Goal: Task Accomplishment & Management: Manage account settings

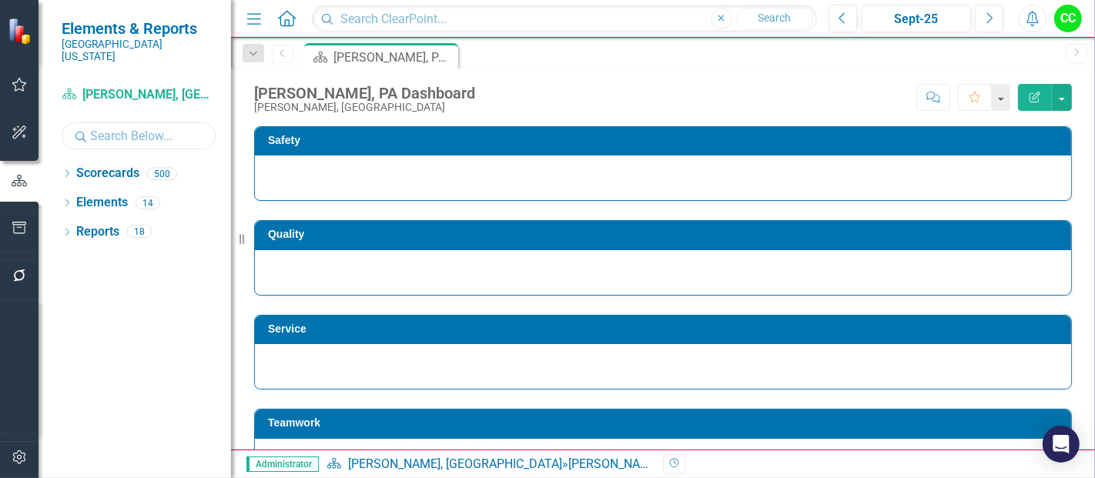
click at [103, 131] on input "text" at bounding box center [139, 135] width 154 height 27
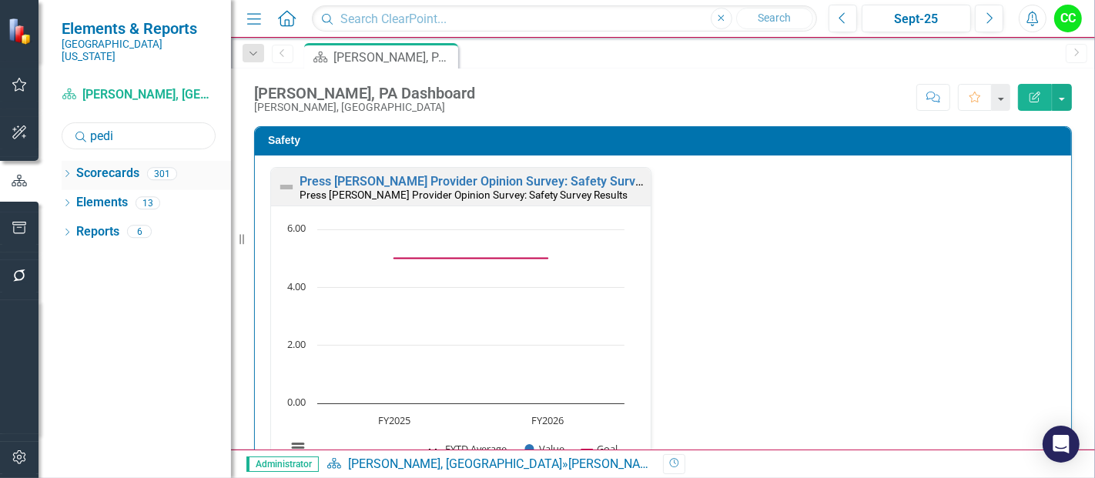
type input "pedi"
click at [69, 171] on icon "Dropdown" at bounding box center [67, 175] width 11 height 8
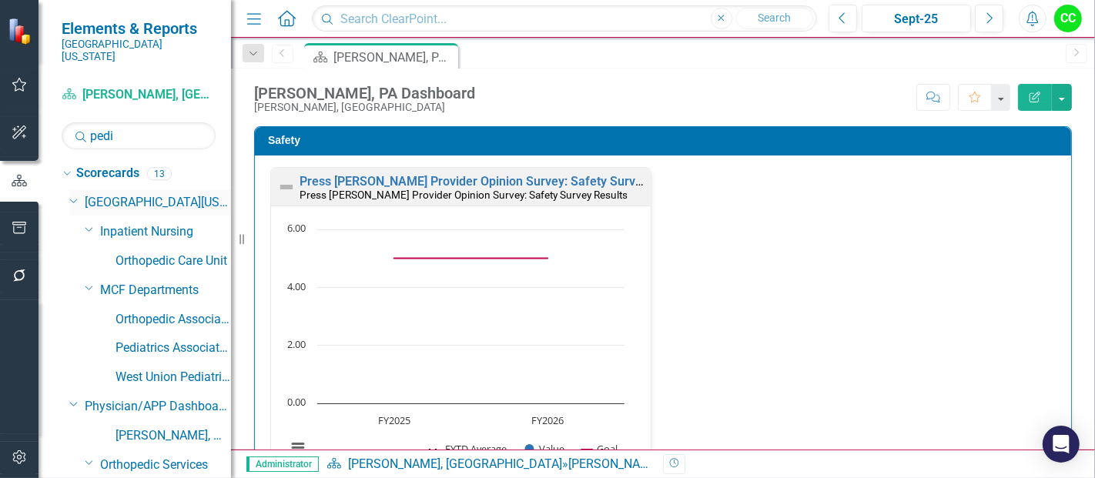
click at [72, 194] on icon "Dropdown" at bounding box center [73, 200] width 9 height 12
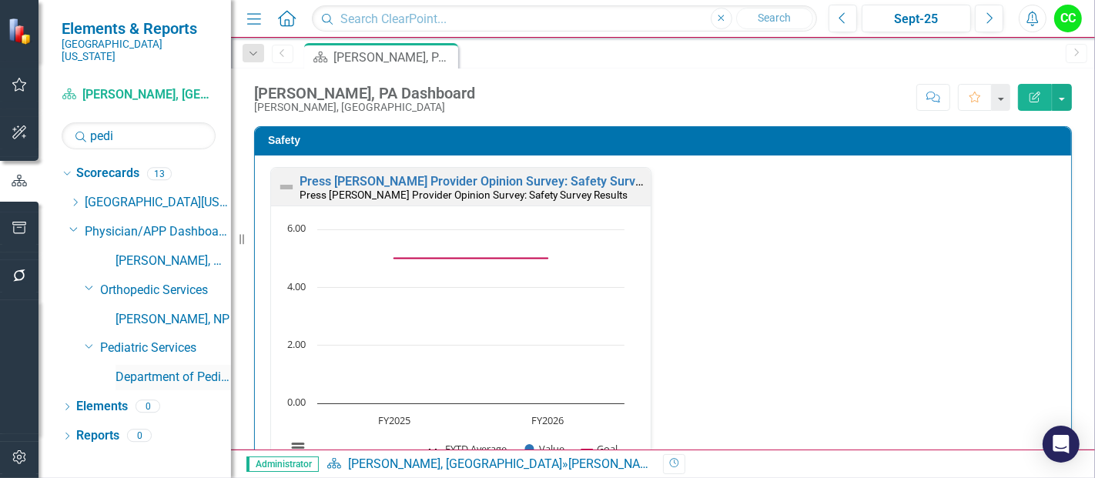
click at [196, 369] on link "Department of Pediatrics Dashboard" at bounding box center [174, 378] width 116 height 18
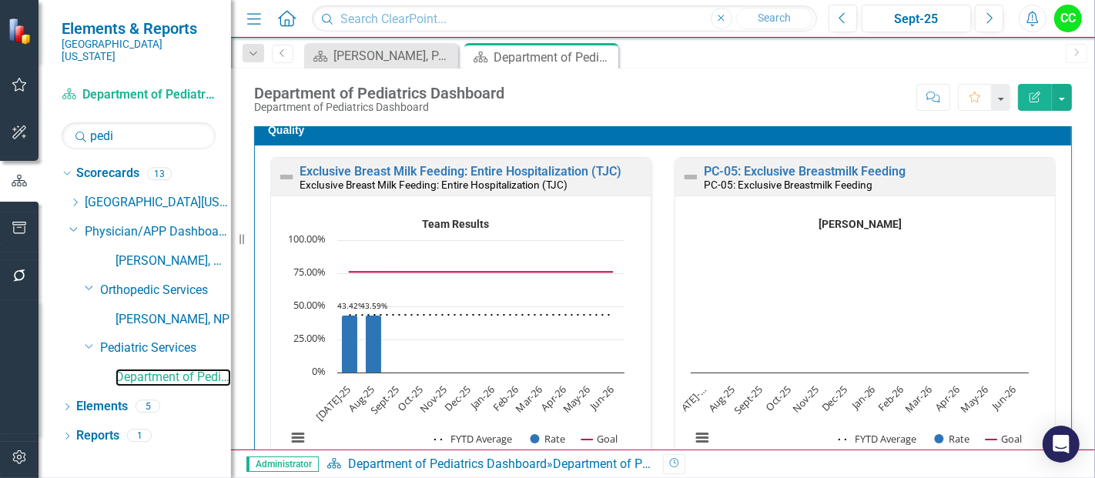
scroll to position [455, 0]
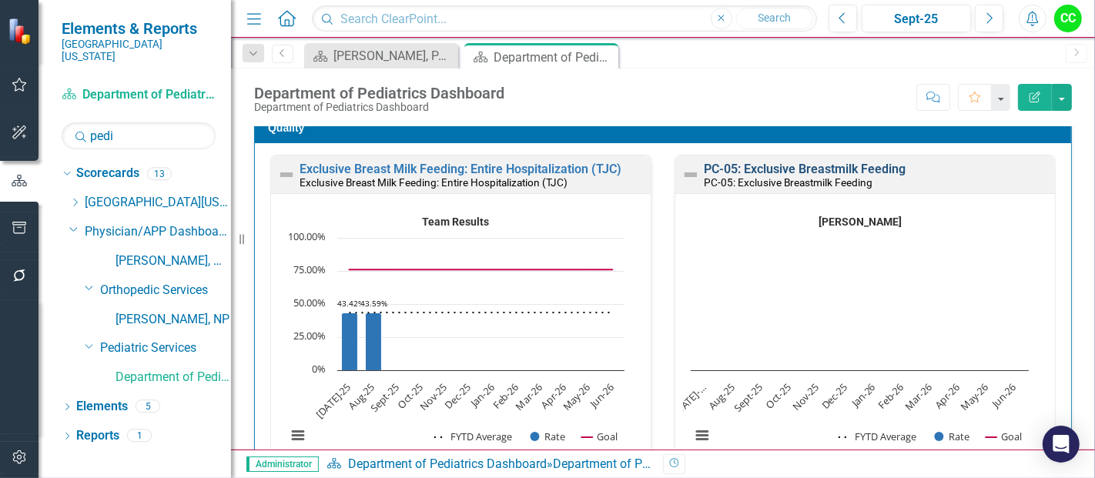
click at [756, 163] on link "PC-05: Exclusive Breastmilk Feeding" at bounding box center [805, 169] width 202 height 15
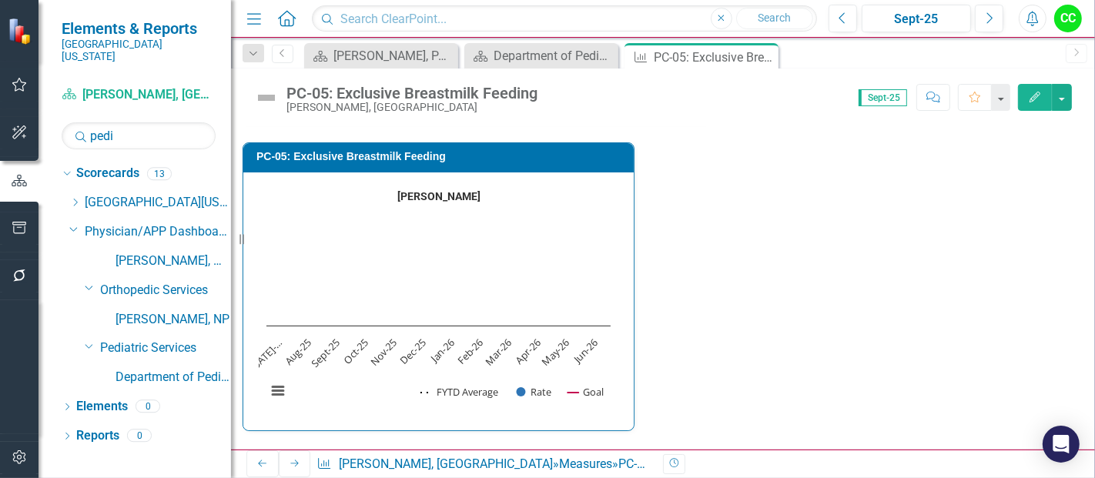
scroll to position [523, 0]
type textarea "7"
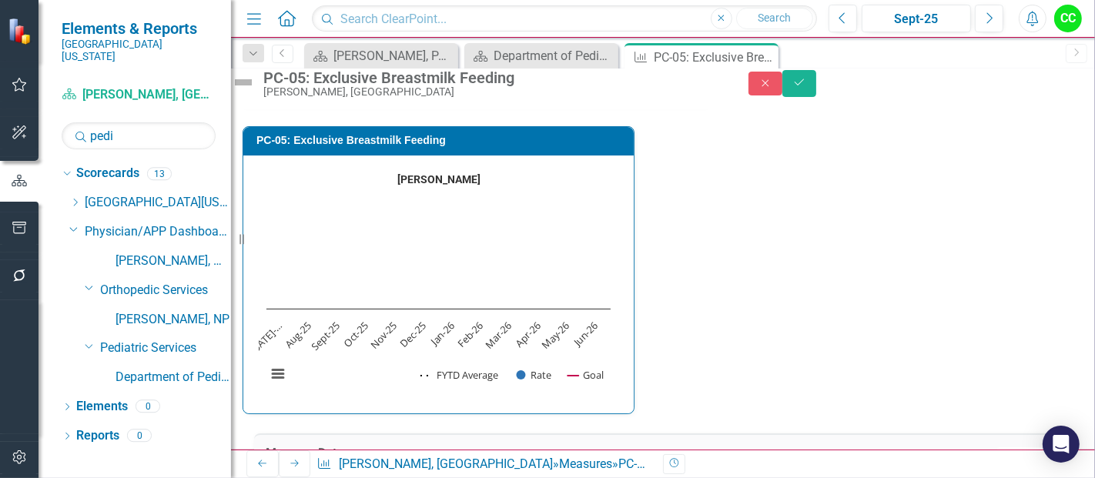
type textarea "18"
type textarea "13"
type textarea "25"
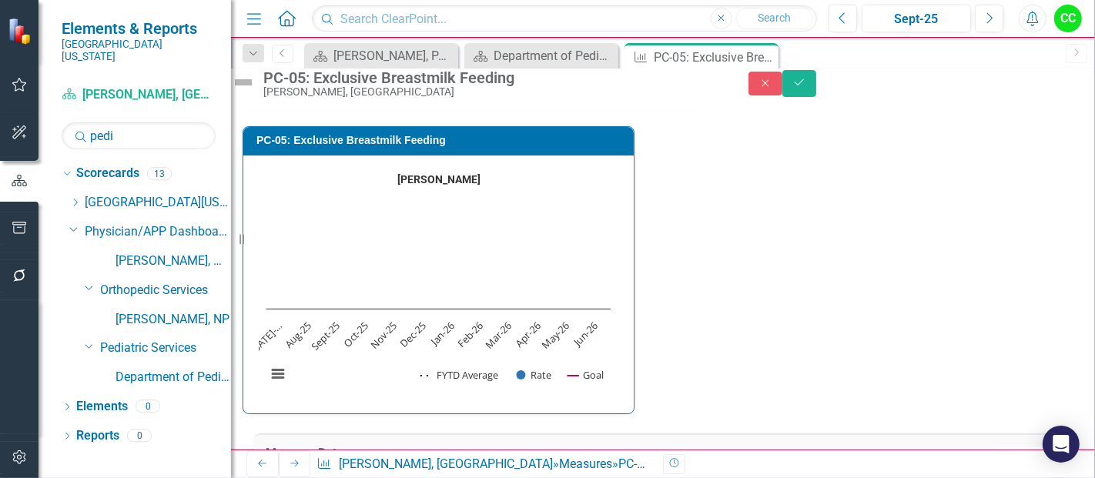
drag, startPoint x: 863, startPoint y: 226, endPoint x: 891, endPoint y: 248, distance: 35.1
click at [816, 89] on button "Save" at bounding box center [799, 83] width 34 height 27
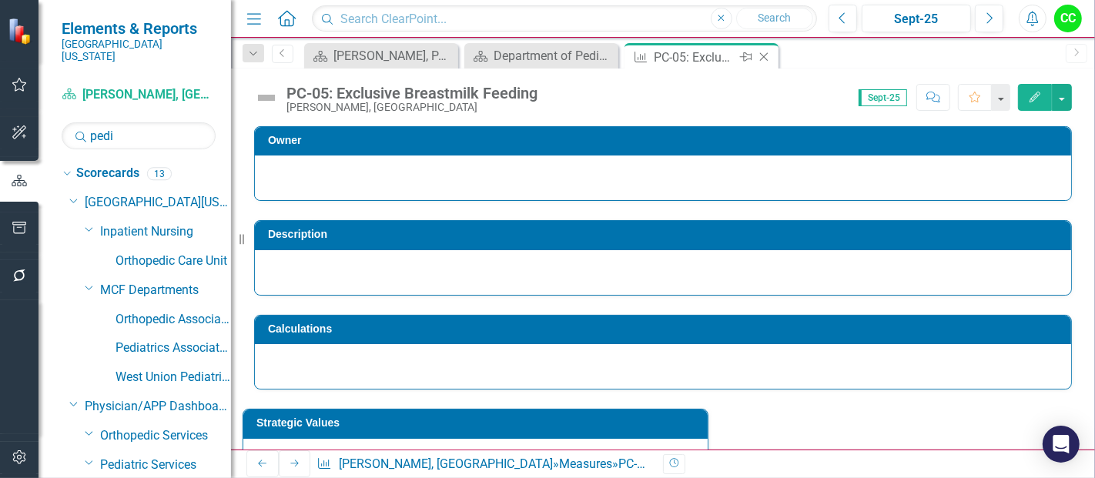
click at [765, 56] on icon "Close" at bounding box center [763, 57] width 15 height 12
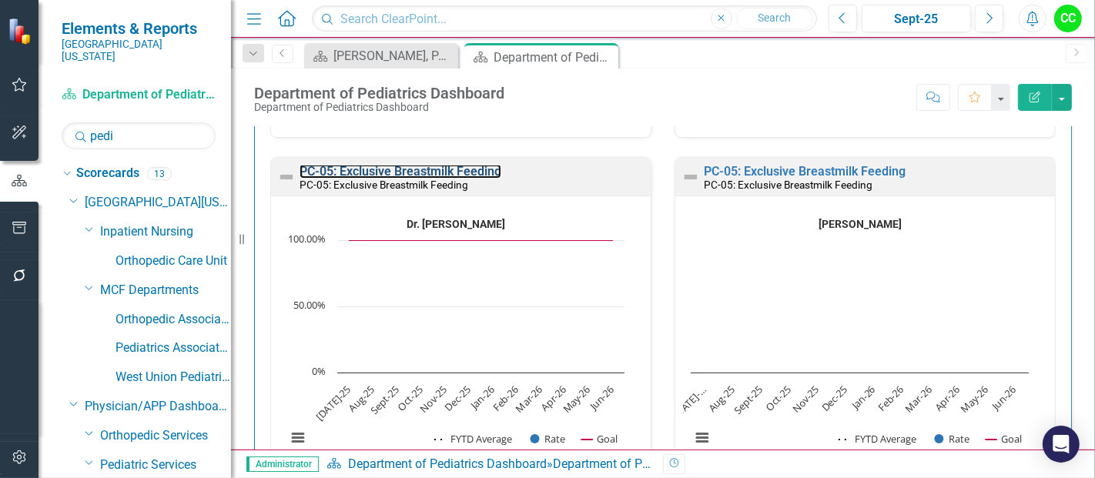
click at [443, 174] on link "PC-05: Exclusive Breastmilk Feeding" at bounding box center [401, 171] width 202 height 15
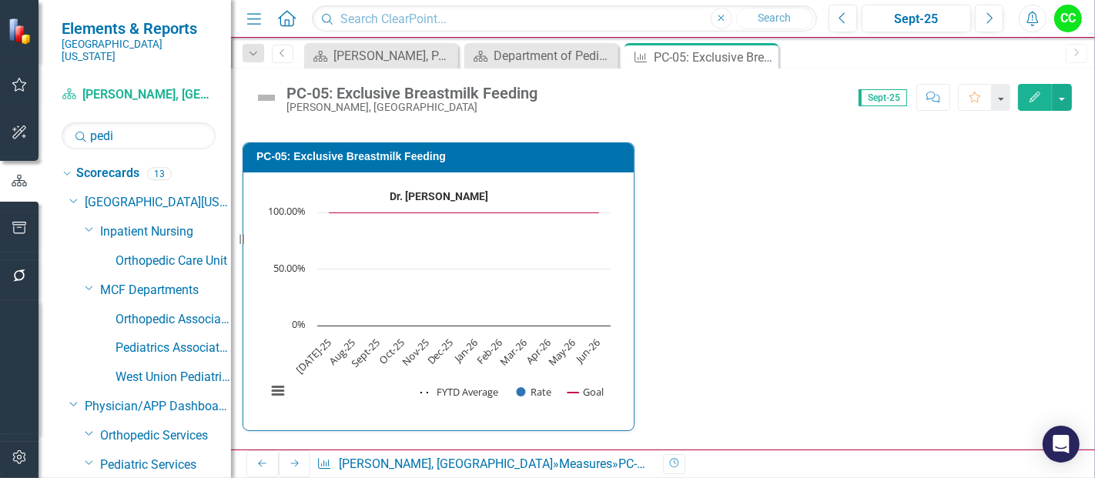
type textarea "12"
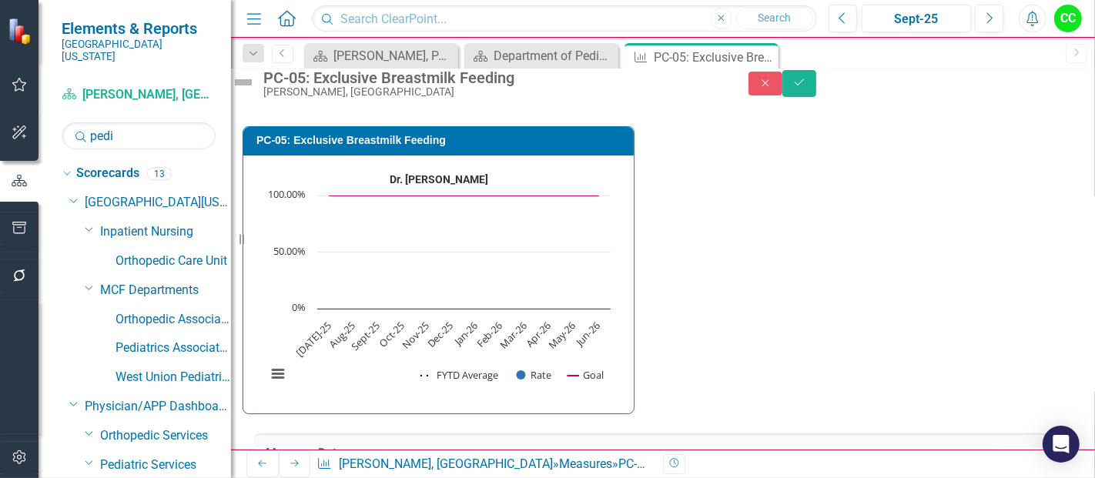
type textarea "21"
type textarea "1"
type textarea "3"
click at [806, 88] on icon "Save" at bounding box center [799, 82] width 14 height 11
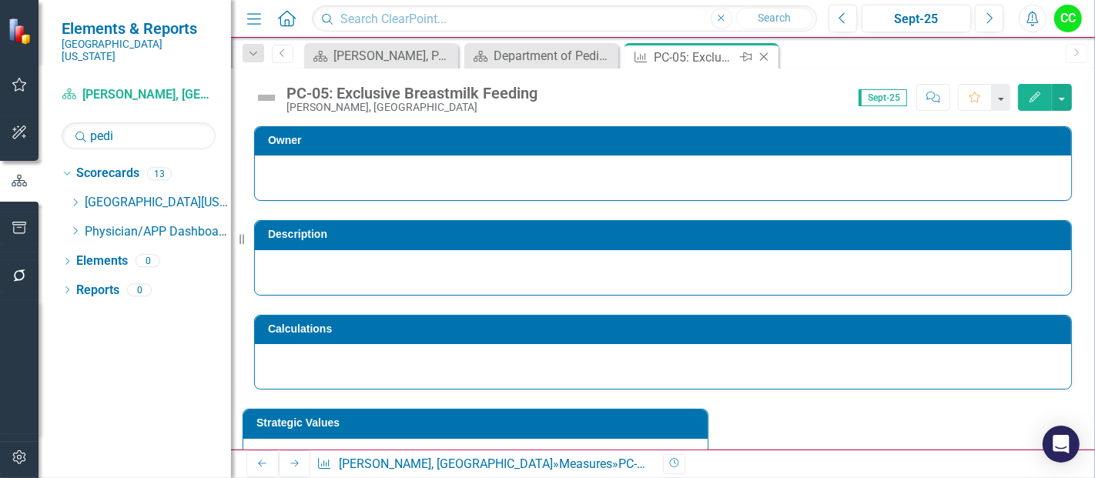
click at [763, 57] on icon at bounding box center [764, 57] width 8 height 8
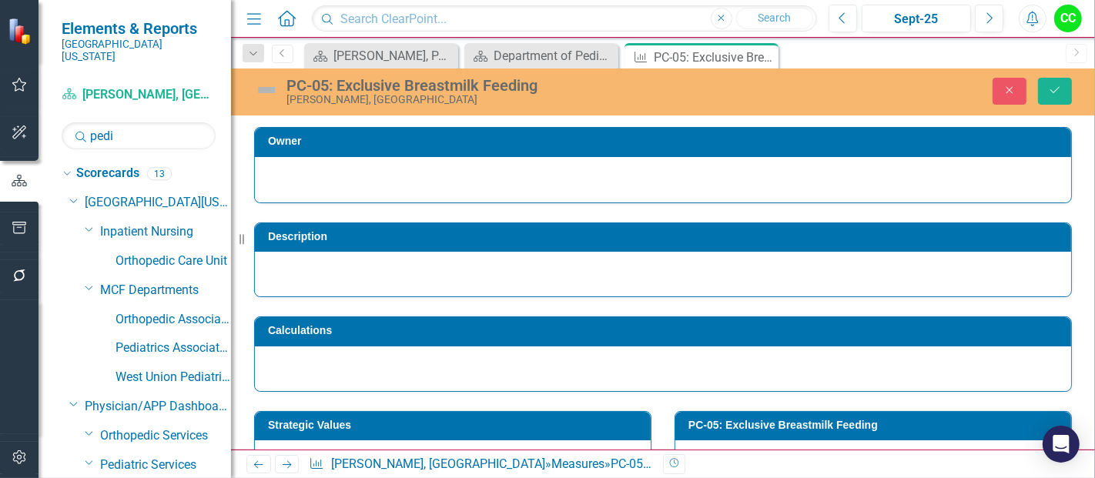
scroll to position [553, 0]
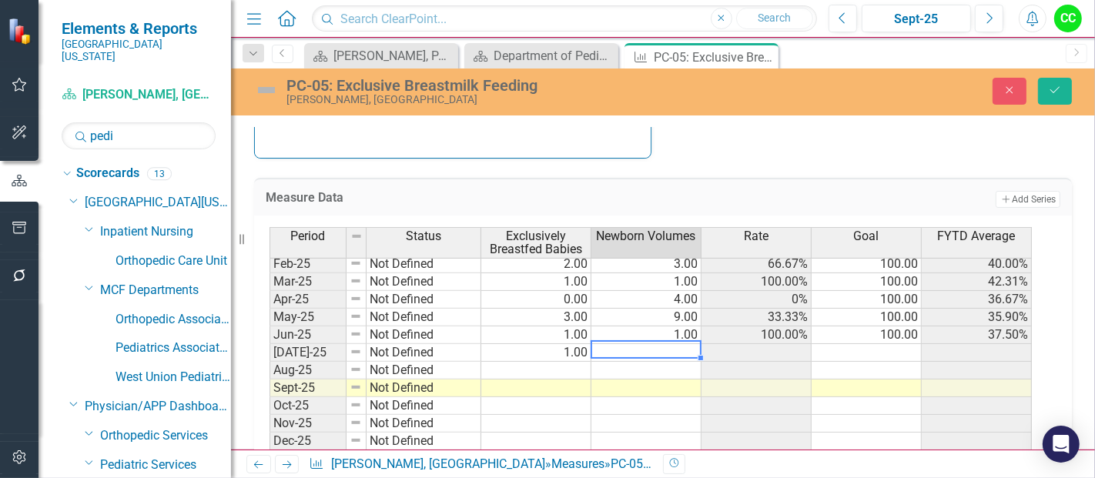
type textarea "5"
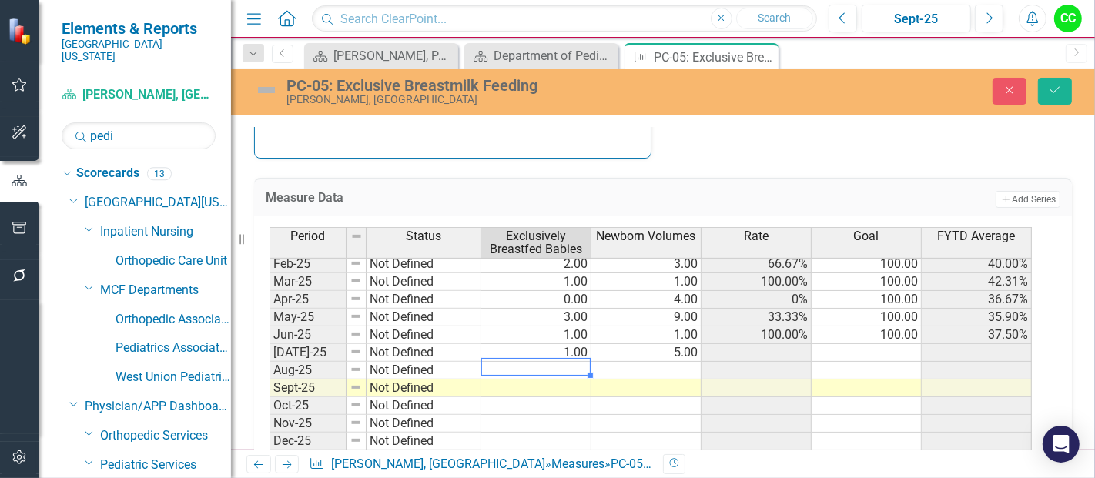
type textarea "1"
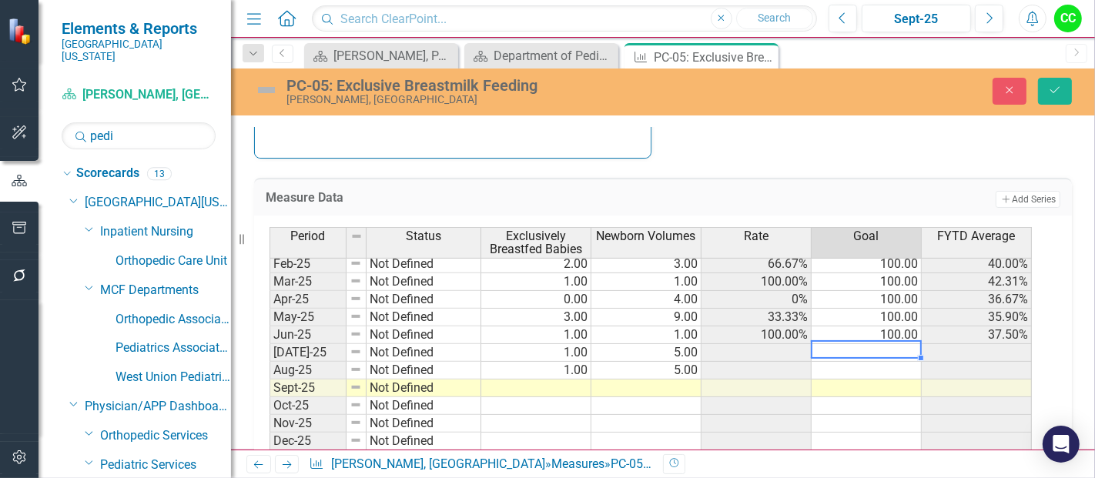
click at [869, 347] on td at bounding box center [867, 353] width 110 height 18
type textarea "100"
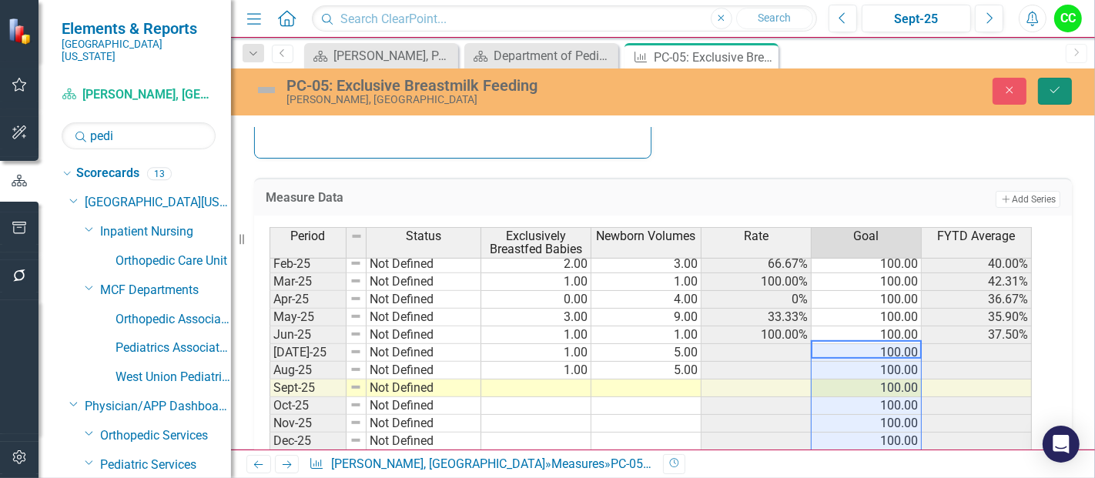
click at [1062, 87] on icon "Save" at bounding box center [1055, 90] width 14 height 11
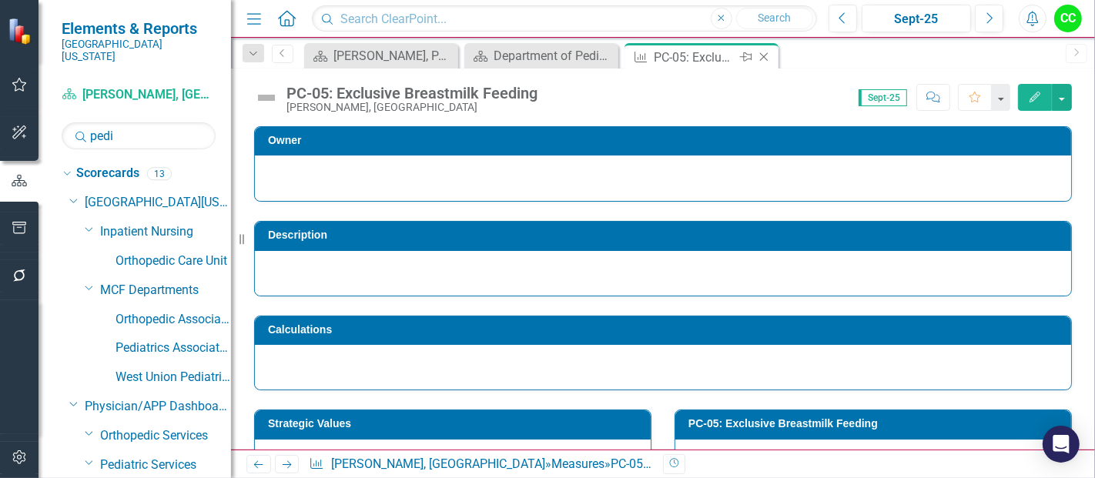
click at [761, 55] on icon at bounding box center [764, 57] width 8 height 8
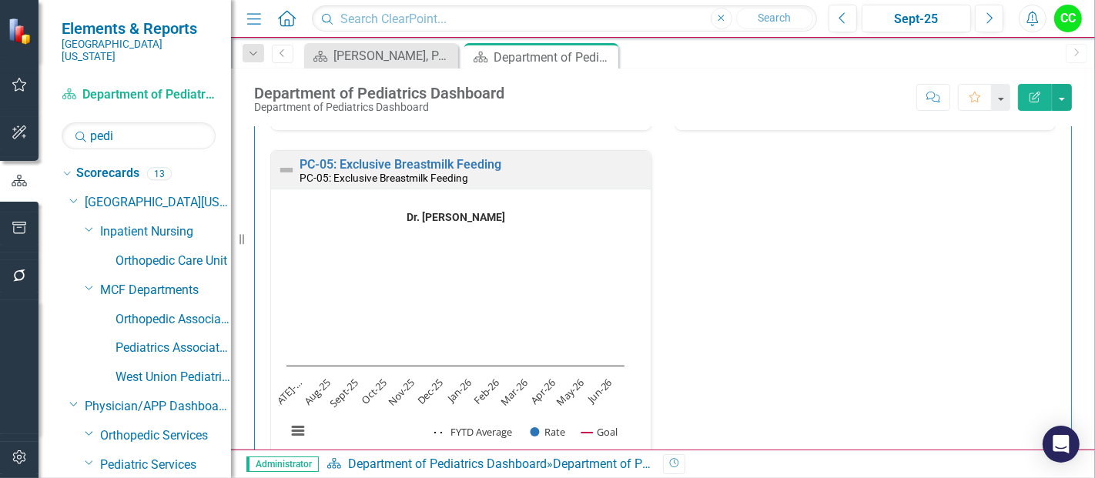
scroll to position [1449, 0]
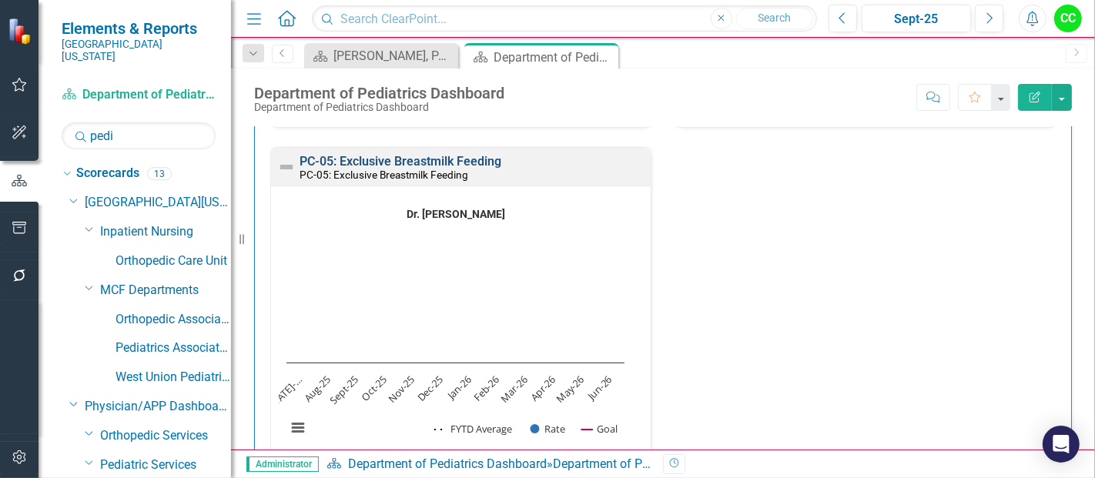
click at [499, 157] on link "PC-05: Exclusive Breastmilk Feeding" at bounding box center [401, 161] width 202 height 15
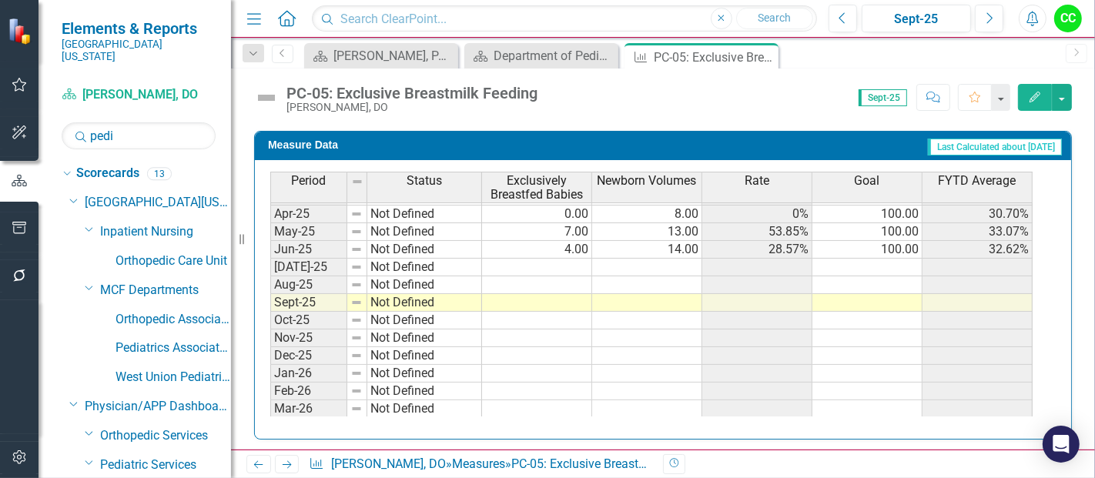
scroll to position [603, 0]
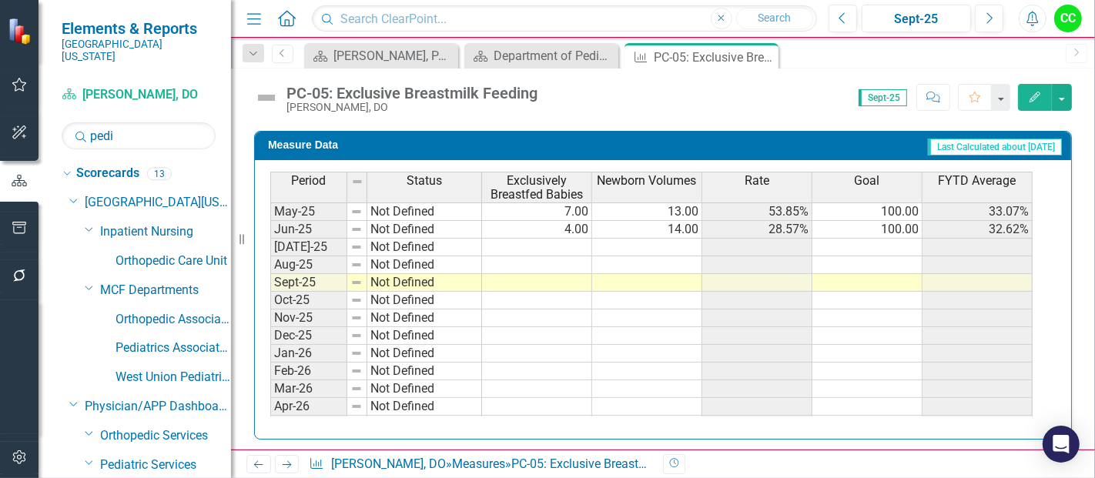
click at [894, 245] on tbody "Apr-24 Not Defined 4.00 17.00 23.53% 100.00 29.51% May-24 Not Defined 4.00 13.0…" at bounding box center [651, 211] width 762 height 479
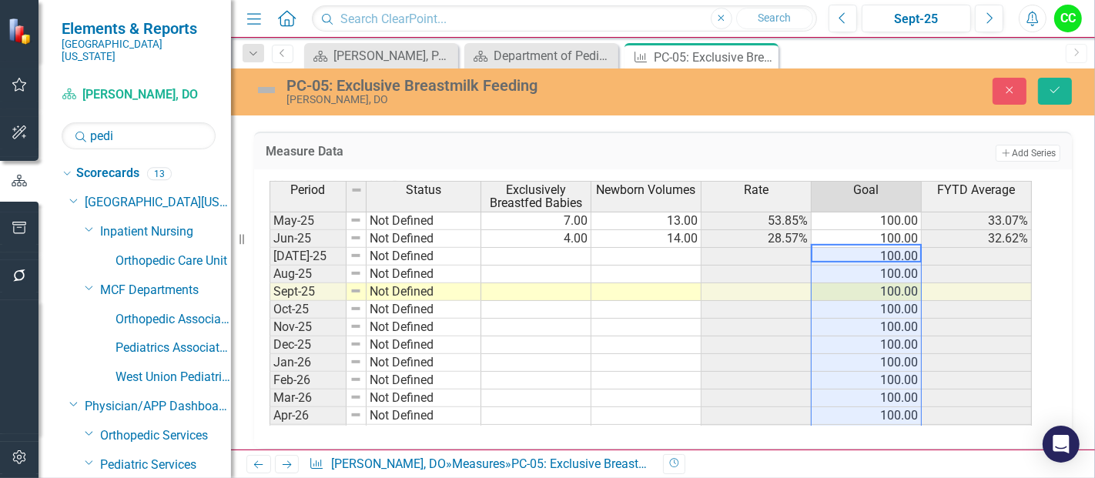
click at [575, 252] on td at bounding box center [536, 257] width 110 height 18
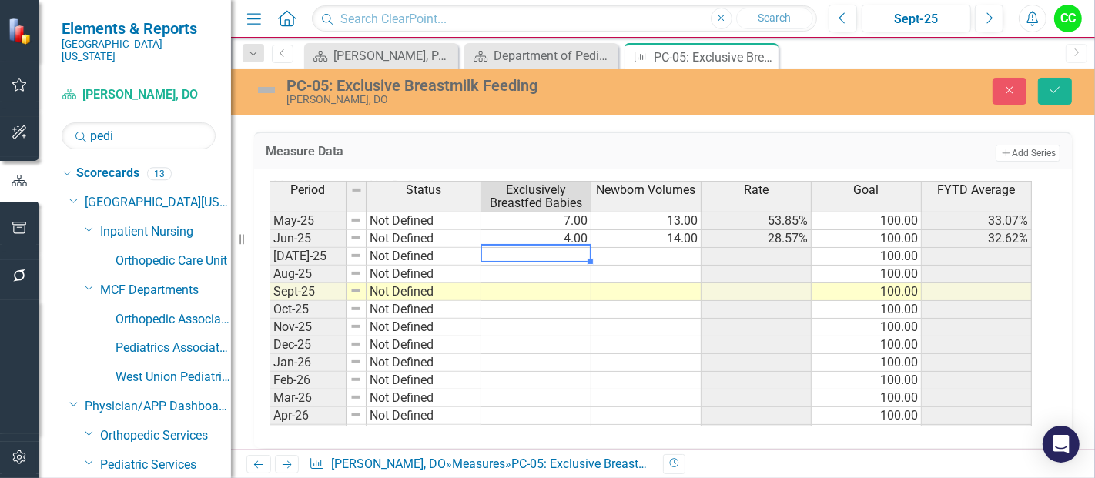
type textarea "7"
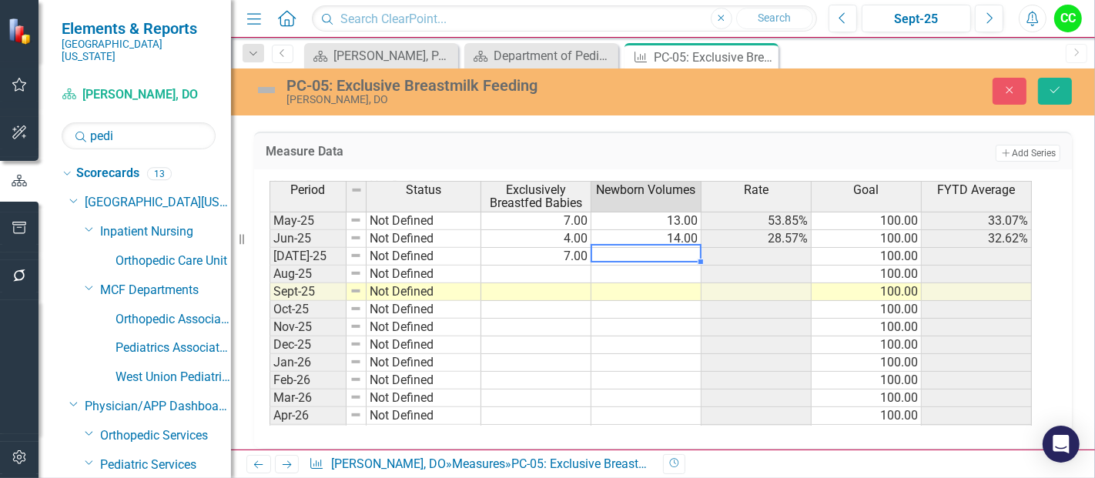
type textarea "20"
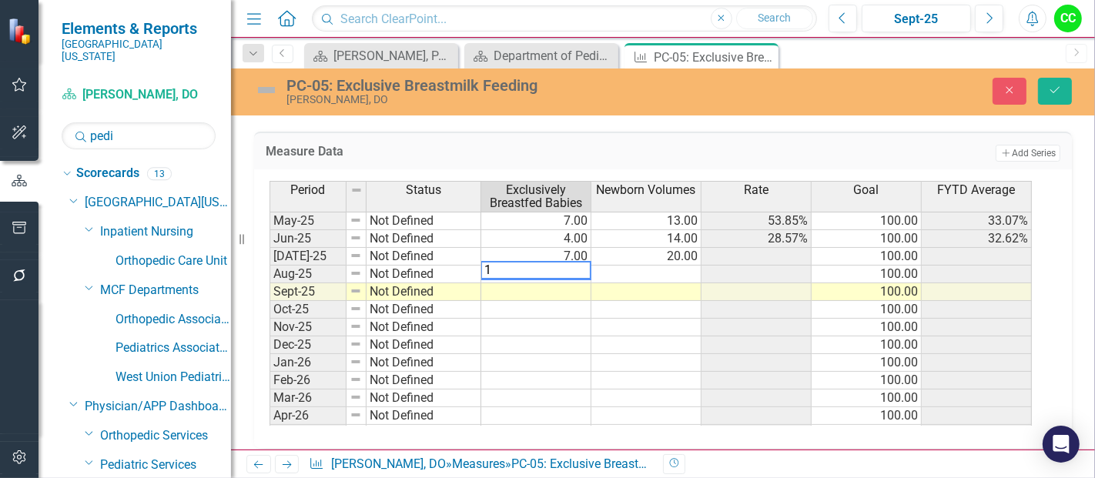
type textarea "10"
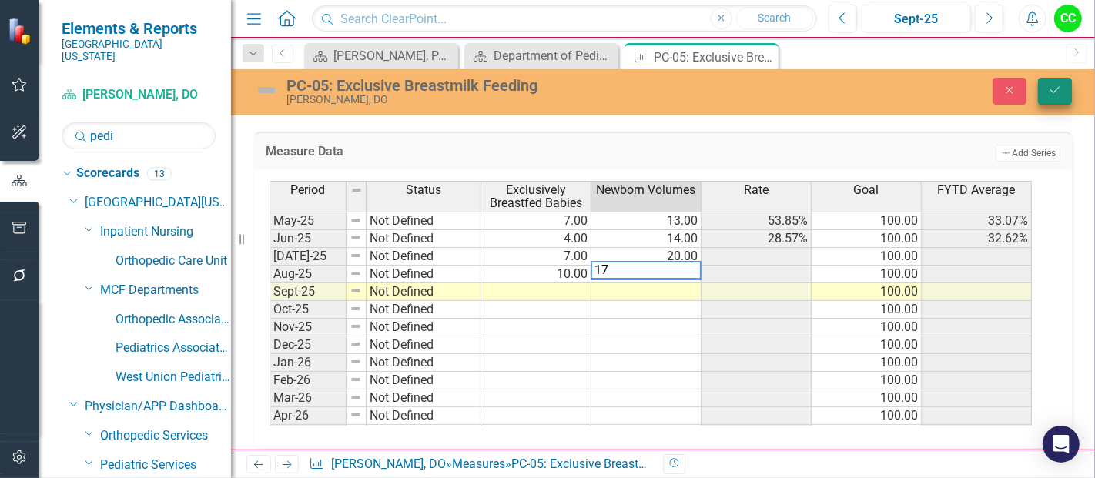
type textarea "17"
click at [1060, 92] on icon "Save" at bounding box center [1055, 90] width 14 height 11
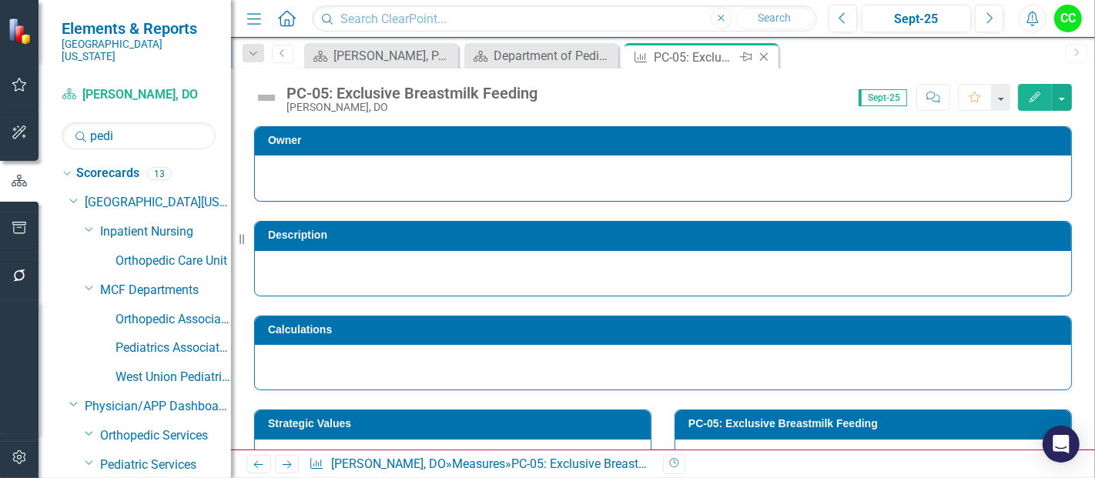
click at [761, 58] on icon "Close" at bounding box center [763, 57] width 15 height 12
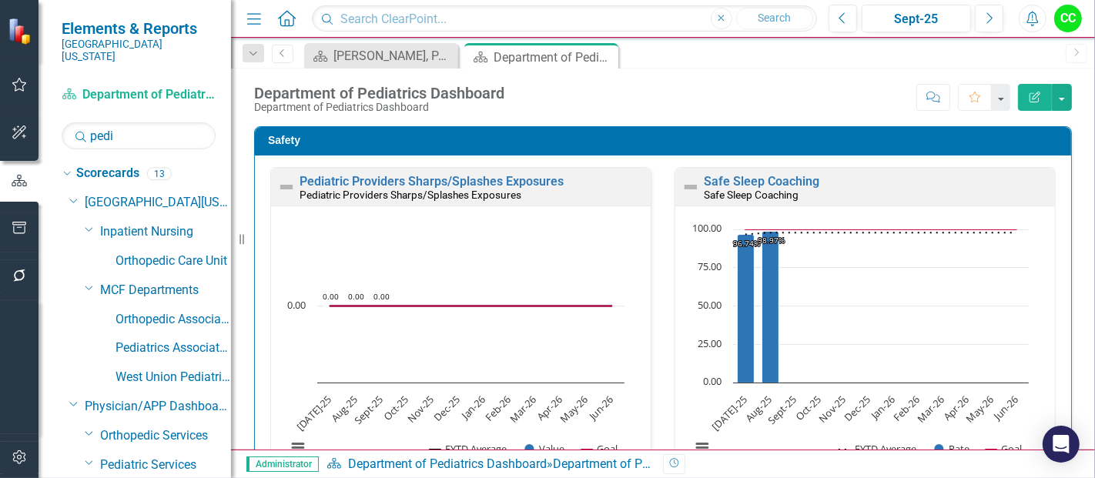
scroll to position [289, 0]
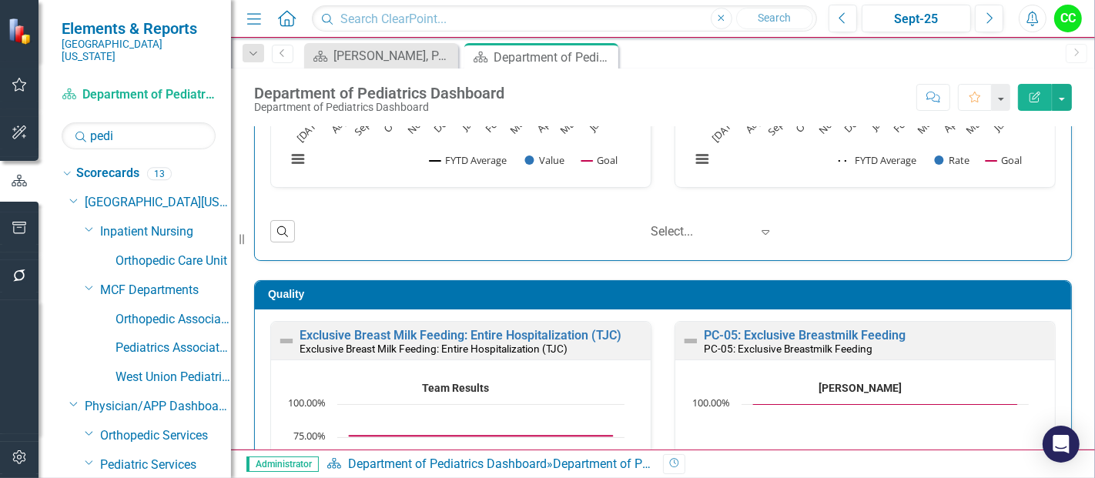
click at [285, 18] on icon at bounding box center [287, 18] width 18 height 16
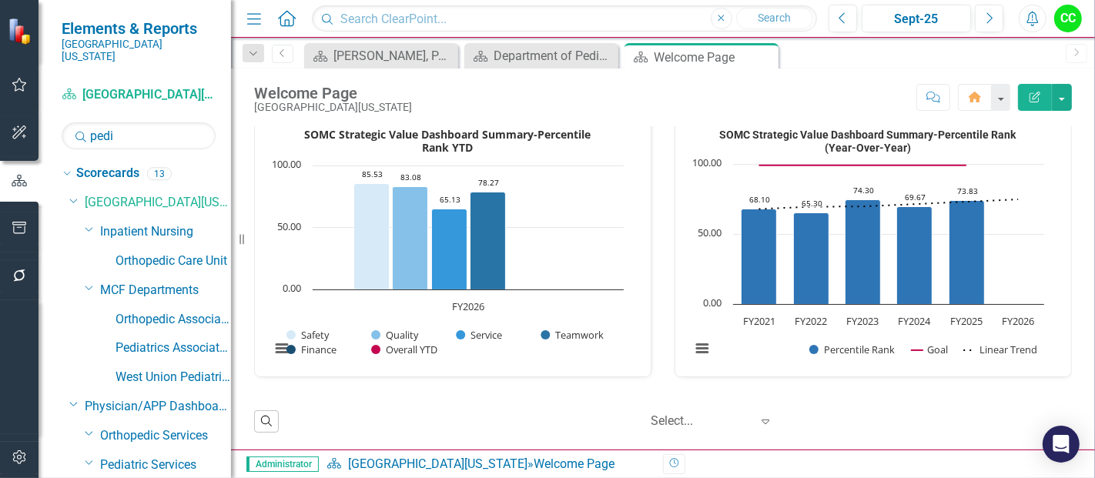
scroll to position [471, 0]
click at [622, 28] on link "Service Strategic Value Dashboard" at bounding box center [662, 5] width 143 height 48
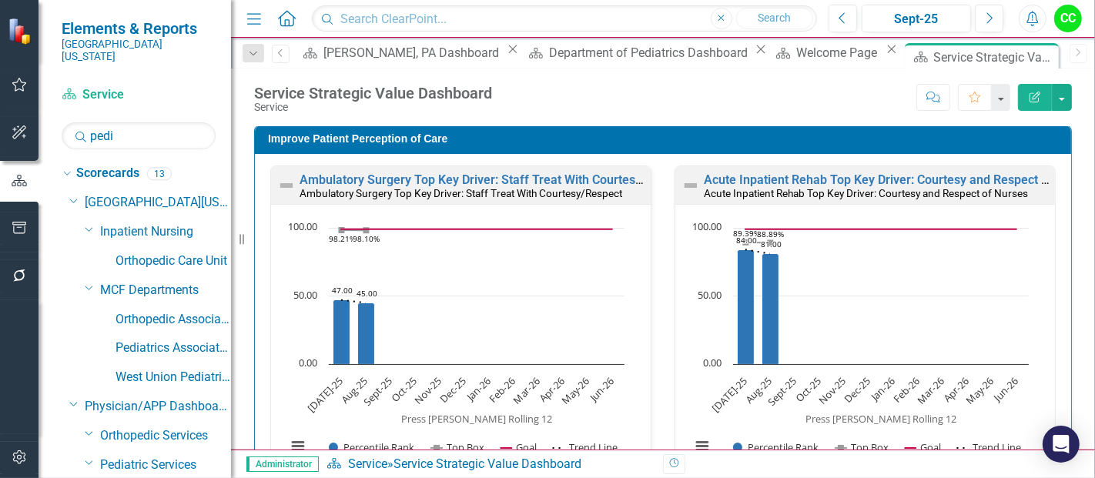
scroll to position [6, 0]
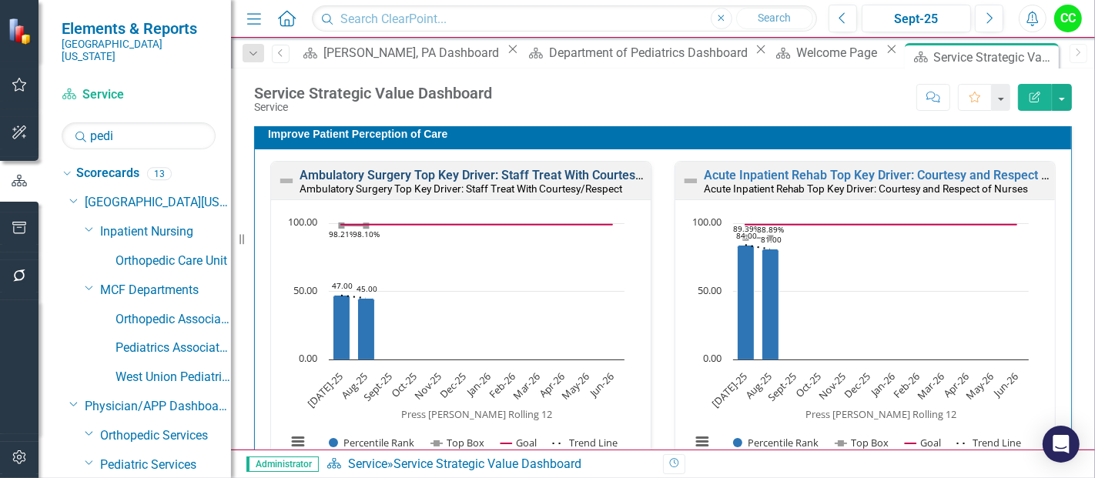
click at [434, 173] on link "Ambulatory Surgery Top Key Driver: Staff Treat With Courtesy/Respect" at bounding box center [495, 175] width 391 height 15
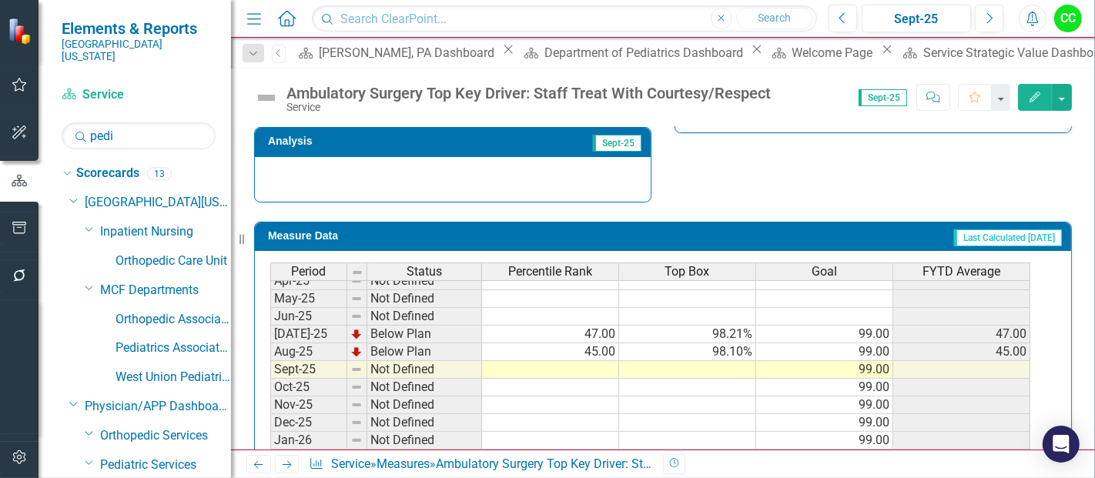
scroll to position [616, 0]
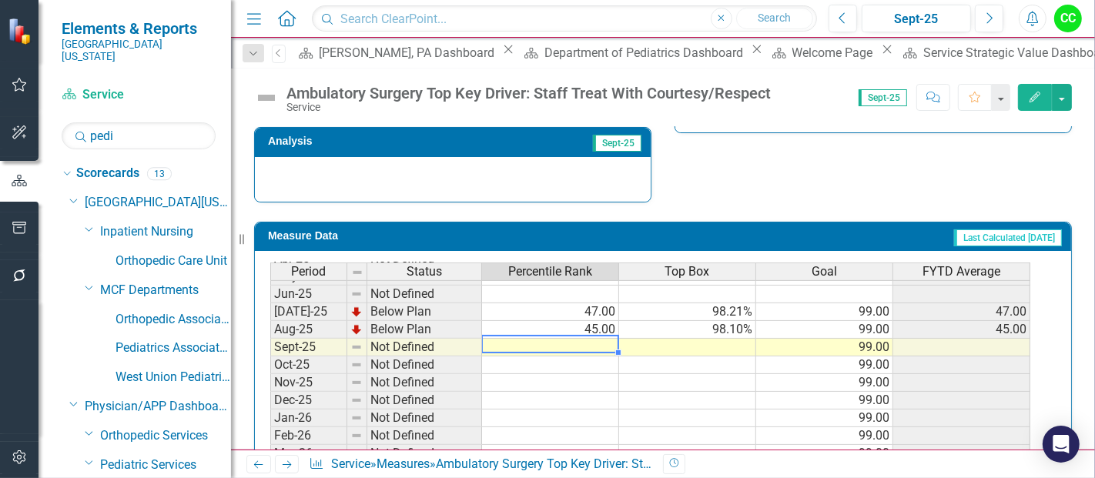
click at [601, 334] on tbody "May-24 Not Defined Jun-24 Not Defined Jul-24 Not Defined Aug-24 Not Defined Sep…" at bounding box center [650, 285] width 760 height 461
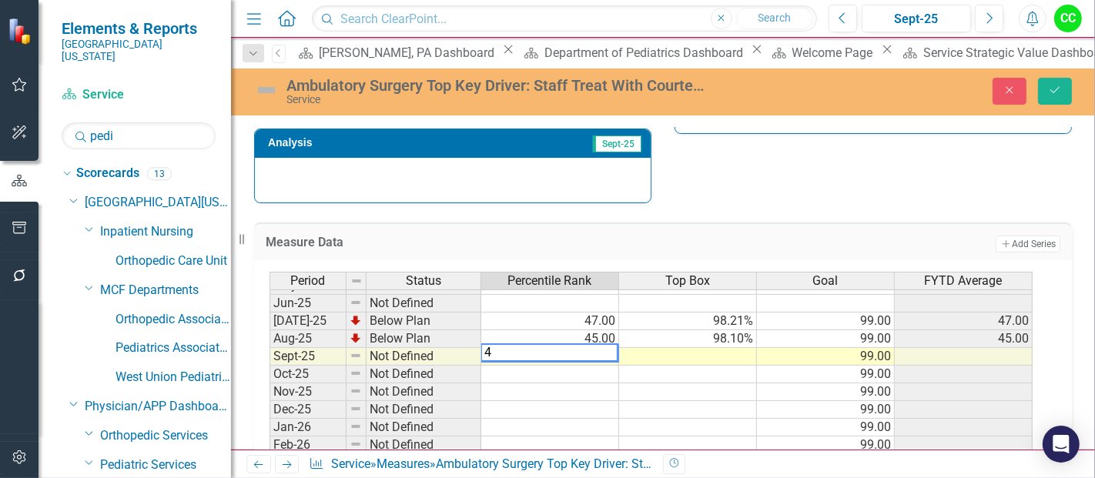
type textarea "42"
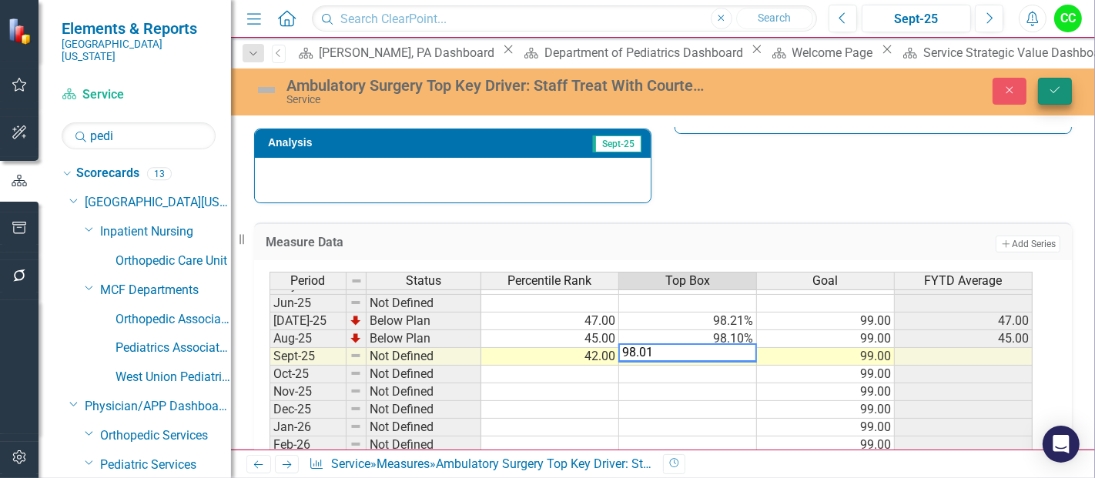
type textarea "98.01"
click at [1059, 91] on icon "Save" at bounding box center [1055, 90] width 14 height 11
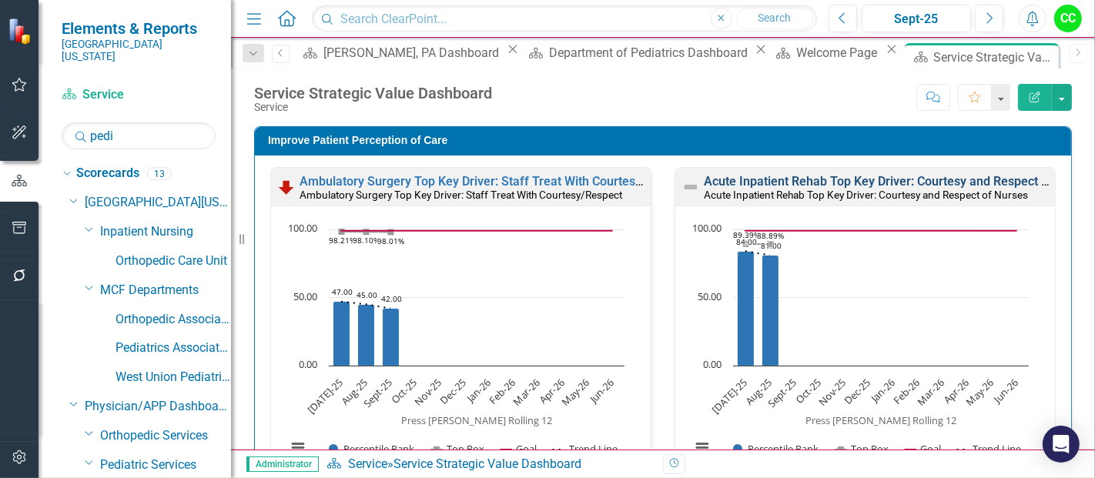
drag, startPoint x: 862, startPoint y: 182, endPoint x: 437, endPoint y: 476, distance: 516.3
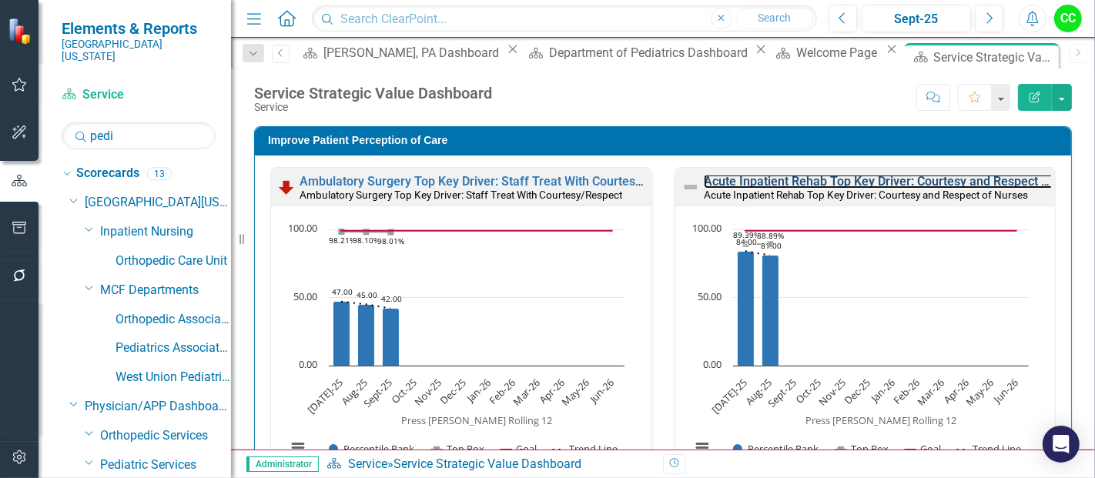
click at [862, 182] on link "Acute Inpatient Rehab Top Key Driver: Courtesy and Respect of Nurses" at bounding box center [899, 181] width 391 height 15
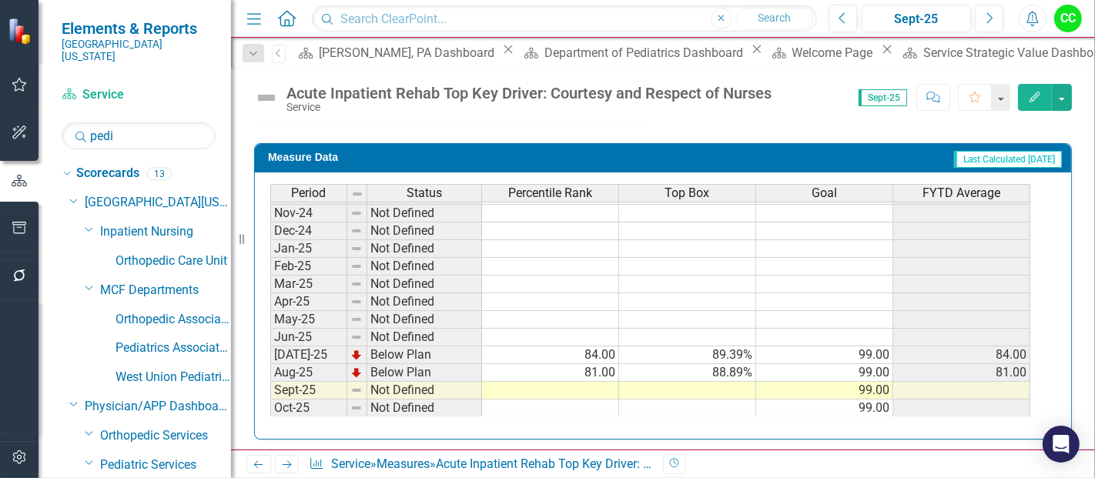
scroll to position [574, 0]
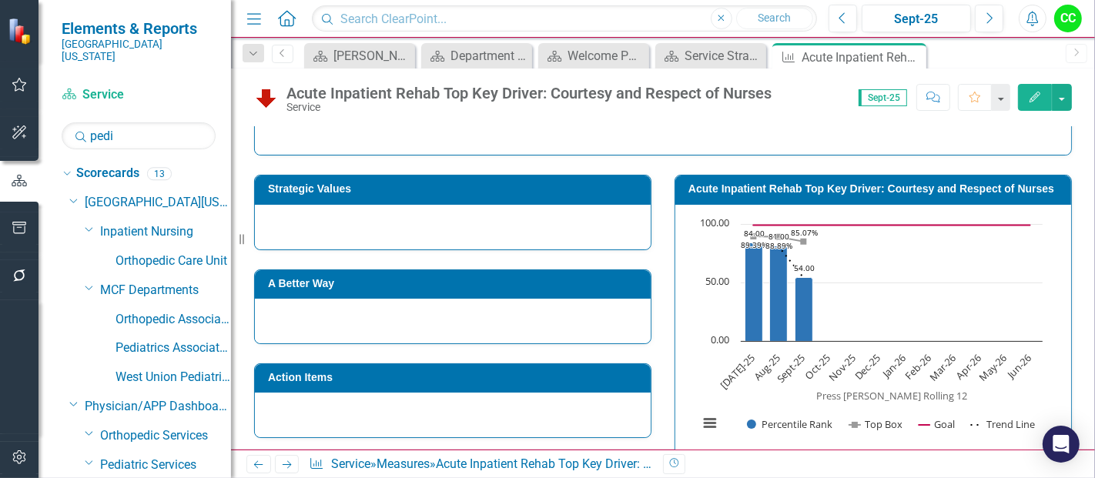
scroll to position [236, 0]
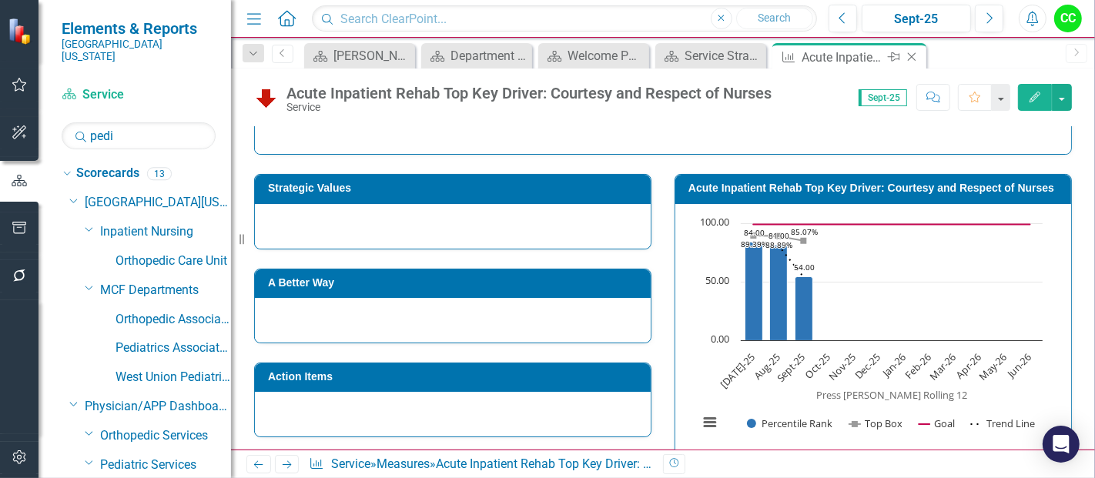
click at [914, 57] on icon "Close" at bounding box center [911, 57] width 15 height 12
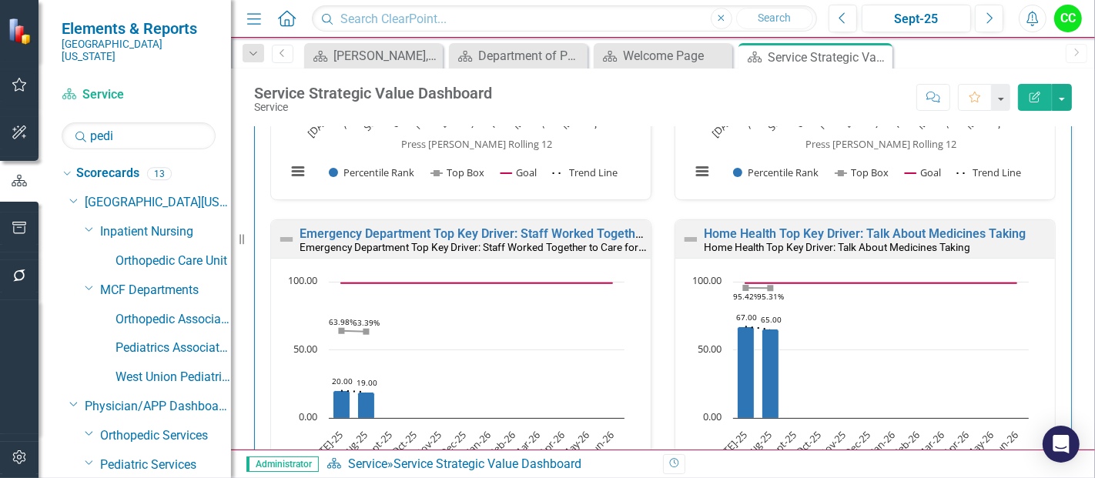
scroll to position [280, 0]
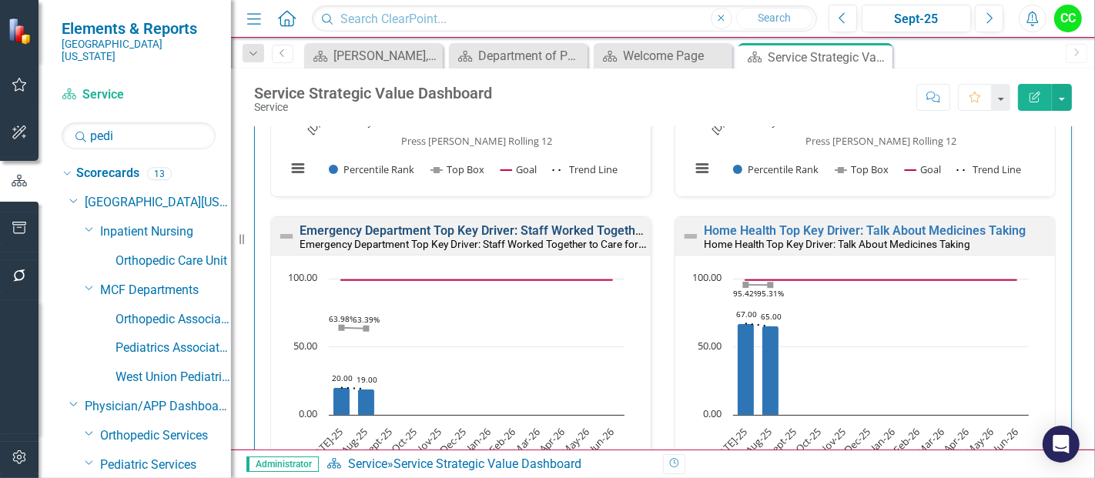
click at [533, 228] on link "Emergency Department Top Key Driver: Staff Worked Together to Care for You" at bounding box center [517, 230] width 434 height 15
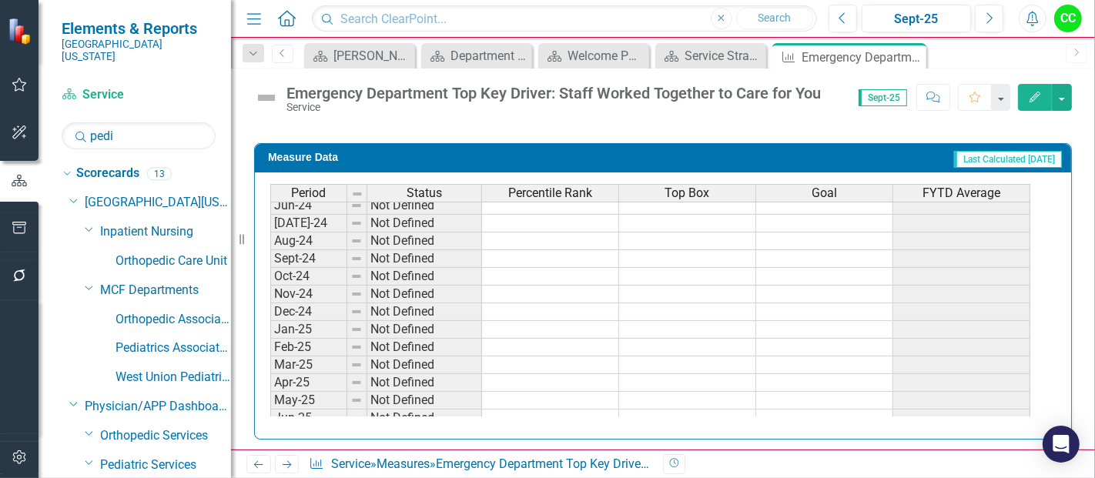
scroll to position [538, 0]
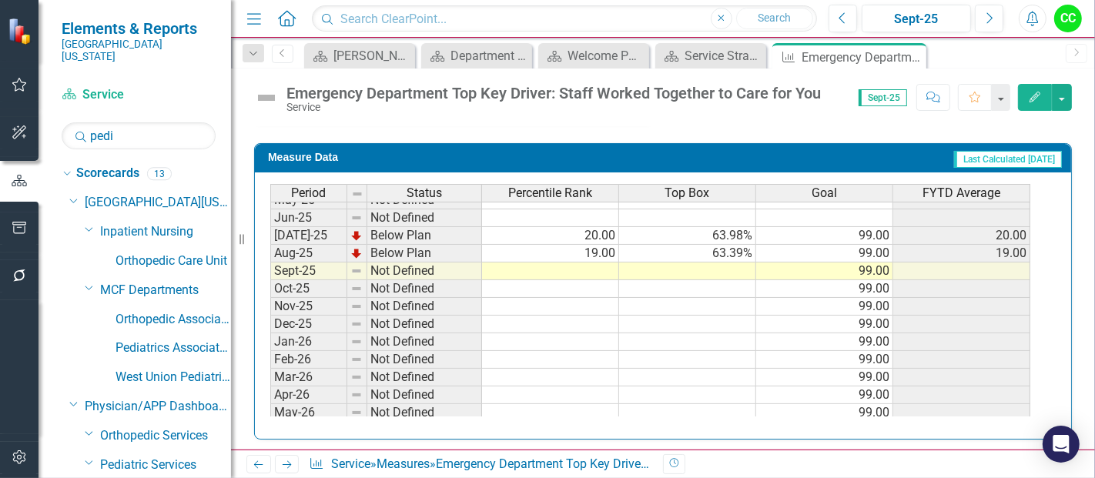
click at [537, 264] on tbody "Jan-24 Not Defined Feb-24 Not Defined Mar-24 Not Defined Apr-24 Not Defined May…" at bounding box center [650, 174] width 760 height 532
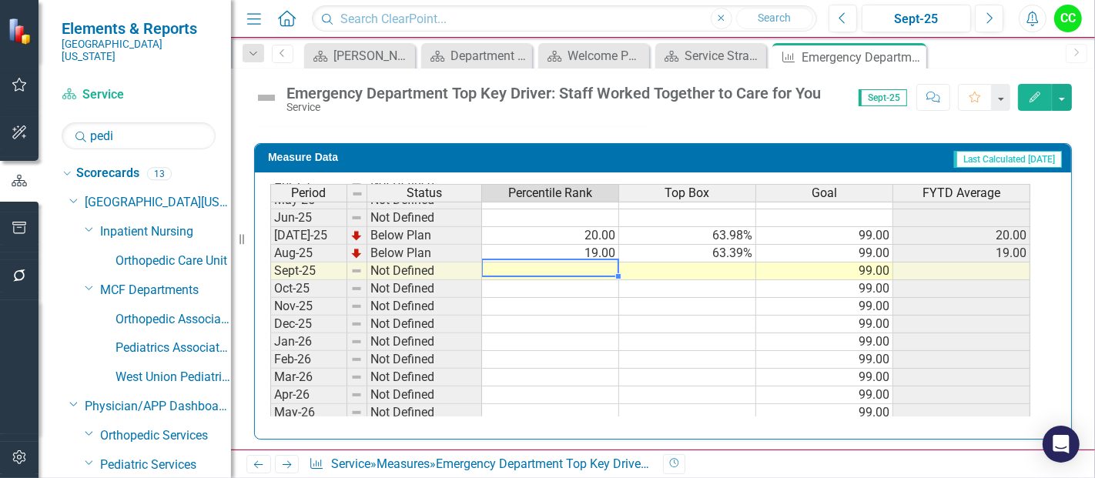
type textarea "20"
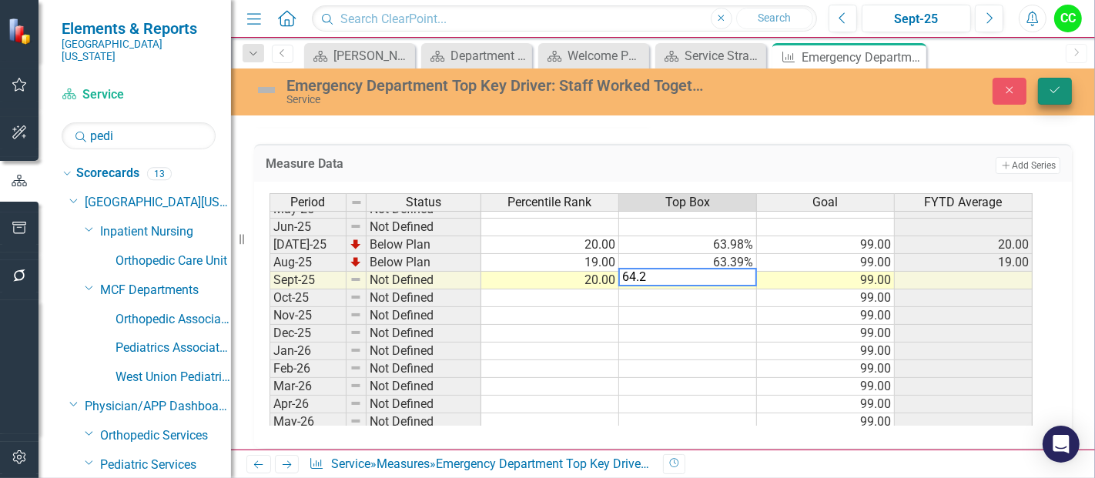
type textarea "64.2"
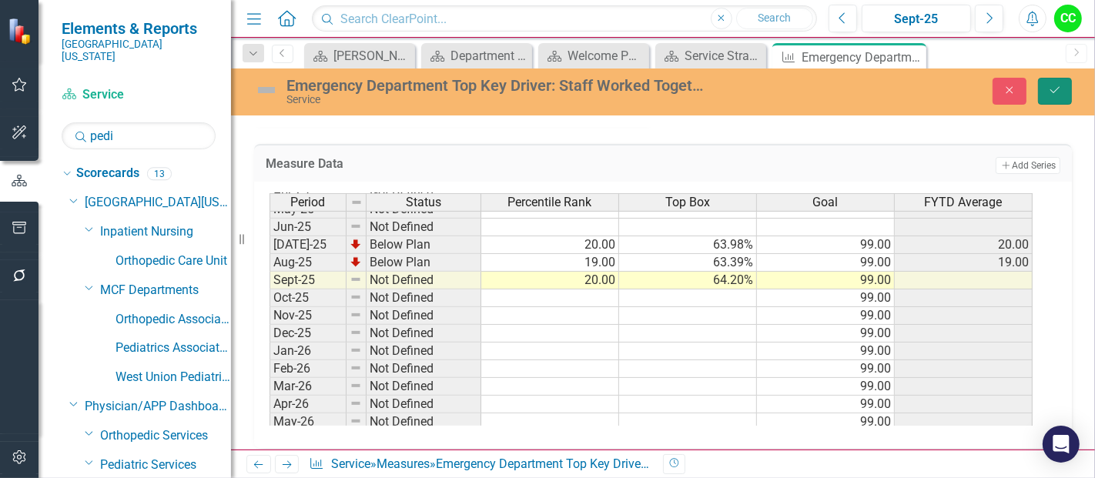
click at [1056, 89] on icon "Save" at bounding box center [1055, 90] width 14 height 11
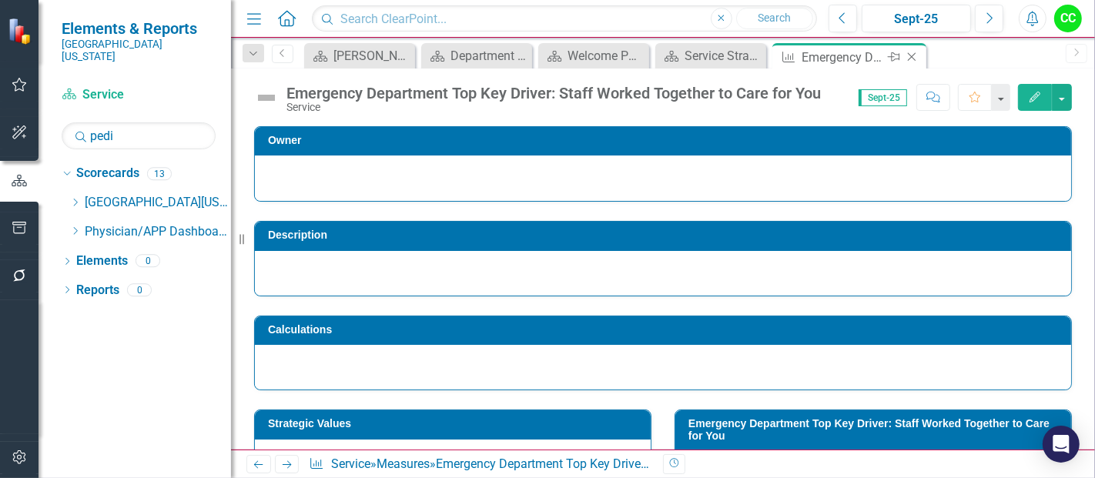
click at [911, 57] on icon at bounding box center [912, 57] width 8 height 8
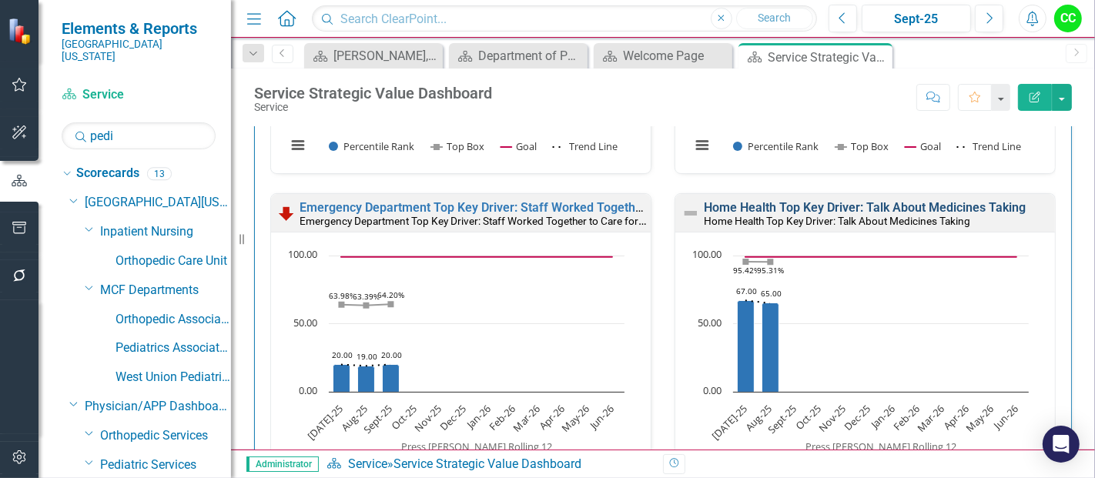
click at [816, 207] on link "Home Health Top Key Driver: Talk About Medicines Taking" at bounding box center [865, 207] width 322 height 15
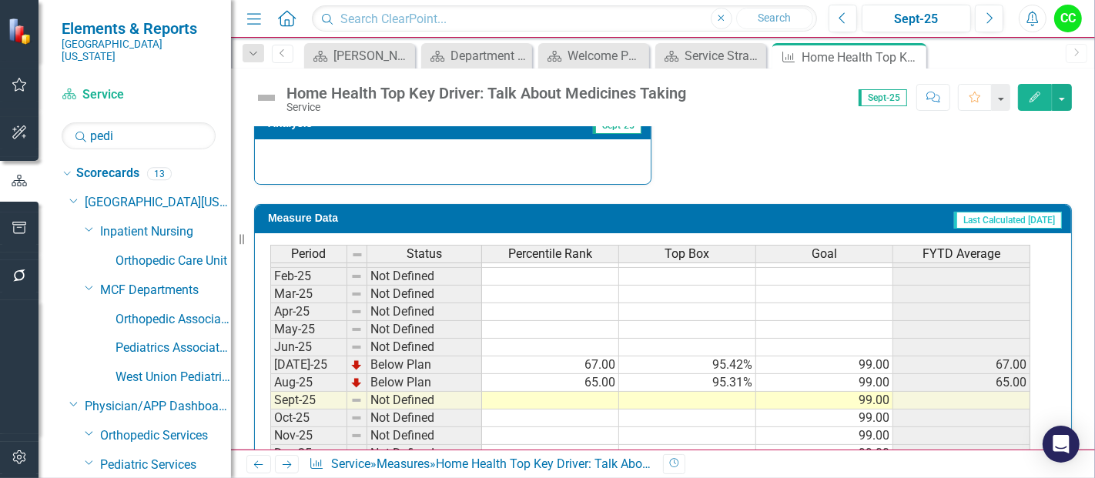
click at [595, 393] on td at bounding box center [550, 401] width 137 height 18
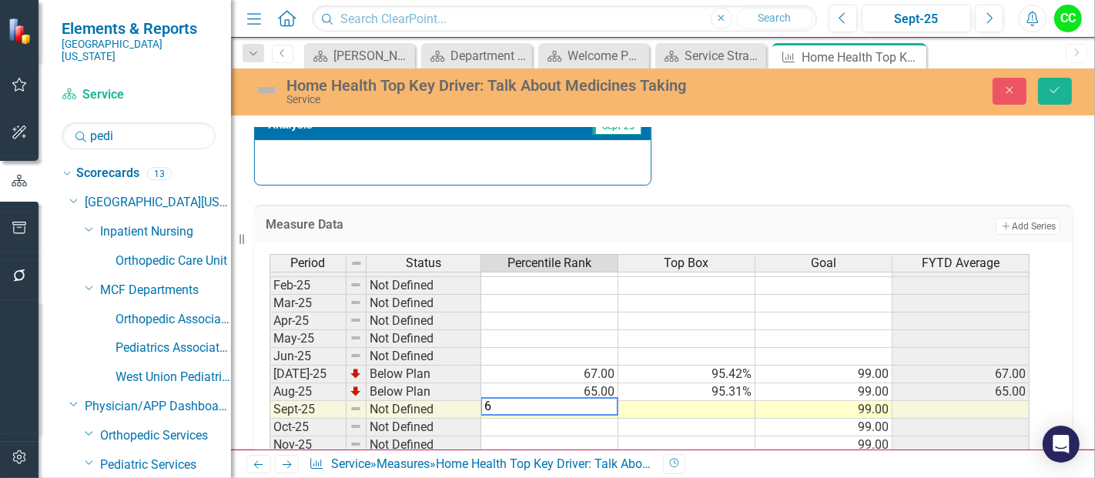
type textarea "66"
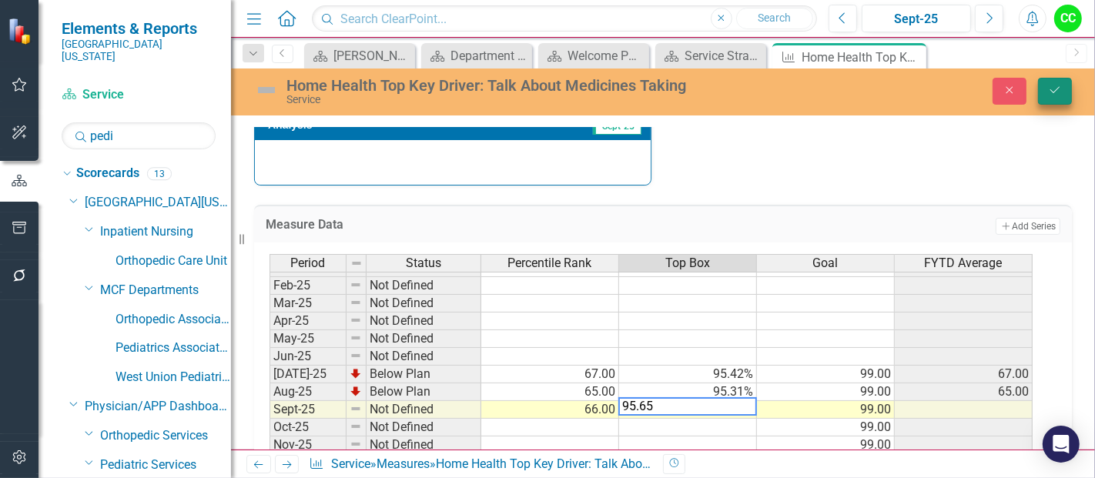
type textarea "95.65"
click at [1043, 87] on button "Save" at bounding box center [1055, 91] width 34 height 27
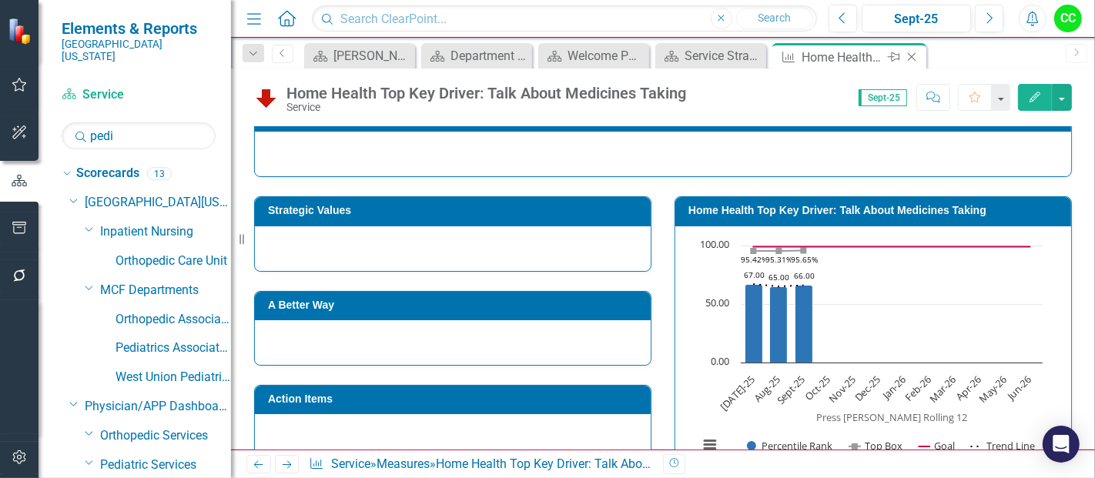
click at [910, 55] on icon at bounding box center [912, 57] width 8 height 8
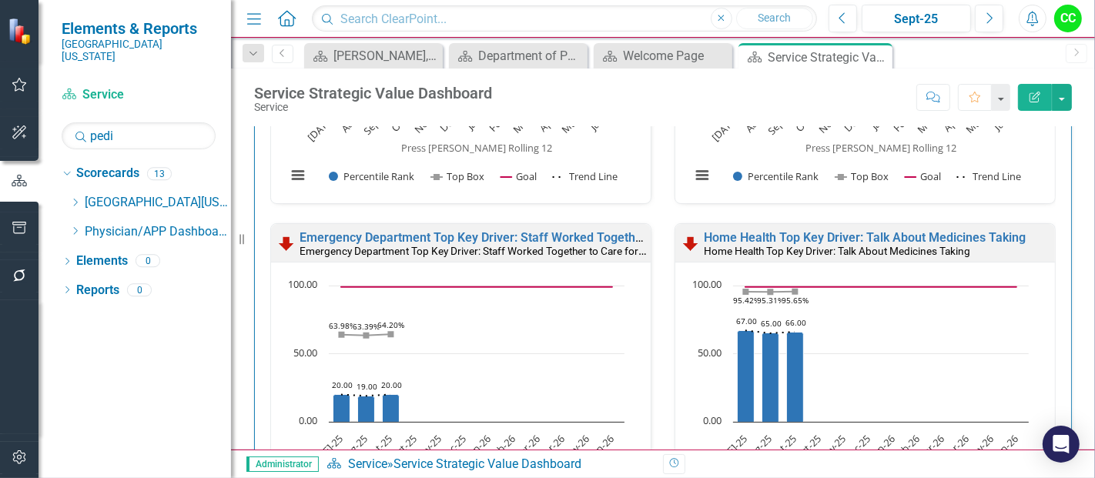
scroll to position [618, 0]
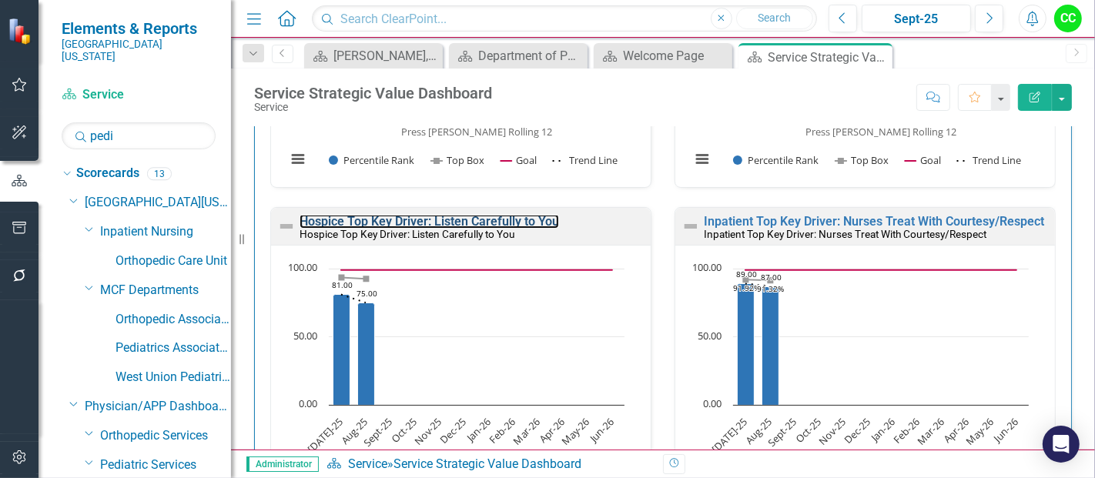
click at [398, 219] on link "Hospice Top Key Driver: Listen Carefully to You" at bounding box center [430, 221] width 260 height 15
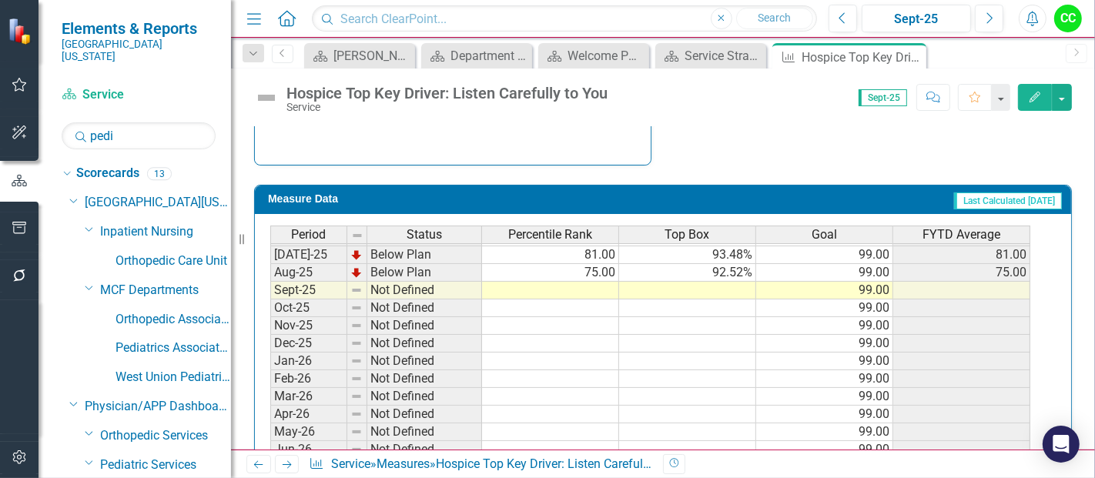
scroll to position [621, 0]
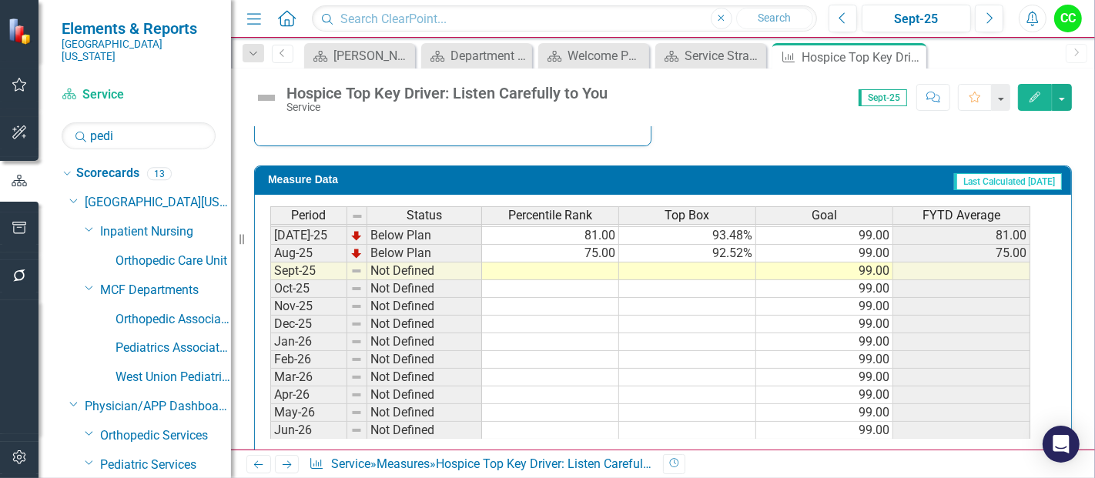
click at [595, 265] on tbody "Dec-23 Not Defined Jan-24 Not Defined Feb-24 Not Defined Mar-24 Not Defined Apr…" at bounding box center [650, 165] width 760 height 550
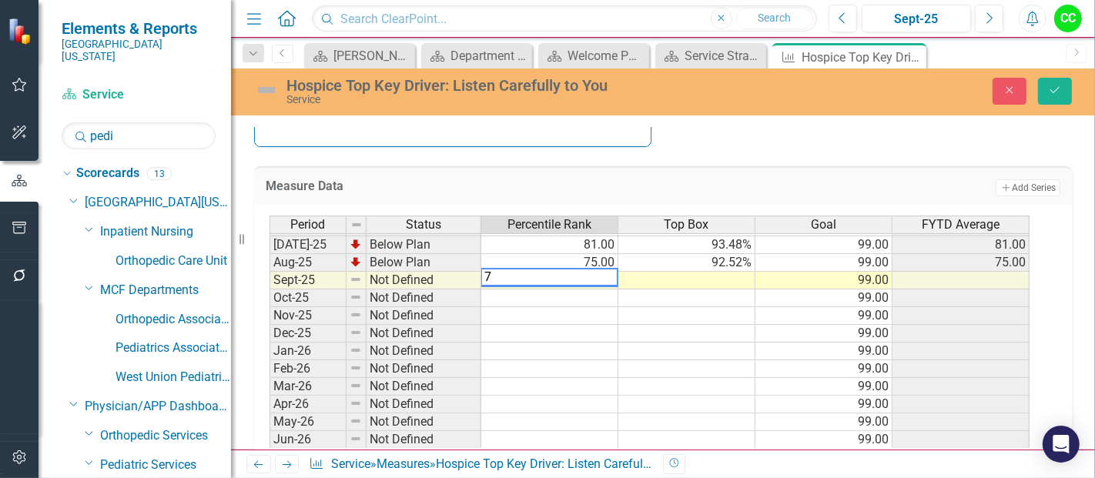
type textarea "78"
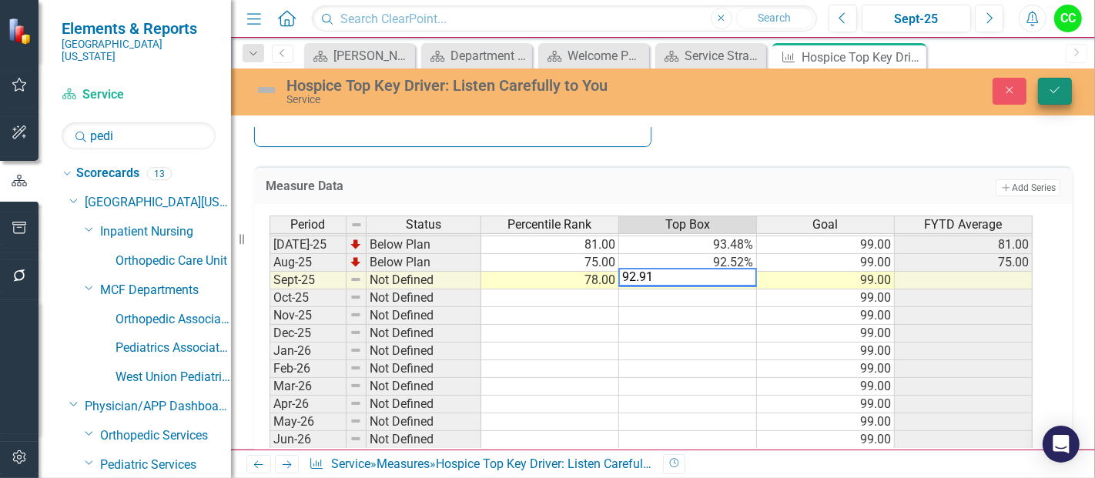
type textarea "92.91"
click at [1060, 87] on icon "Save" at bounding box center [1055, 90] width 14 height 11
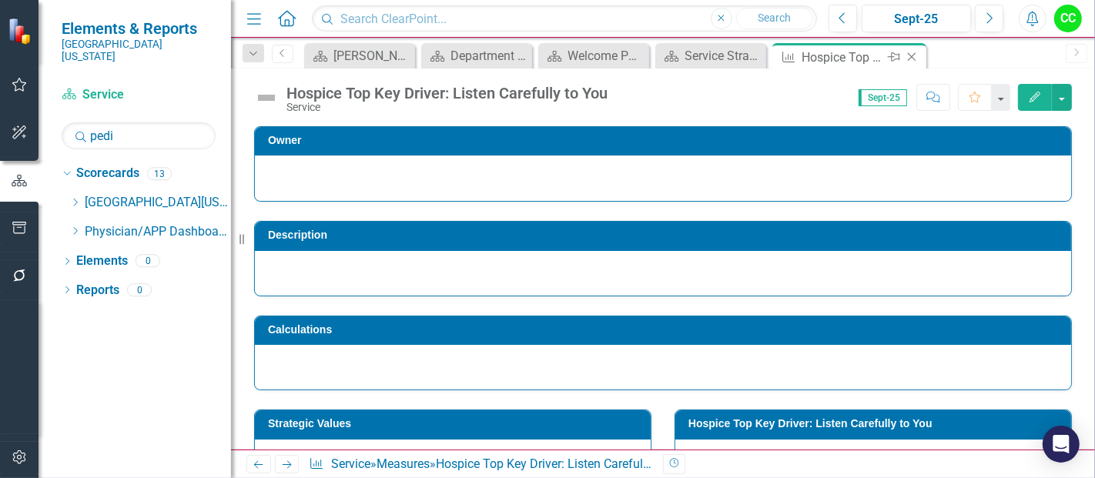
click at [913, 53] on icon "Close" at bounding box center [911, 57] width 15 height 12
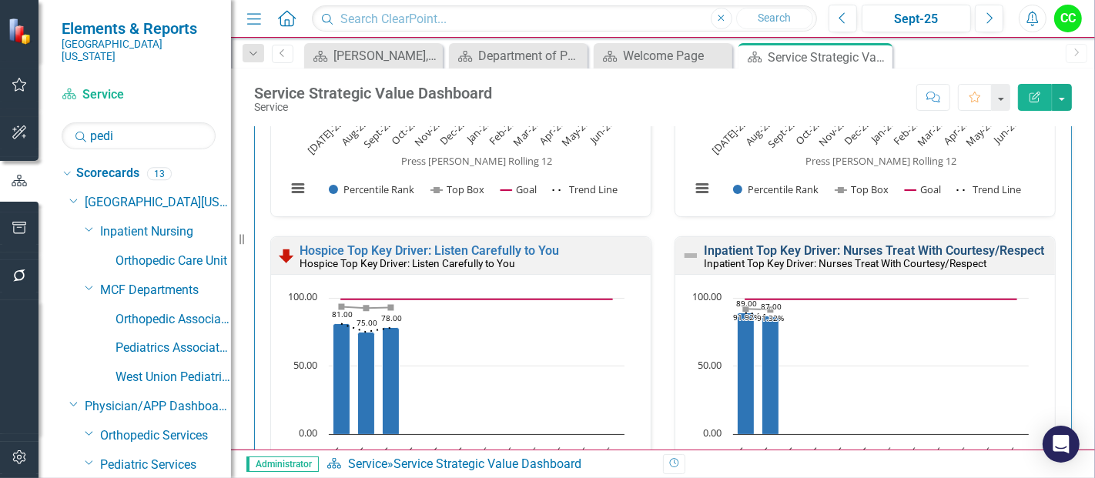
scroll to position [651, 0]
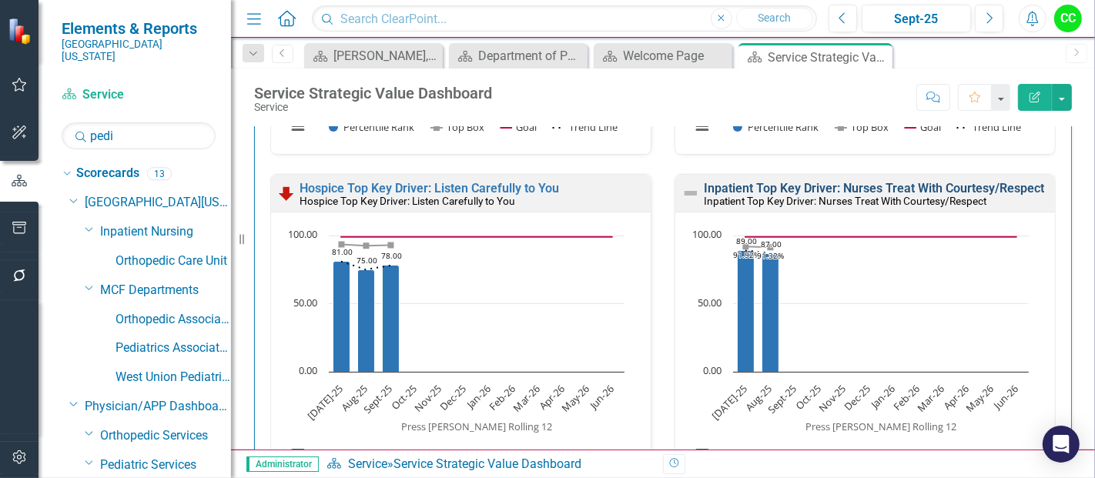
click at [786, 188] on link "Inpatient Top Key Driver: Nurses Treat With Courtesy/Respect" at bounding box center [874, 188] width 340 height 15
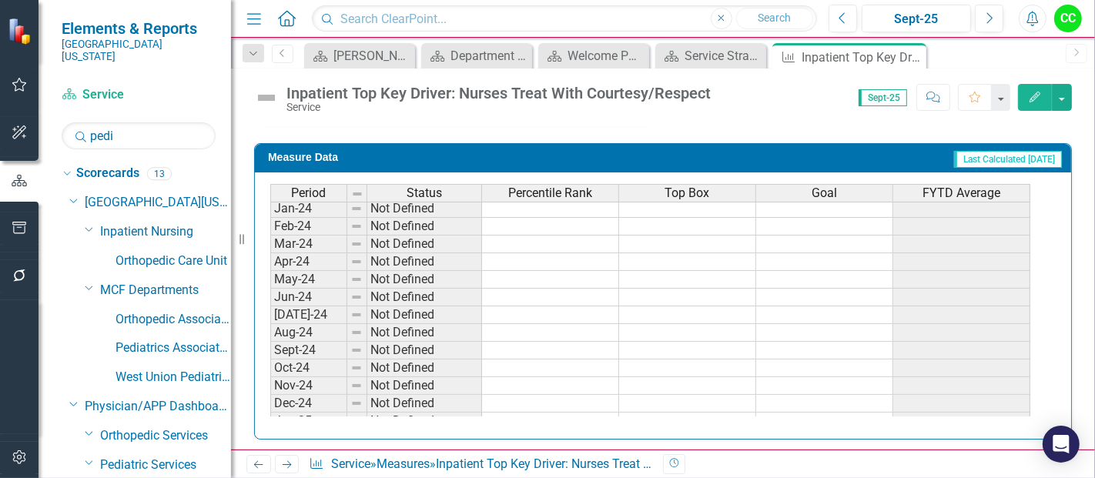
scroll to position [545, 0]
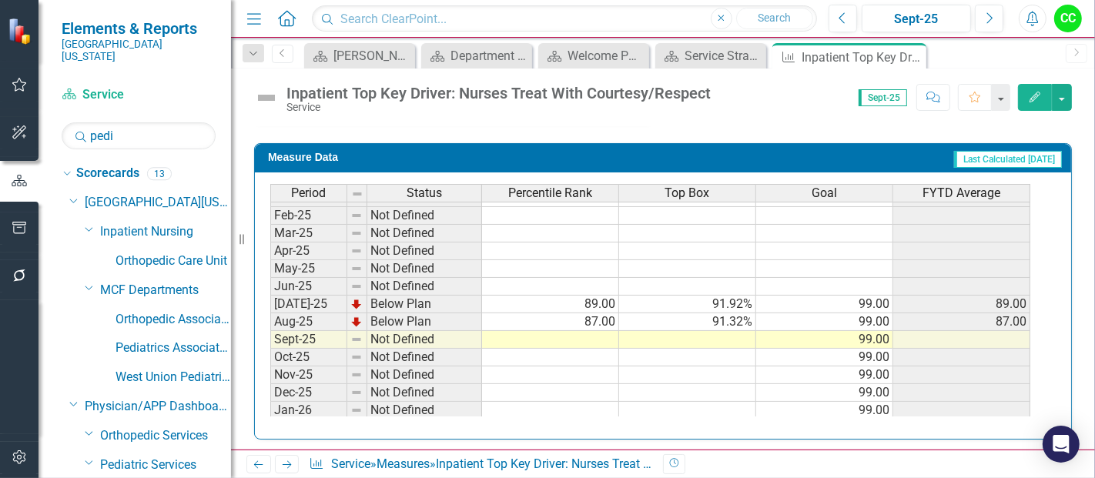
click at [270, 340] on div "Period Status Percentile Rank Top Box Goal FYTD Average Feb-24 Not Defined Mar-…" at bounding box center [270, 241] width 0 height 533
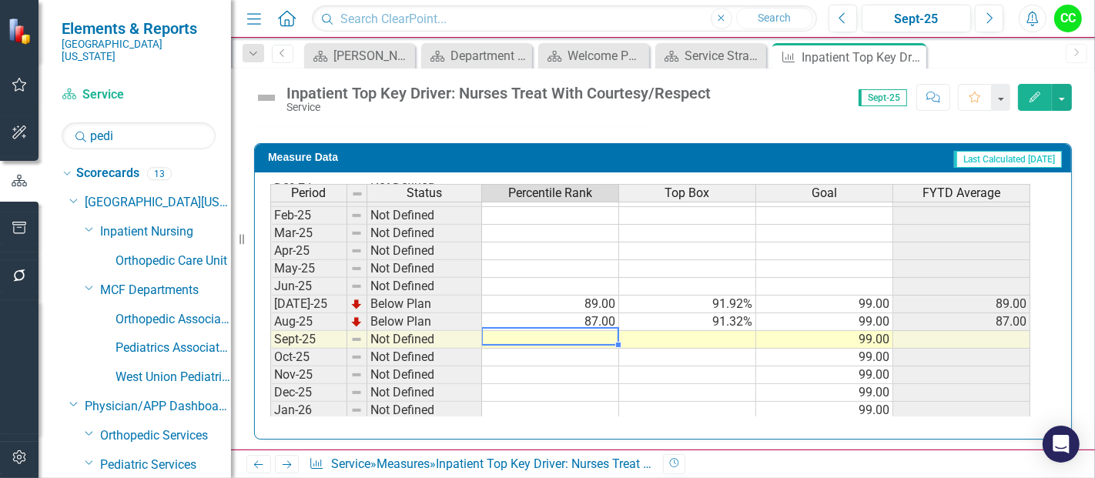
click at [584, 333] on td at bounding box center [550, 340] width 137 height 18
type textarea "86"
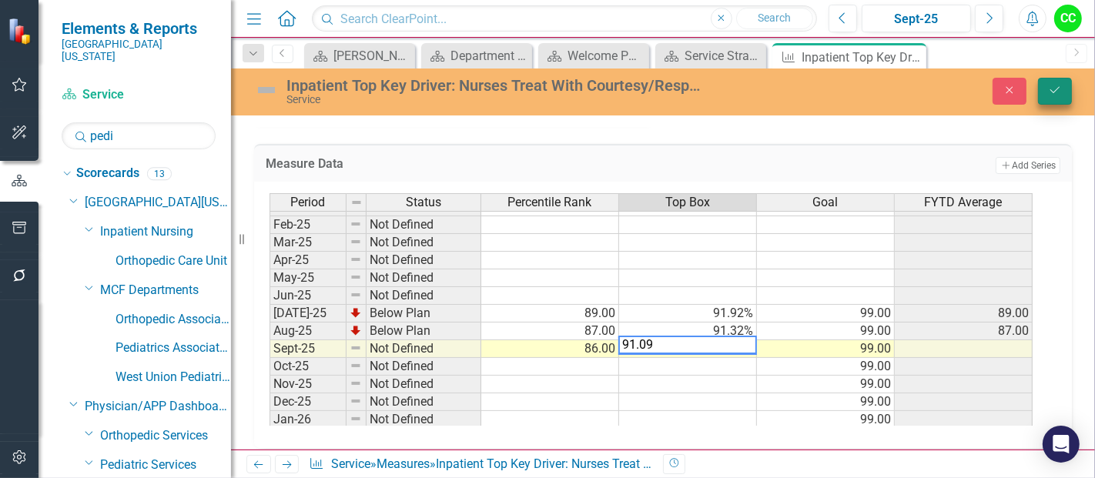
type textarea "91.09"
click at [1064, 94] on button "Save" at bounding box center [1055, 91] width 34 height 27
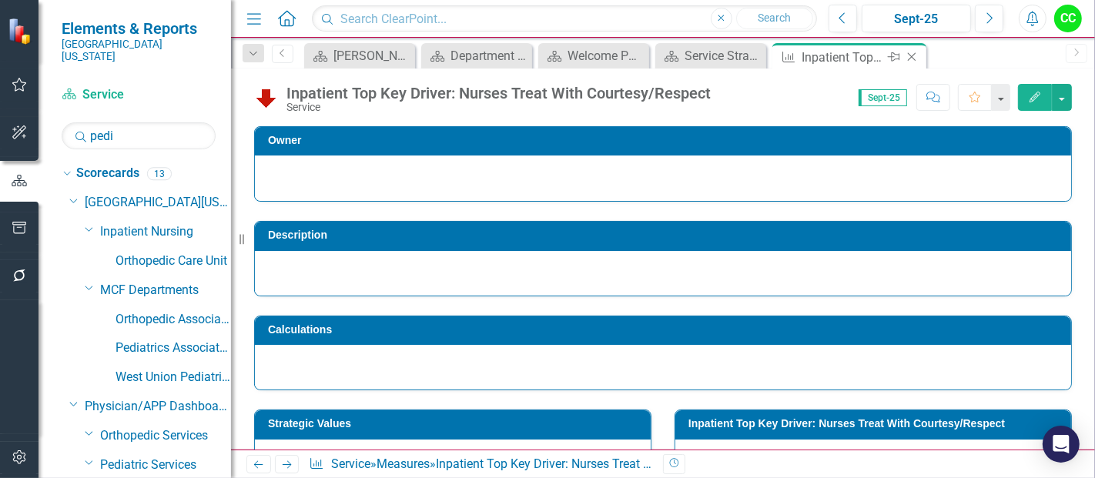
click at [912, 59] on icon "Close" at bounding box center [911, 57] width 15 height 12
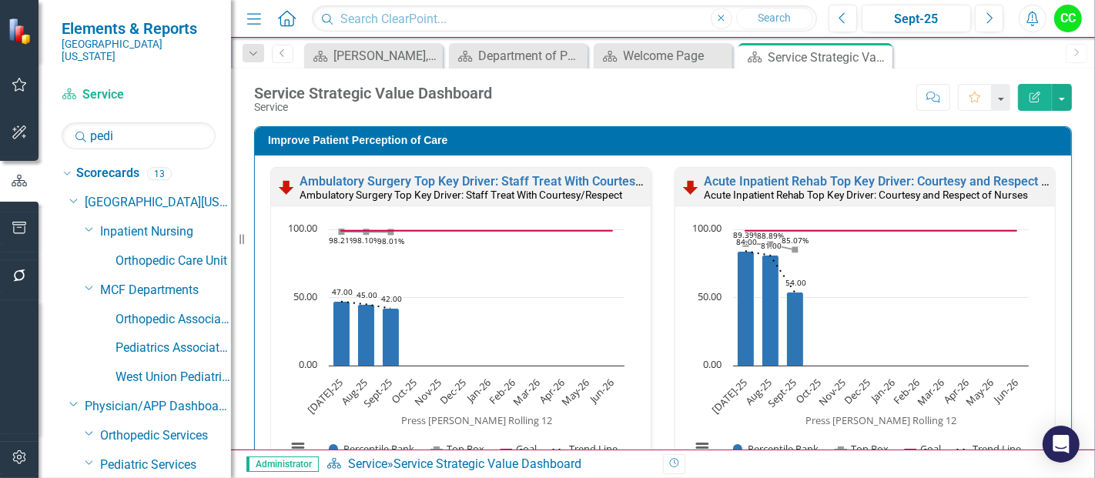
scroll to position [886, 0]
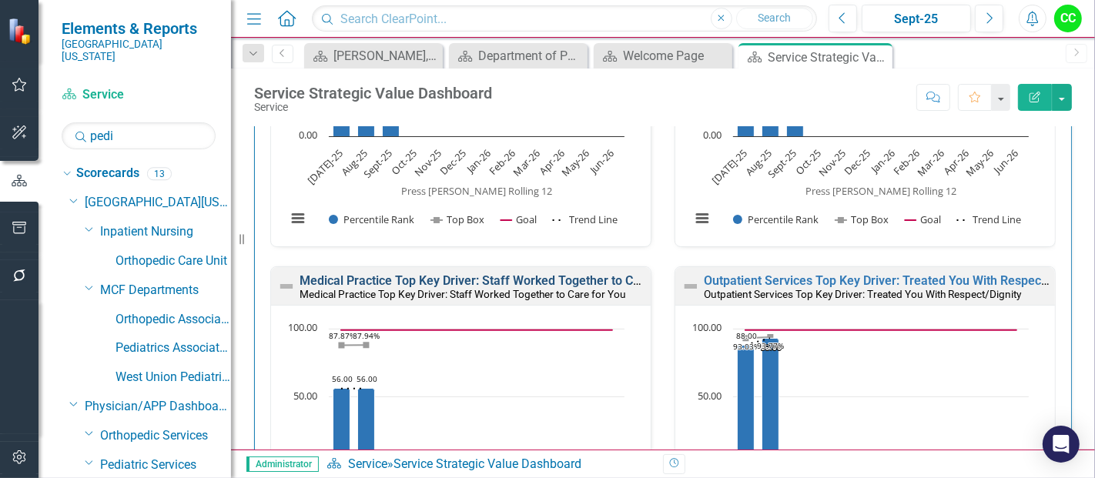
click at [447, 280] on link "Medical Practice Top Key Driver: Staff Worked Together to Care for You" at bounding box center [497, 280] width 395 height 15
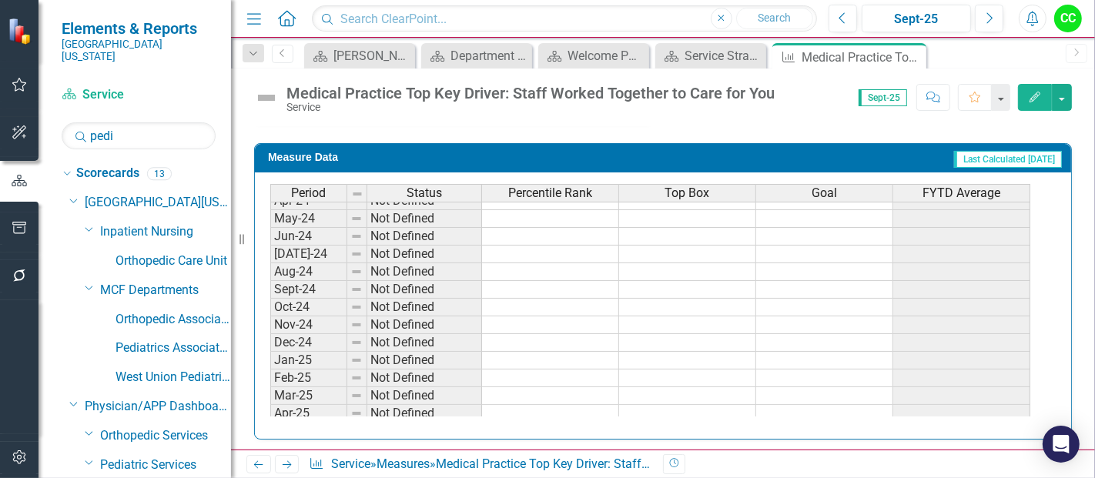
scroll to position [389, 0]
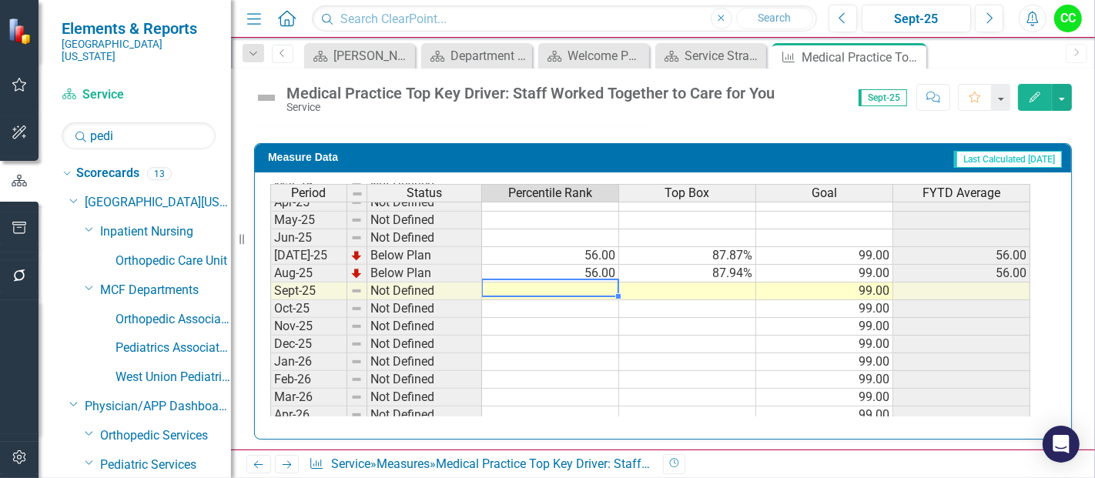
click at [569, 285] on td at bounding box center [550, 292] width 137 height 18
type textarea "56"
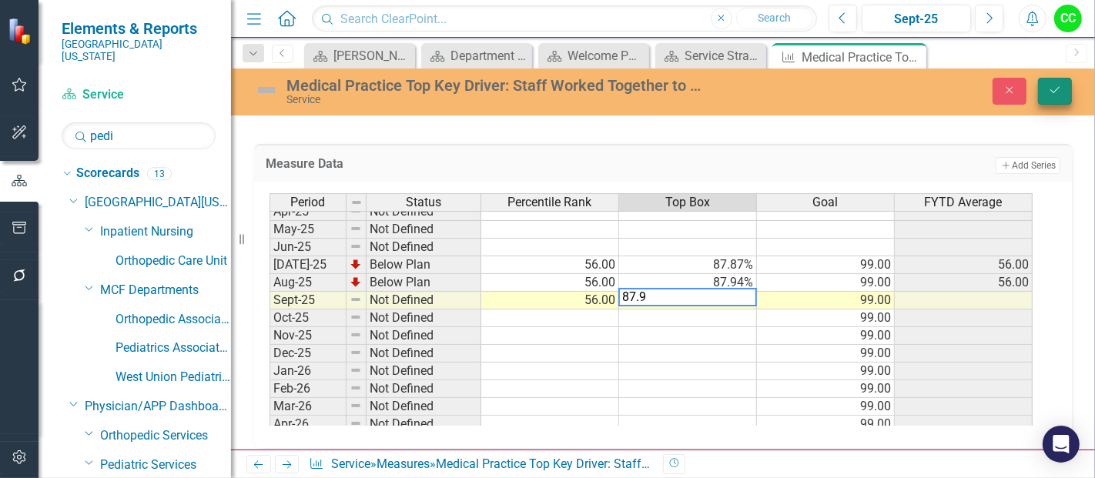
type textarea "87.9"
click at [1054, 89] on icon "Save" at bounding box center [1055, 90] width 14 height 11
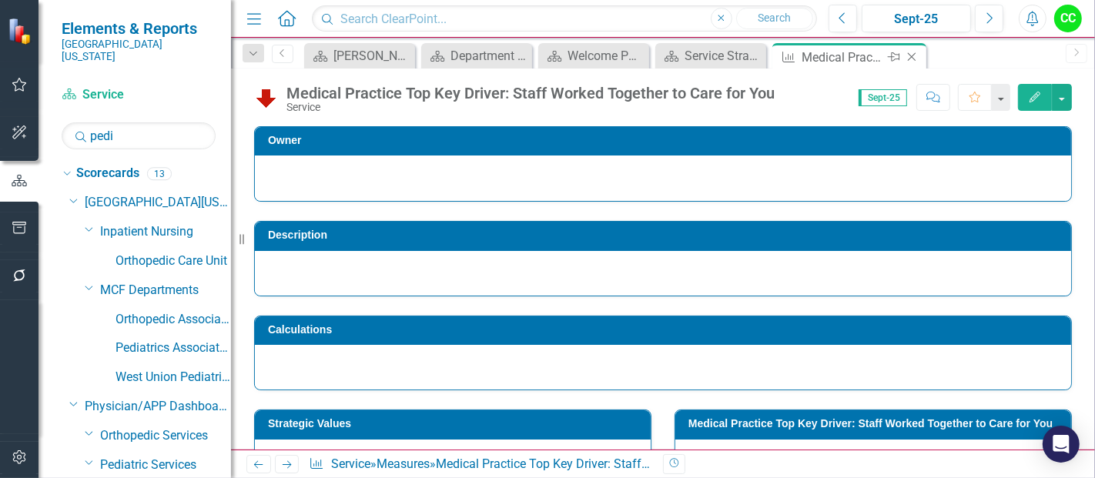
click at [914, 59] on icon at bounding box center [912, 57] width 8 height 8
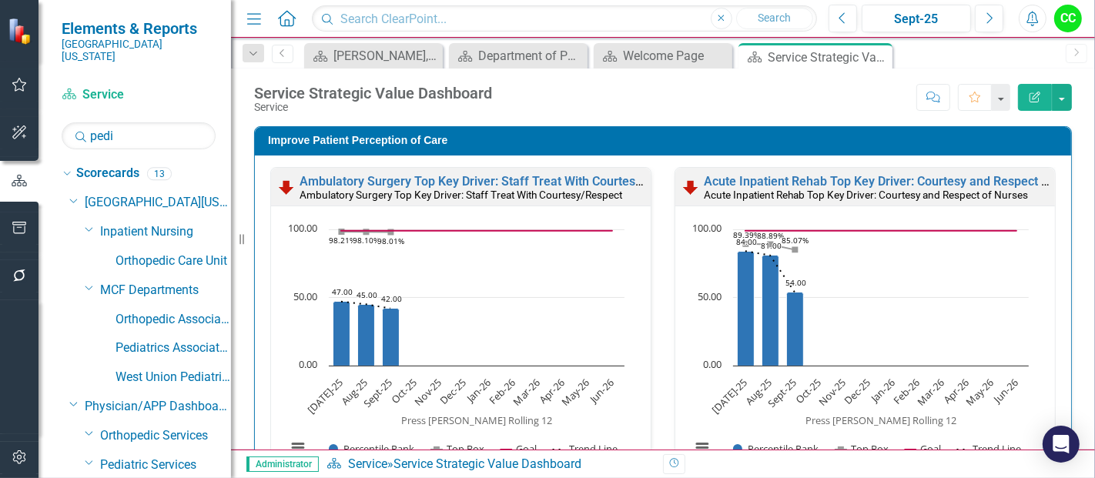
scroll to position [362, 0]
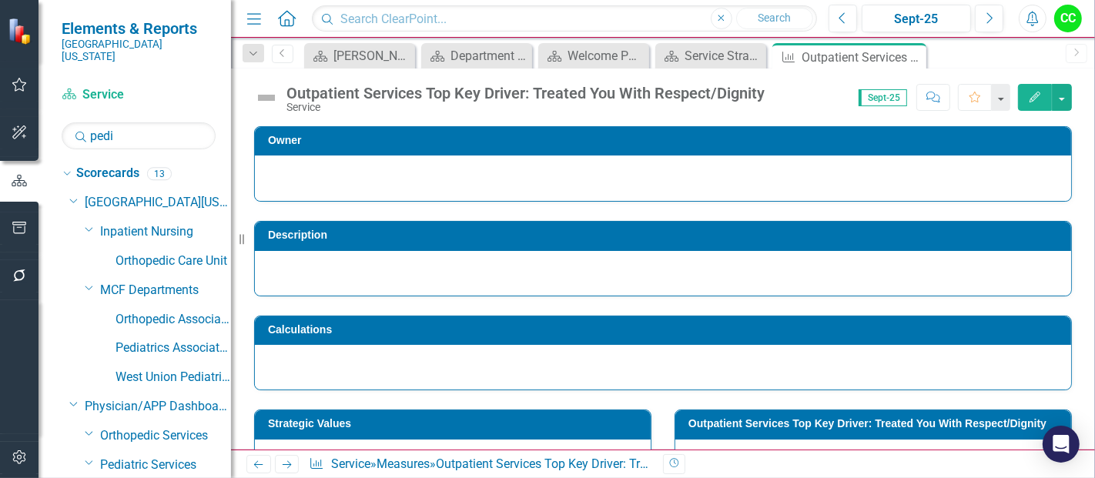
scroll to position [624, 0]
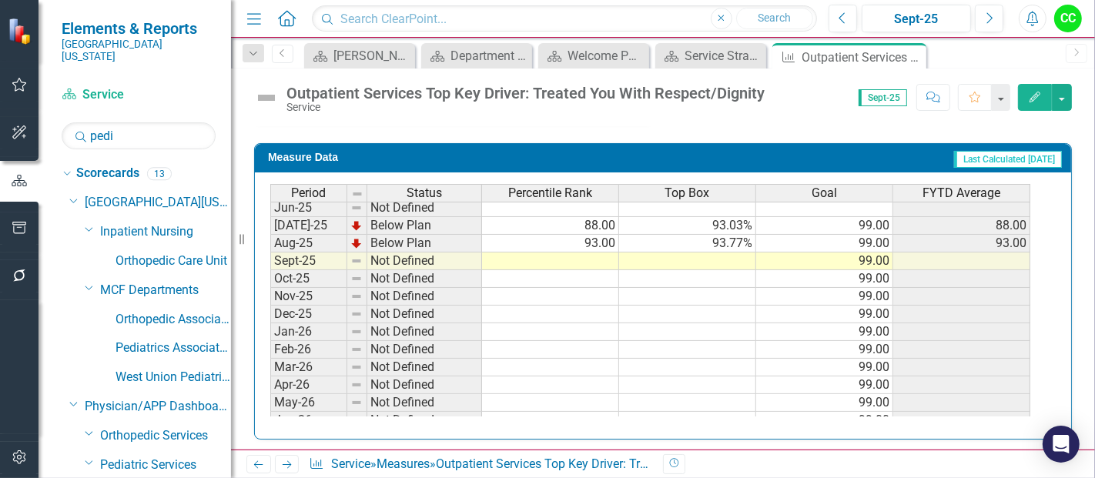
click at [578, 258] on td at bounding box center [550, 262] width 137 height 18
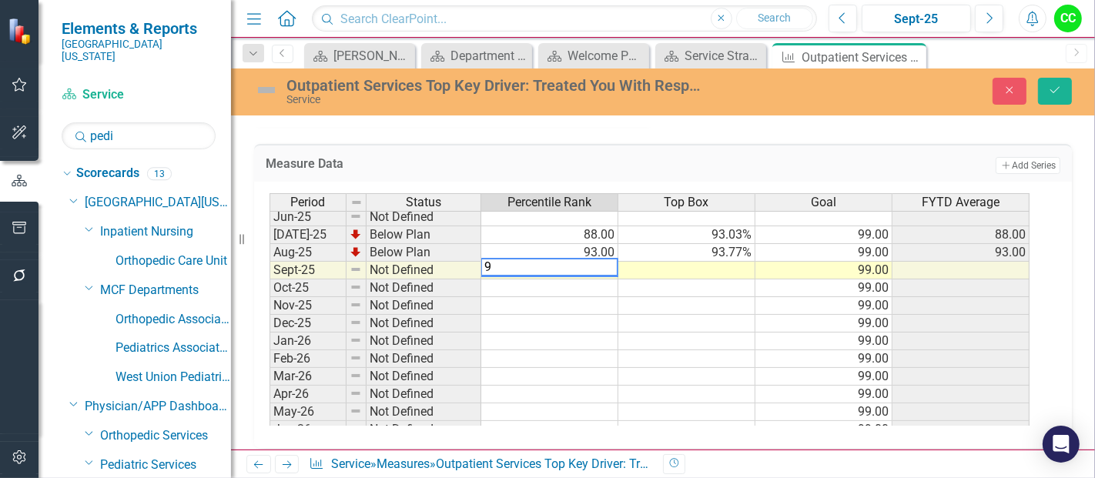
type textarea "91"
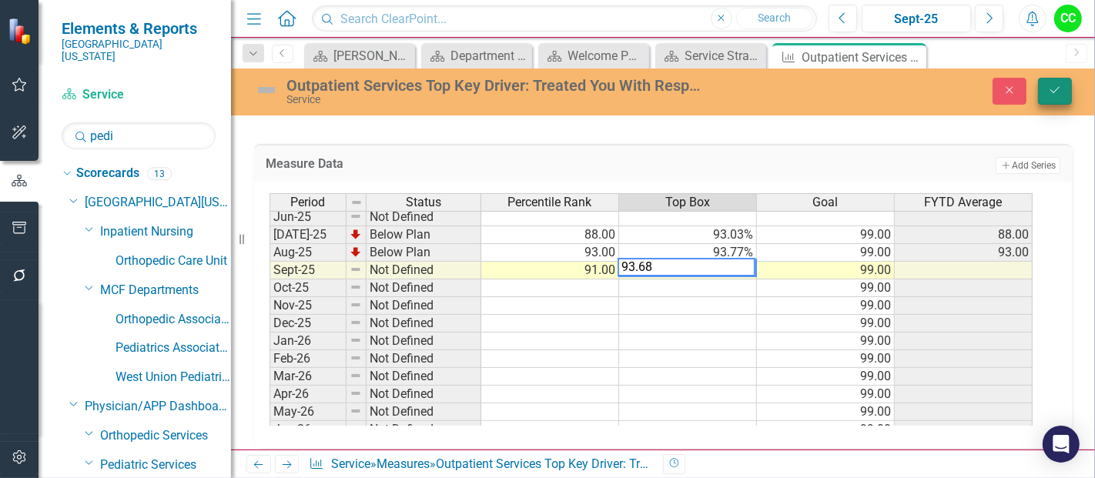
type textarea "93.68"
click at [1065, 91] on button "Save" at bounding box center [1055, 91] width 34 height 27
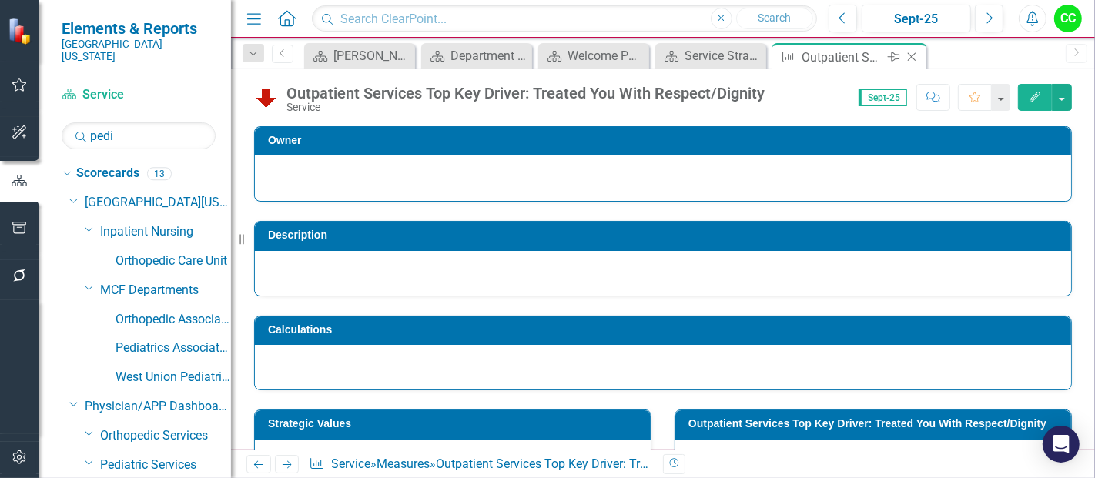
click at [909, 53] on icon at bounding box center [912, 57] width 8 height 8
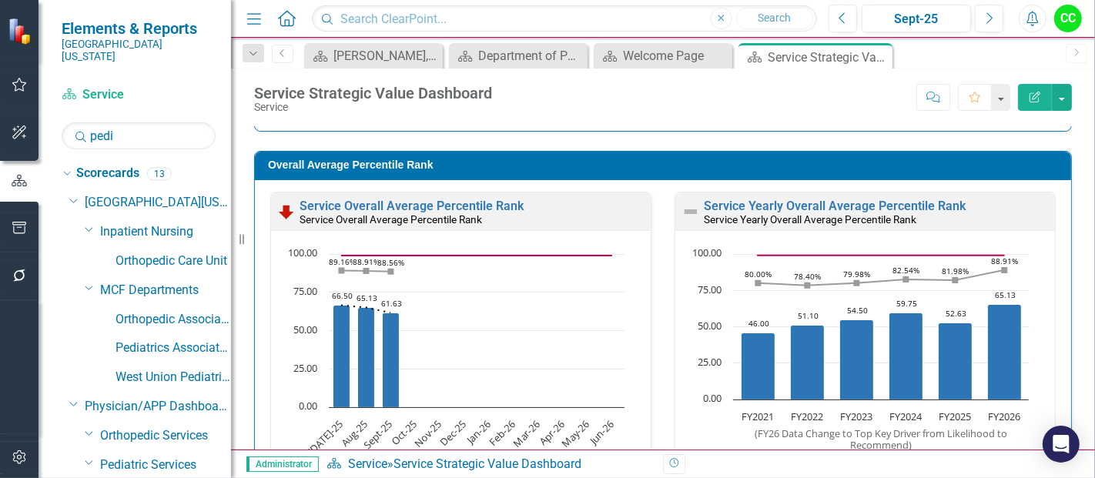
scroll to position [1416, 0]
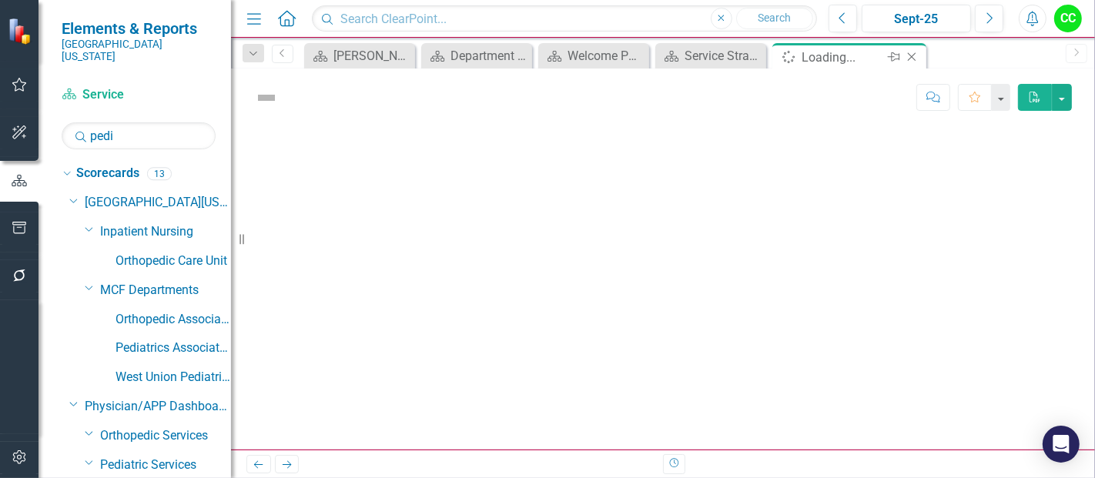
click at [910, 51] on icon "Close" at bounding box center [911, 57] width 15 height 12
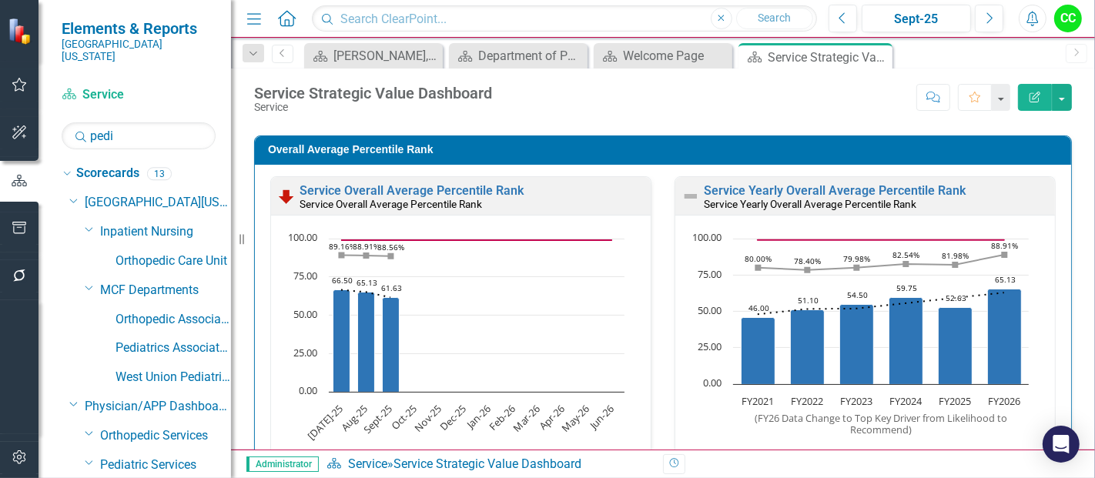
scroll to position [1436, 0]
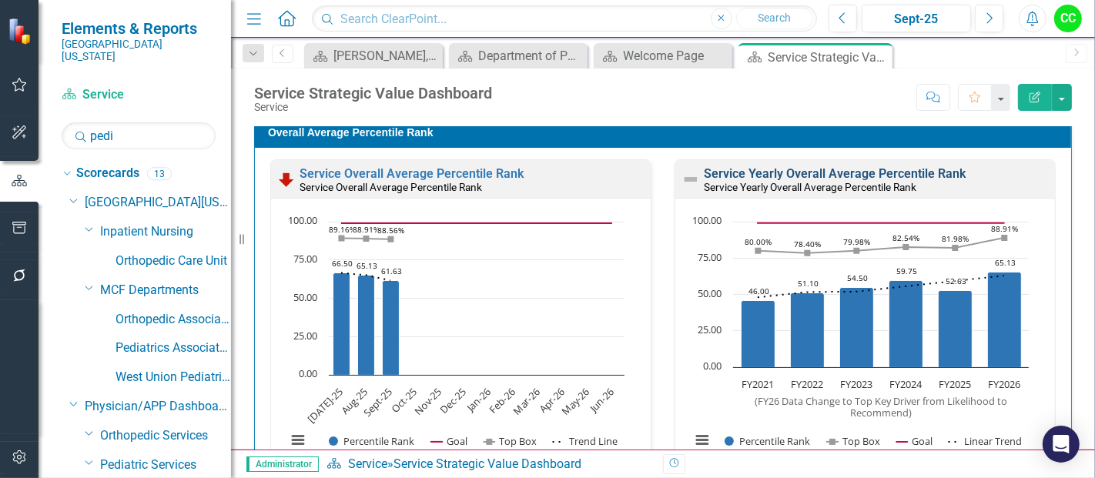
click at [886, 175] on link "Service Yearly Overall Average Percentile Rank" at bounding box center [835, 173] width 262 height 15
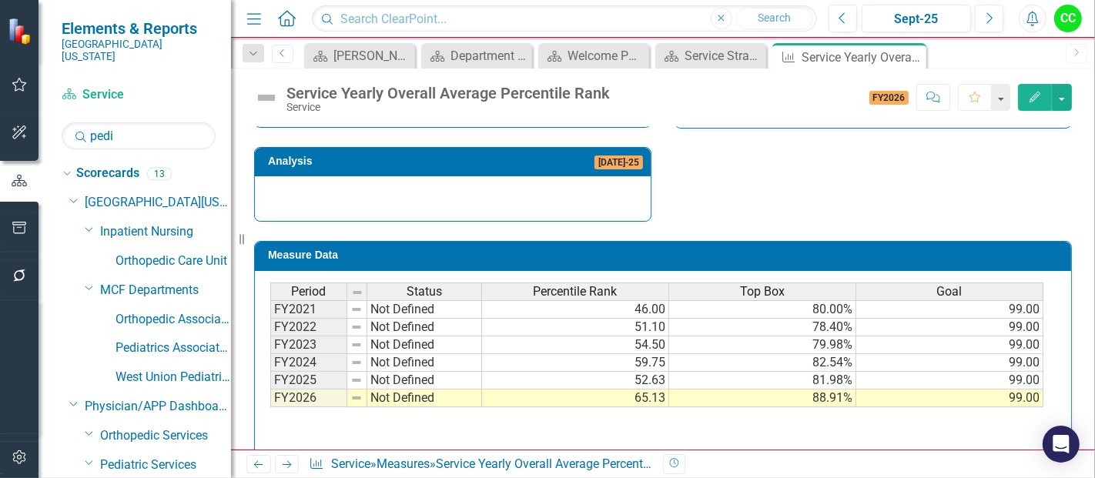
scroll to position [613, 0]
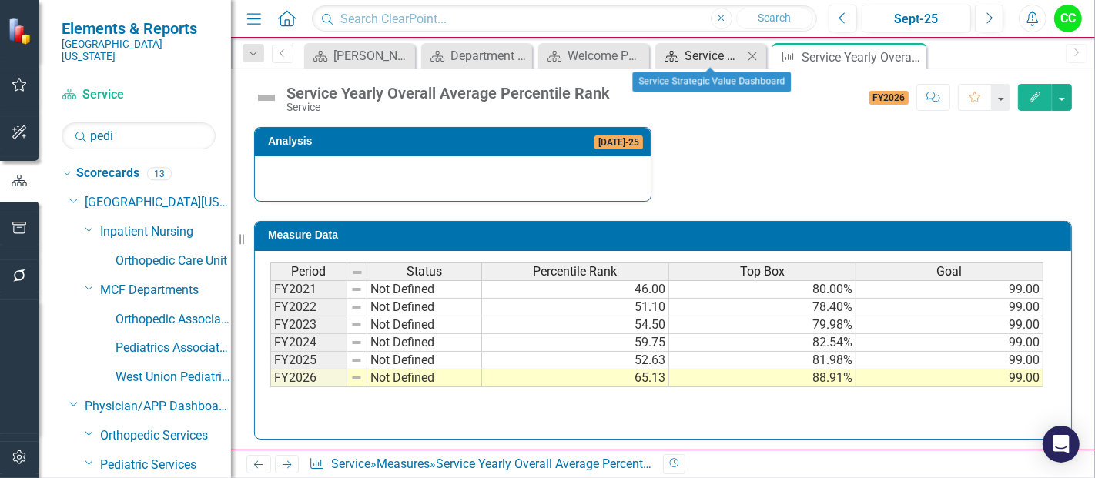
click at [710, 59] on div "Service Strategic Value Dashboard" at bounding box center [714, 55] width 59 height 19
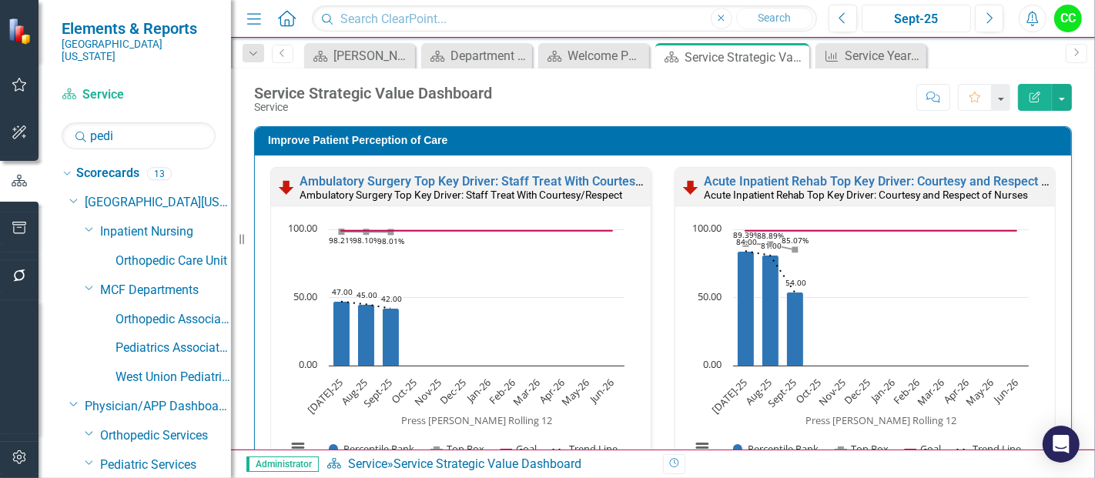
click at [934, 23] on div "Sept-25" at bounding box center [916, 19] width 99 height 18
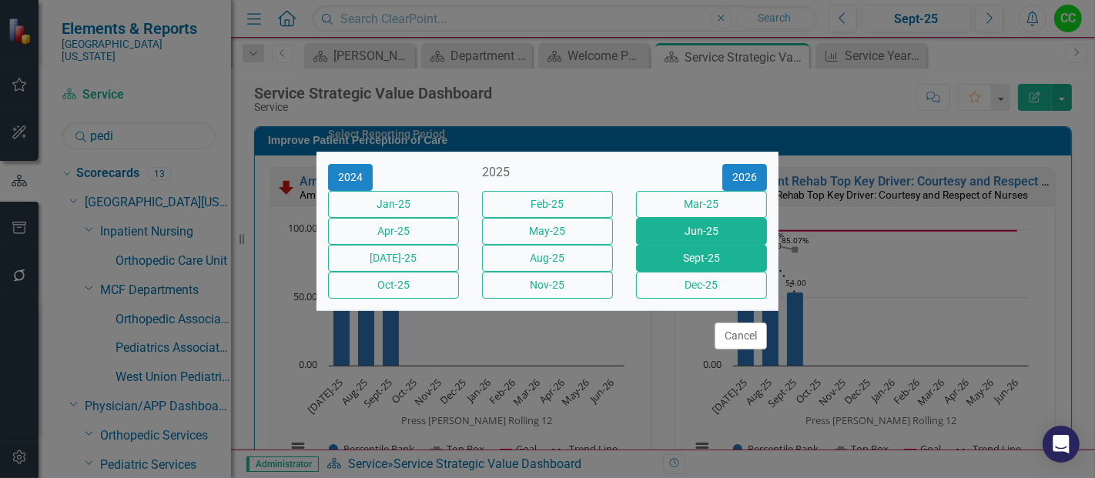
click at [672, 232] on button "Jun-25" at bounding box center [701, 231] width 131 height 27
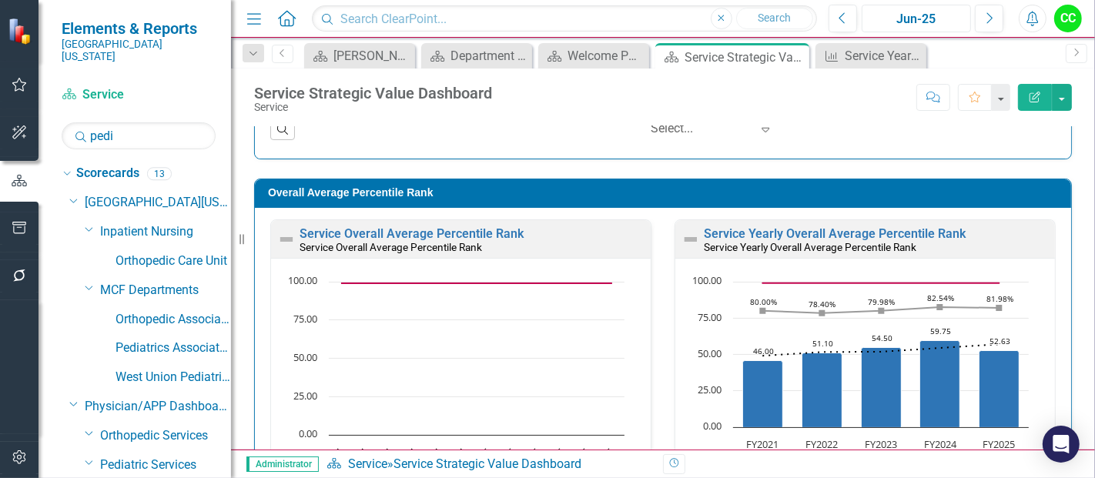
scroll to position [1373, 0]
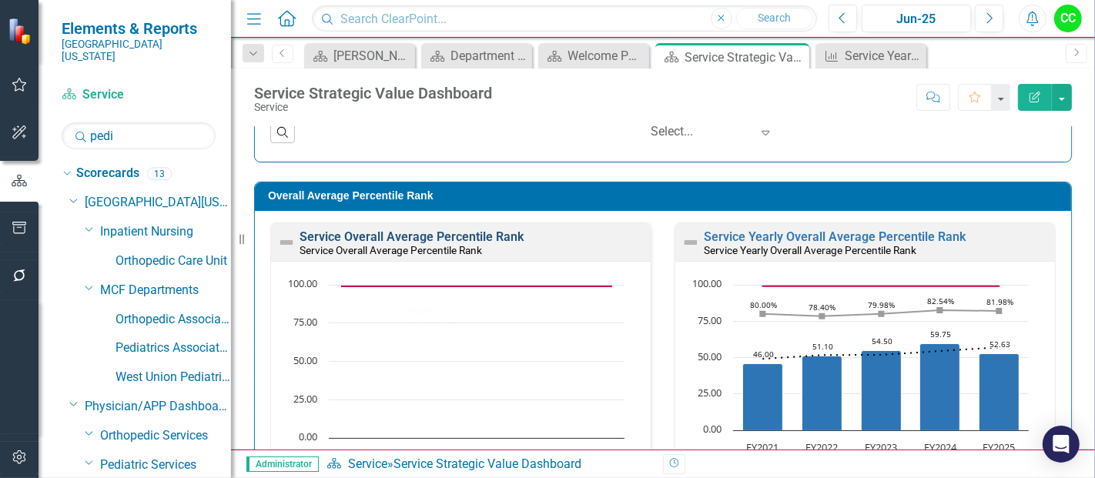
click at [465, 236] on link "Service Overall Average Percentile Rank" at bounding box center [412, 236] width 224 height 15
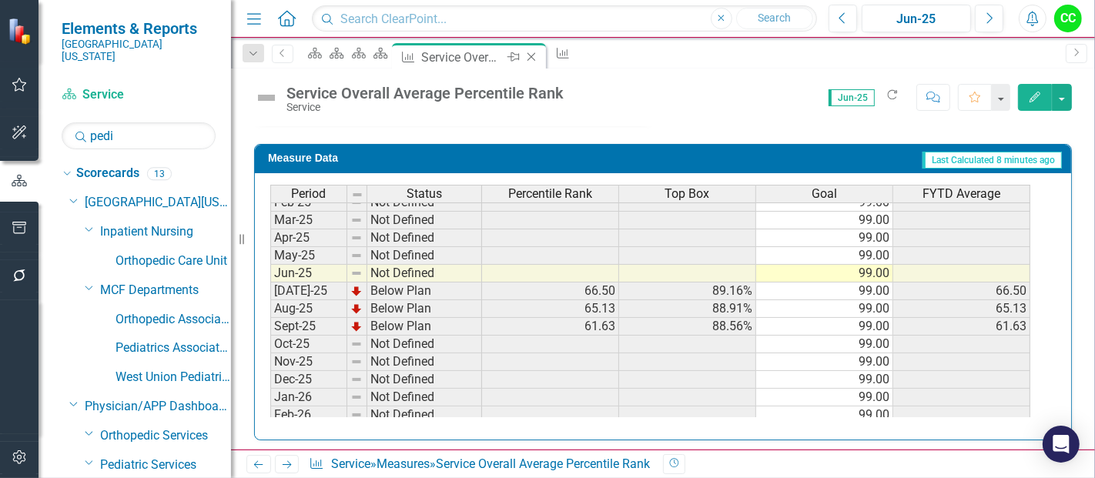
click at [539, 53] on icon "Close" at bounding box center [531, 57] width 15 height 12
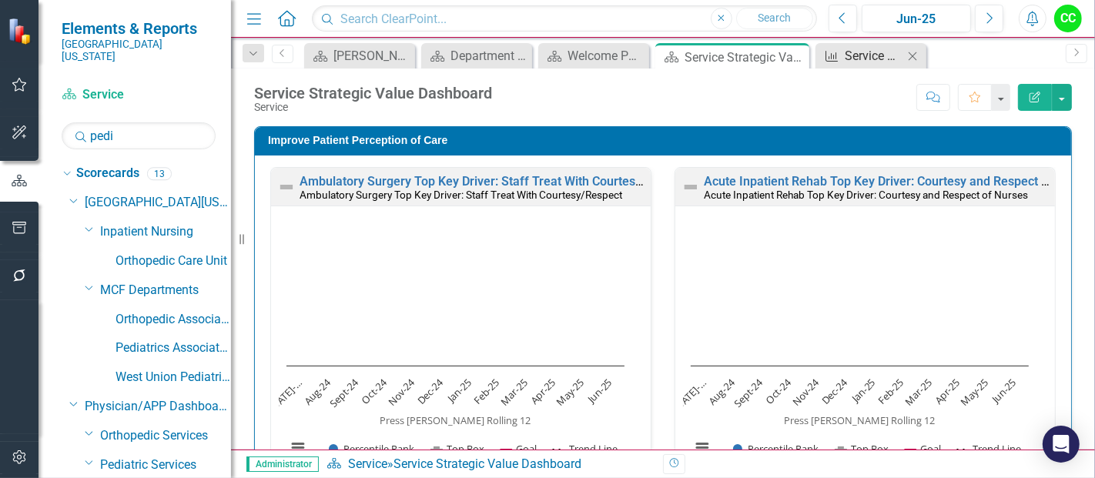
click at [864, 52] on div "Service Yearly Overall Average Percentile Rank" at bounding box center [874, 55] width 59 height 19
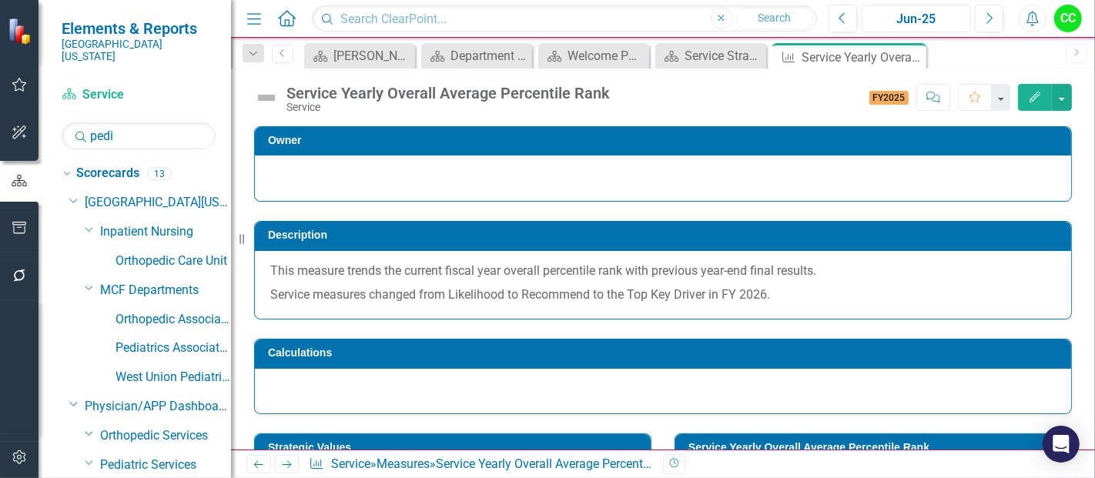
click at [896, 8] on button "Jun-25" at bounding box center [916, 19] width 109 height 28
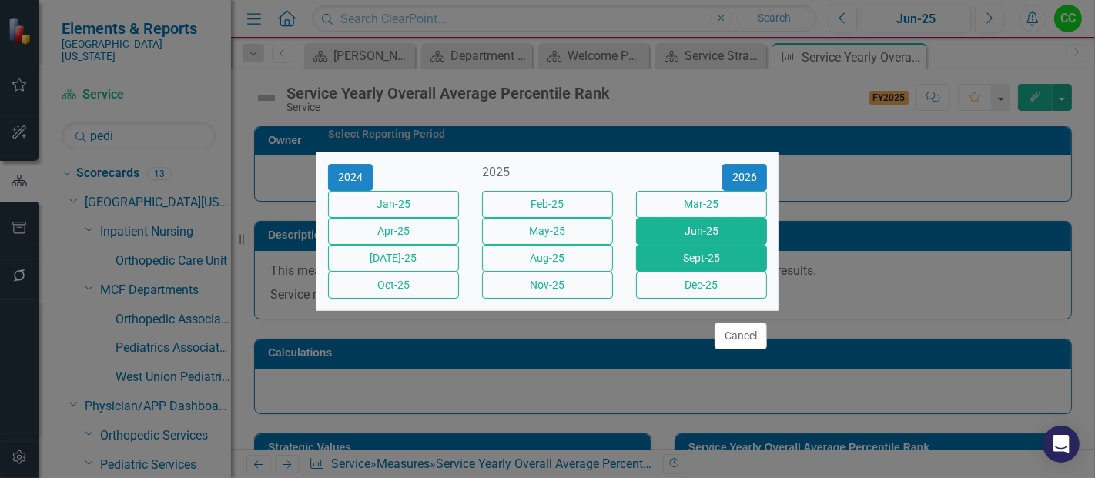
click at [692, 265] on button "Sept-25" at bounding box center [701, 258] width 131 height 27
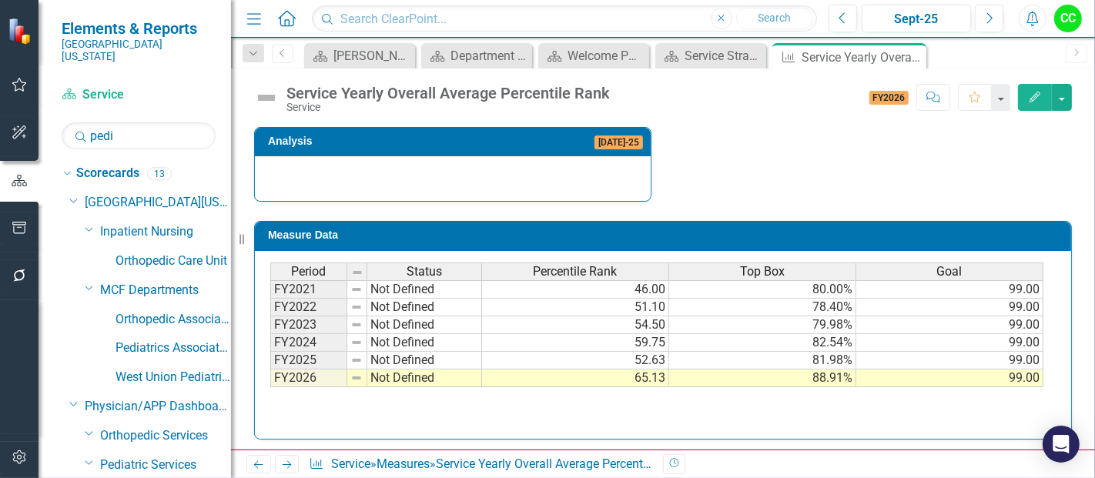
click at [626, 370] on td "65.13" at bounding box center [575, 379] width 187 height 18
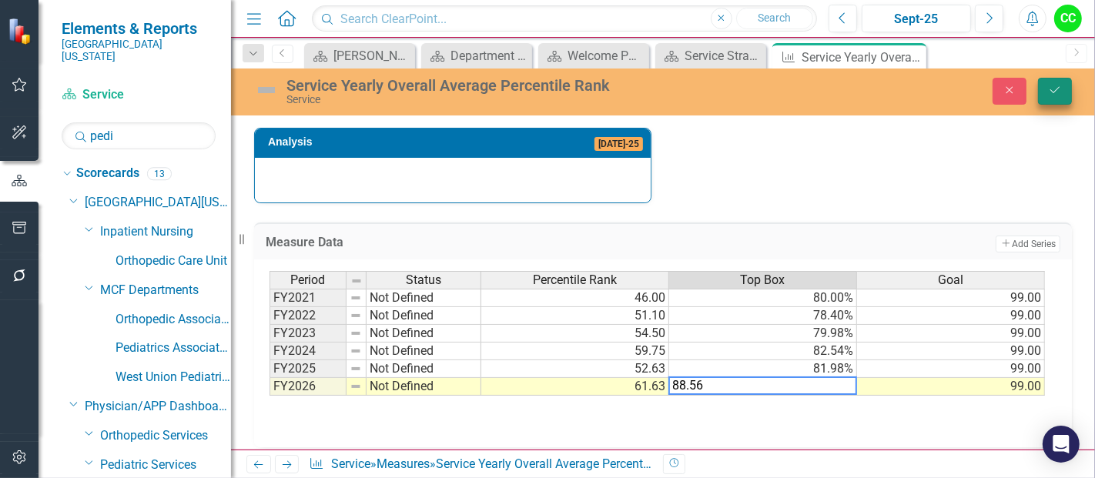
type textarea "88.56"
click at [1045, 83] on button "Save" at bounding box center [1055, 91] width 34 height 27
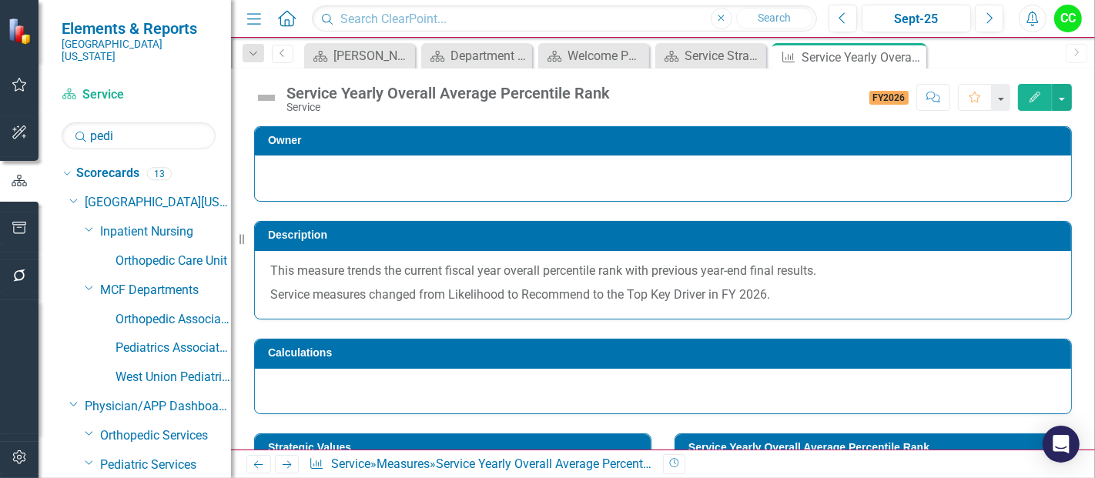
drag, startPoint x: 915, startPoint y: 56, endPoint x: 751, endPoint y: 29, distance: 166.2
click at [0, 0] on icon "Close" at bounding box center [0, 0] width 0 height 0
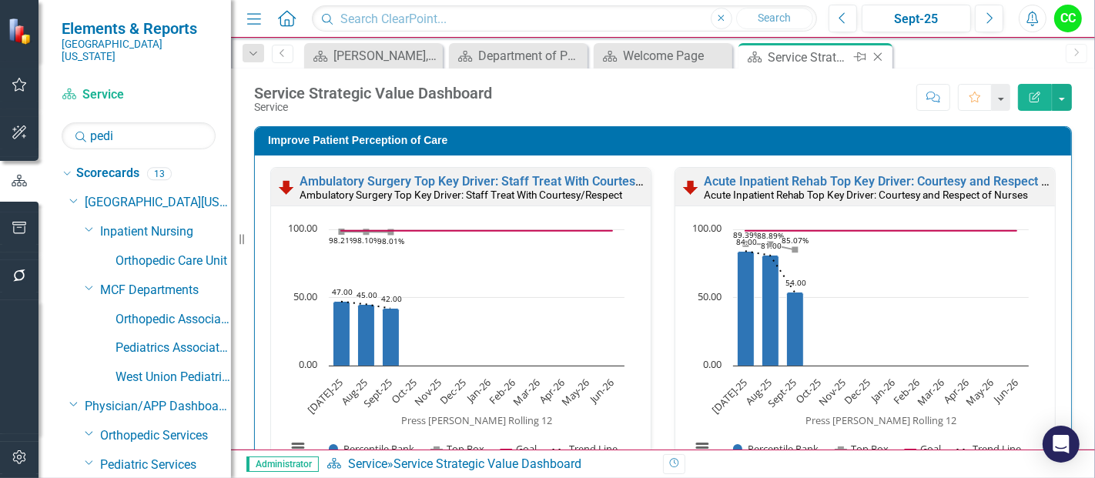
click at [879, 55] on icon "Close" at bounding box center [877, 57] width 15 height 12
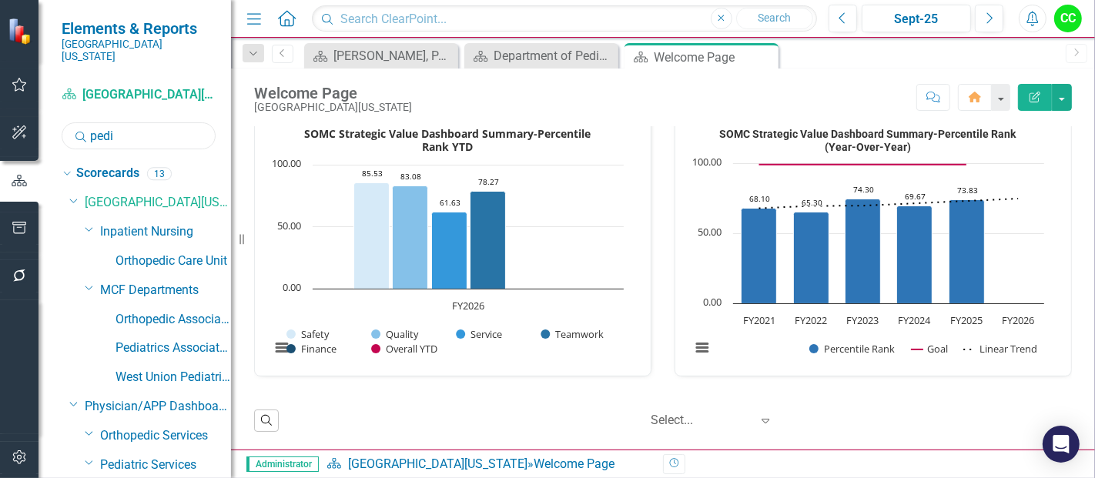
click at [129, 122] on input "pedi" at bounding box center [139, 135] width 154 height 27
type input "p"
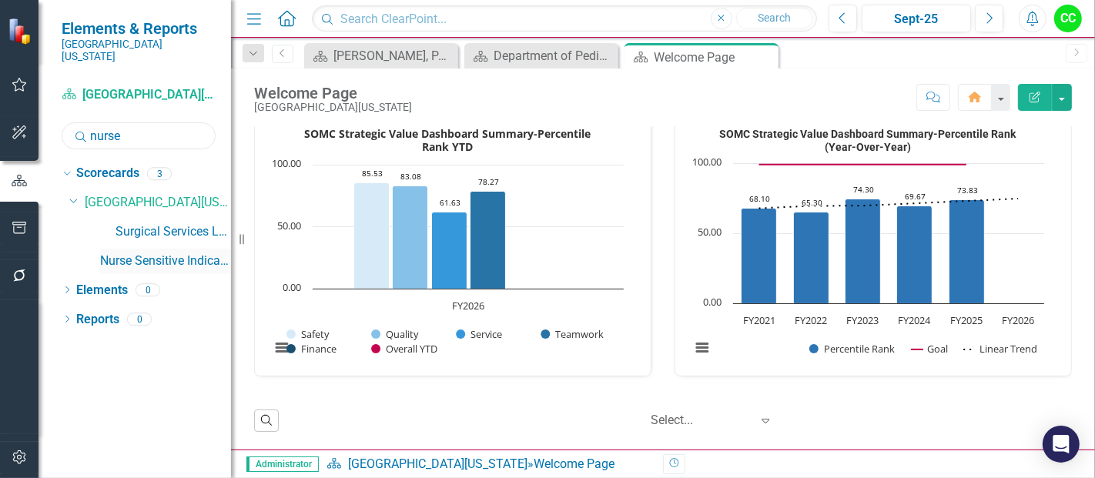
type input "nurse"
click at [197, 253] on link "Nurse Sensitive Indicators" at bounding box center [165, 262] width 131 height 18
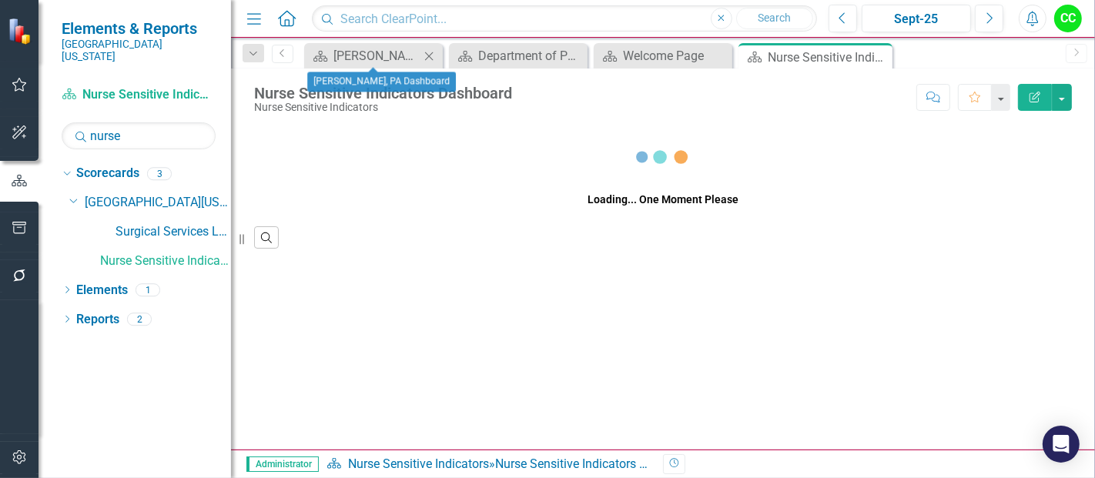
click at [430, 55] on icon "Close" at bounding box center [428, 56] width 15 height 12
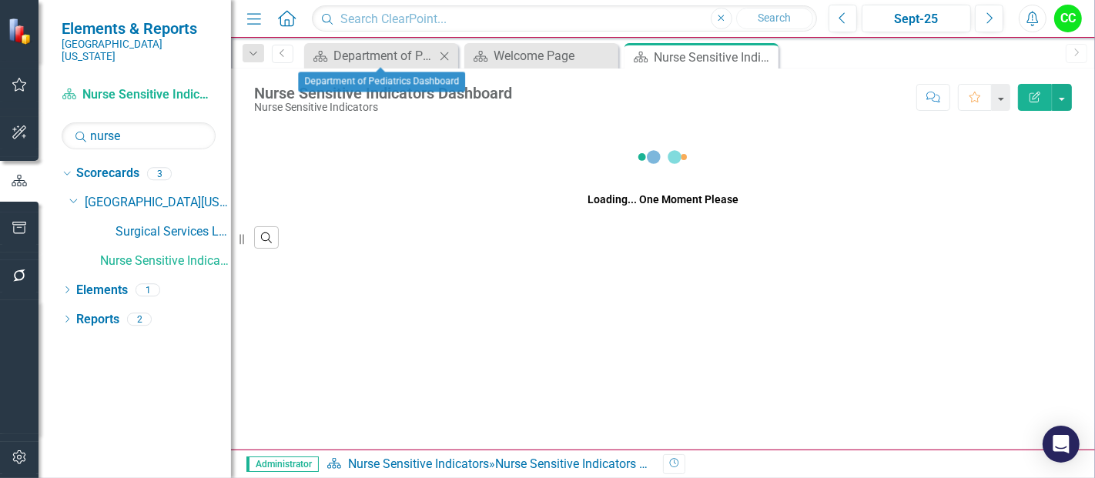
click at [443, 54] on icon at bounding box center [445, 56] width 8 height 8
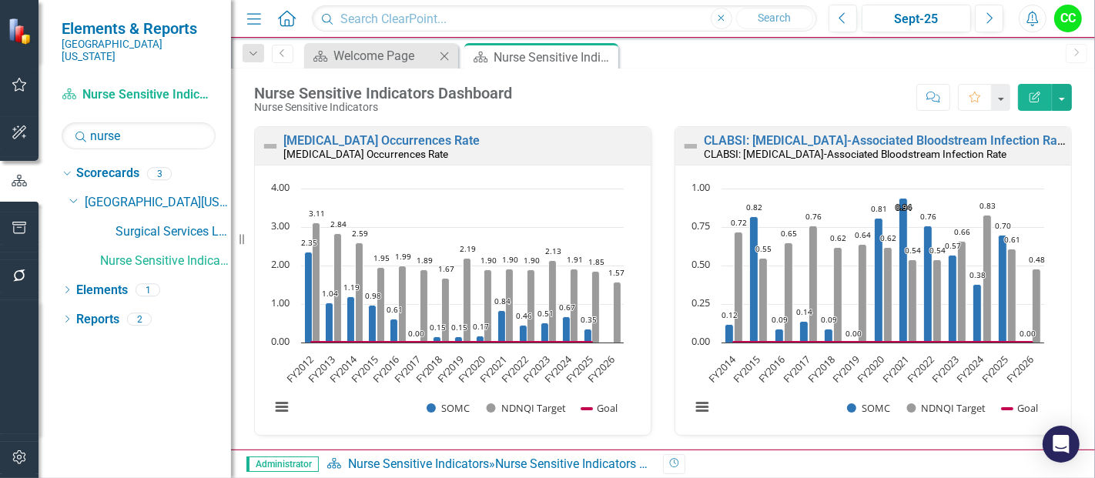
click at [444, 56] on icon "Close" at bounding box center [444, 56] width 15 height 12
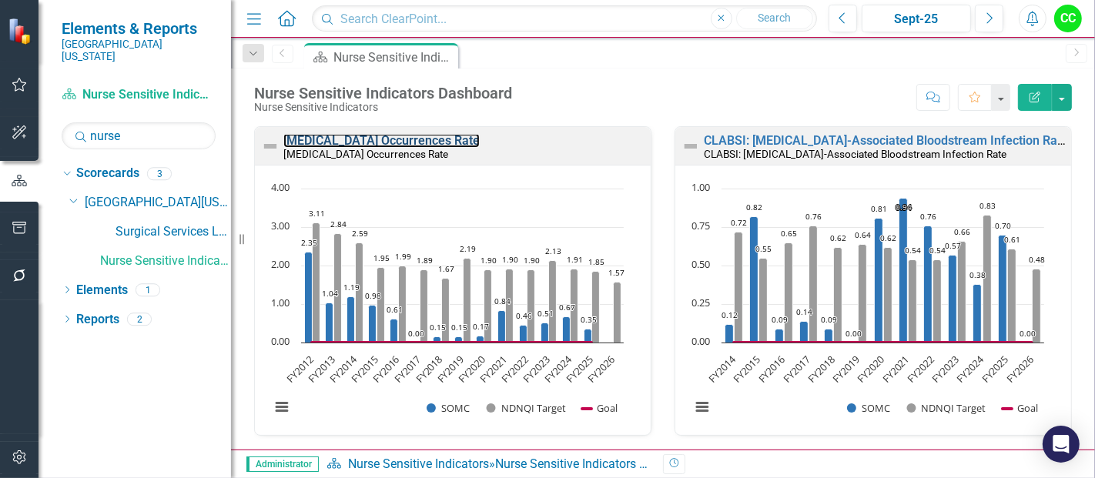
click at [410, 137] on link "Pressure Ulcer Occurrences Rate" at bounding box center [381, 140] width 196 height 15
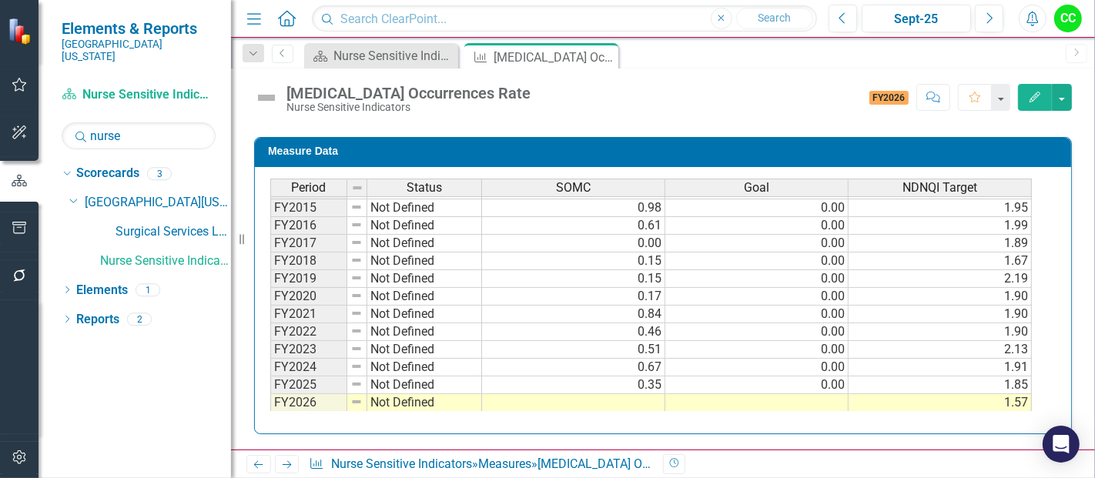
scroll to position [903, 0]
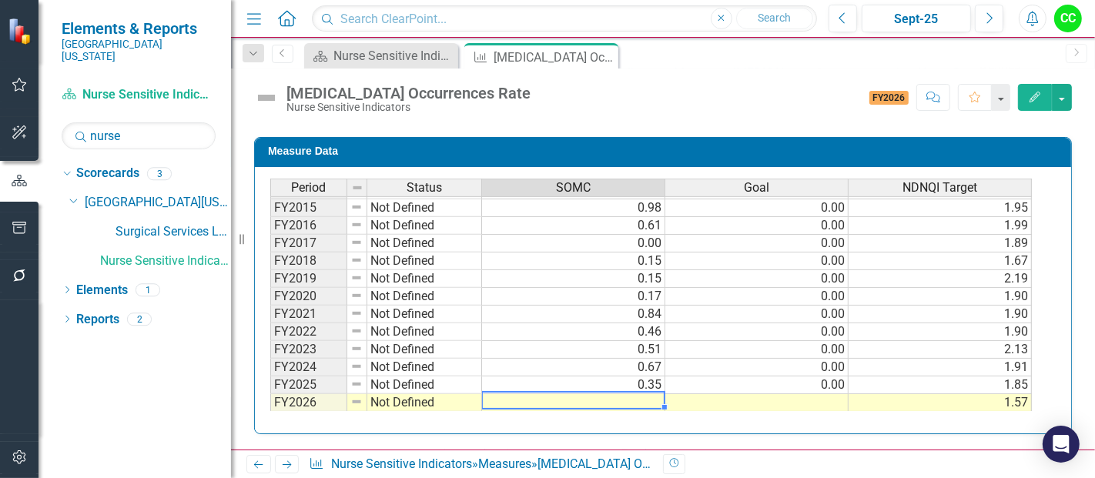
click at [605, 403] on td at bounding box center [573, 403] width 183 height 18
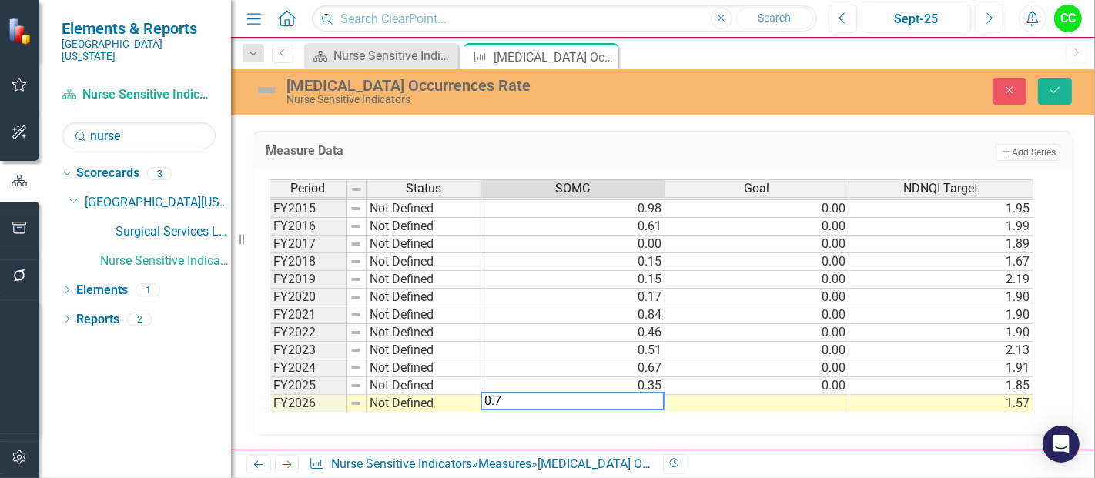
type textarea "0.75"
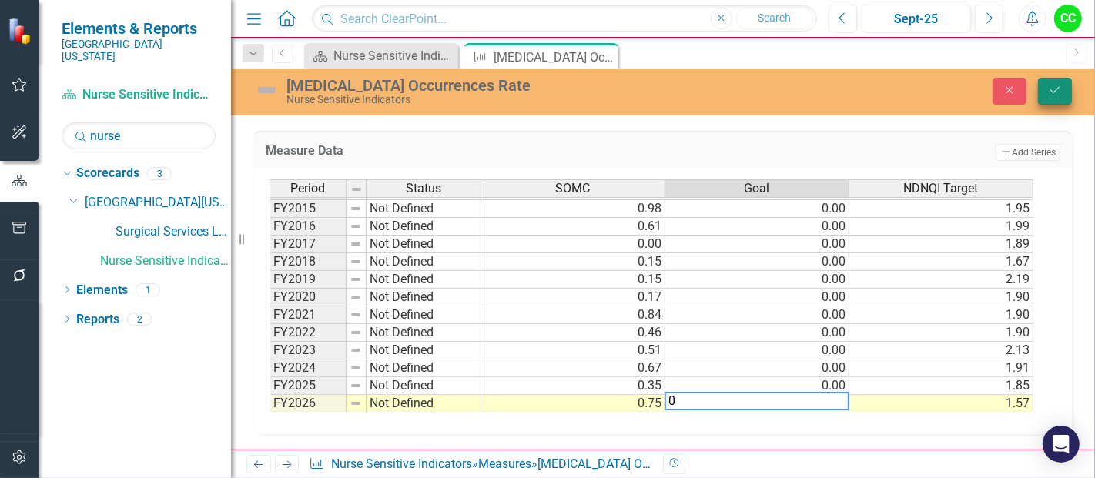
type textarea "0"
click at [1054, 85] on icon "Save" at bounding box center [1055, 90] width 14 height 11
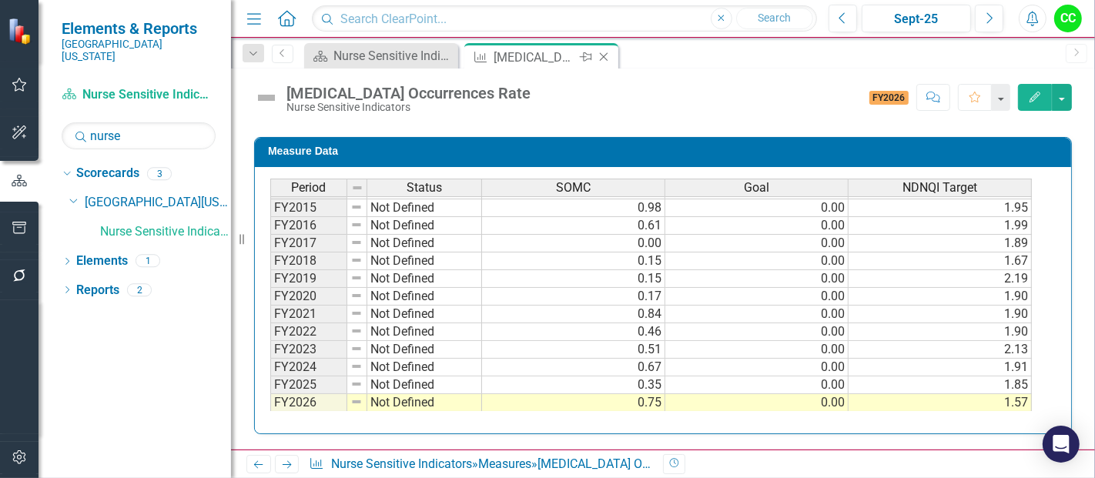
click at [605, 58] on icon "Close" at bounding box center [603, 57] width 15 height 12
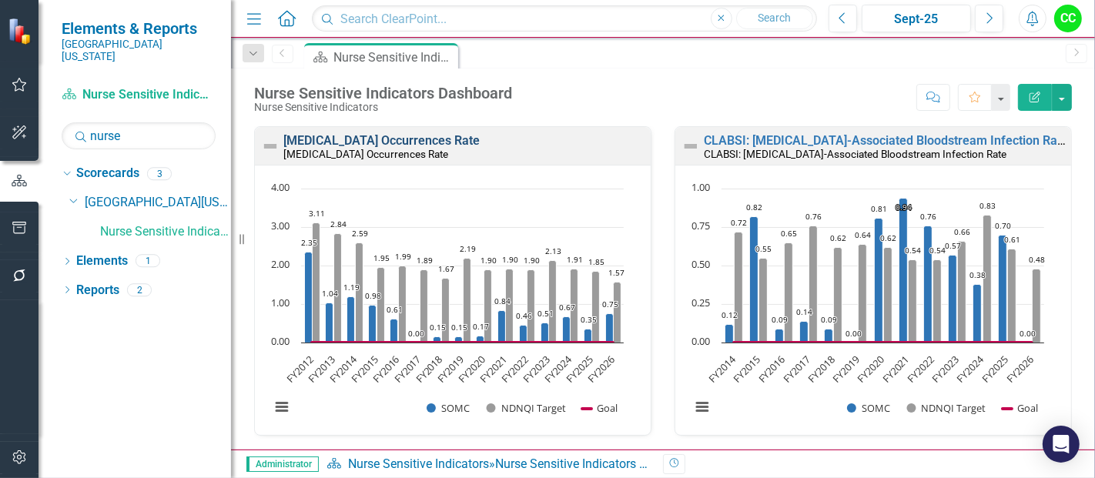
click at [425, 137] on link "[MEDICAL_DATA] Occurrences Rate" at bounding box center [381, 140] width 196 height 15
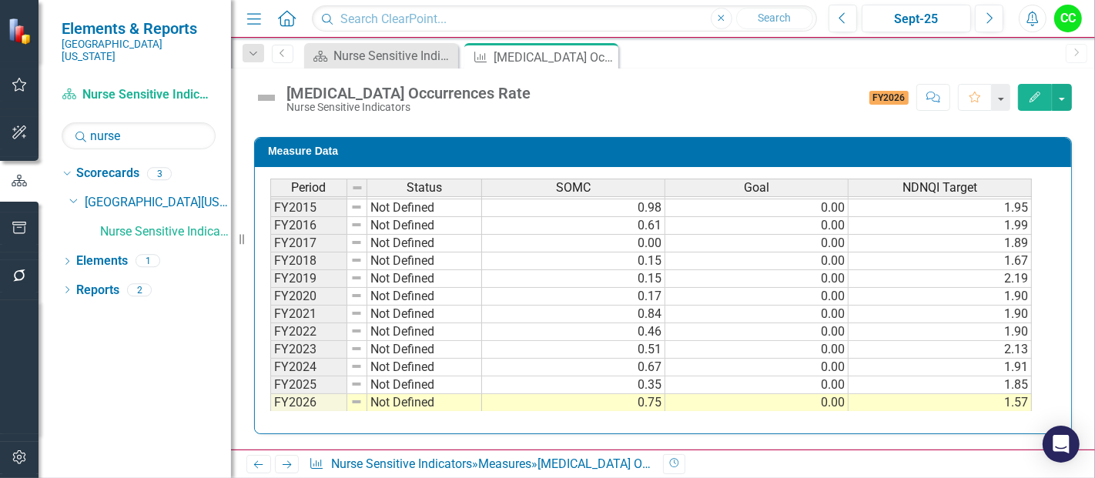
scroll to position [903, 0]
click at [606, 53] on icon "Close" at bounding box center [603, 57] width 15 height 12
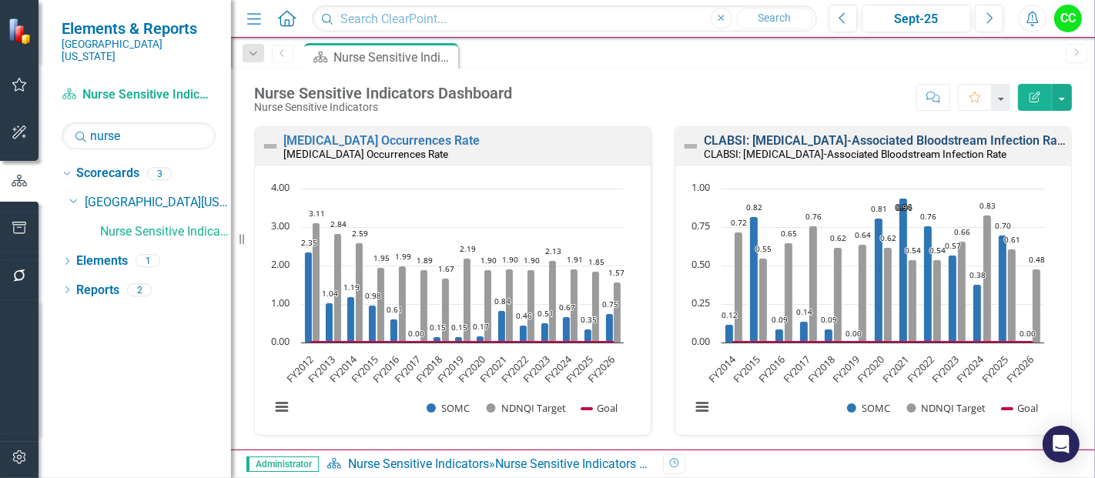
click at [853, 136] on link "CLABSI: [MEDICAL_DATA]-Associated Bloodstream Infection Rate" at bounding box center [886, 140] width 364 height 15
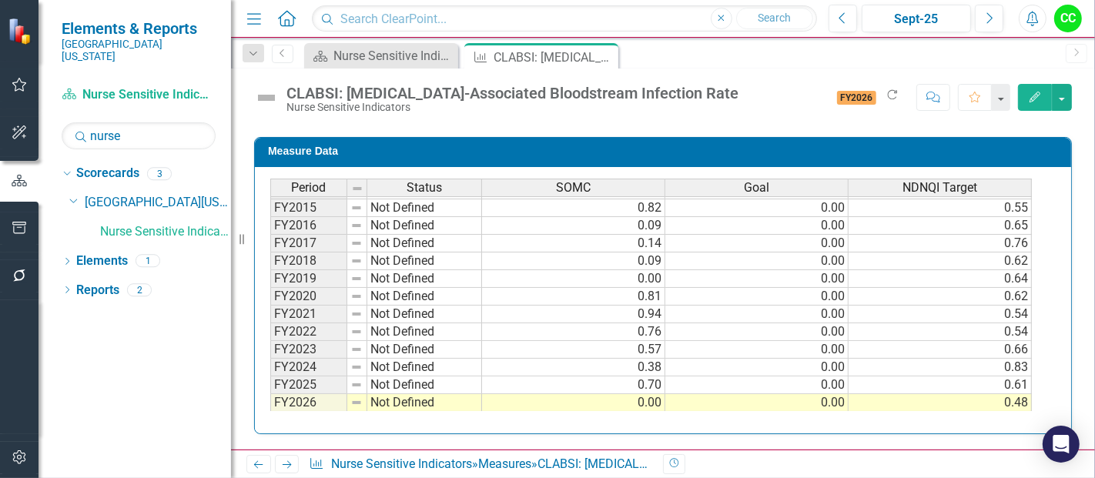
scroll to position [739, 0]
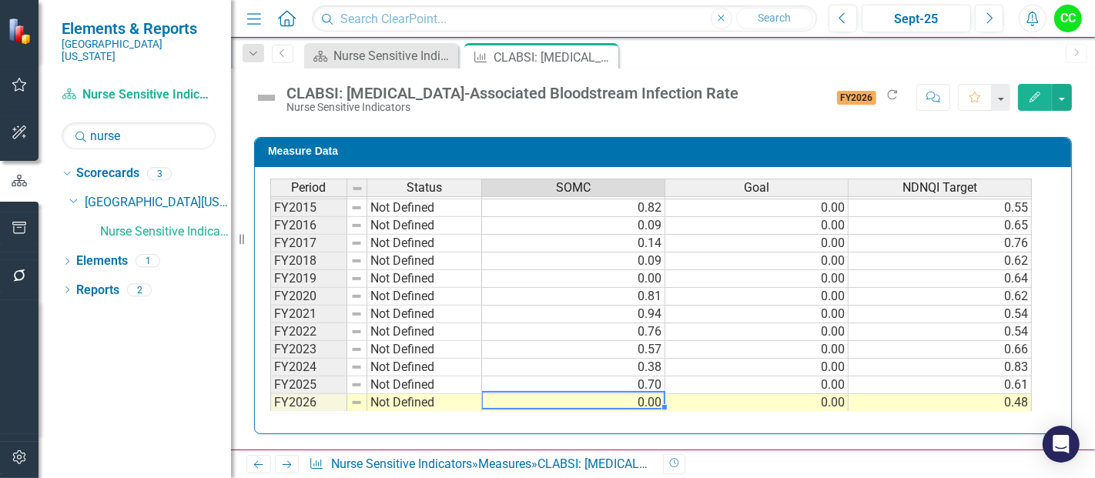
click at [611, 404] on td "0.00" at bounding box center [573, 403] width 183 height 18
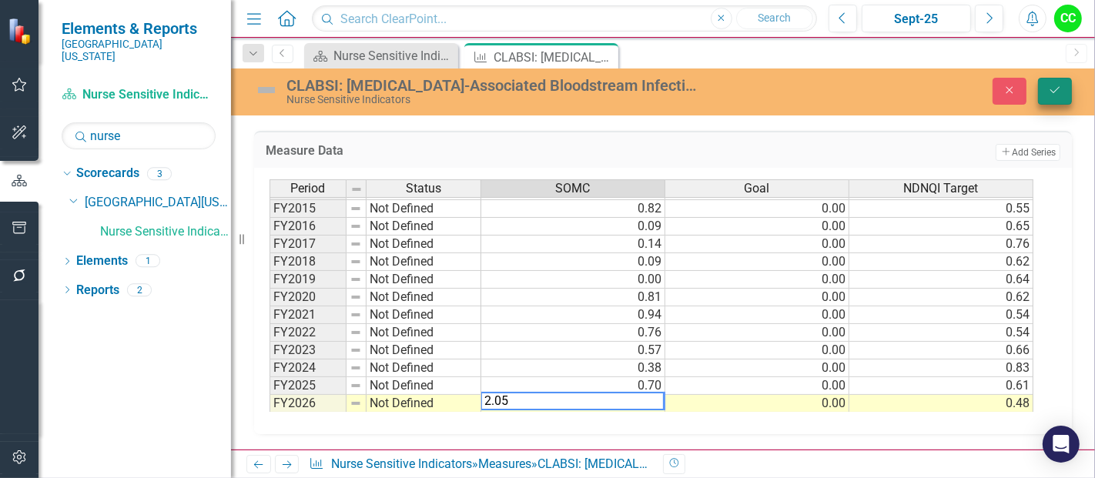
type textarea "2.05"
click at [1063, 85] on button "Save" at bounding box center [1055, 91] width 34 height 27
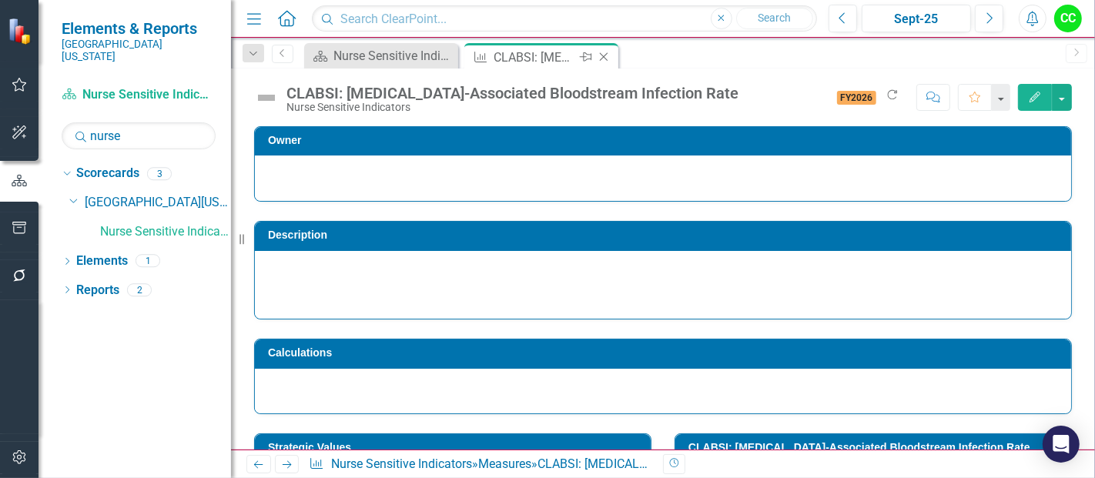
click at [602, 55] on icon "Close" at bounding box center [603, 57] width 15 height 12
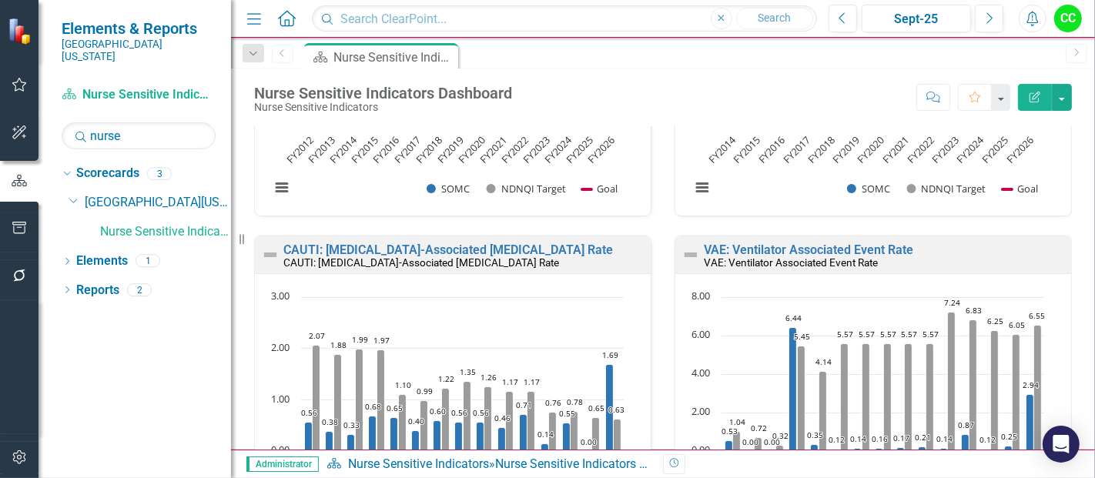
scroll to position [222, 0]
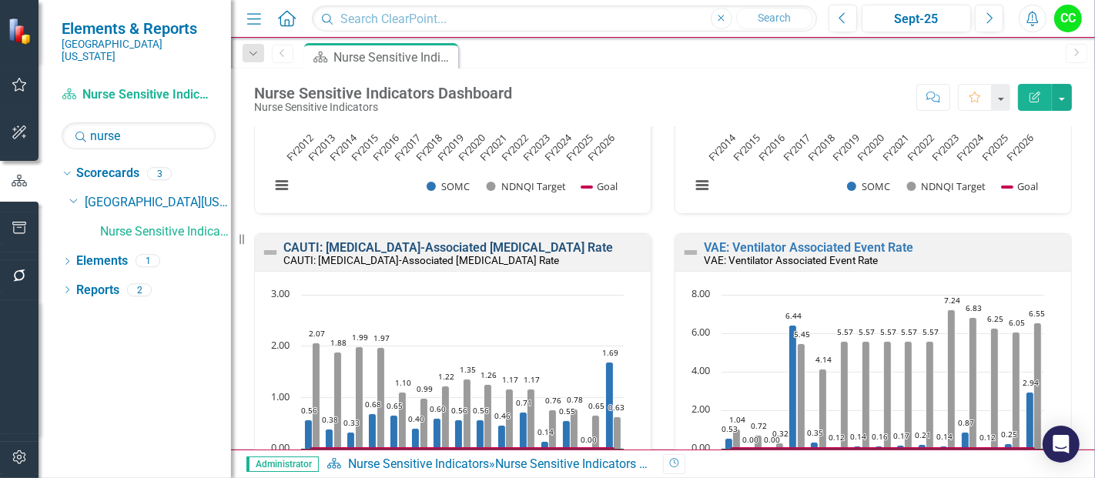
click at [505, 245] on link "CAUTI: [MEDICAL_DATA]-Associated [MEDICAL_DATA] Rate" at bounding box center [448, 247] width 330 height 15
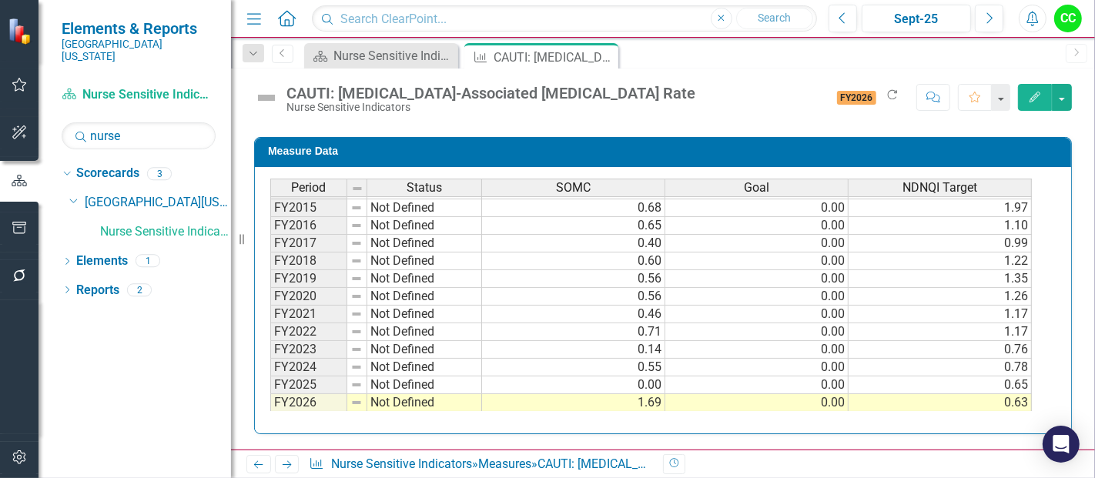
scroll to position [739, 0]
click at [647, 401] on td "1.69" at bounding box center [573, 403] width 183 height 18
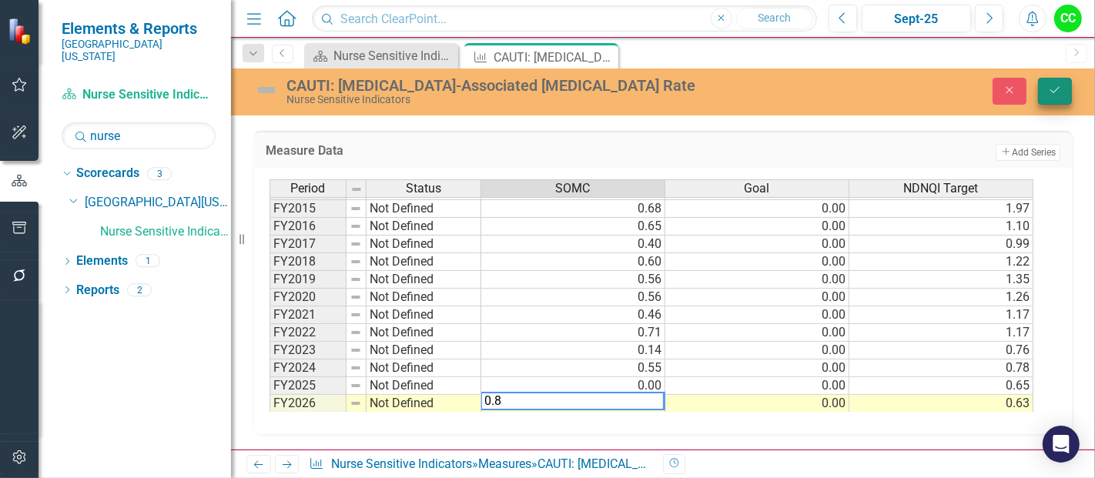
type textarea "0.8"
click at [1058, 79] on button "Save" at bounding box center [1055, 91] width 34 height 27
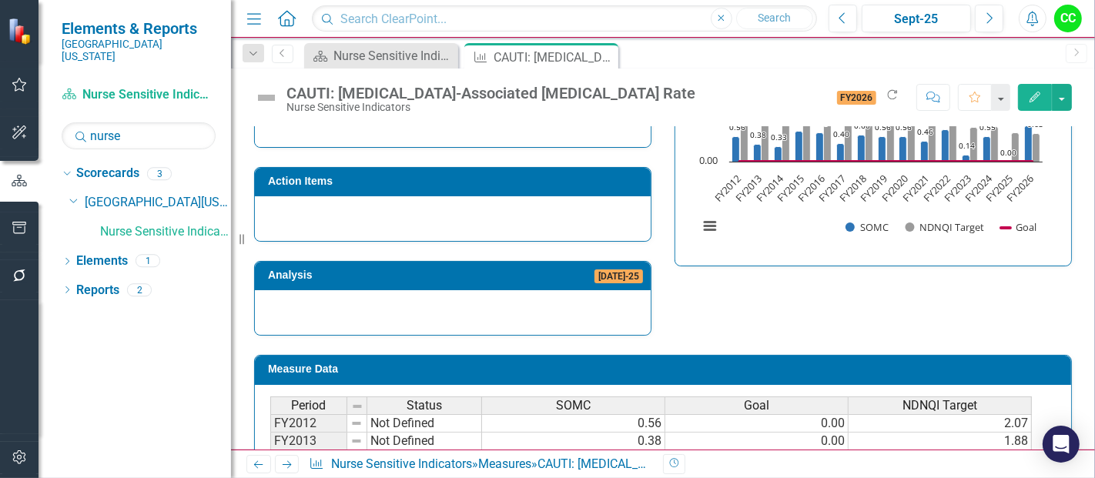
scroll to position [458, 0]
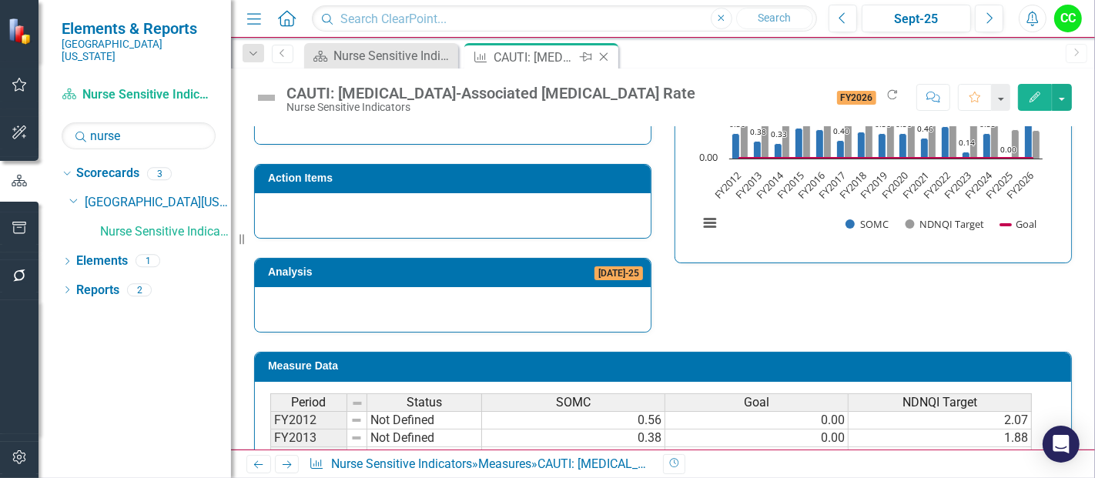
click at [596, 52] on icon "Close" at bounding box center [603, 57] width 15 height 12
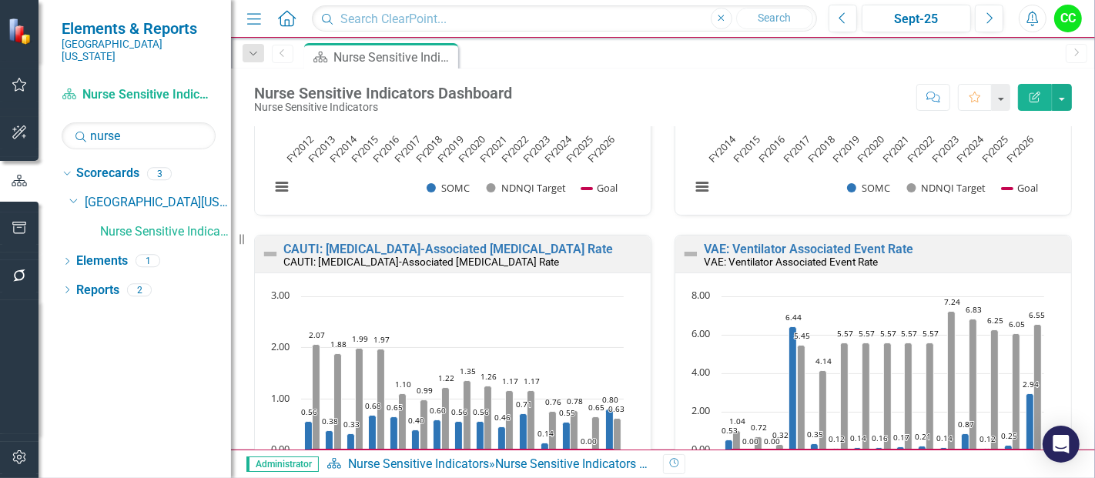
scroll to position [304, 0]
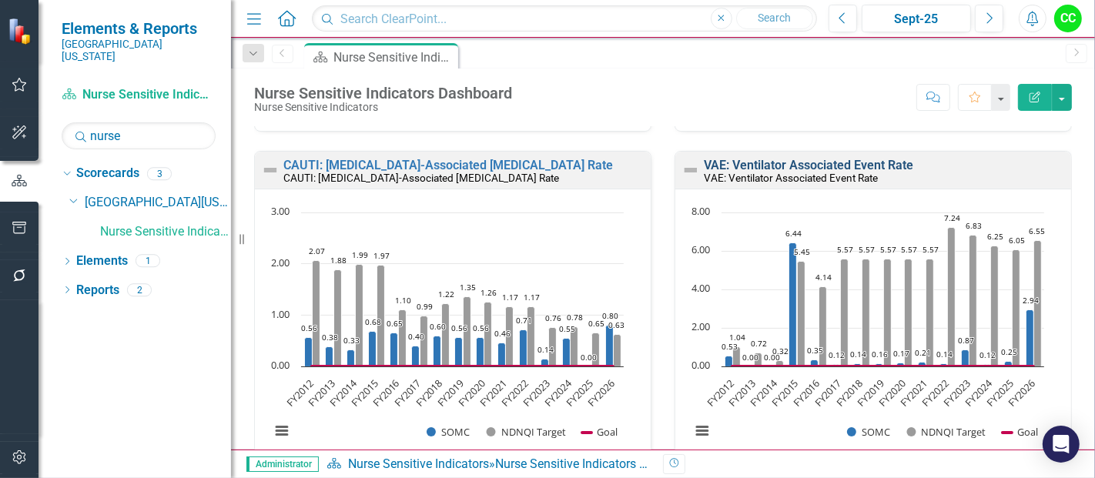
click at [784, 161] on link "VAE: Ventilator Associated Event Rate" at bounding box center [808, 165] width 209 height 15
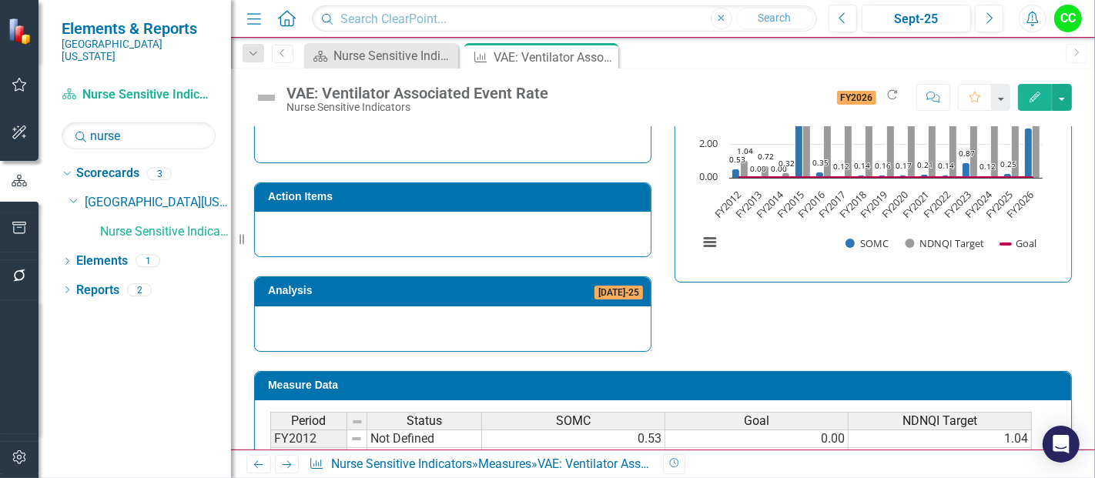
scroll to position [644, 0]
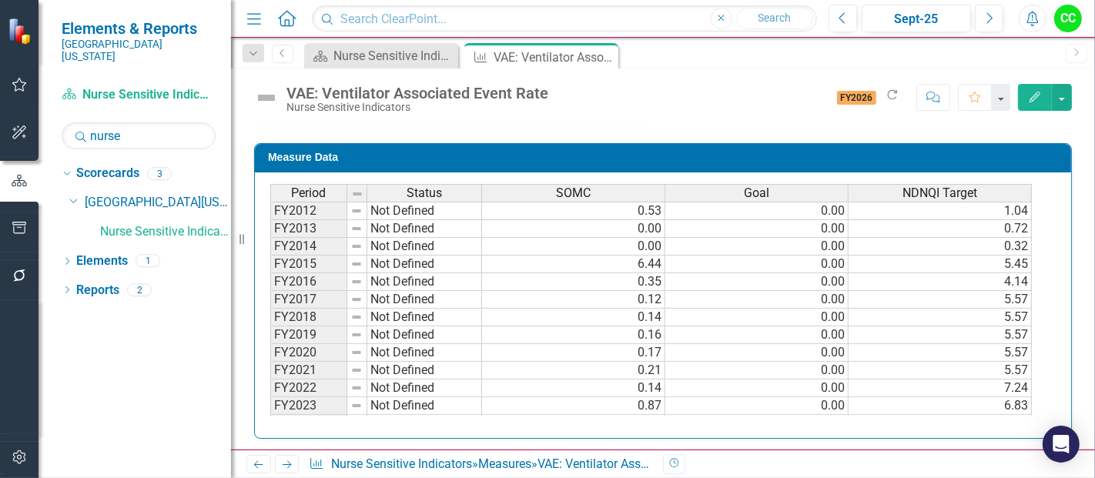
click at [640, 406] on td "0.87" at bounding box center [573, 406] width 183 height 18
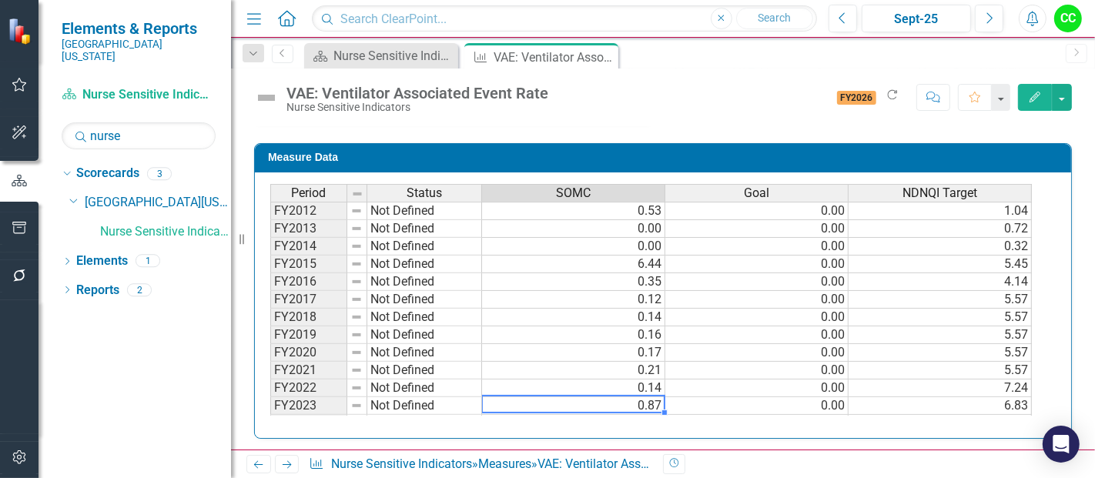
scroll to position [52, 0]
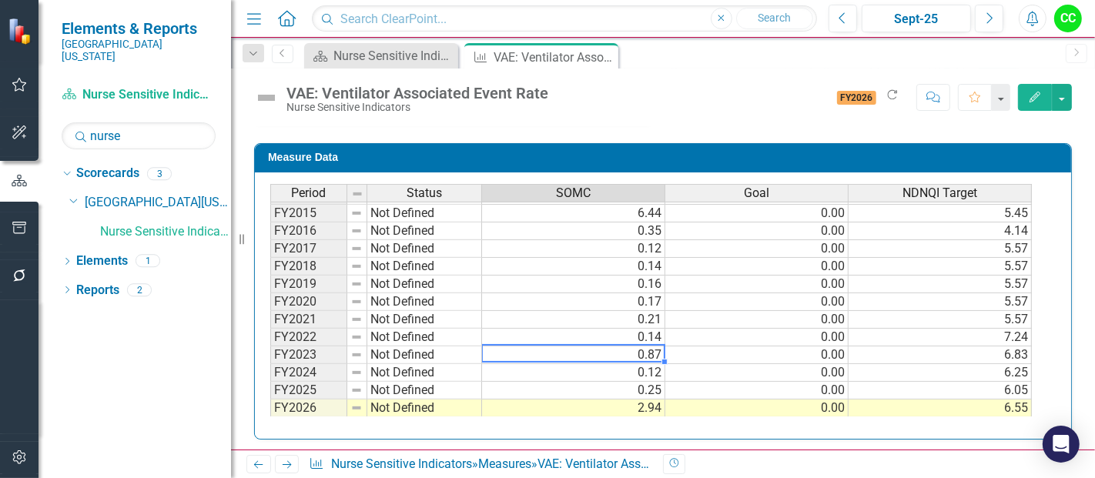
click at [612, 404] on td "2.94" at bounding box center [573, 409] width 183 height 18
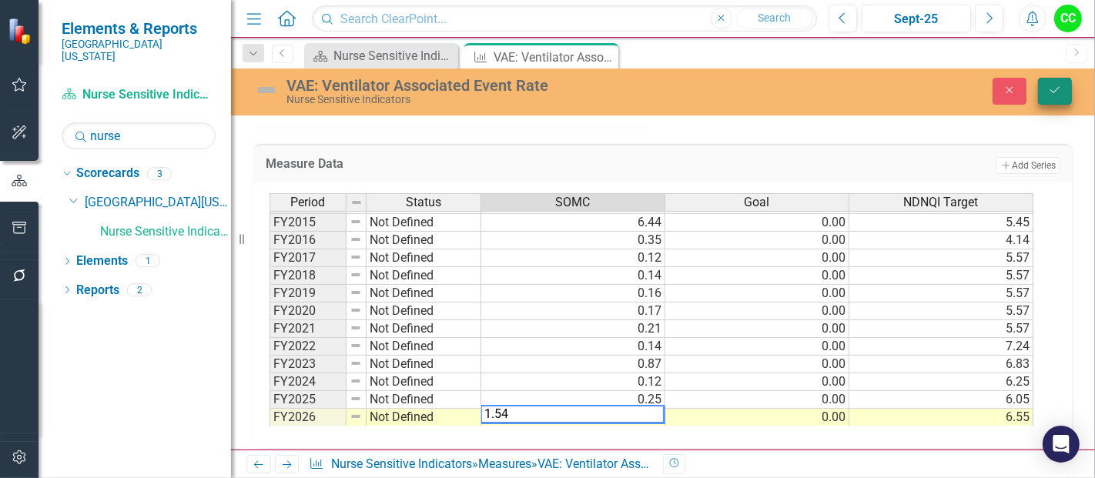
type textarea "1.54"
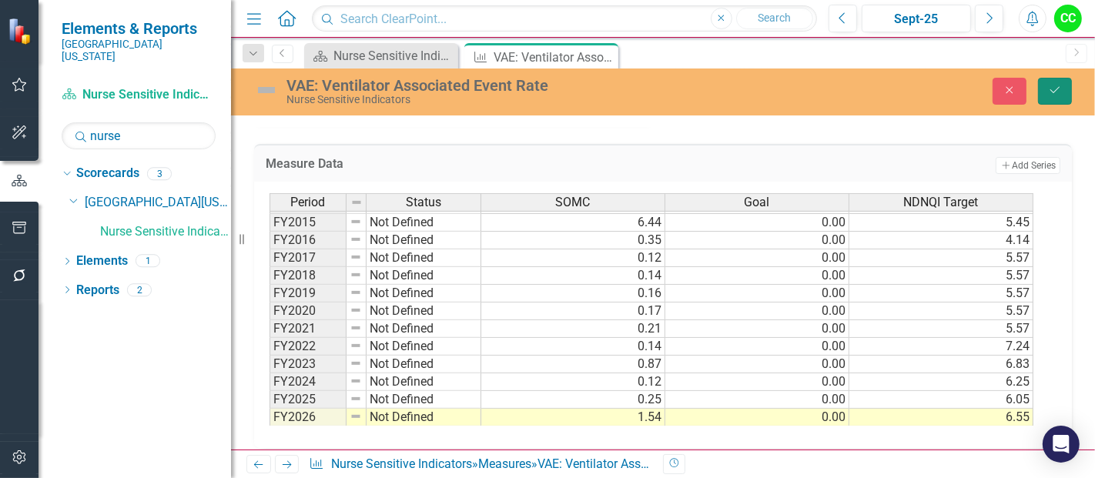
click at [1057, 92] on icon "Save" at bounding box center [1055, 90] width 14 height 11
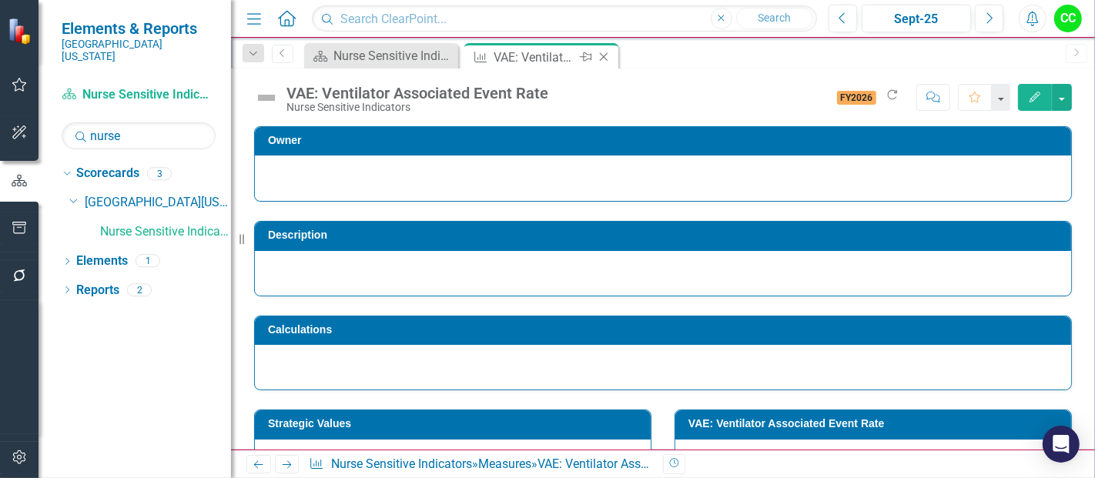
click at [600, 55] on icon "Close" at bounding box center [603, 57] width 15 height 12
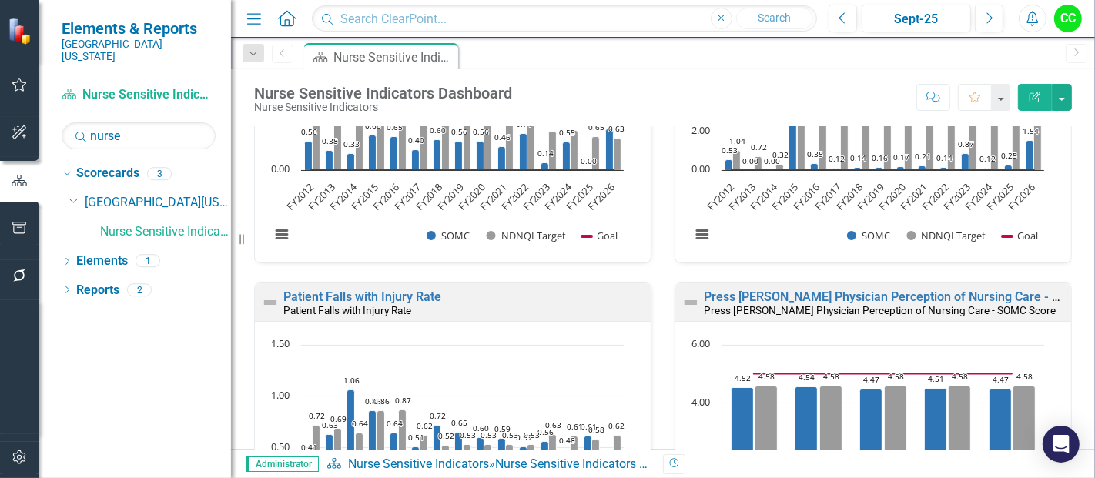
scroll to position [502, 0]
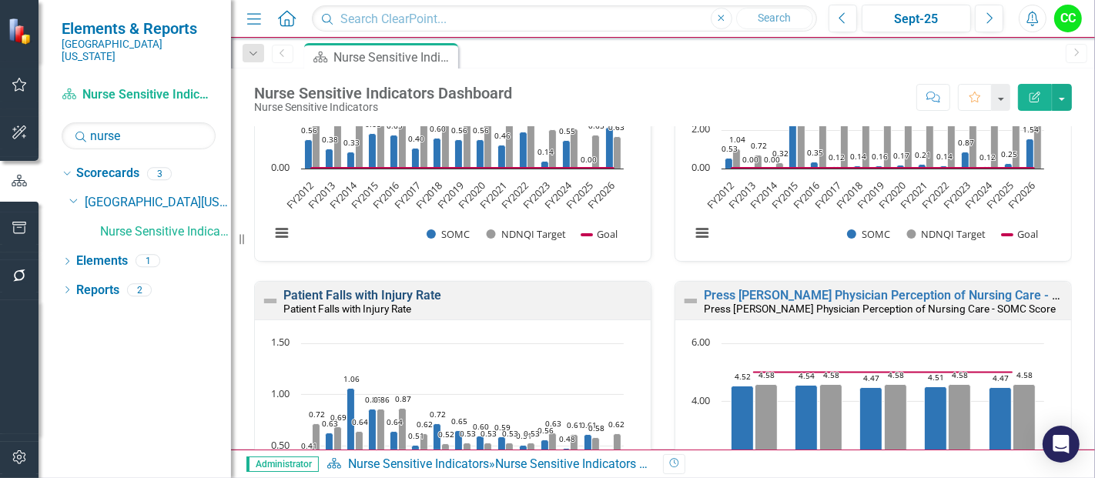
click at [339, 295] on link "Patient Falls with Injury Rate" at bounding box center [362, 295] width 158 height 15
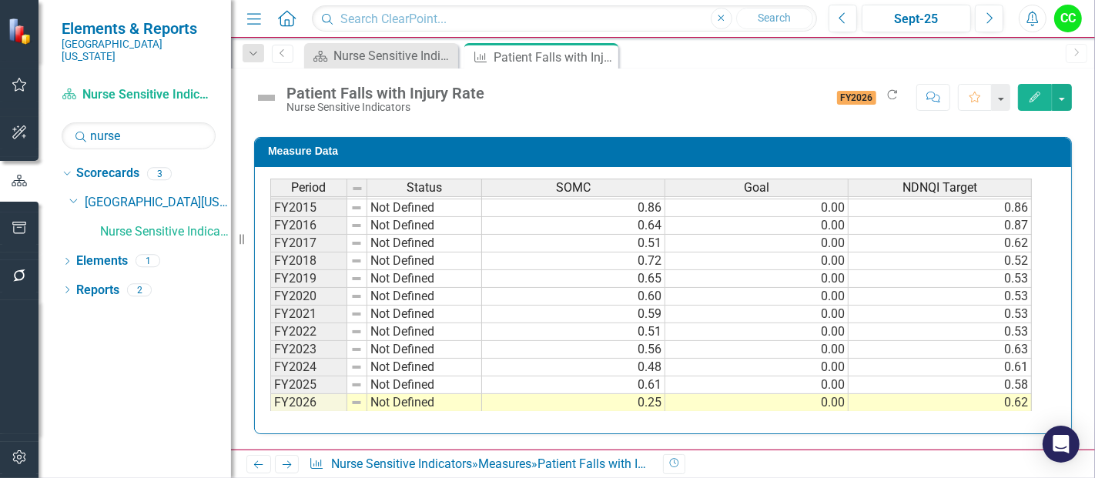
scroll to position [739, 0]
click at [645, 400] on td "0.25" at bounding box center [573, 403] width 183 height 18
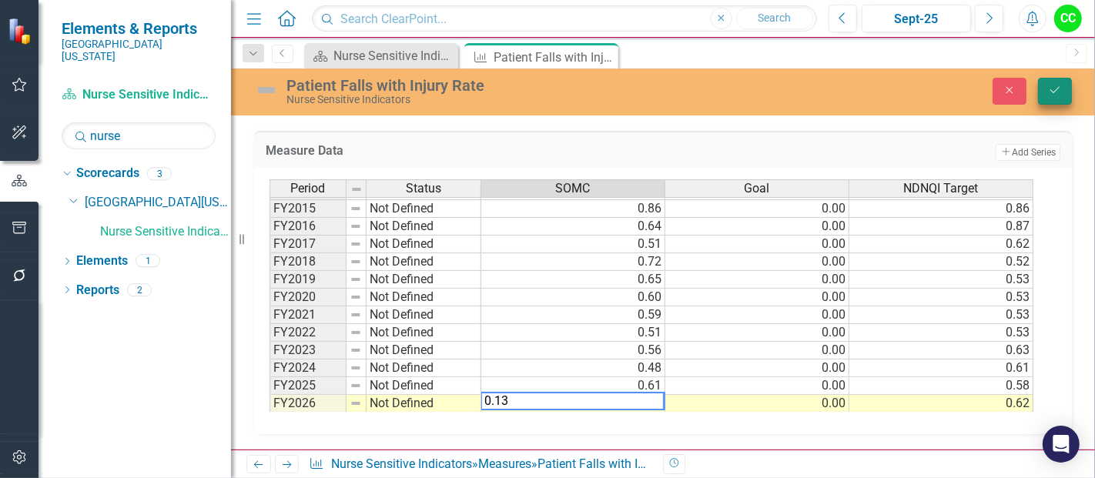
type textarea "0.13"
click at [1055, 80] on button "Save" at bounding box center [1055, 91] width 34 height 27
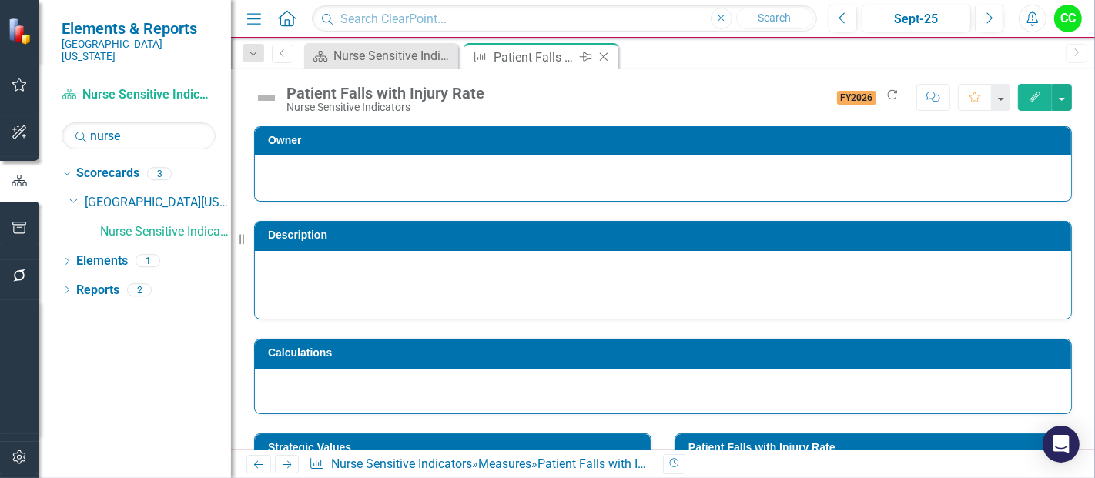
click at [605, 58] on icon "Close" at bounding box center [603, 57] width 15 height 12
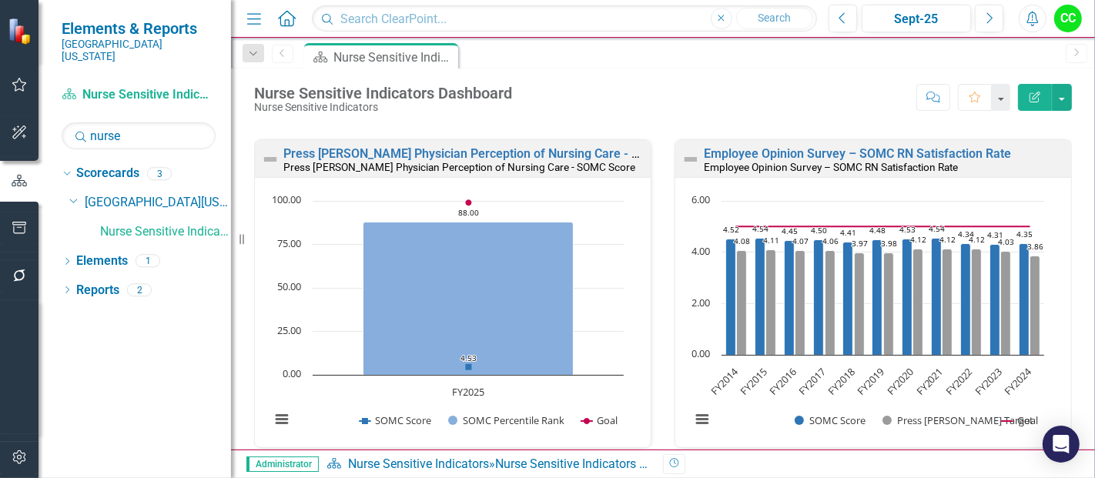
scroll to position [973, 0]
click at [910, 152] on link "Employee Opinion Survey – SOMC RN Satisfaction Rate" at bounding box center [857, 153] width 307 height 15
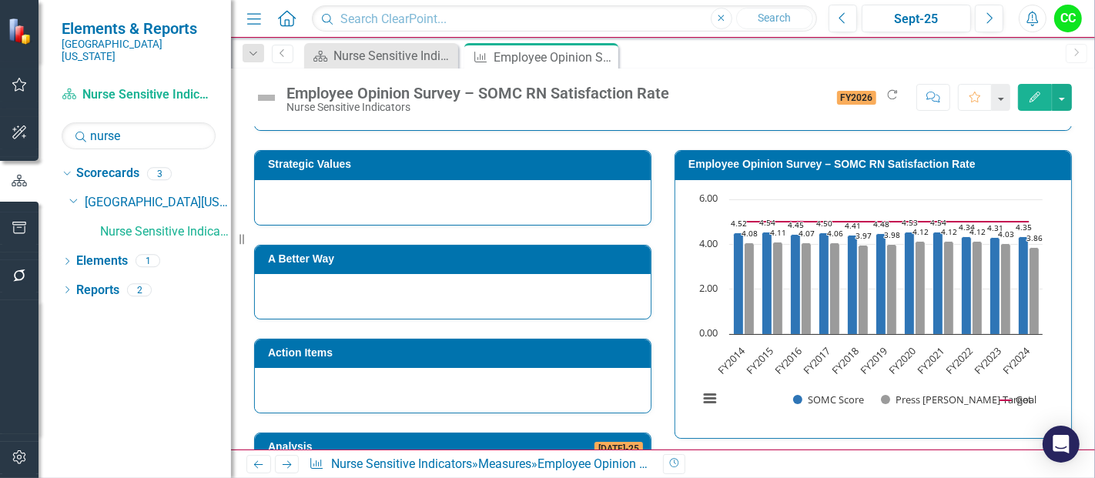
scroll to position [260, 0]
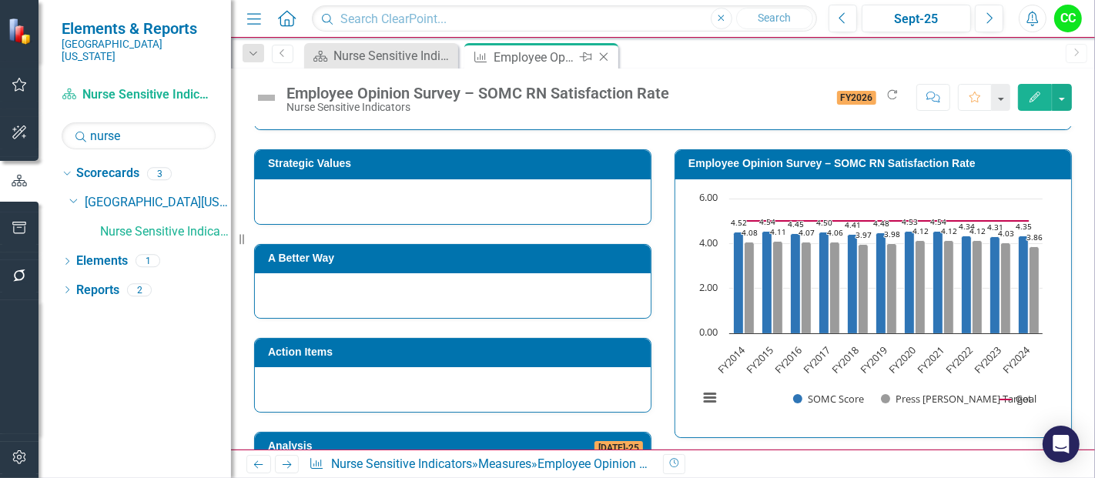
click at [602, 52] on icon "Close" at bounding box center [603, 57] width 15 height 12
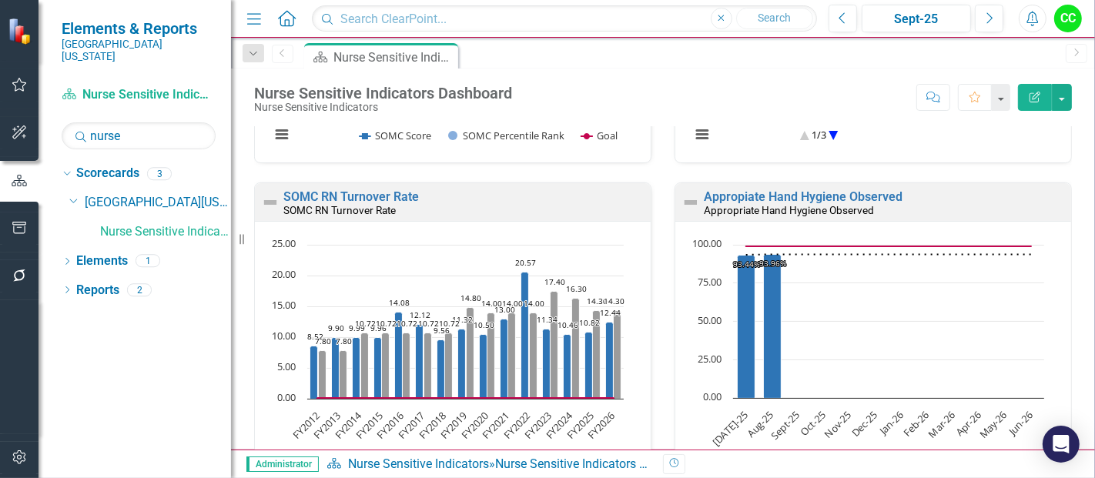
scroll to position [1587, 0]
click at [343, 195] on link "SOMC RN Turnover Rate" at bounding box center [351, 196] width 136 height 15
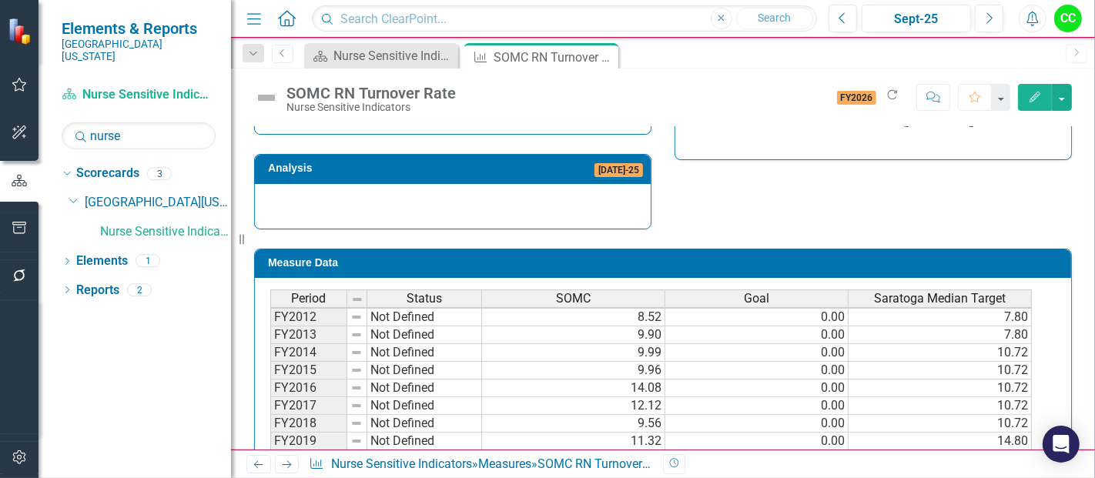
scroll to position [645, 0]
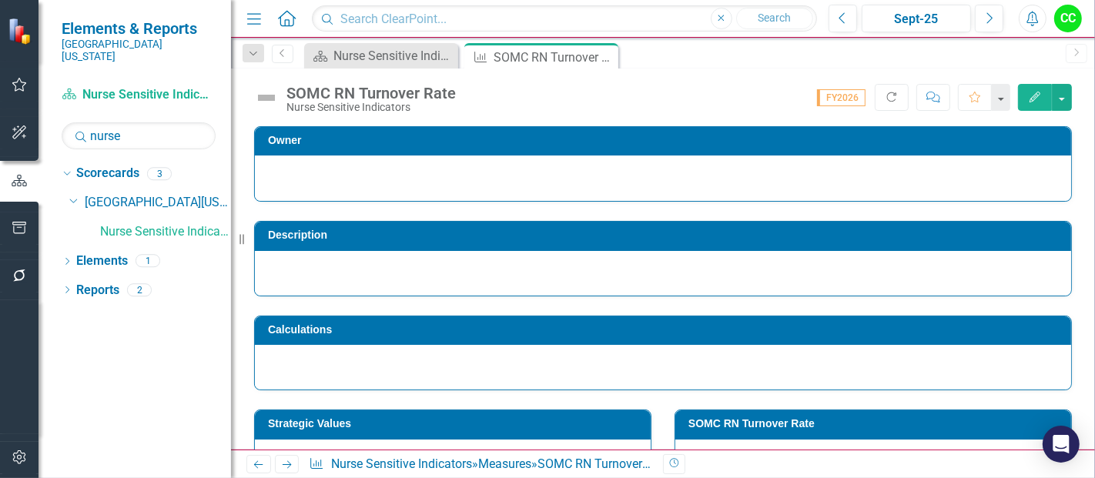
scroll to position [52, 0]
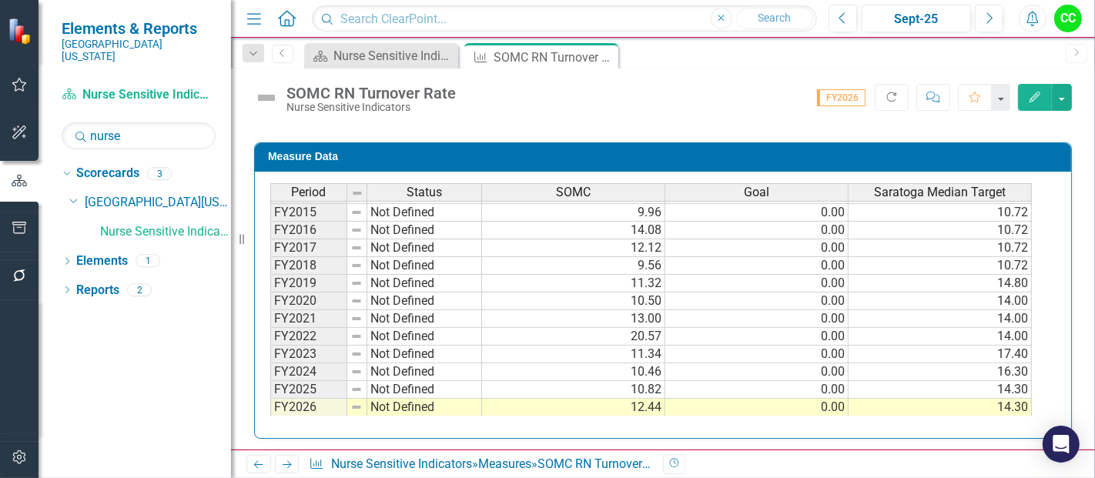
click at [652, 404] on td "12.44" at bounding box center [573, 408] width 183 height 18
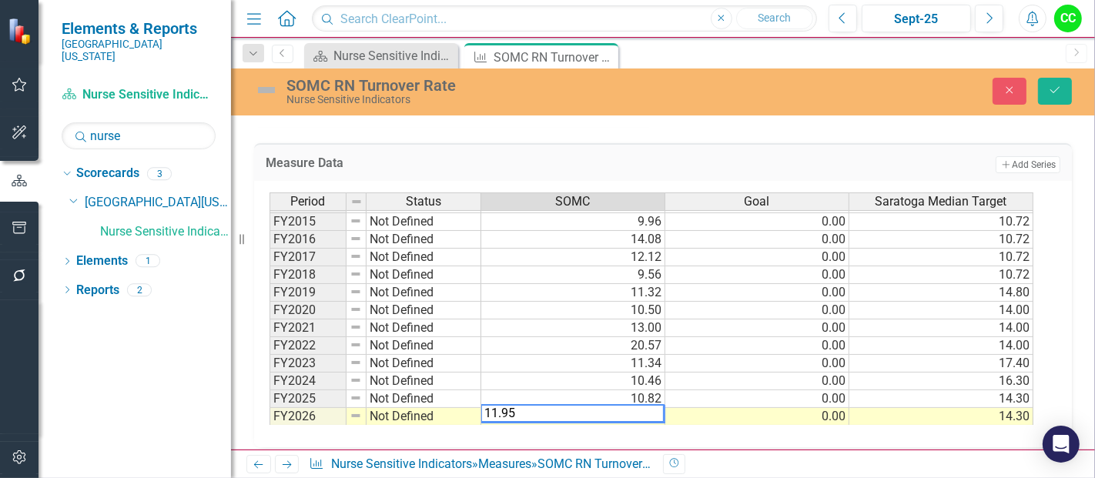
type textarea "11.95"
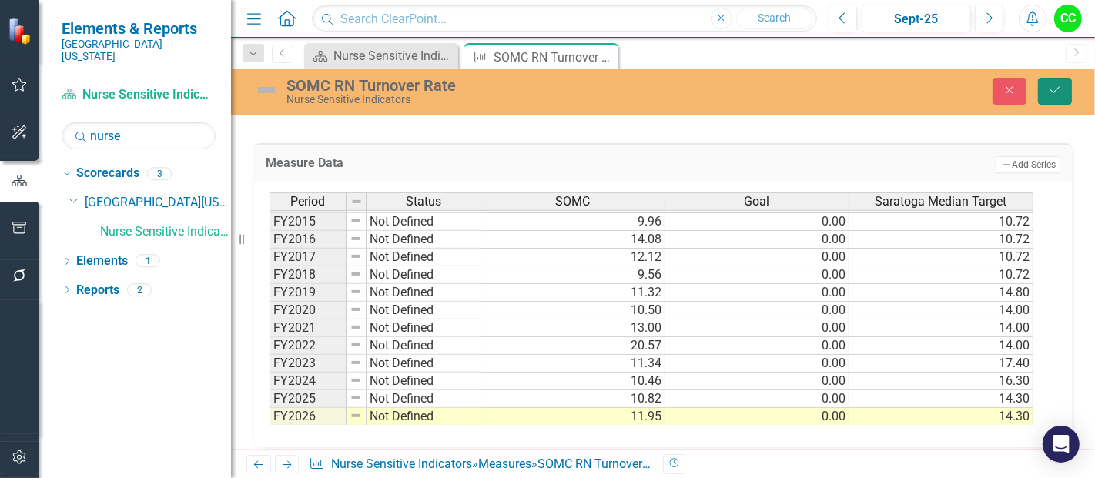
click at [1050, 99] on button "Save" at bounding box center [1055, 91] width 34 height 27
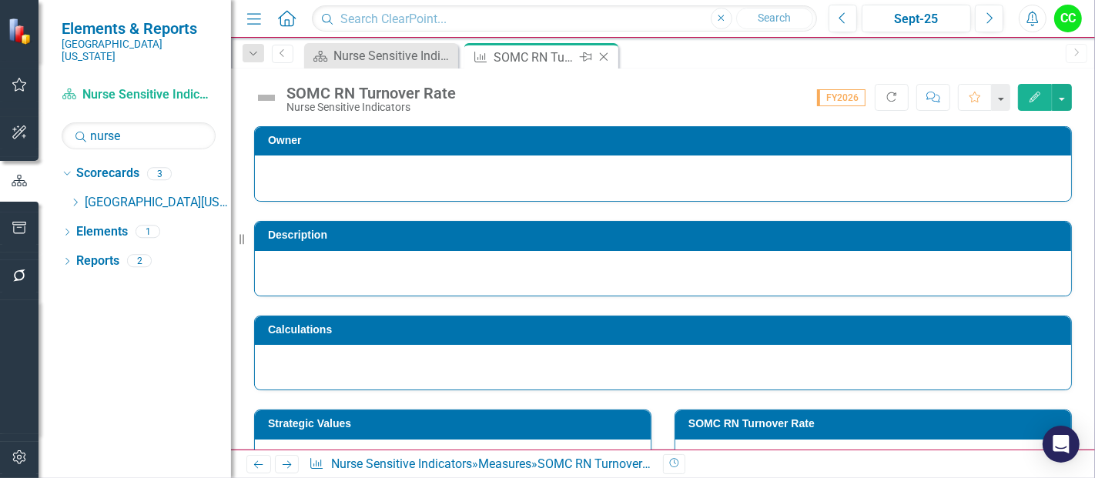
click at [601, 56] on icon "Close" at bounding box center [603, 57] width 15 height 12
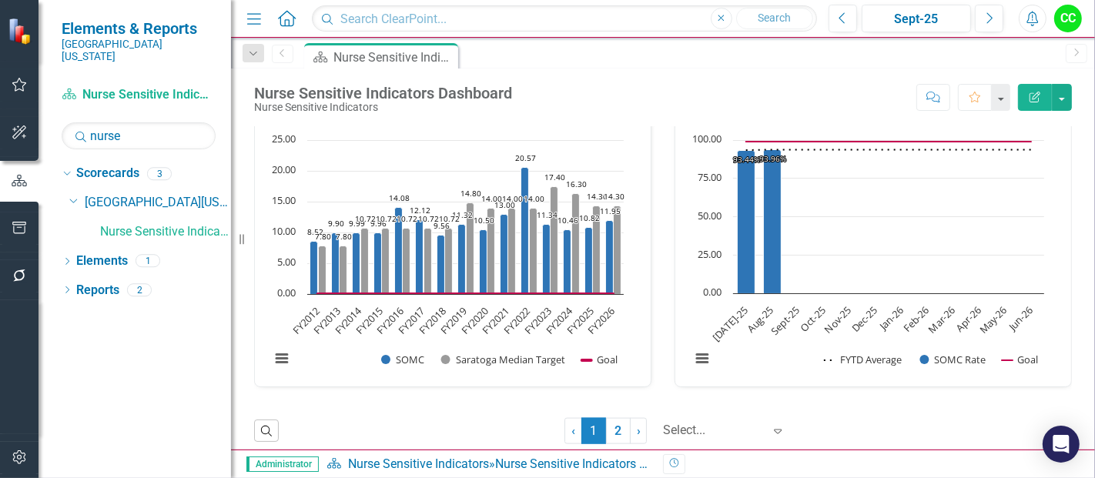
scroll to position [1697, 0]
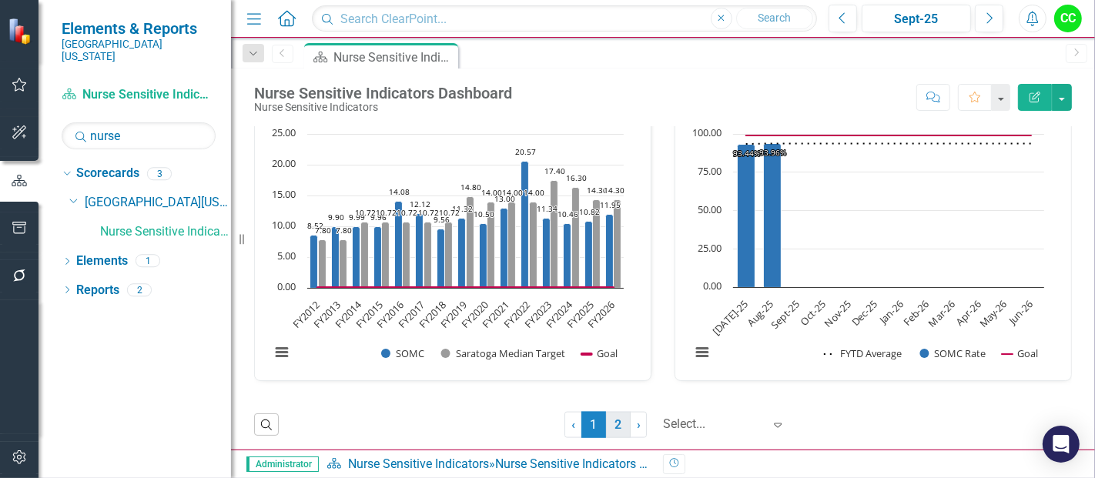
click at [611, 417] on link "2" at bounding box center [618, 425] width 25 height 26
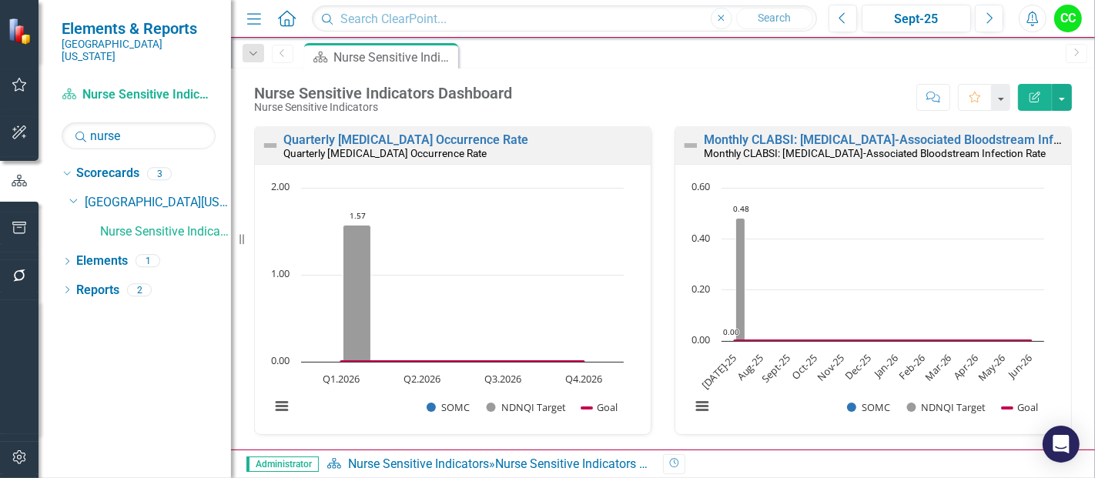
scroll to position [0, 0]
click at [451, 137] on link "Quarterly [MEDICAL_DATA] Occurrence Rate" at bounding box center [405, 140] width 245 height 15
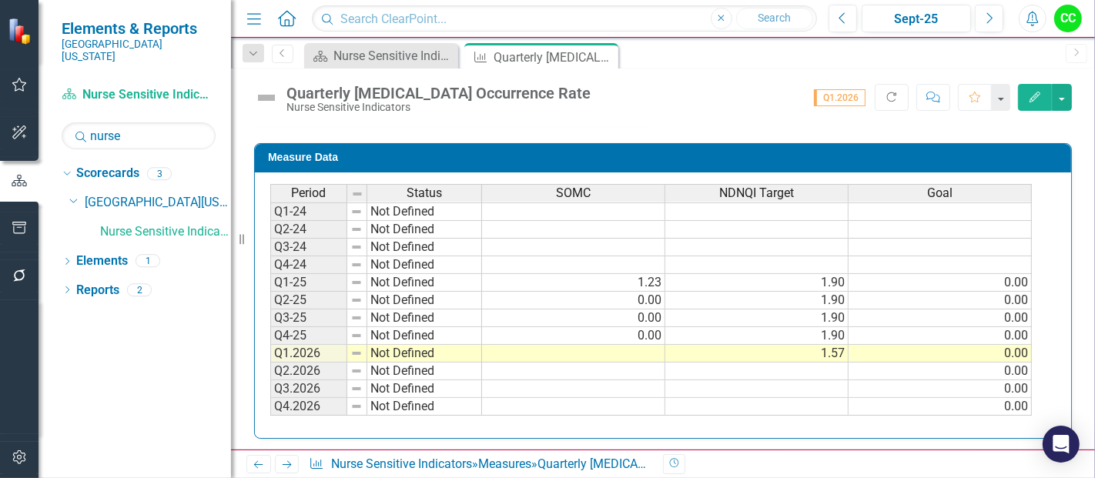
scroll to position [645, 0]
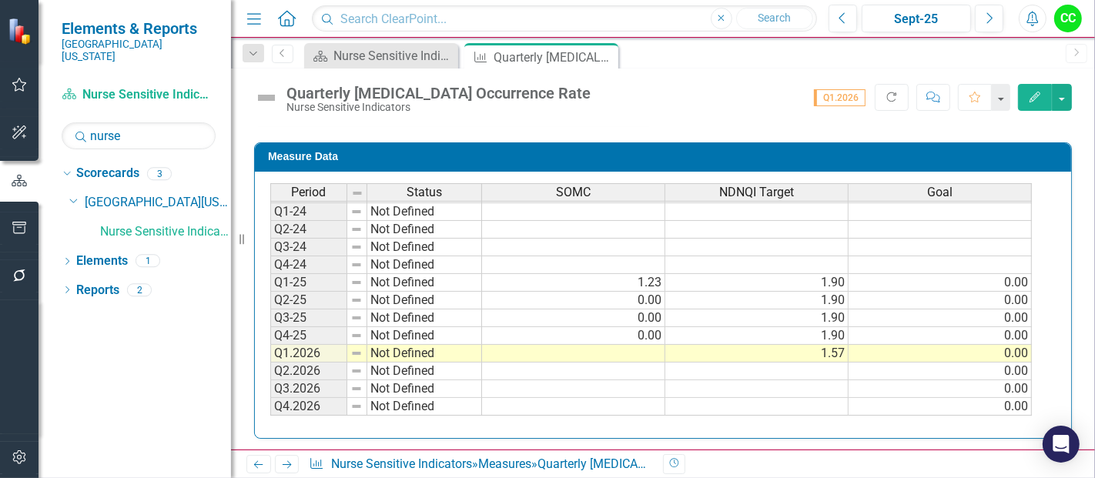
click at [585, 347] on td at bounding box center [573, 354] width 183 height 18
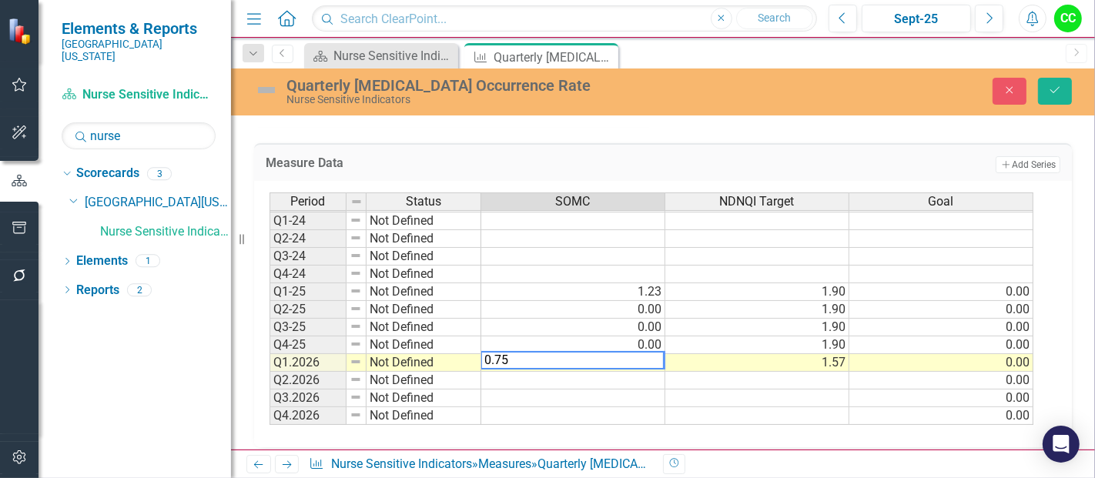
type textarea "0.75"
click at [1035, 98] on div "Close Save" at bounding box center [915, 91] width 337 height 27
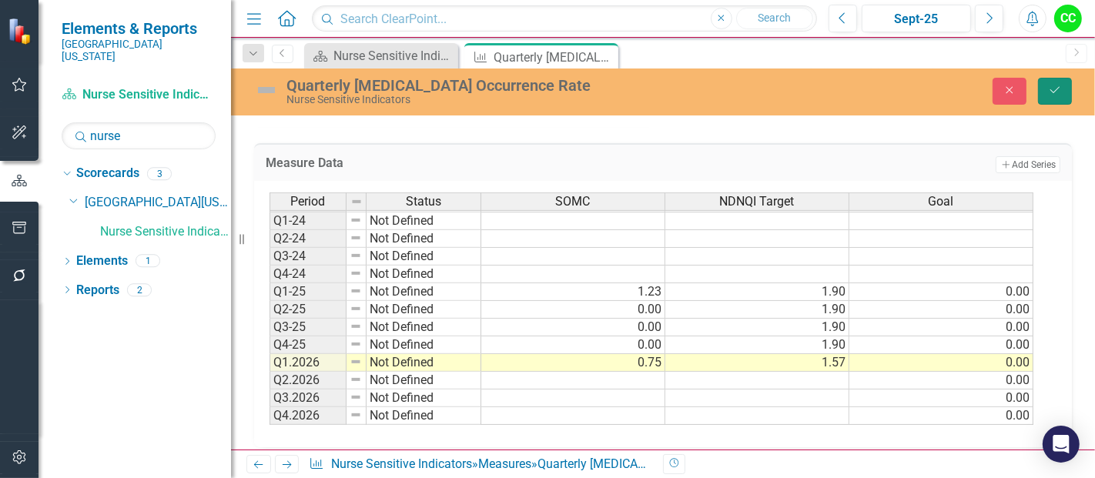
click at [1063, 91] on button "Save" at bounding box center [1055, 91] width 34 height 27
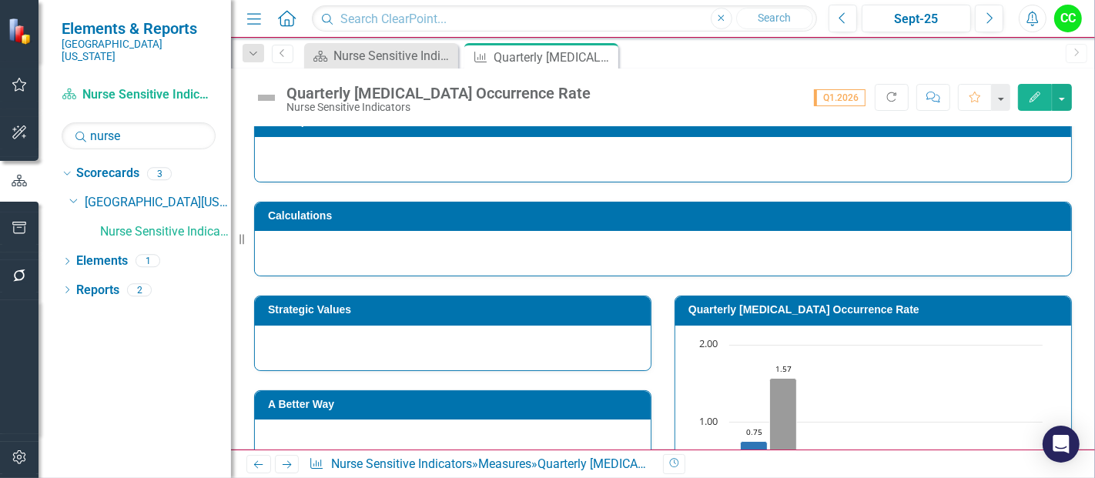
scroll to position [196, 0]
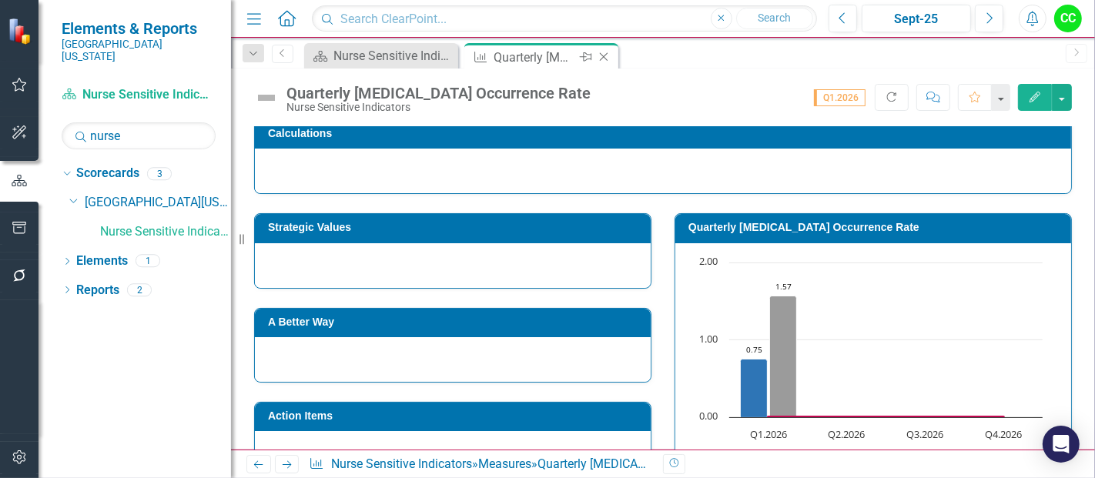
click at [604, 55] on icon "Close" at bounding box center [603, 57] width 15 height 12
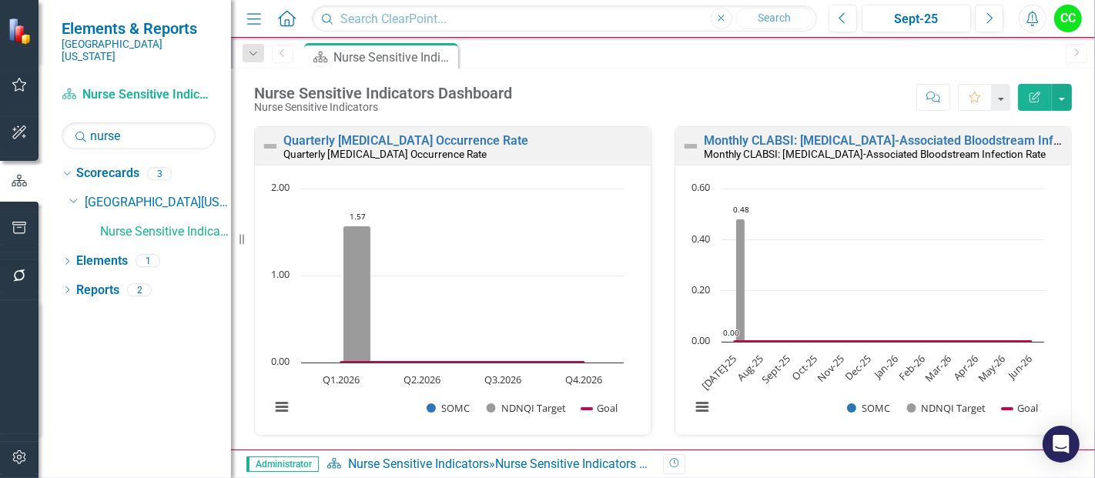
scroll to position [1, 0]
click at [866, 133] on link "Monthly CLABSI: [MEDICAL_DATA]-Associated Bloodstream Infection Rate" at bounding box center [910, 139] width 412 height 15
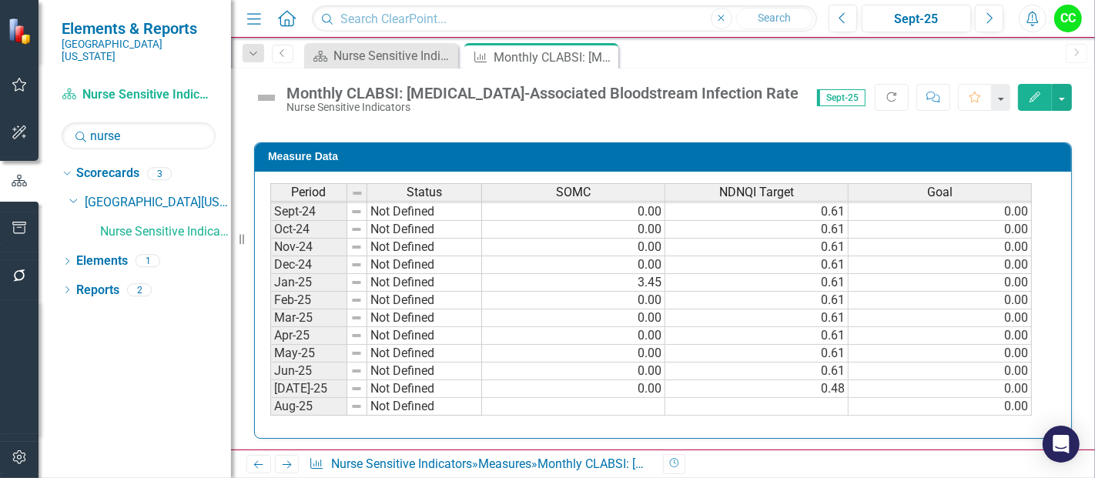
scroll to position [525, 0]
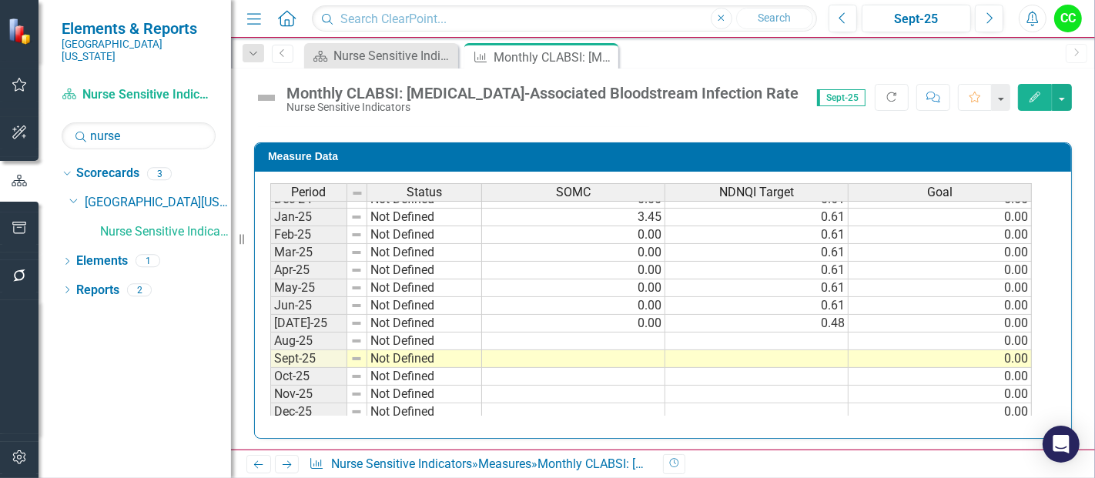
click at [602, 333] on td at bounding box center [573, 342] width 183 height 18
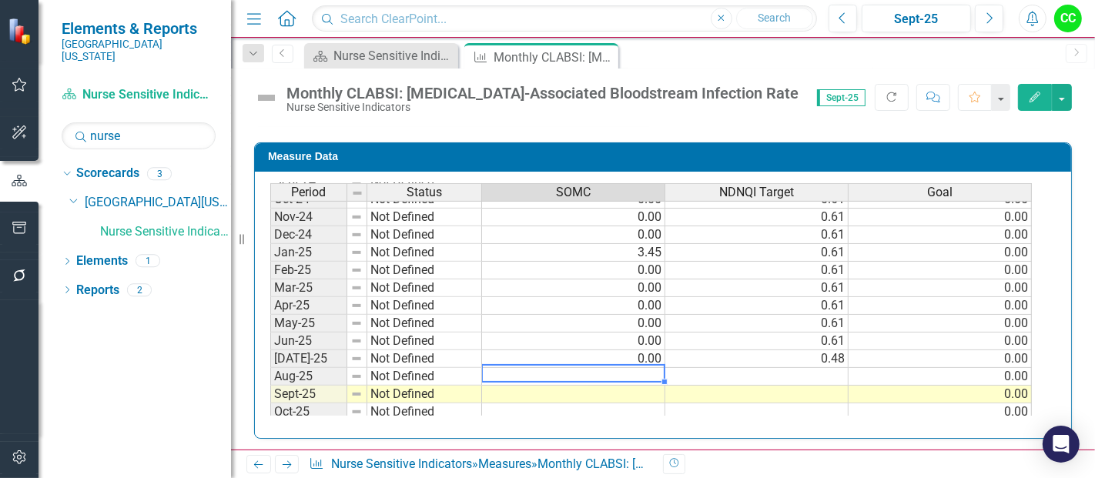
scroll to position [489, 0]
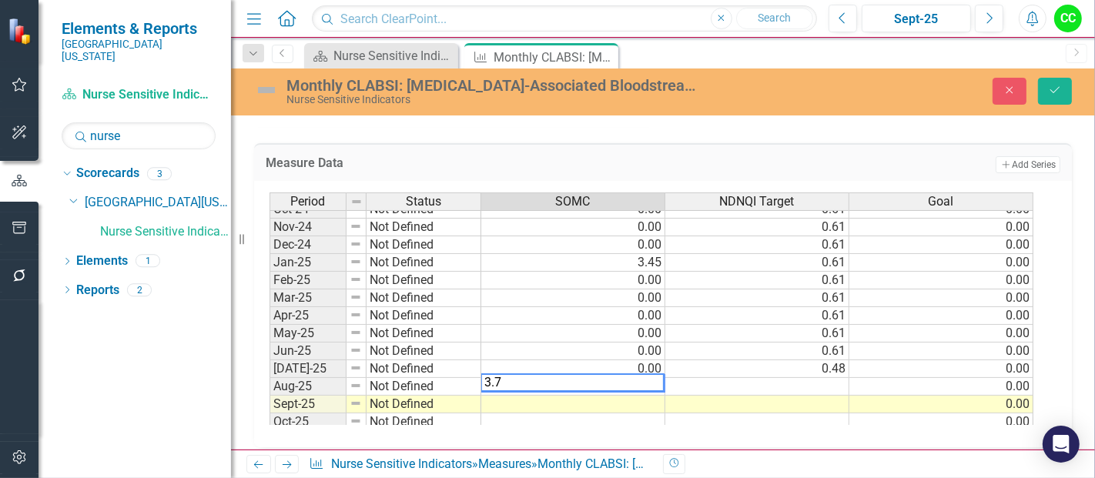
type textarea "3.76"
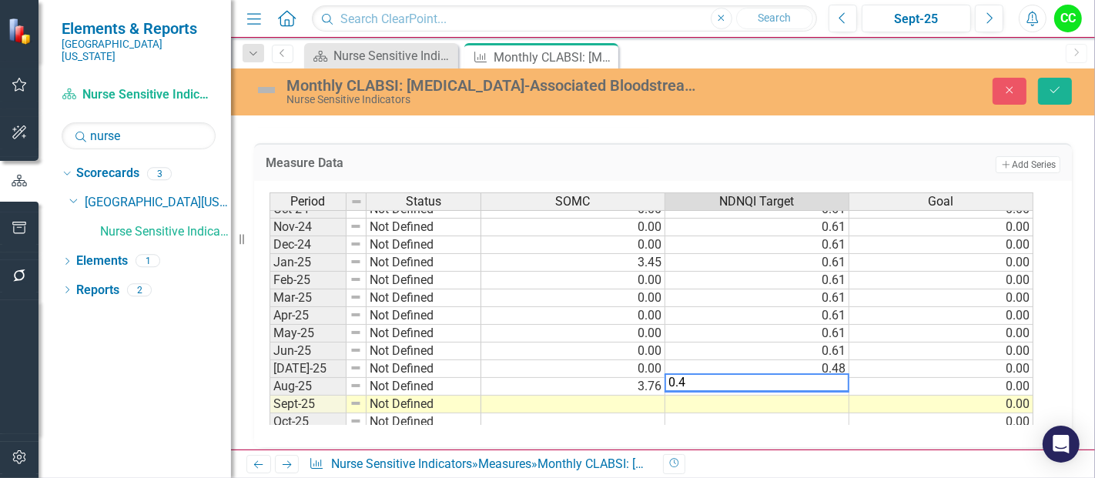
type textarea "0.48"
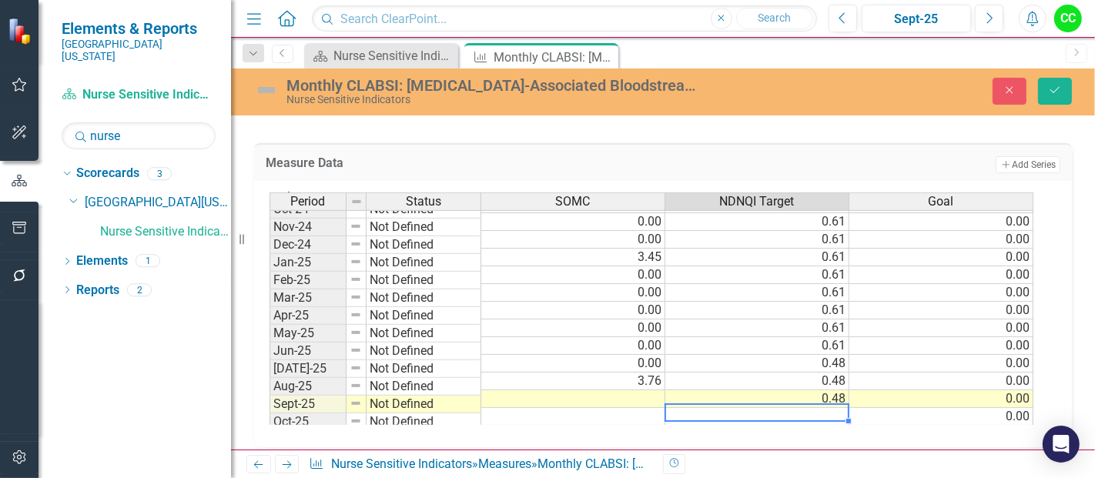
scroll to position [494, 0]
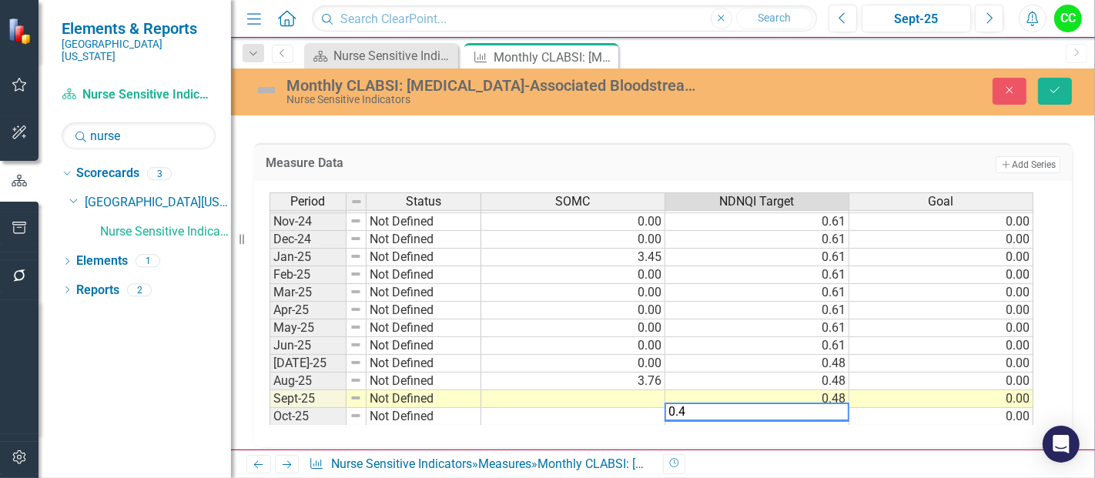
type textarea "0.48"
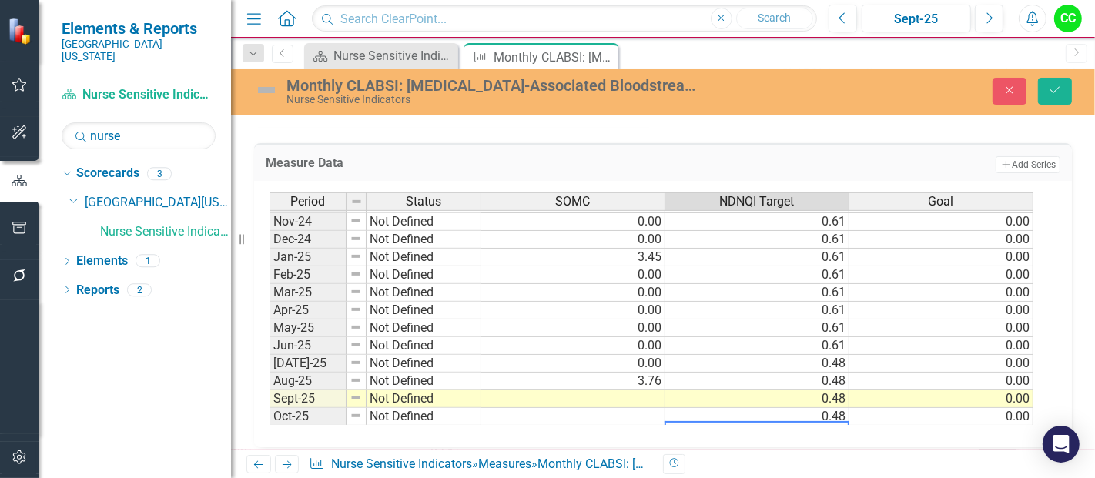
scroll to position [512, 0]
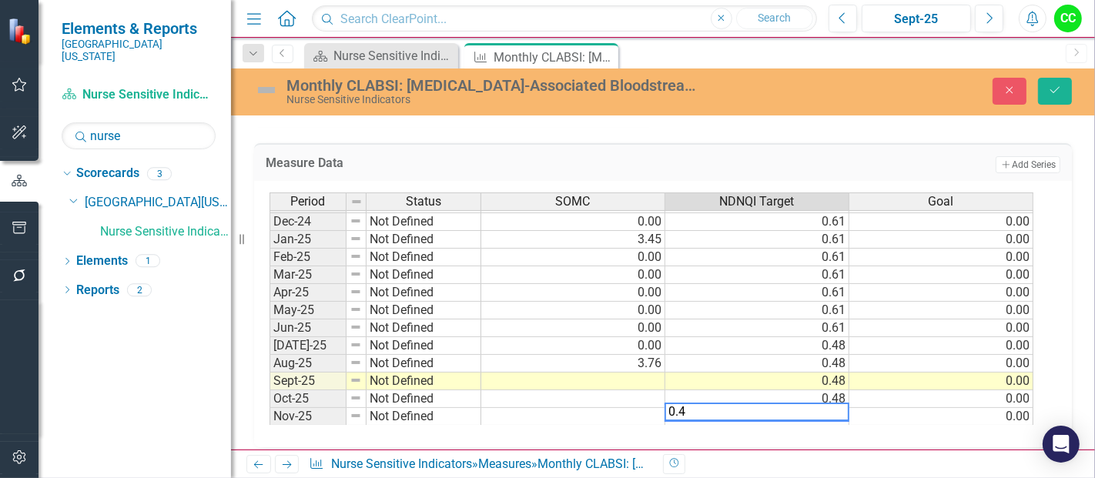
type textarea "0.48"
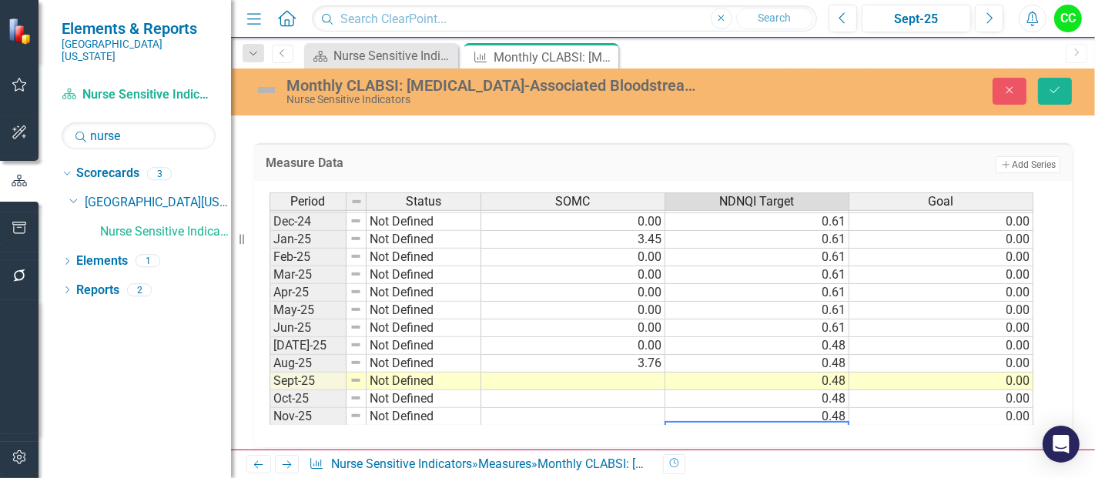
scroll to position [530, 0]
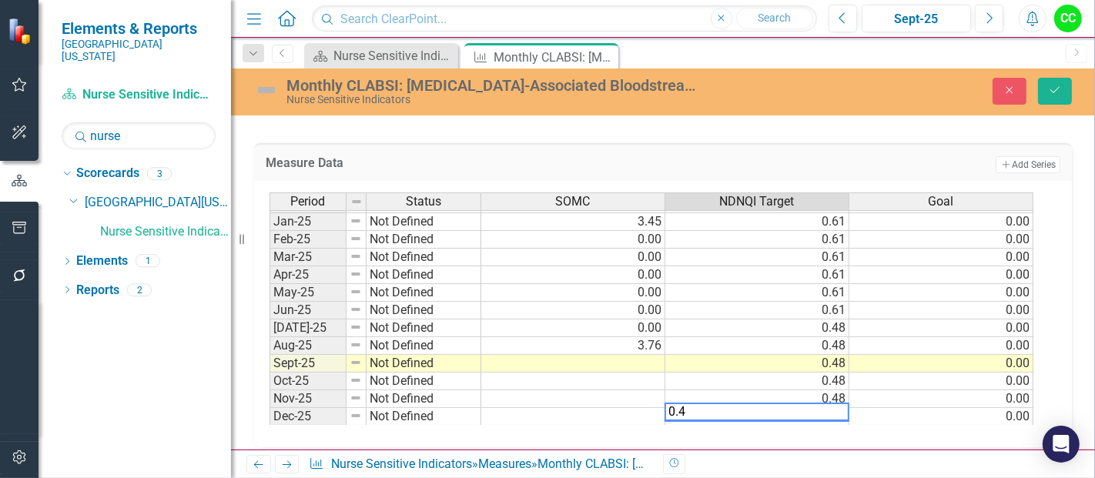
type textarea "0.48"
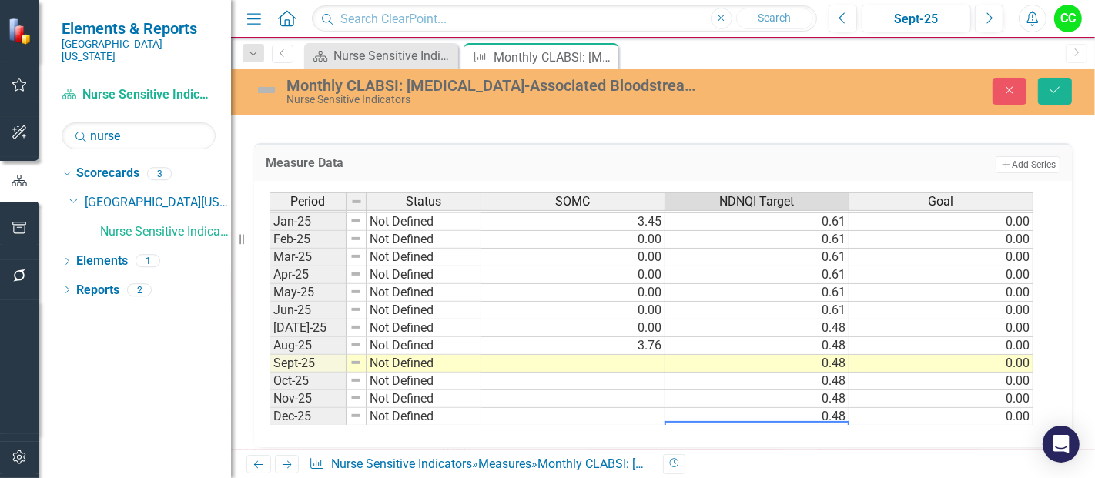
scroll to position [548, 0]
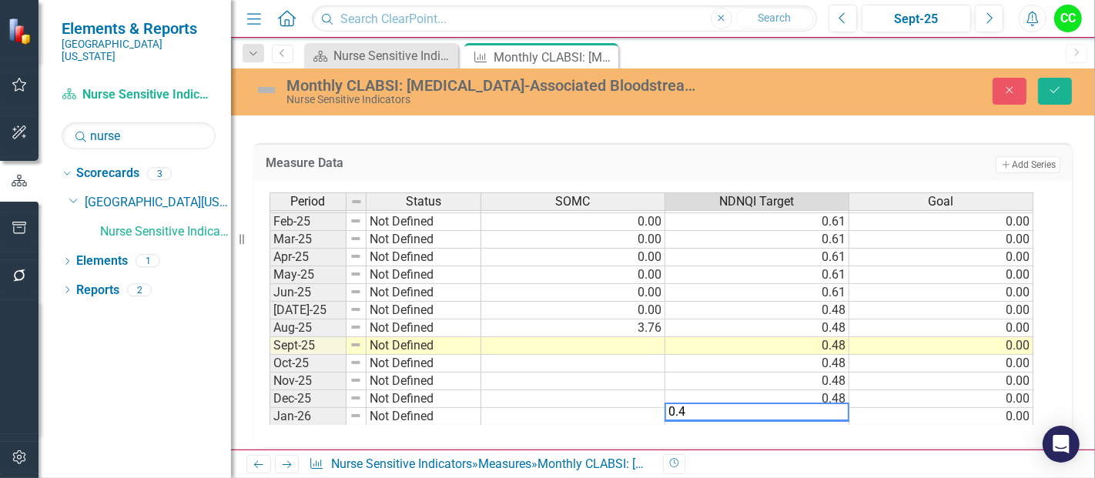
type textarea "0.48"
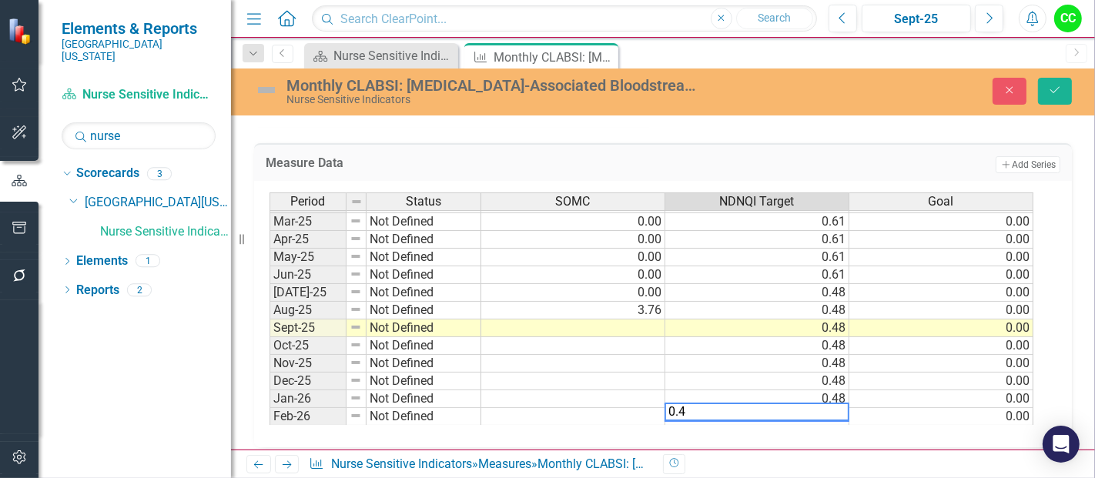
type textarea "0.48"
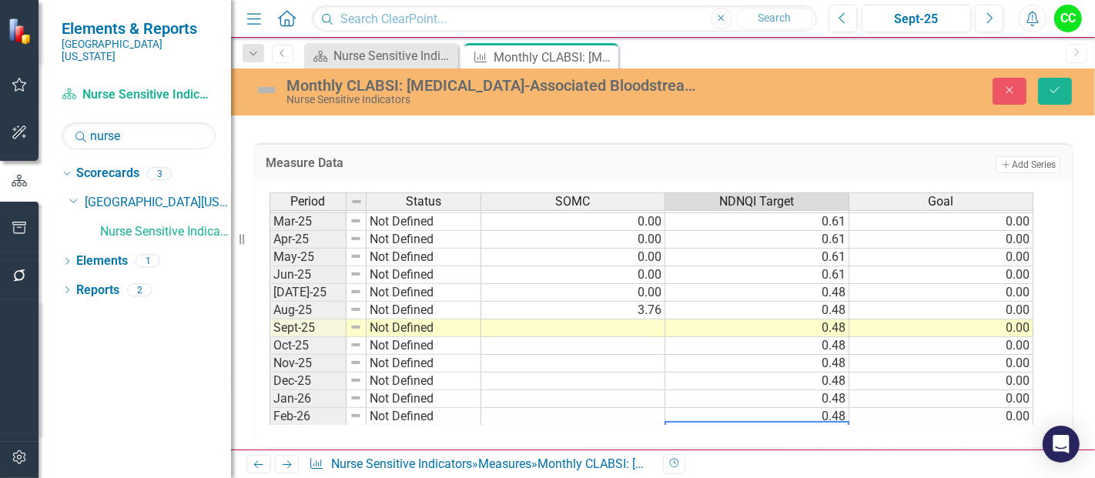
scroll to position [583, 0]
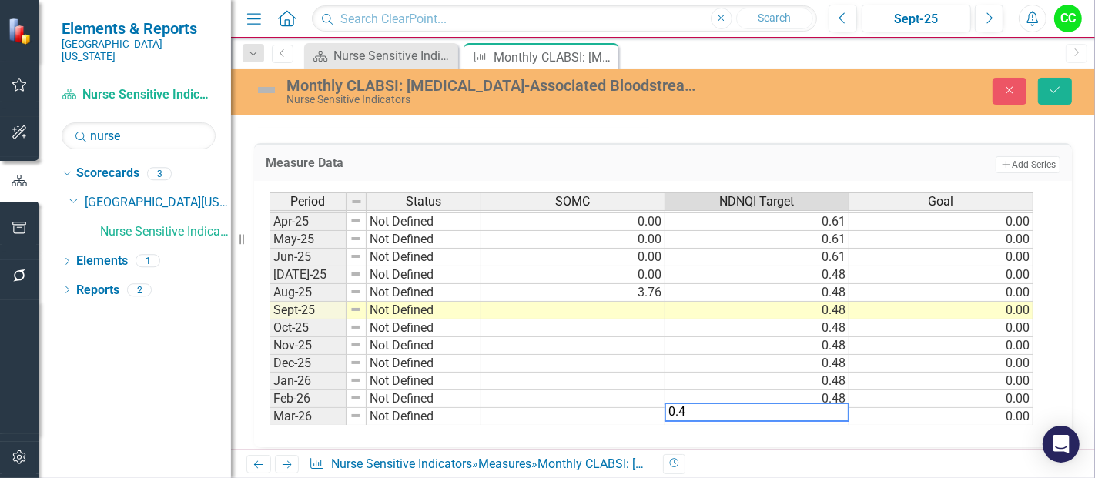
type textarea "0.48"
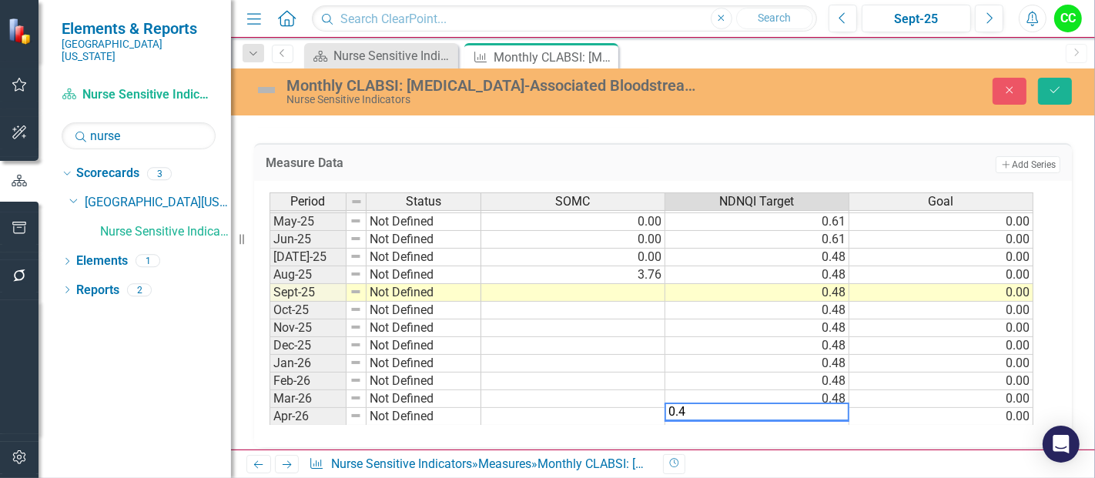
type textarea "0.48"
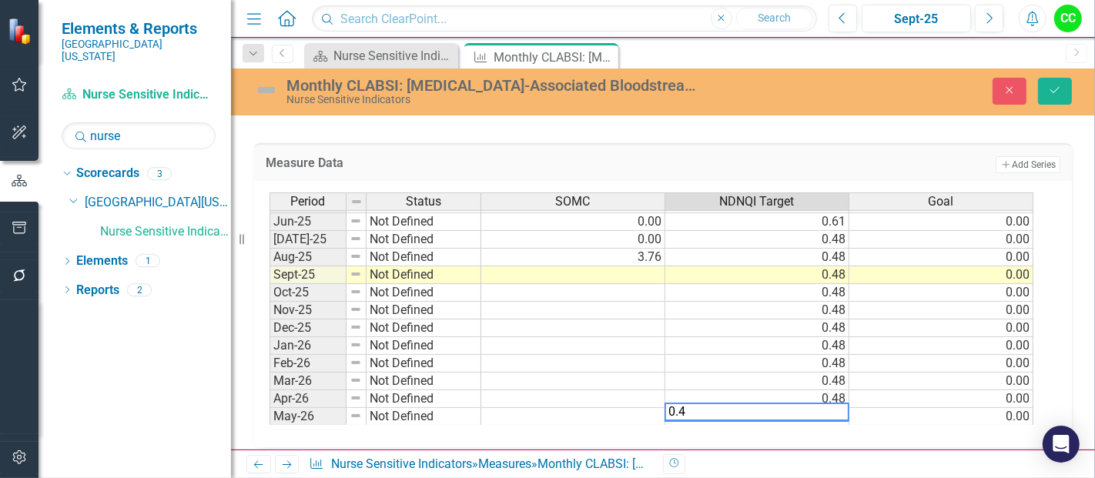
type textarea "0.48"
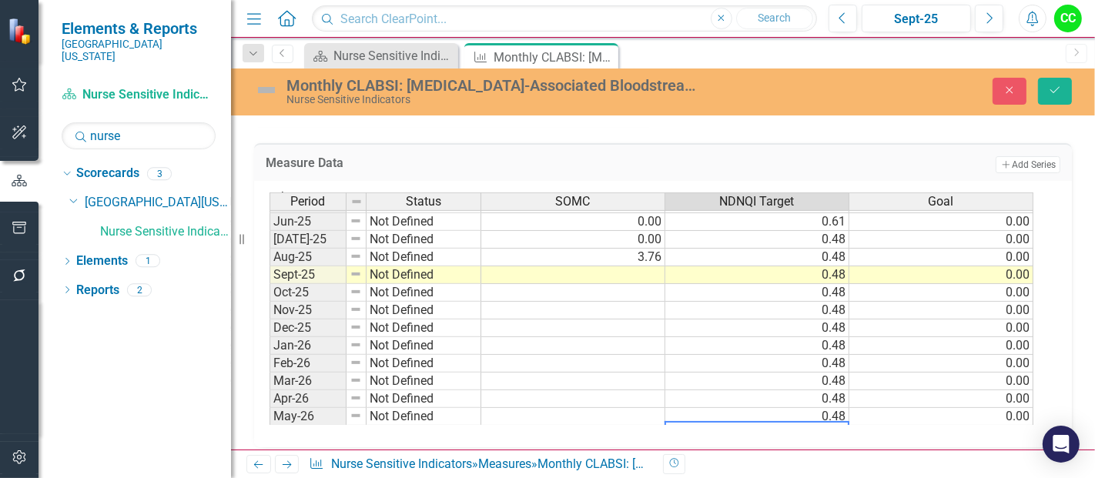
scroll to position [636, 0]
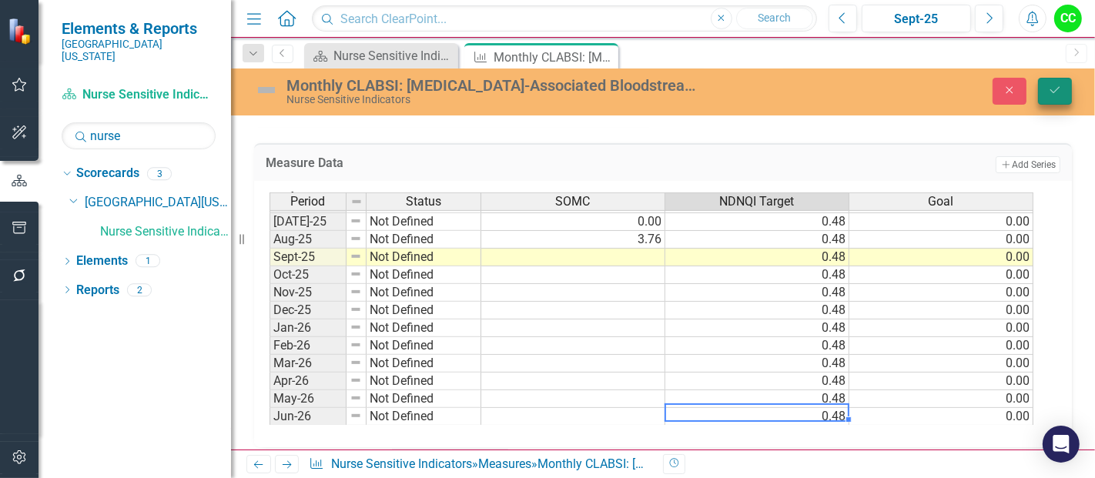
type textarea "0.48"
click at [1056, 91] on icon "Save" at bounding box center [1055, 90] width 14 height 11
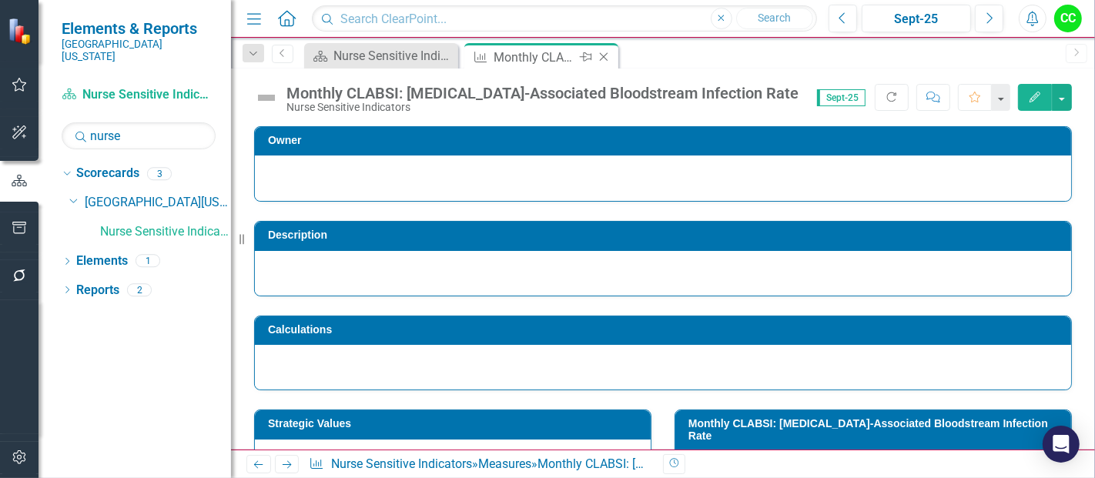
click at [603, 54] on icon "Close" at bounding box center [603, 57] width 15 height 12
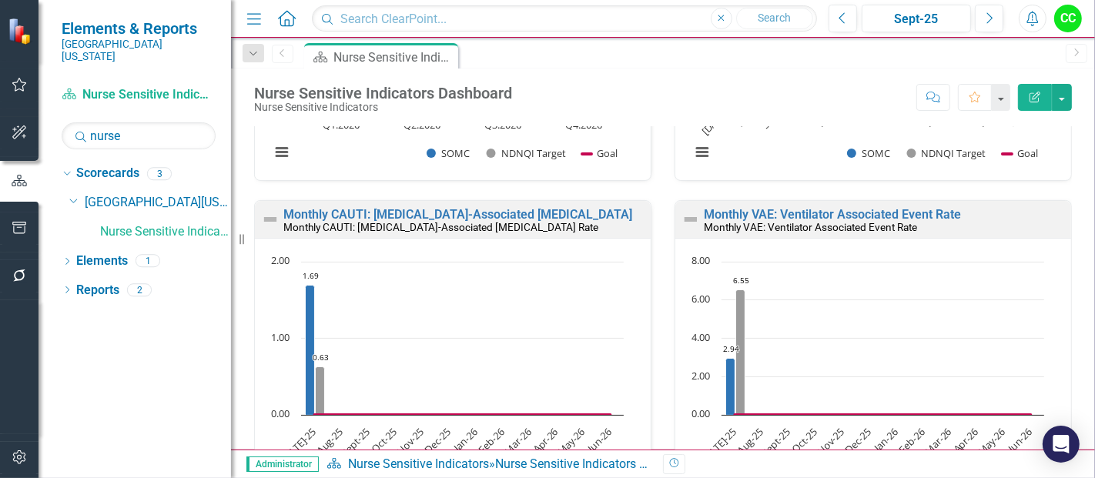
scroll to position [253, 0]
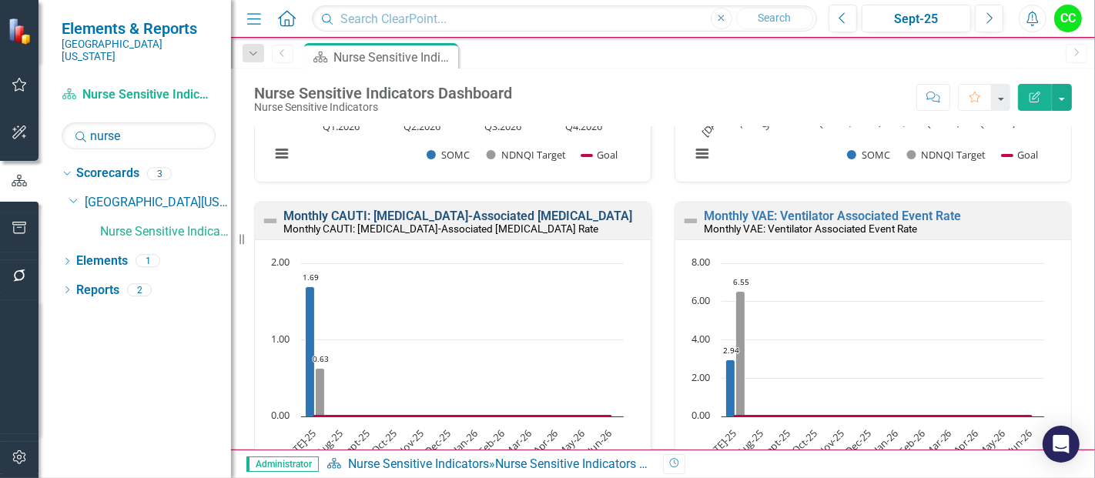
click at [523, 215] on link "Monthly CAUTI: [MEDICAL_DATA]-Associated [MEDICAL_DATA]" at bounding box center [457, 216] width 349 height 15
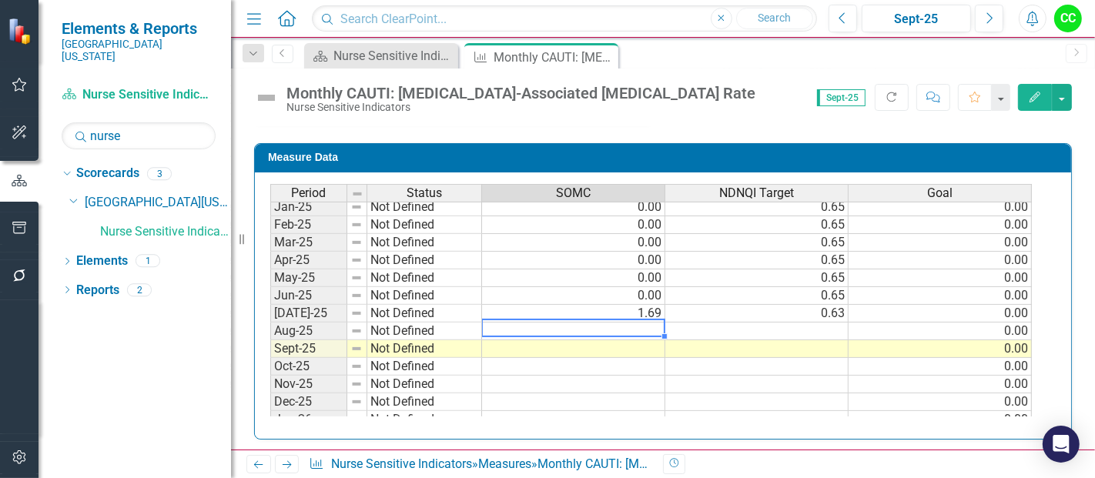
click at [629, 326] on tbody "Feb-24 Not Defined Mar-24 Not Defined Apr-24 Not Defined May-24 Not Defined Jun…" at bounding box center [651, 260] width 762 height 514
type textarea "0"
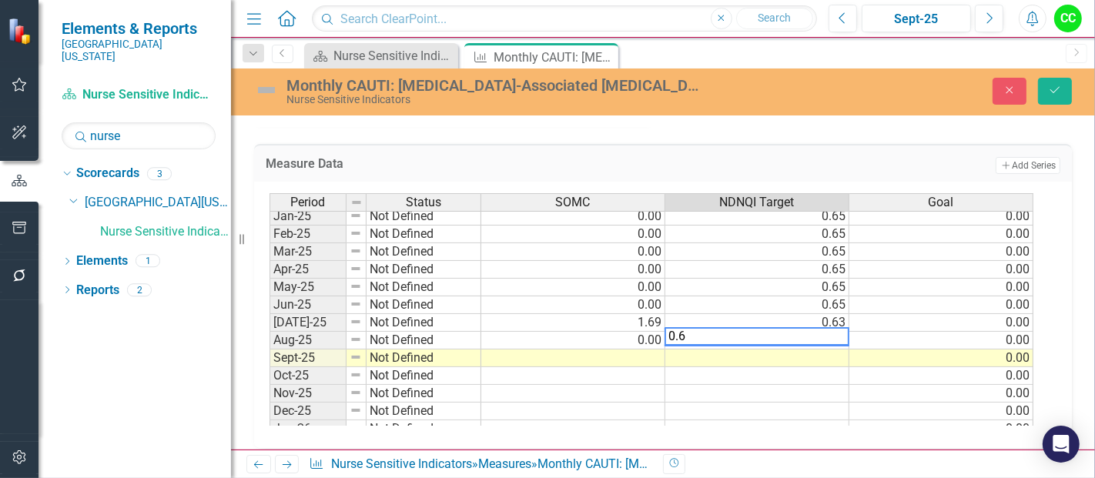
type textarea "0.63"
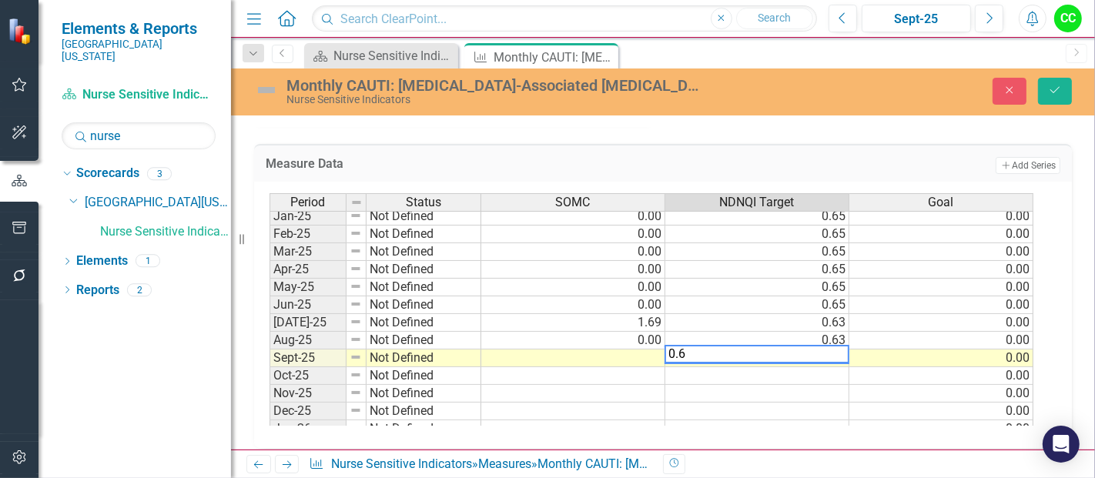
type textarea "0.63"
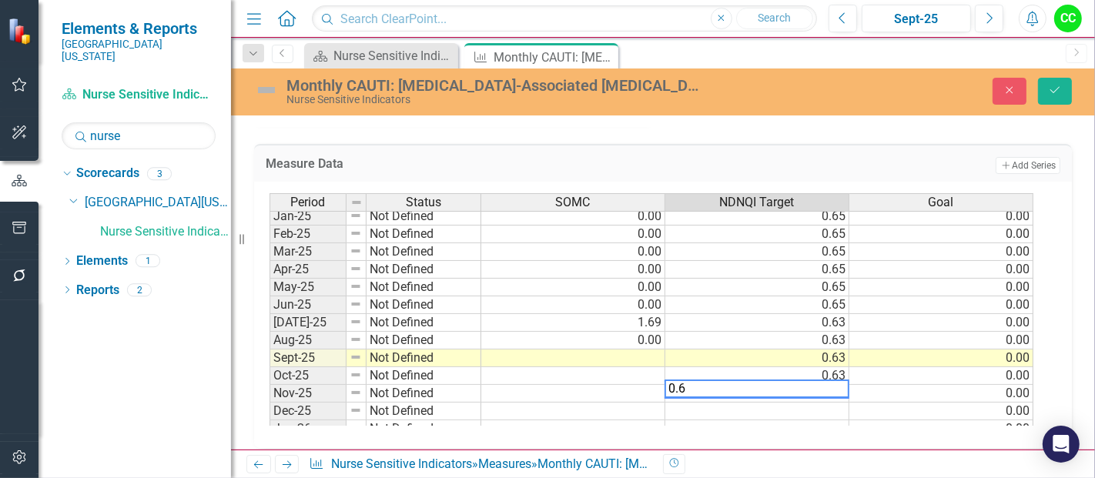
type textarea "0.63"
click at [270, 307] on div "Period Status SOMC NDNQI Target Goal Feb-24 Not Defined Mar-24 Not Defined Apr-…" at bounding box center [270, 260] width 0 height 533
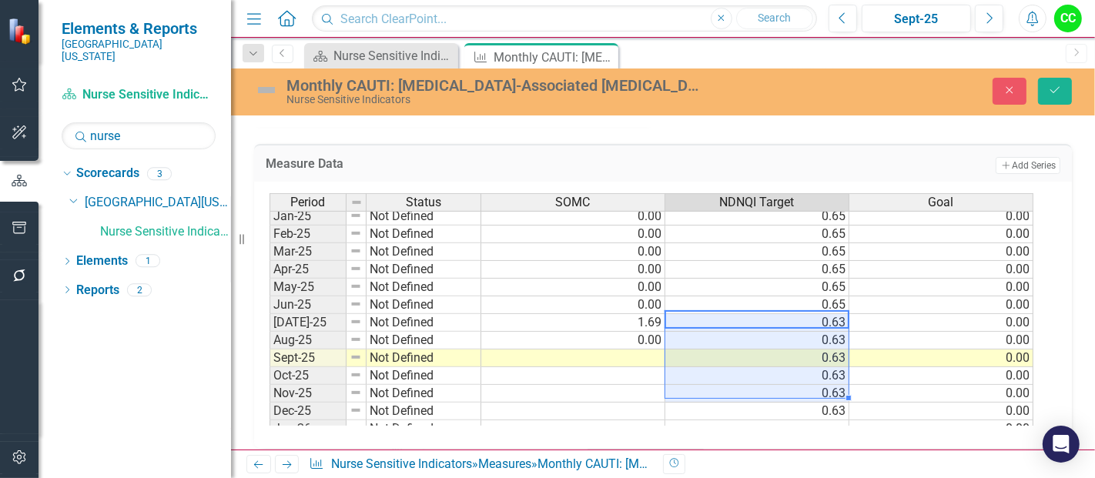
drag, startPoint x: 796, startPoint y: 316, endPoint x: 789, endPoint y: 394, distance: 78.8
click at [270, 394] on div "Period Status SOMC NDNQI Target Goal Feb-24 Not Defined Mar-24 Not Defined Apr-…" at bounding box center [270, 260] width 0 height 533
click at [822, 317] on td "0.63" at bounding box center [757, 323] width 184 height 18
drag, startPoint x: 814, startPoint y: 320, endPoint x: 820, endPoint y: 408, distance: 88.8
click at [820, 408] on tbody "Feb-24 Not Defined Mar-24 Not Defined Apr-24 Not Defined May-24 Not Defined Jun…" at bounding box center [652, 269] width 764 height 514
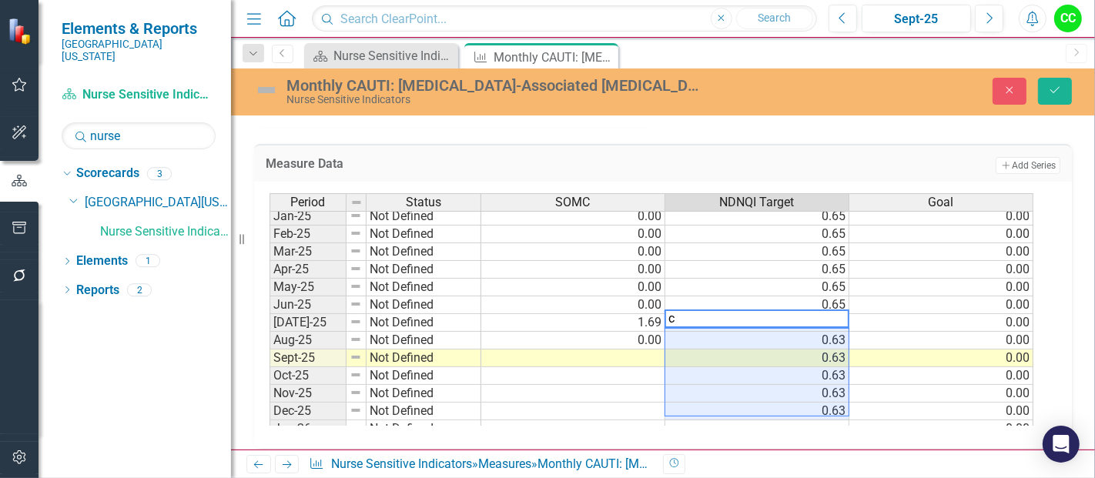
click at [822, 310] on textarea "c" at bounding box center [757, 319] width 185 height 18
type textarea "c"
click at [820, 332] on td "0.63" at bounding box center [757, 341] width 184 height 18
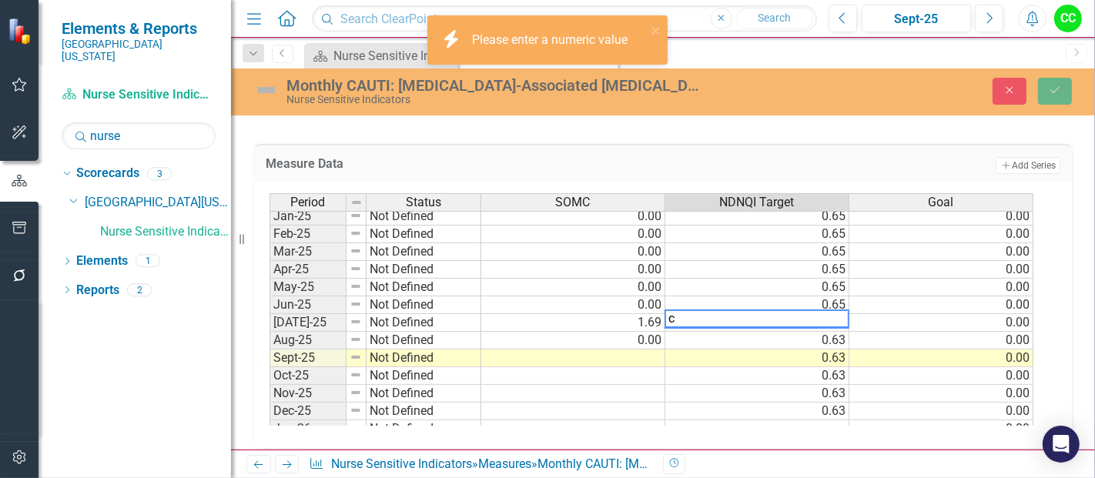
click at [823, 310] on textarea "c" at bounding box center [757, 319] width 185 height 18
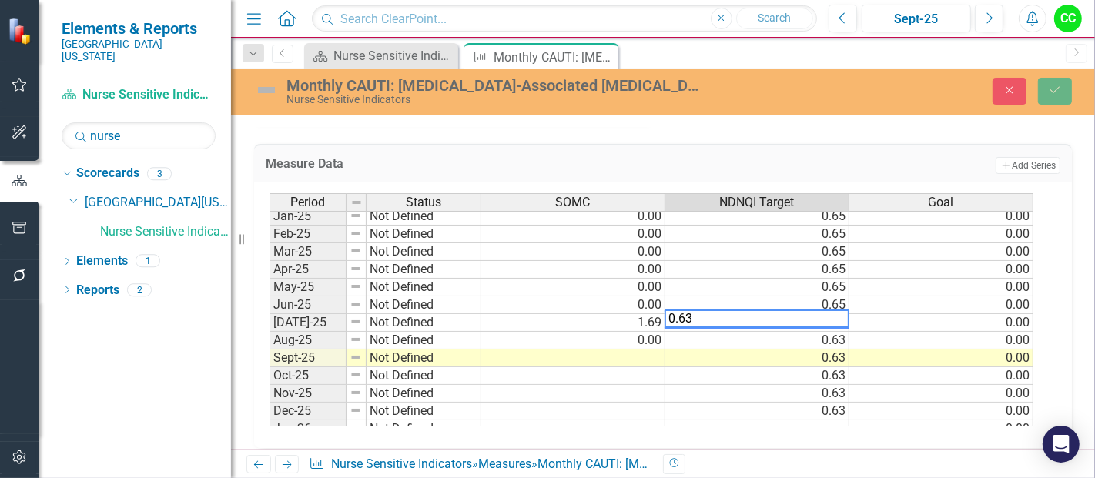
type textarea "0.63"
click at [270, 360] on div "Period Status SOMC NDNQI Target Goal Feb-24 Not Defined Mar-24 Not Defined Apr-…" at bounding box center [270, 260] width 0 height 533
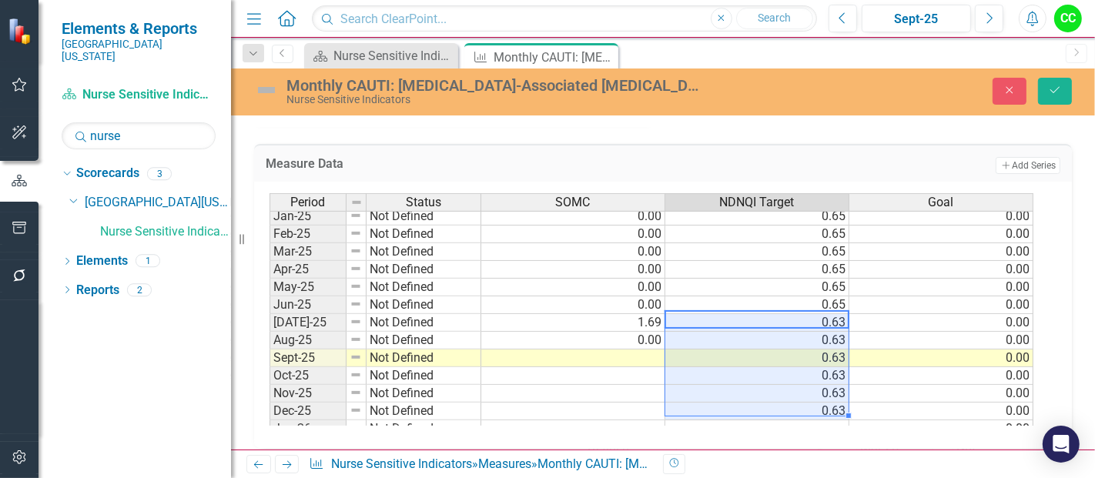
drag, startPoint x: 832, startPoint y: 313, endPoint x: 833, endPoint y: 407, distance: 94.7
click at [833, 407] on tbody "Feb-24 Not Defined Mar-24 Not Defined Apr-24 Not Defined May-24 Not Defined Jun…" at bounding box center [652, 269] width 764 height 514
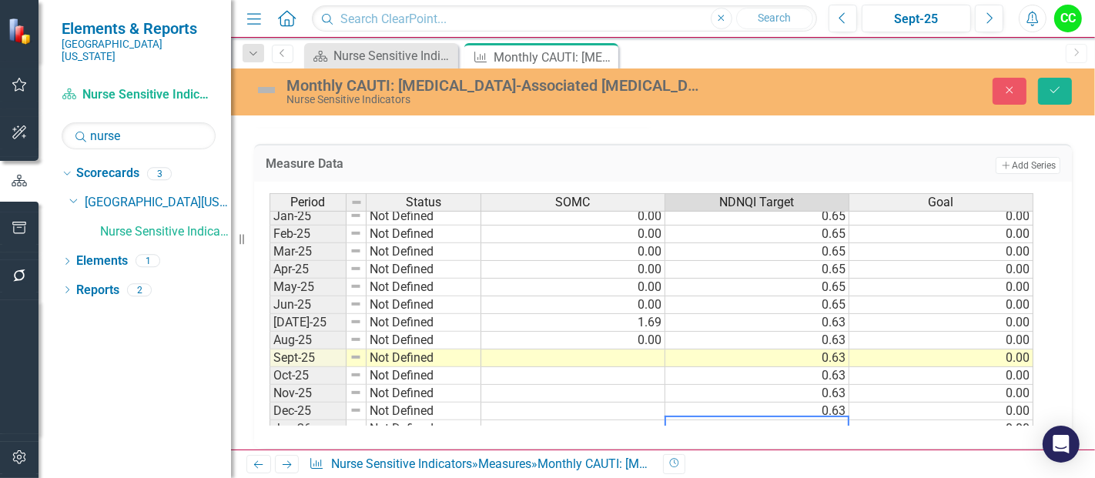
click at [827, 420] on td at bounding box center [757, 429] width 184 height 18
click at [1056, 93] on icon "Save" at bounding box center [1055, 90] width 14 height 11
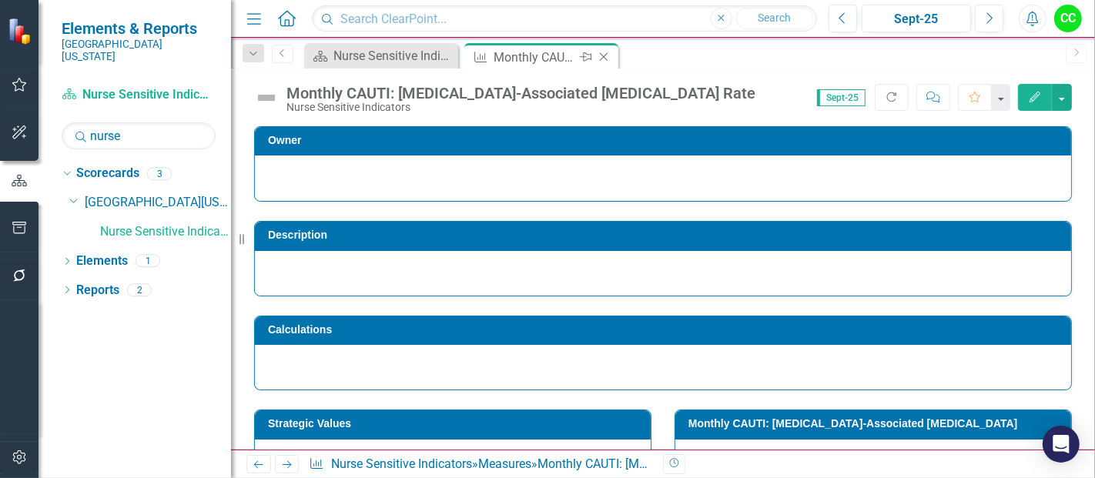
click at [607, 57] on icon "Close" at bounding box center [603, 57] width 15 height 12
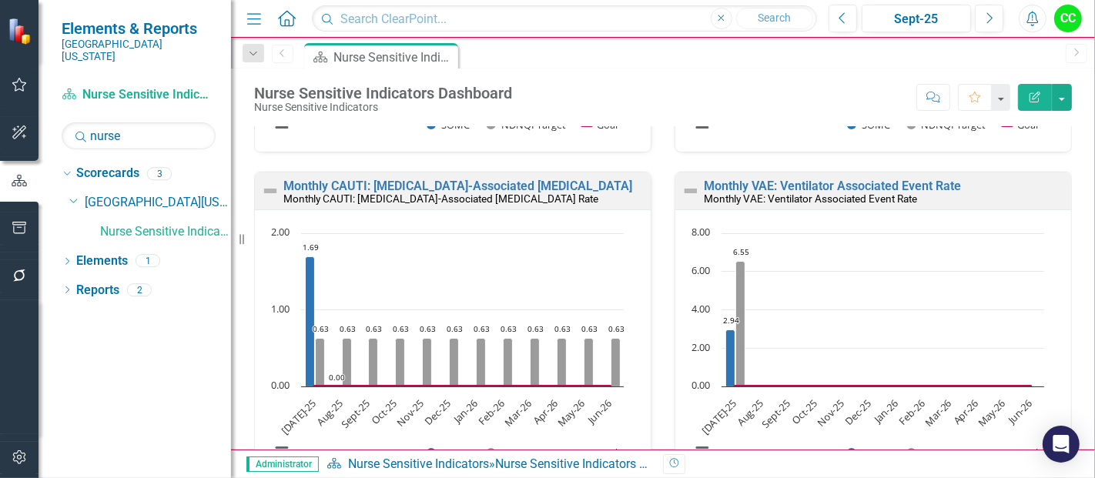
scroll to position [286, 0]
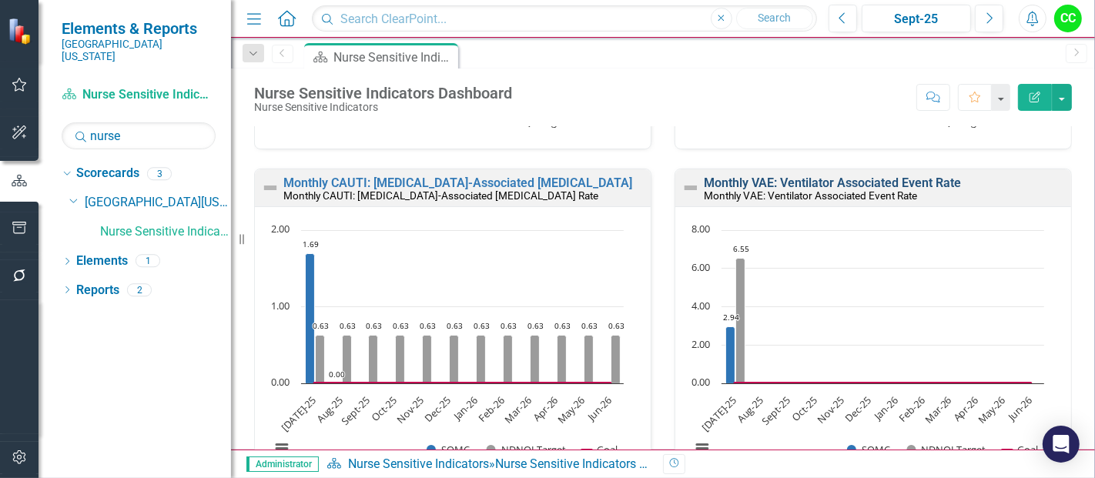
click at [809, 179] on link "Monthly VAE: Ventilator Associated Event Rate" at bounding box center [832, 183] width 257 height 15
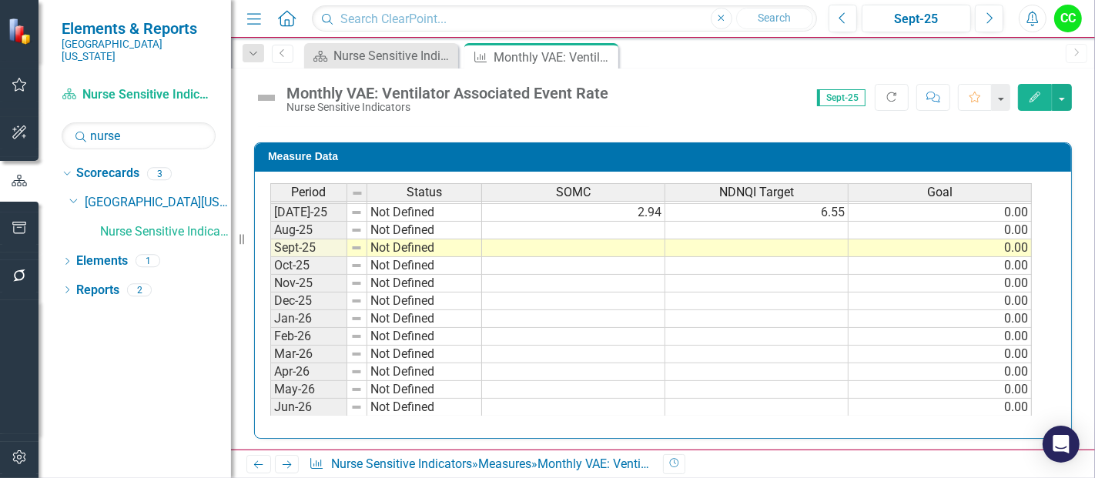
scroll to position [592, 0]
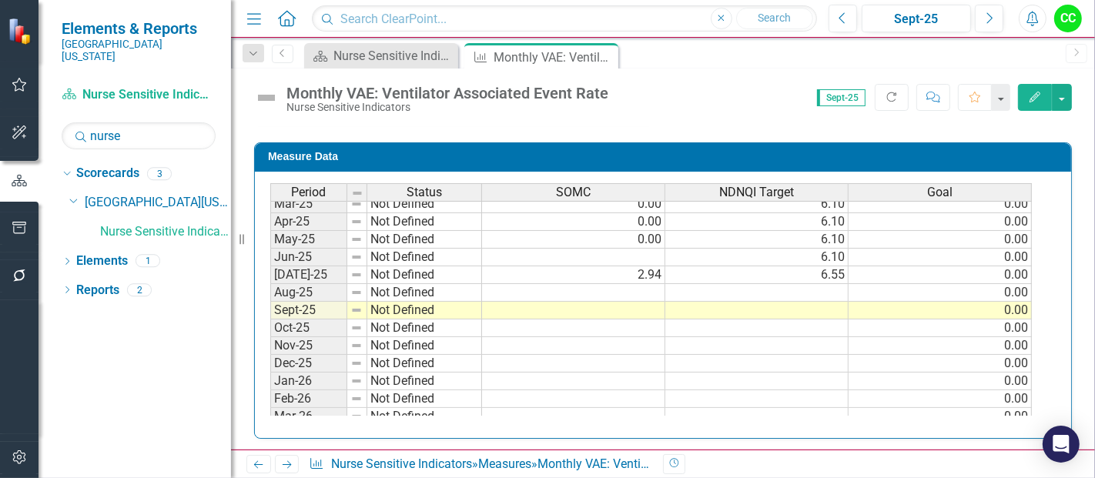
click at [647, 291] on tbody "Jan-24 Not Defined Feb-24 Not Defined Mar-24 Not Defined Apr-24 Not Defined May…" at bounding box center [651, 213] width 762 height 532
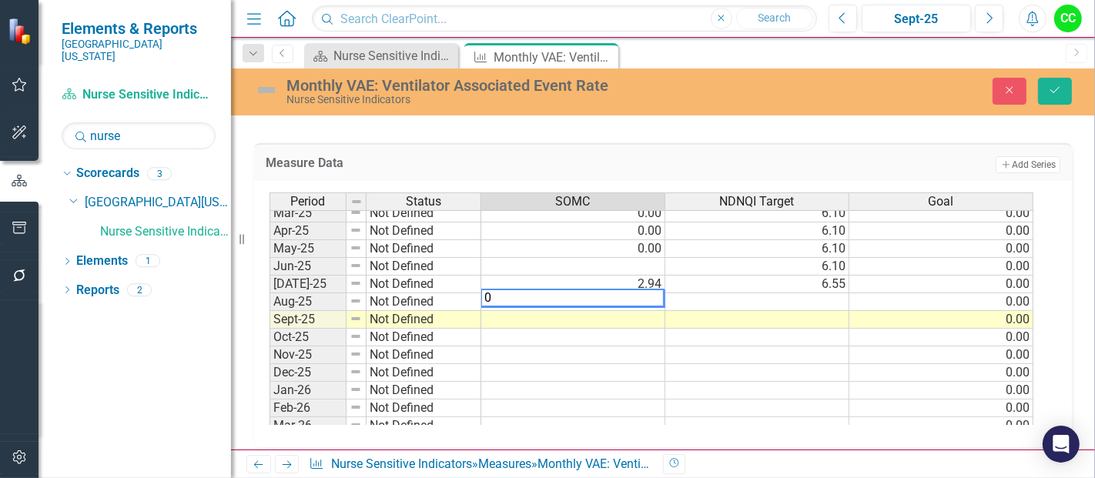
type textarea "0"
click at [615, 329] on td at bounding box center [573, 338] width 184 height 18
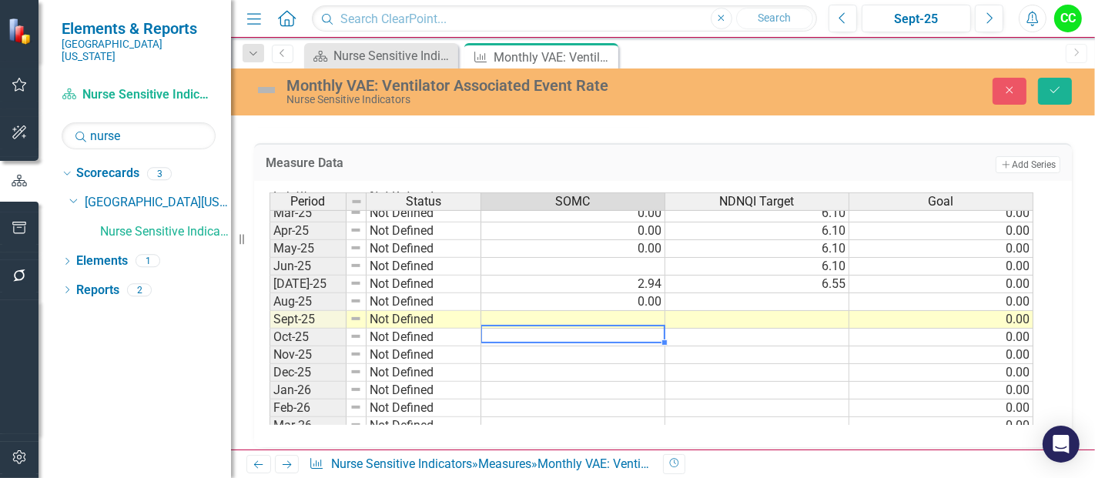
click at [631, 280] on td "2.94" at bounding box center [573, 285] width 184 height 18
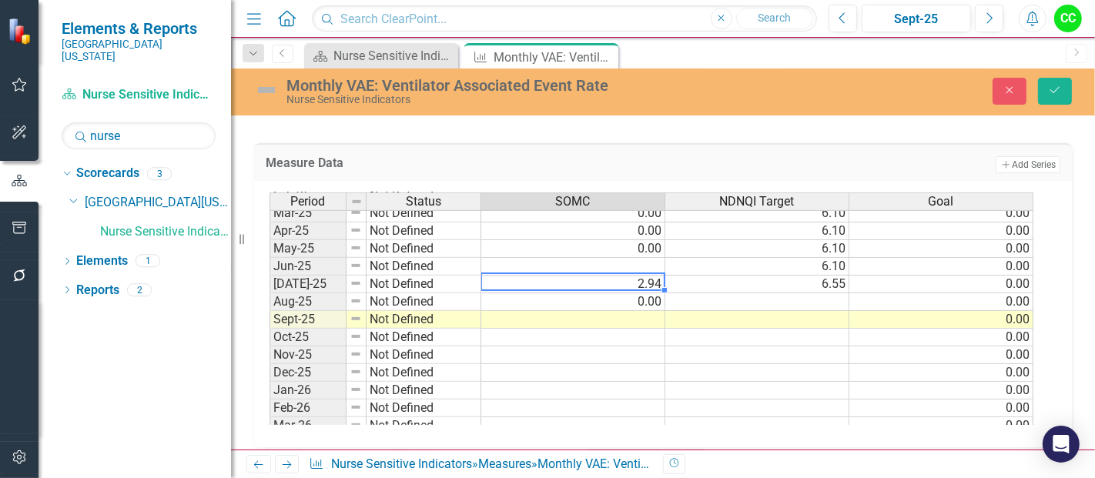
click at [727, 293] on td at bounding box center [757, 302] width 184 height 18
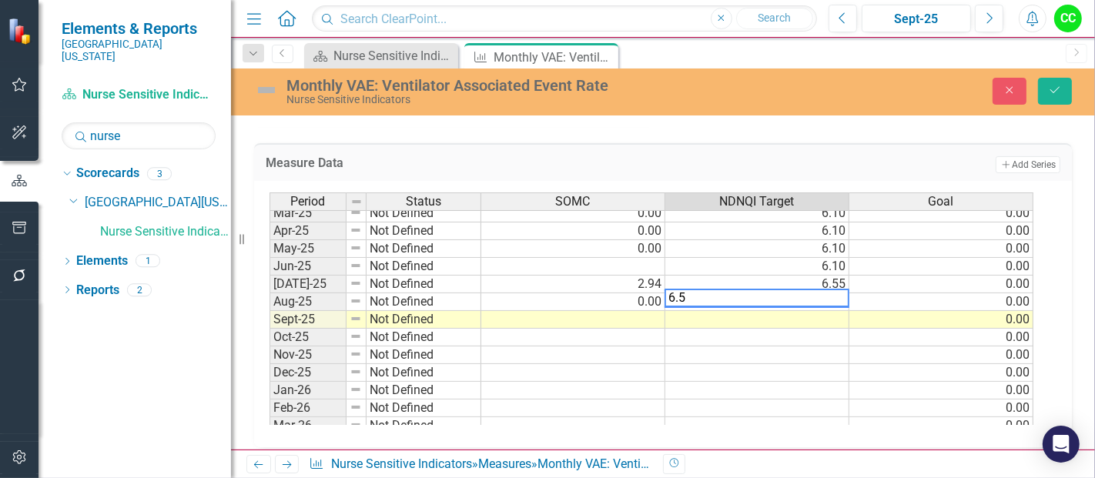
type textarea "6.55"
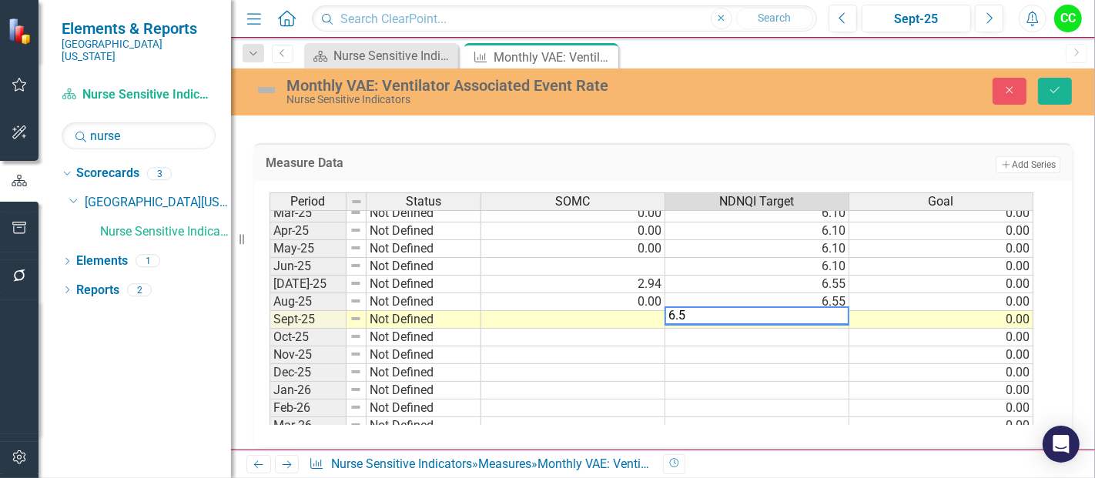
type textarea "6.55"
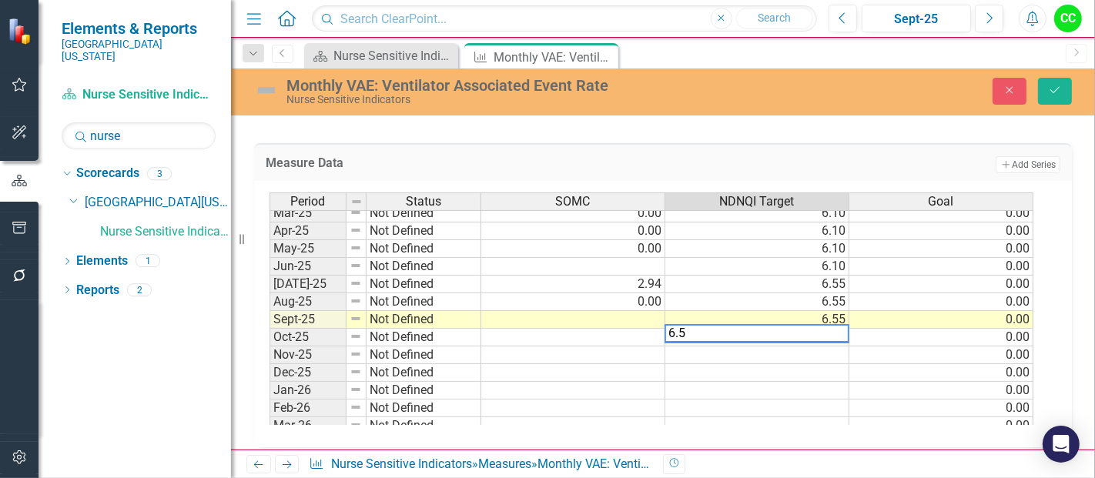
type textarea "6.55"
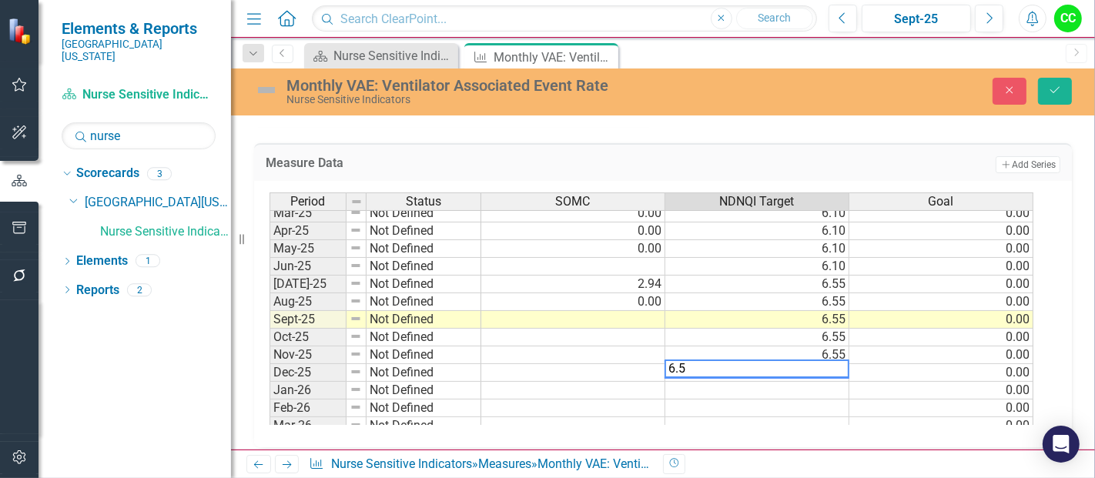
type textarea "6.55"
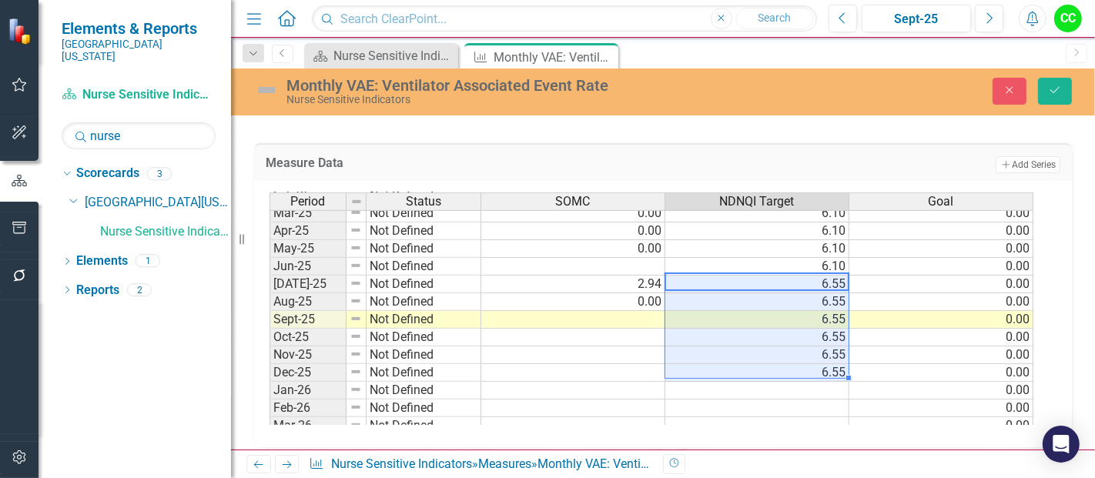
drag, startPoint x: 821, startPoint y: 278, endPoint x: 817, endPoint y: 364, distance: 86.3
click at [817, 364] on tbody "Apr-24 Not Defined May-24 Not Defined Jun-24 Not Defined Jul-24 Not Defined 0.0…" at bounding box center [652, 248] width 764 height 479
click at [808, 382] on td at bounding box center [757, 391] width 184 height 18
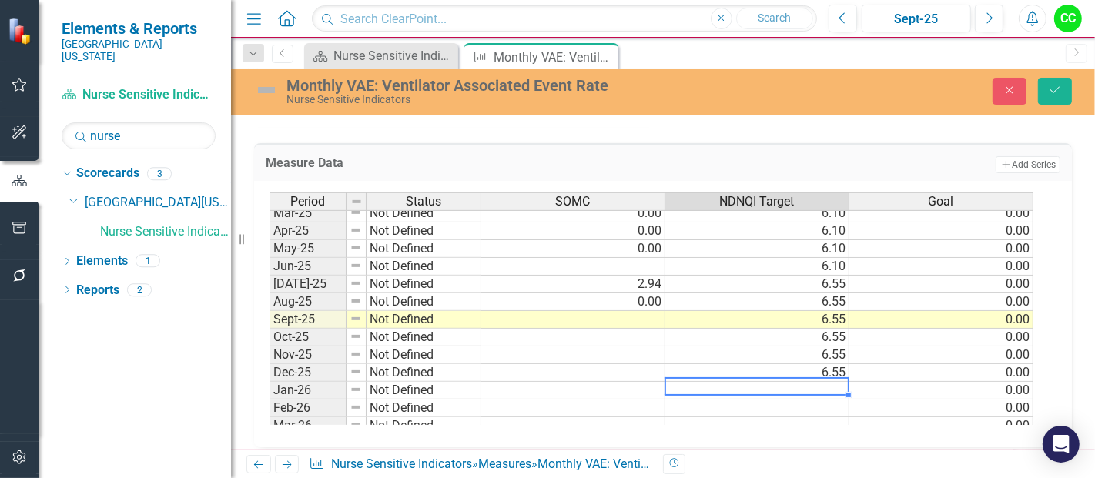
type textarea "6.55"
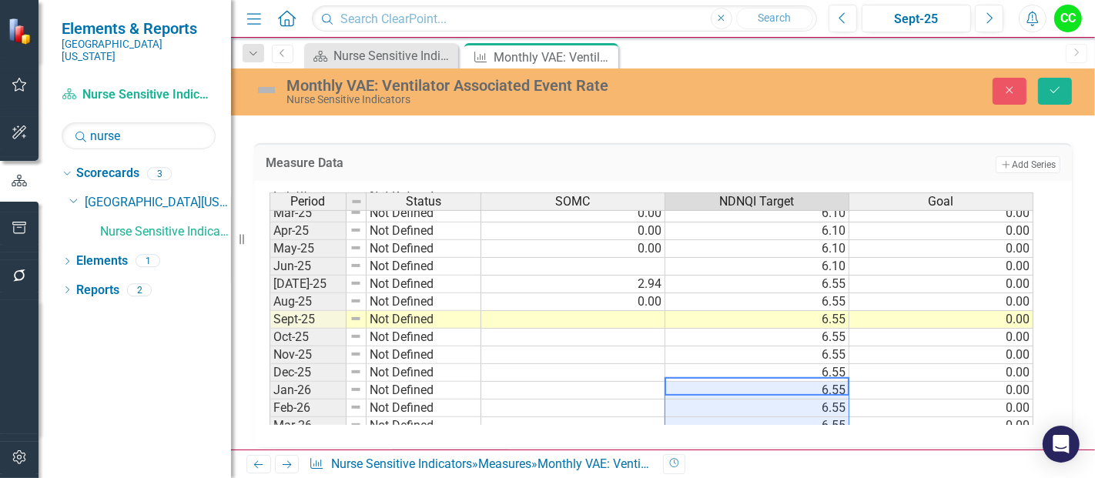
click at [741, 377] on div at bounding box center [757, 378] width 184 height 2
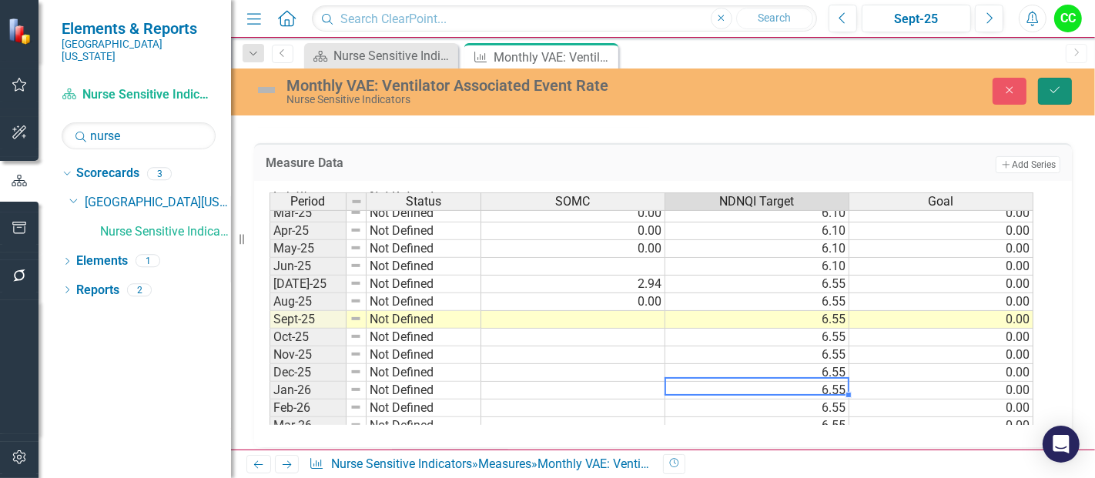
click at [1051, 89] on icon "submit" at bounding box center [1054, 90] width 9 height 6
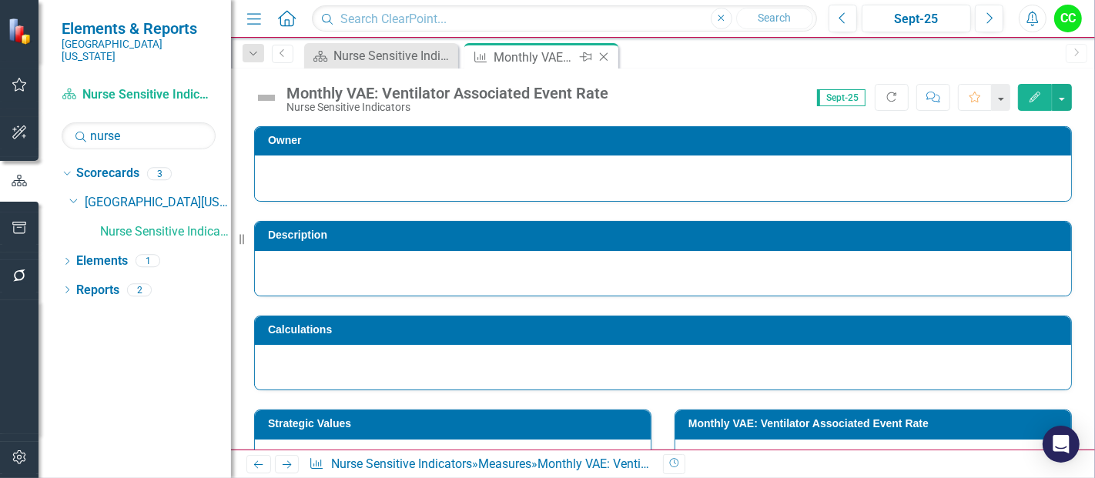
click at [602, 58] on icon "Close" at bounding box center [603, 57] width 15 height 12
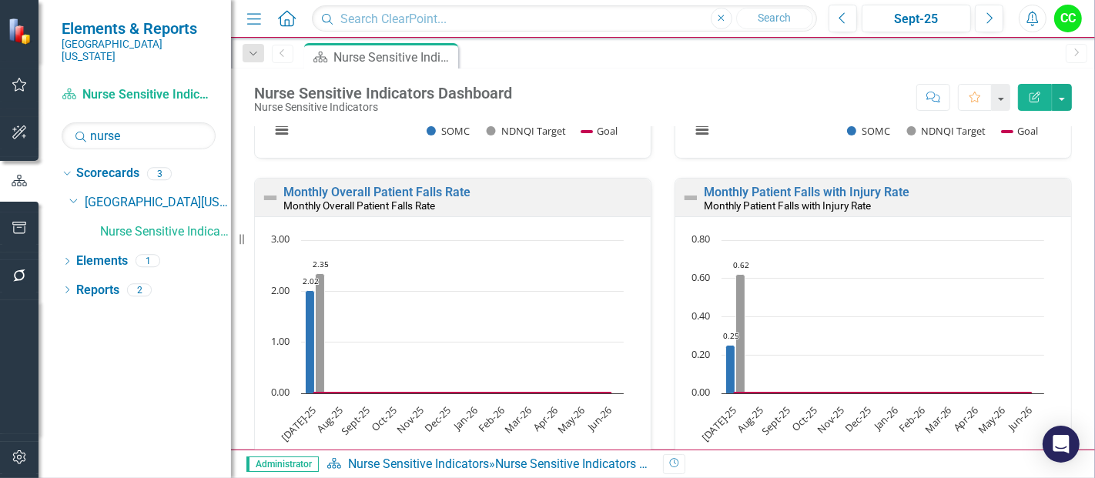
scroll to position [607, 0]
click at [397, 188] on link "Monthly Overall Patient Falls Rate" at bounding box center [376, 190] width 187 height 15
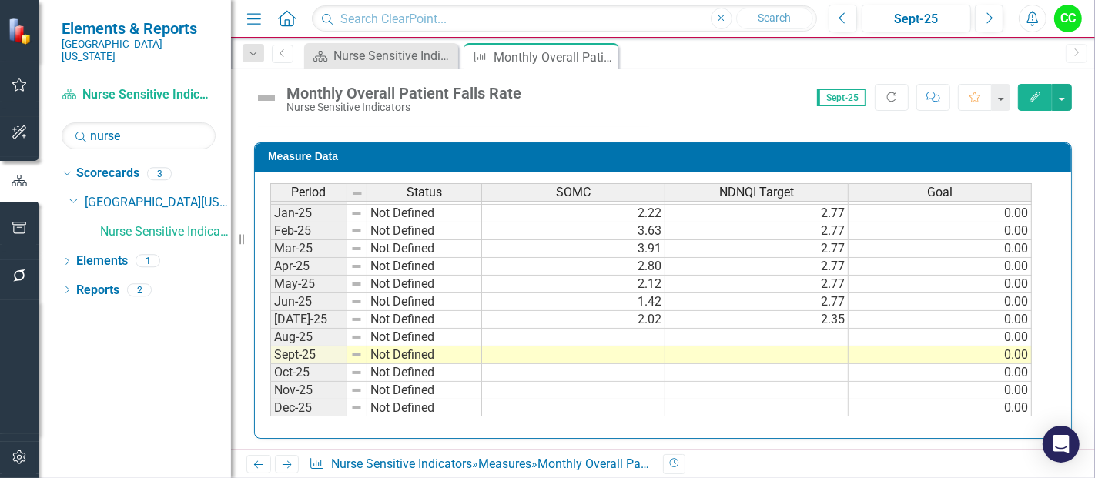
scroll to position [528, 0]
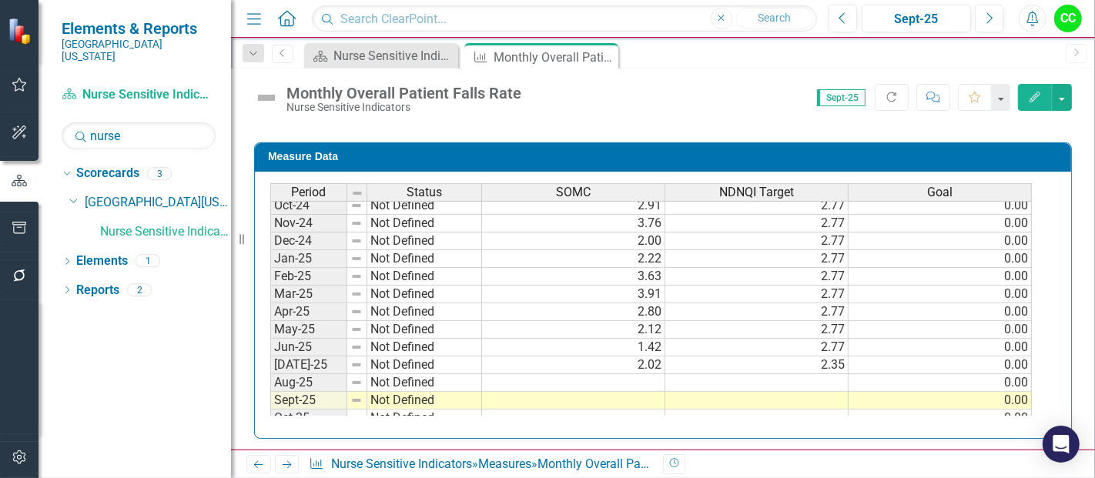
click at [642, 375] on tbody "May-24 Not Defined Jun-24 Not Defined Jul-24 Not Defined 1.50 2.77 0.00 Aug-24 …" at bounding box center [651, 338] width 762 height 461
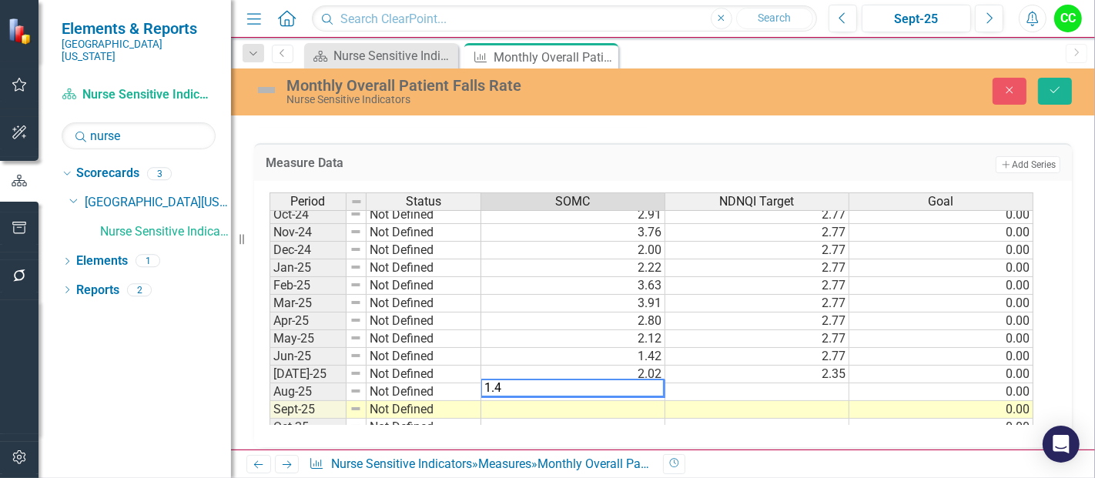
type textarea "1.48"
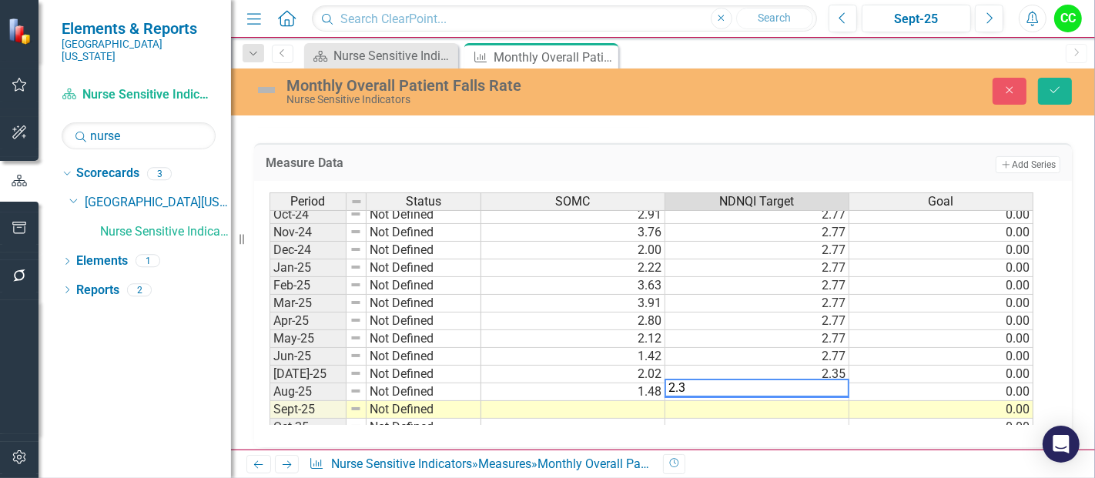
type textarea "2.35"
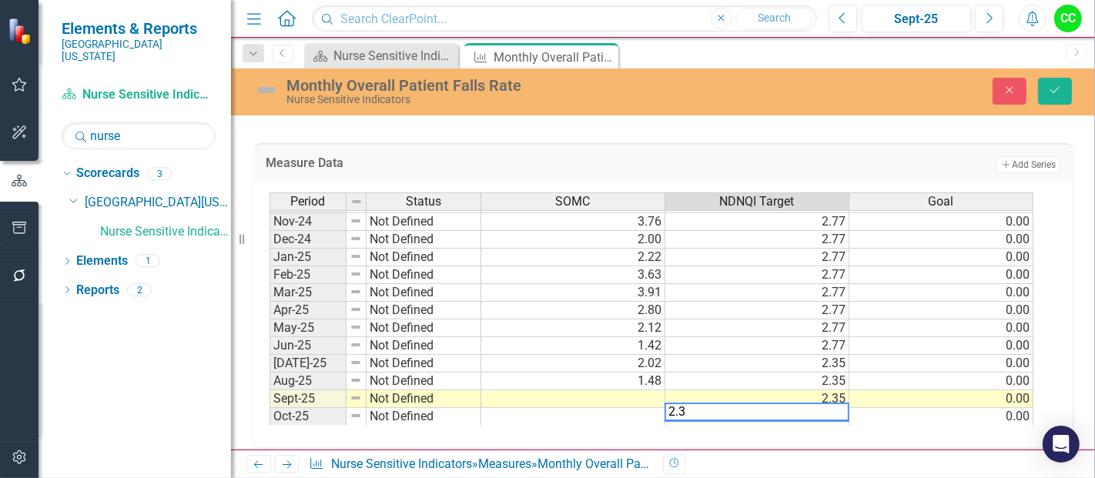
type textarea "2.35"
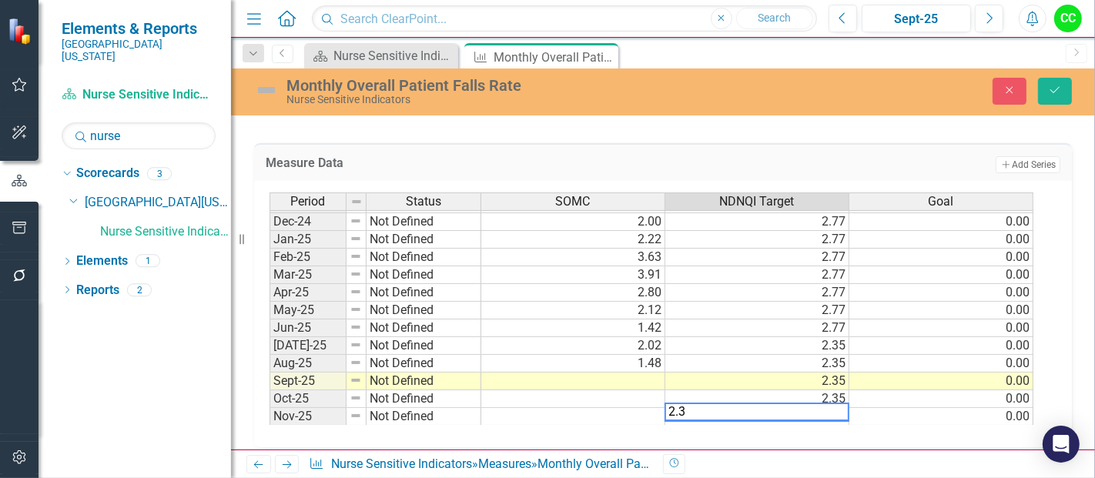
type textarea "2.35"
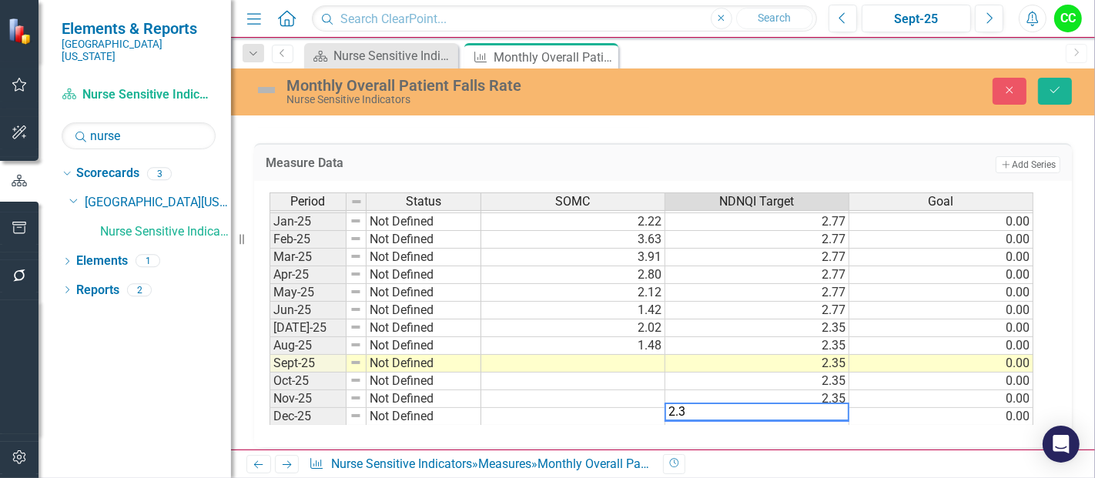
type textarea "2.35"
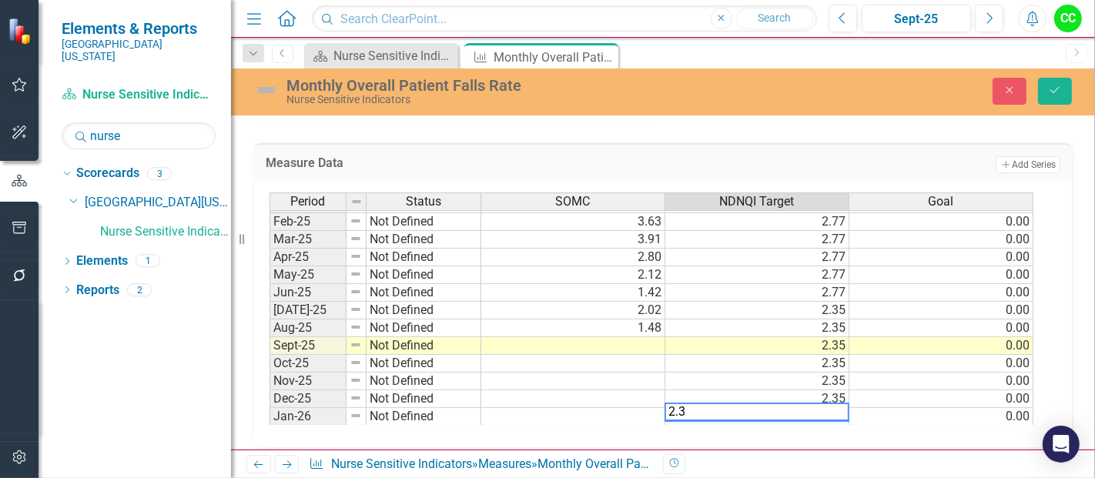
type textarea "2.35"
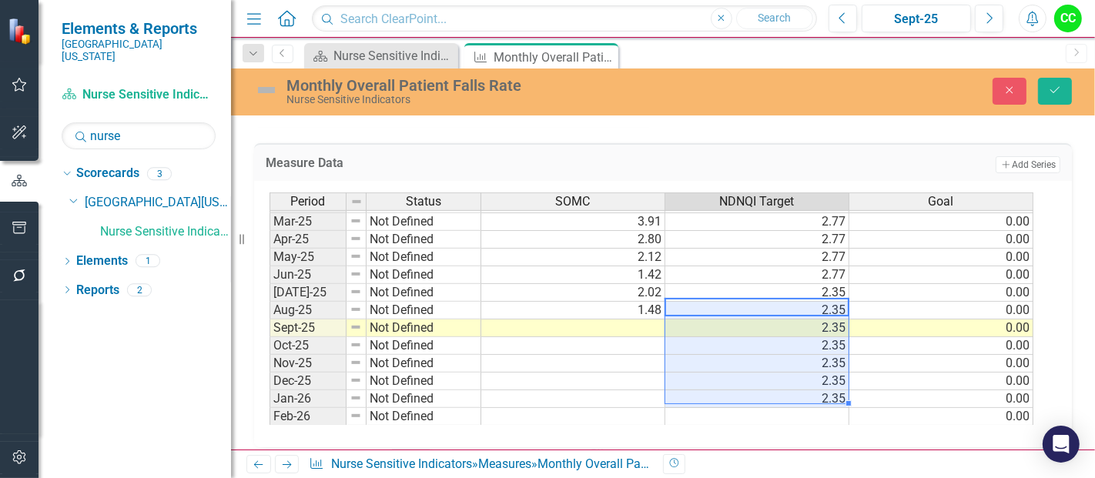
drag, startPoint x: 797, startPoint y: 298, endPoint x: 792, endPoint y: 384, distance: 85.7
click at [792, 384] on tbody "Mar-24 Not Defined Apr-24 Not Defined May-24 Not Defined Jun-24 Not Defined Jul…" at bounding box center [652, 248] width 764 height 497
click at [787, 408] on td at bounding box center [757, 417] width 184 height 18
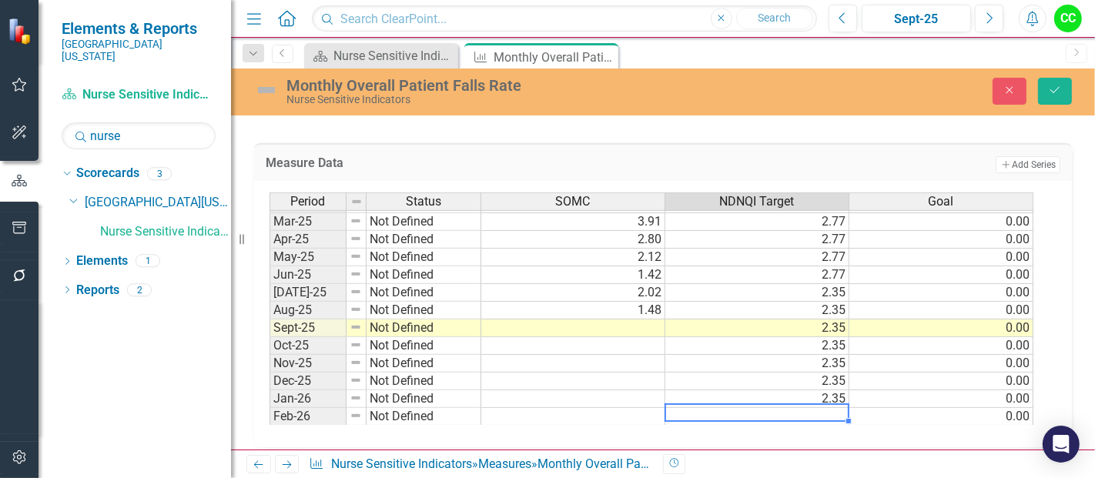
type textarea "2.35"
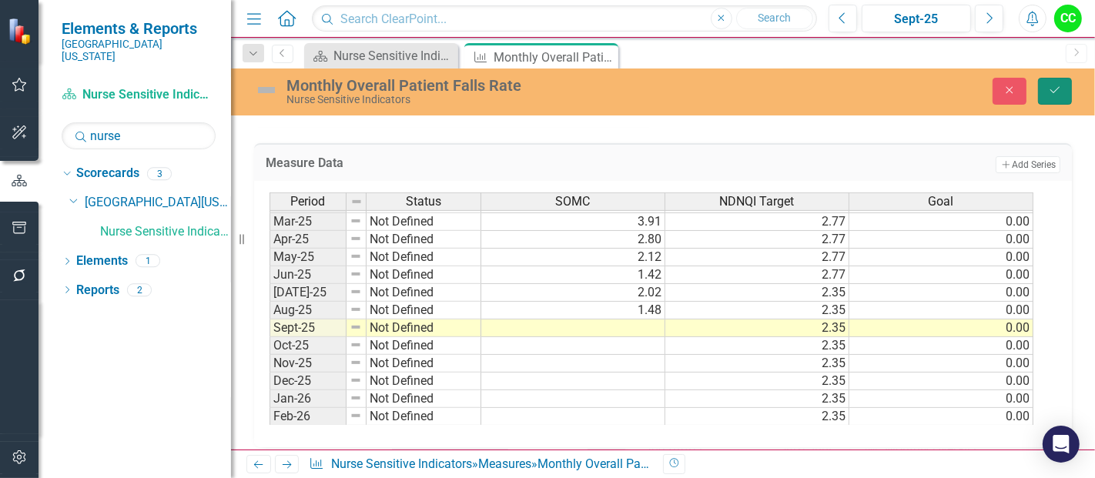
click at [1057, 89] on icon "Save" at bounding box center [1055, 90] width 14 height 11
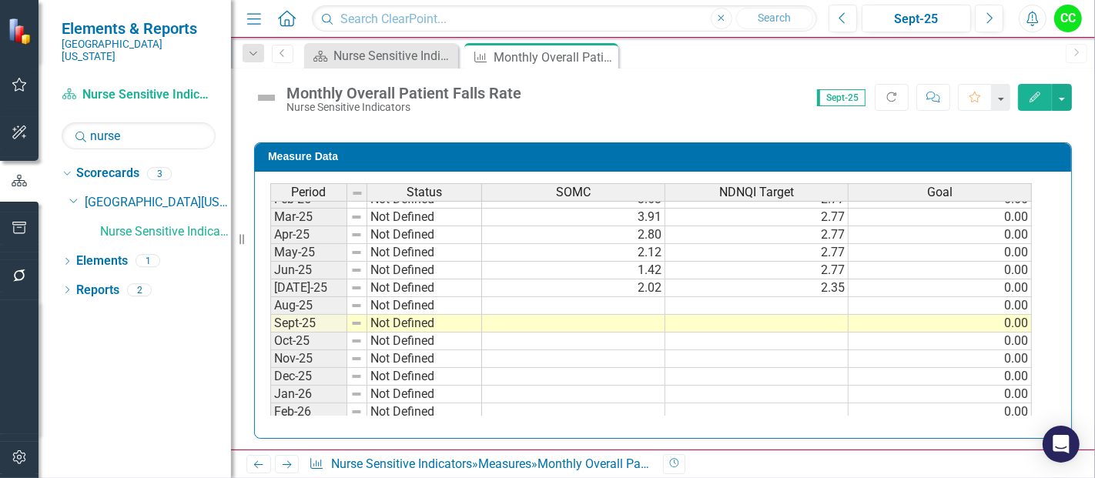
scroll to position [558, 0]
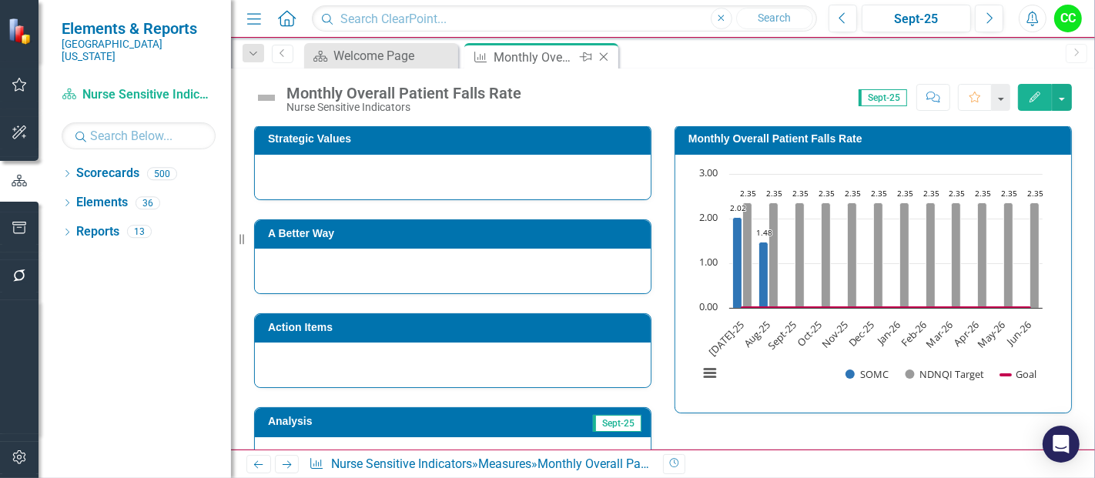
scroll to position [286, 0]
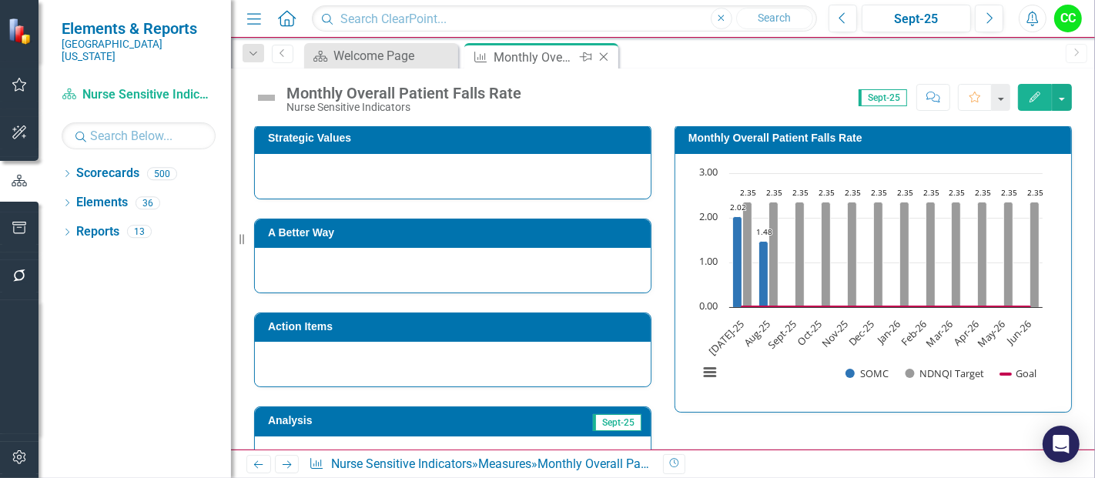
click at [605, 54] on icon "Close" at bounding box center [603, 57] width 15 height 12
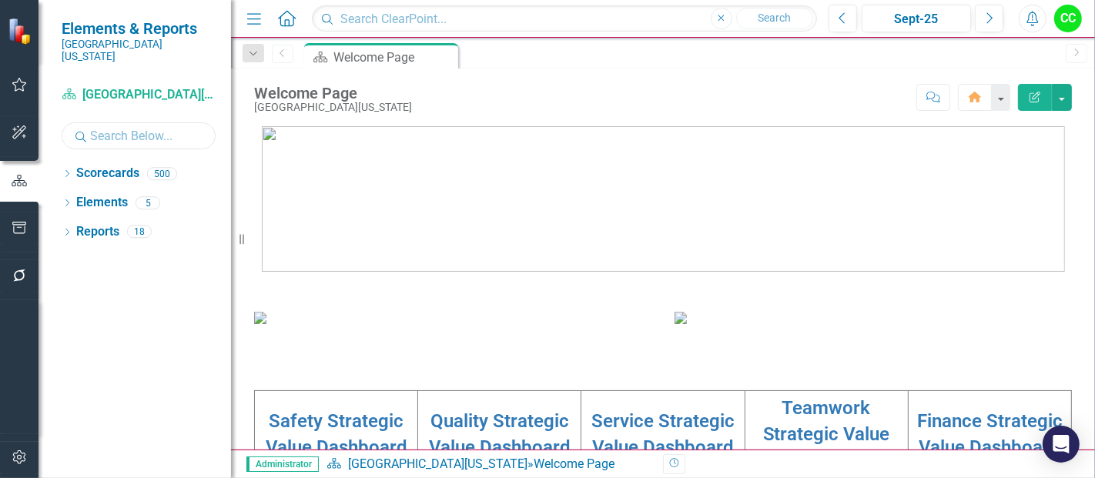
click at [111, 122] on input "text" at bounding box center [139, 135] width 154 height 27
type input "nurse"
click at [69, 171] on icon "Dropdown" at bounding box center [67, 175] width 11 height 8
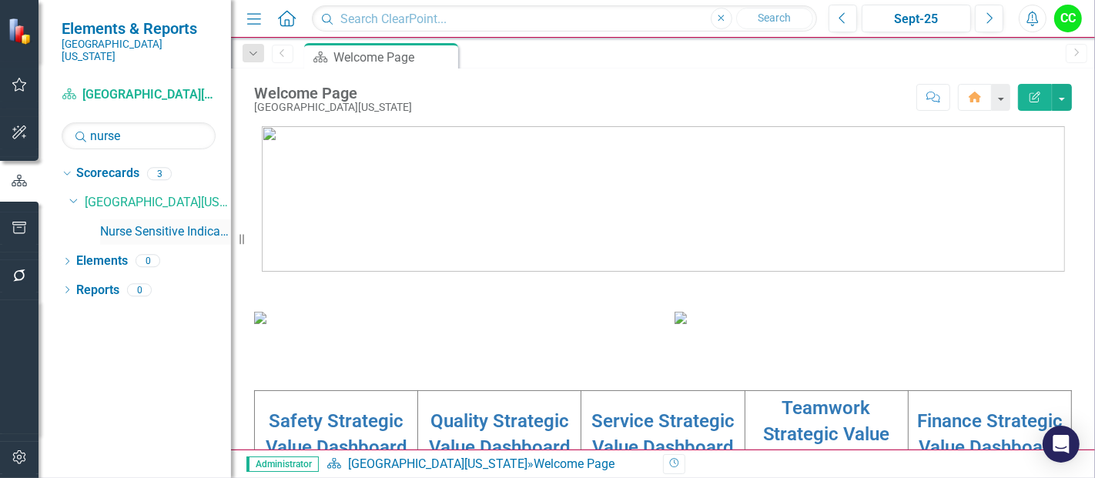
click at [132, 223] on link "Nurse Sensitive Indicators" at bounding box center [165, 232] width 131 height 18
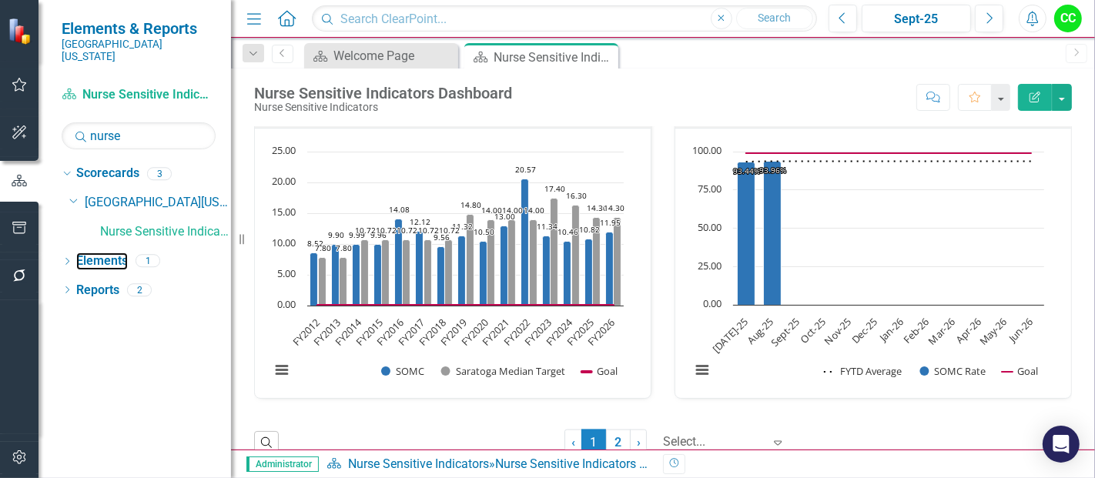
scroll to position [1697, 0]
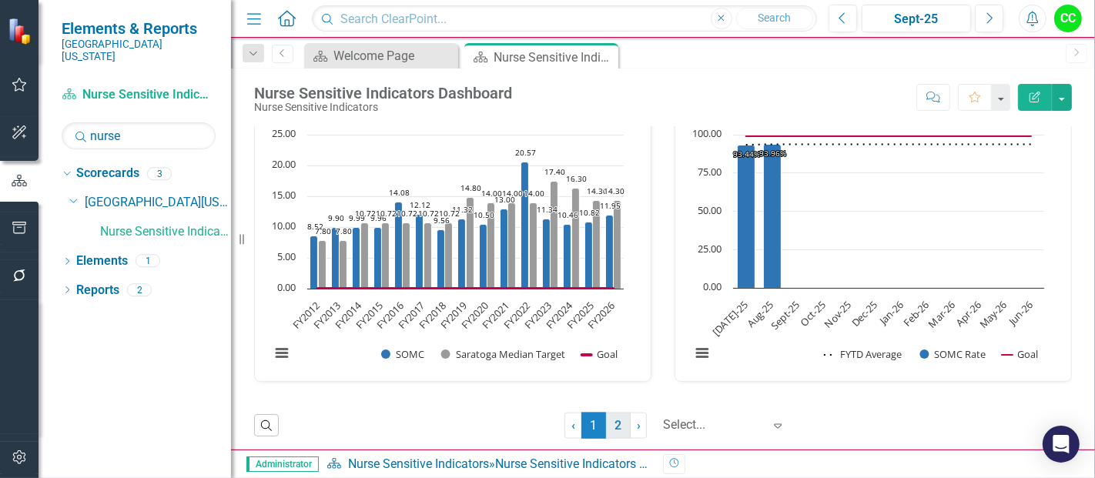
click at [614, 421] on link "2" at bounding box center [618, 426] width 25 height 26
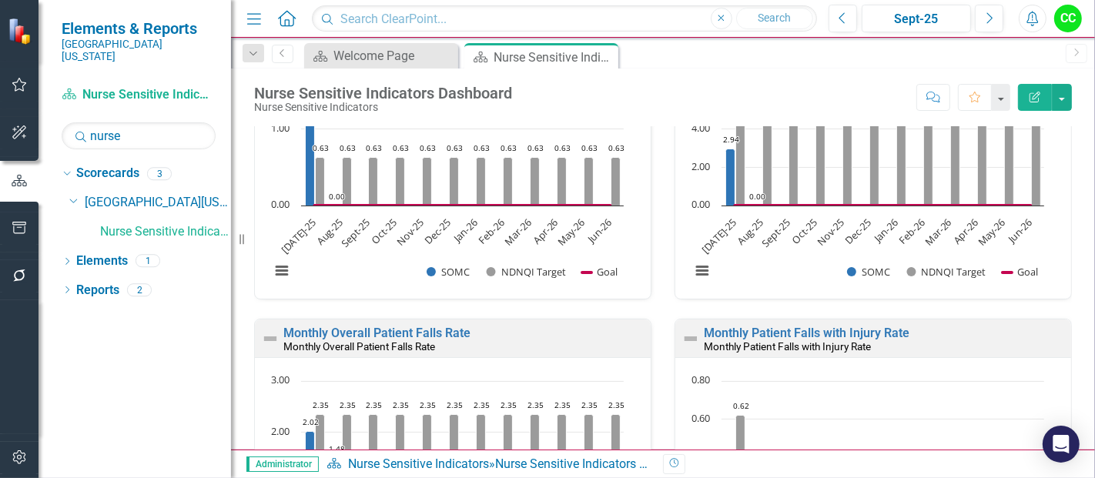
scroll to position [506, 0]
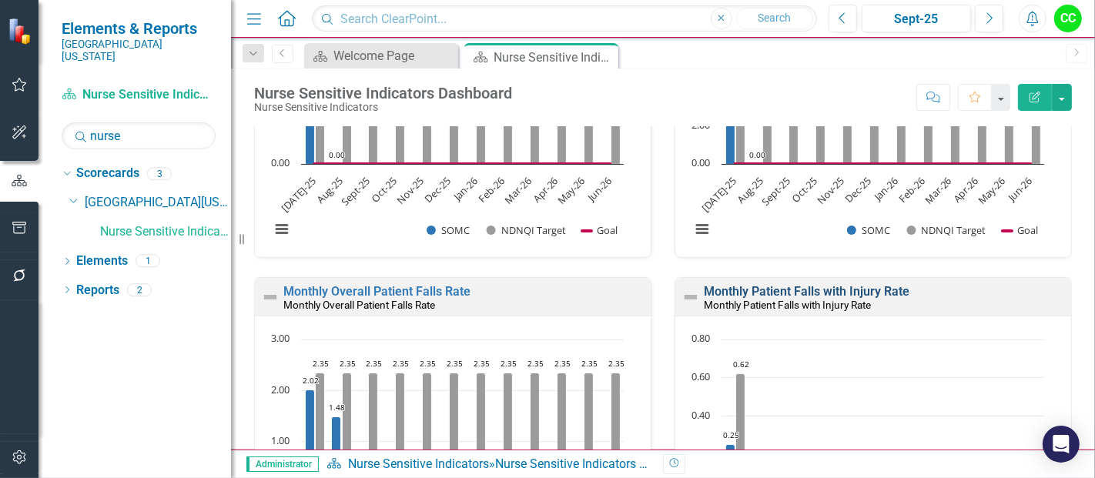
click at [776, 287] on link "Monthly Patient Falls with Injury Rate" at bounding box center [807, 291] width 206 height 15
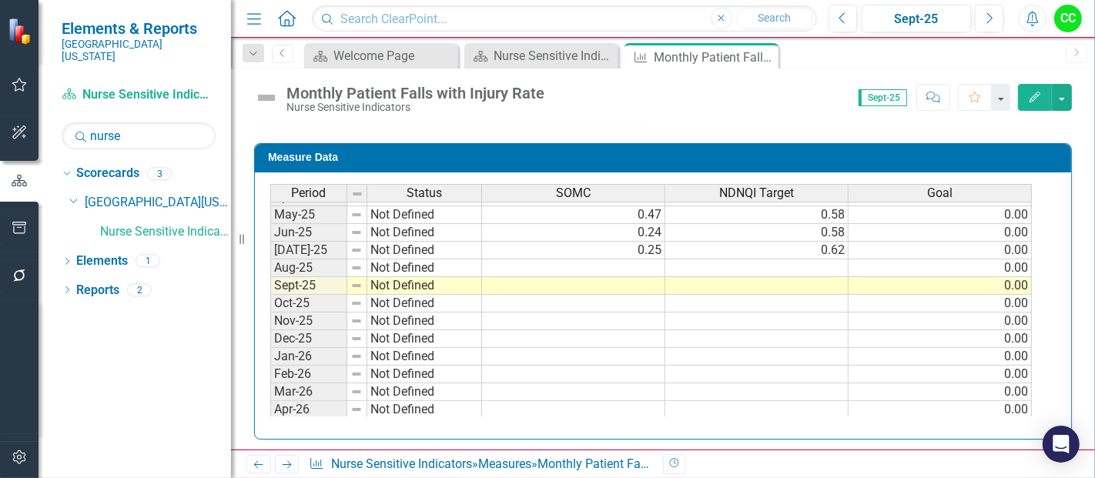
scroll to position [602, 0]
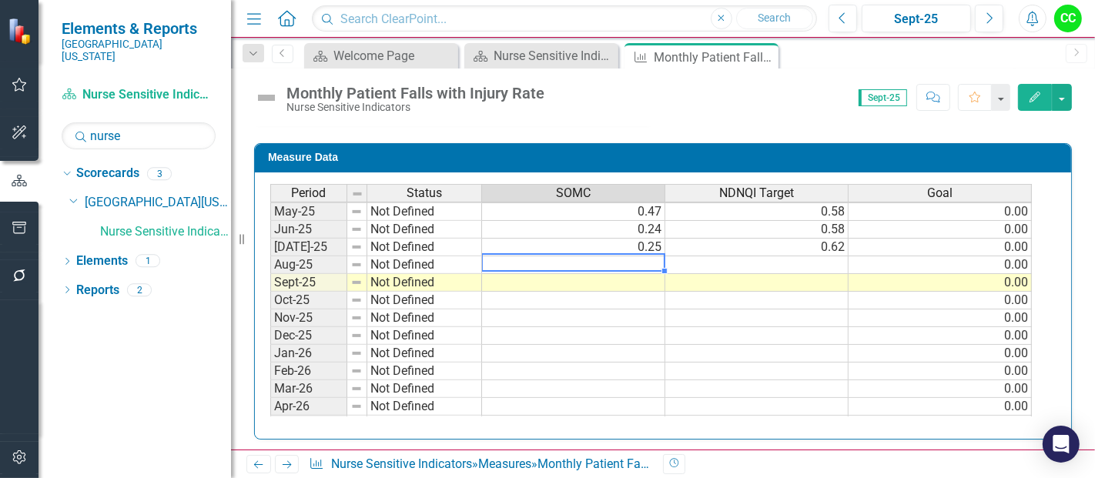
click at [658, 263] on tbody "May-24 Not Defined Jun-24 Not Defined Jul-24 Not Defined 0.50 0.58 0.00 Aug-24 …" at bounding box center [651, 220] width 762 height 461
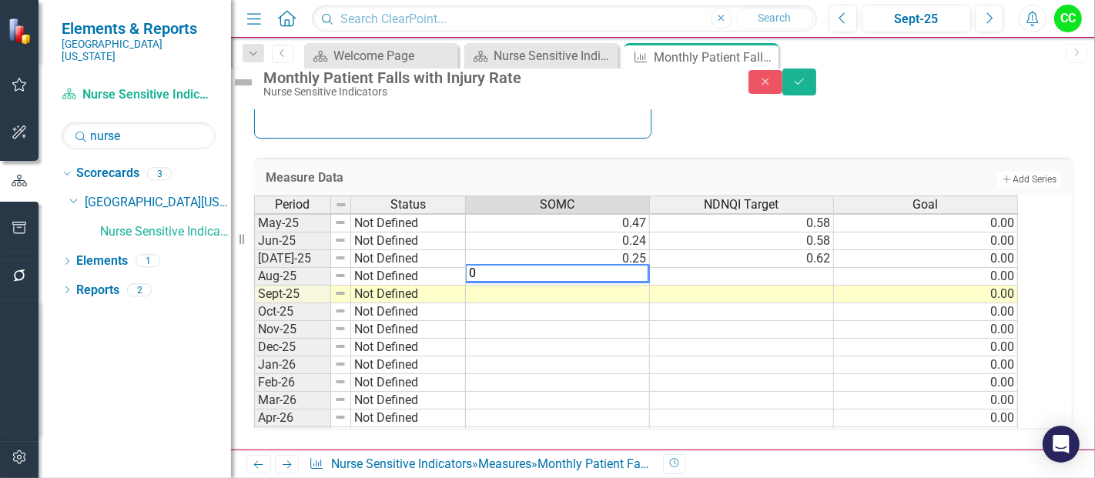
click at [765, 270] on td at bounding box center [742, 277] width 184 height 18
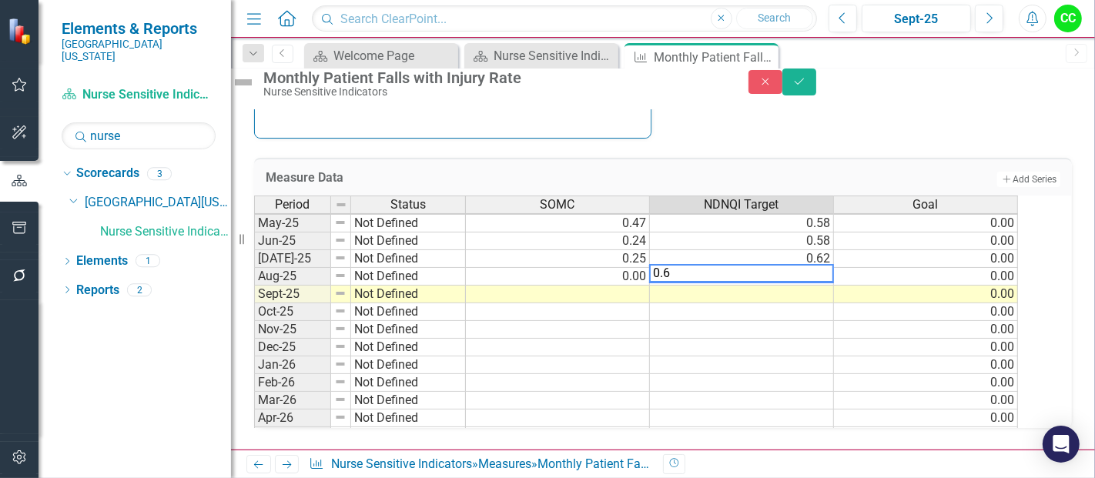
type textarea "0.62"
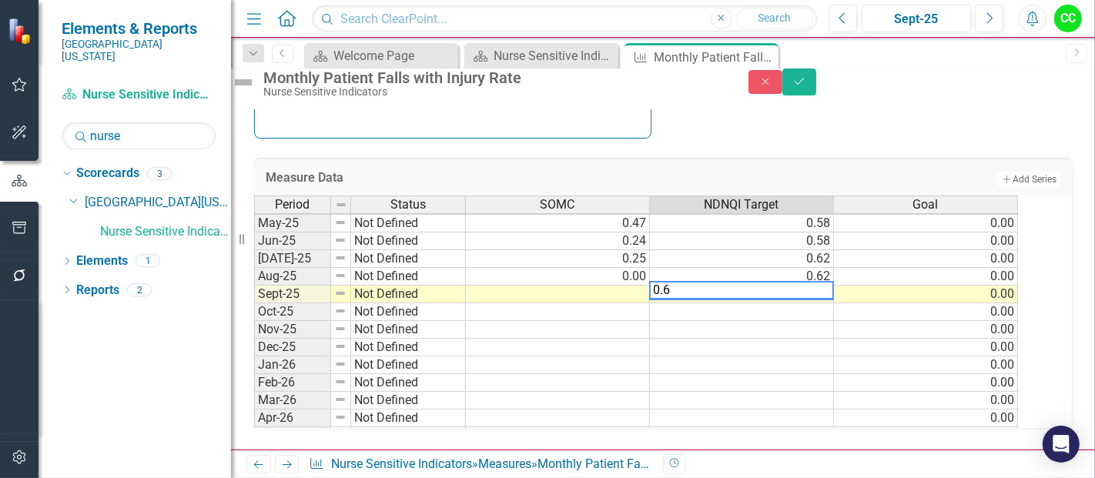
type textarea "0.62"
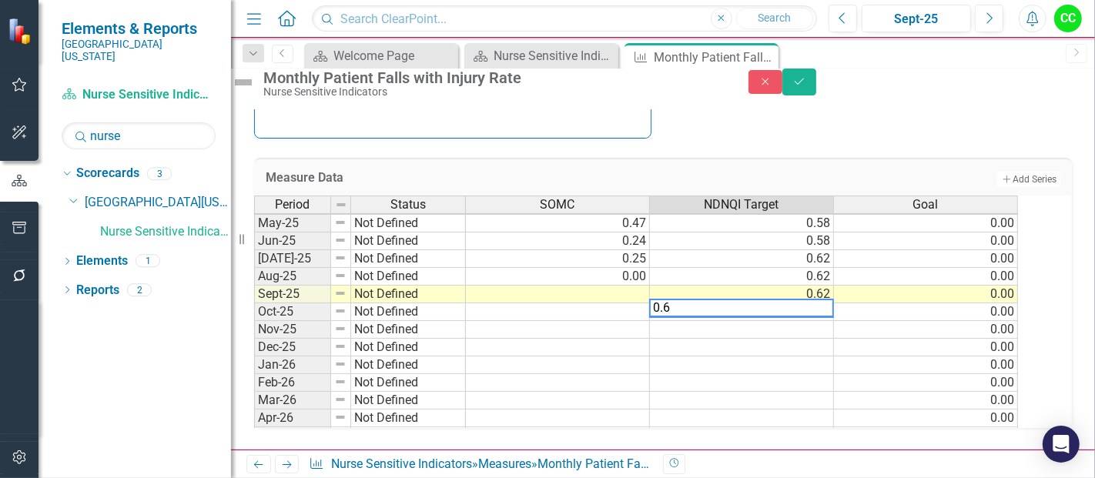
type textarea "0.62"
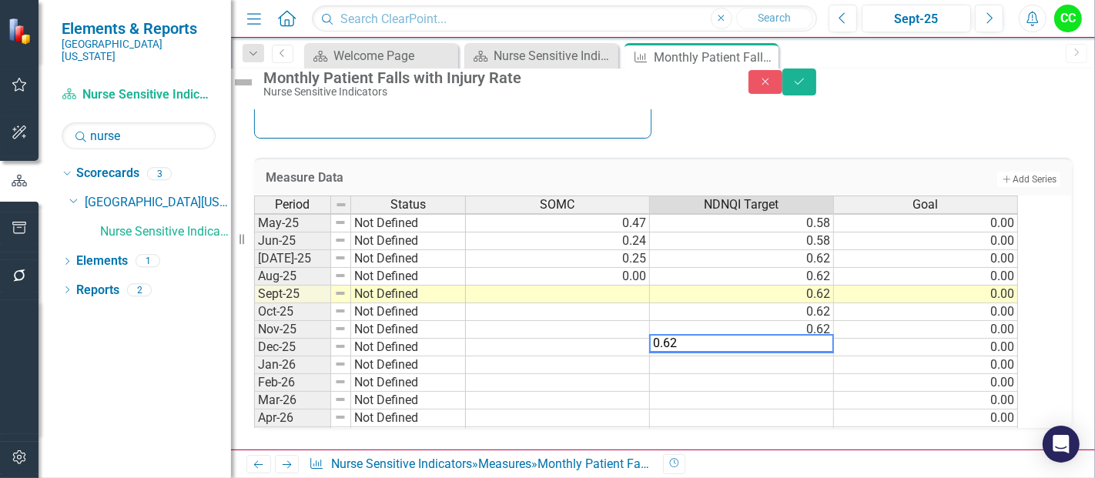
type textarea "0.62"
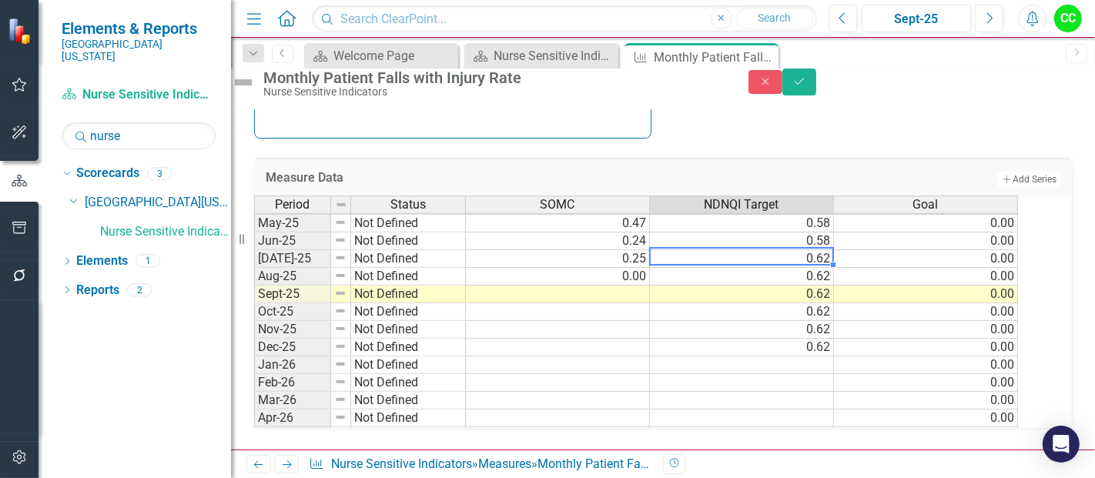
click at [820, 250] on td "0.62" at bounding box center [742, 259] width 184 height 18
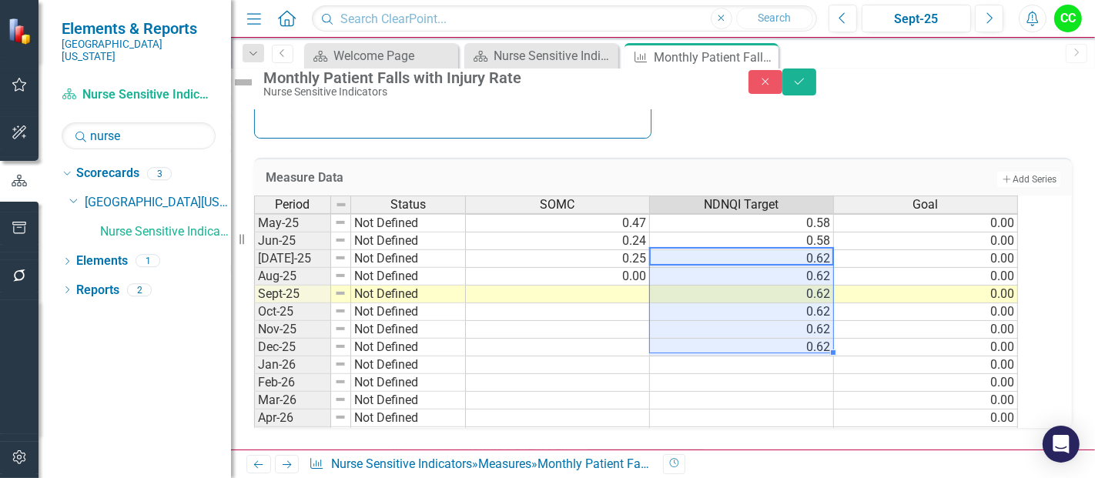
drag, startPoint x: 819, startPoint y: 246, endPoint x: 817, endPoint y: 337, distance: 90.9
click at [817, 337] on tbody "May-24 Not Defined Jun-24 Not Defined Jul-24 Not Defined 0.50 0.58 0.00 Aug-24 …" at bounding box center [636, 232] width 764 height 461
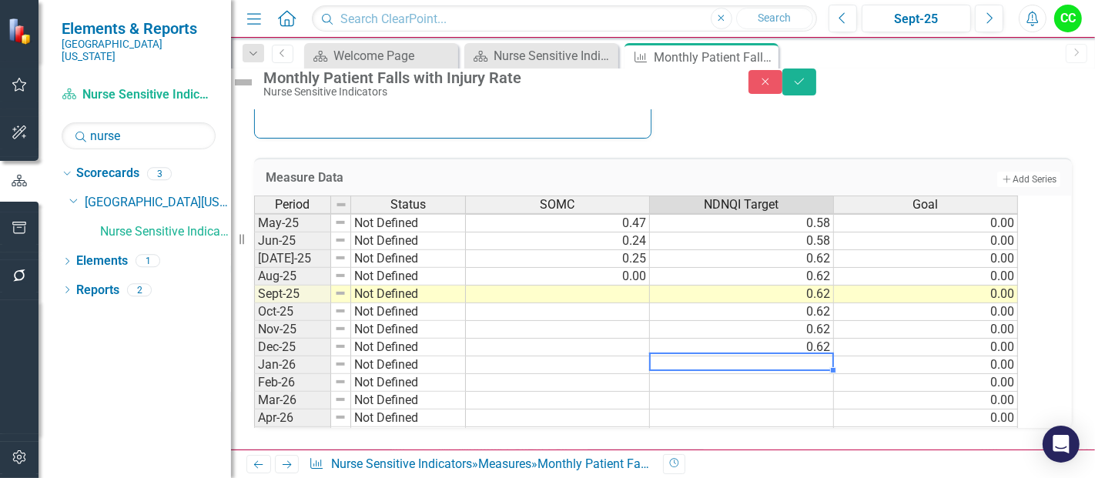
click at [820, 360] on td at bounding box center [742, 366] width 184 height 18
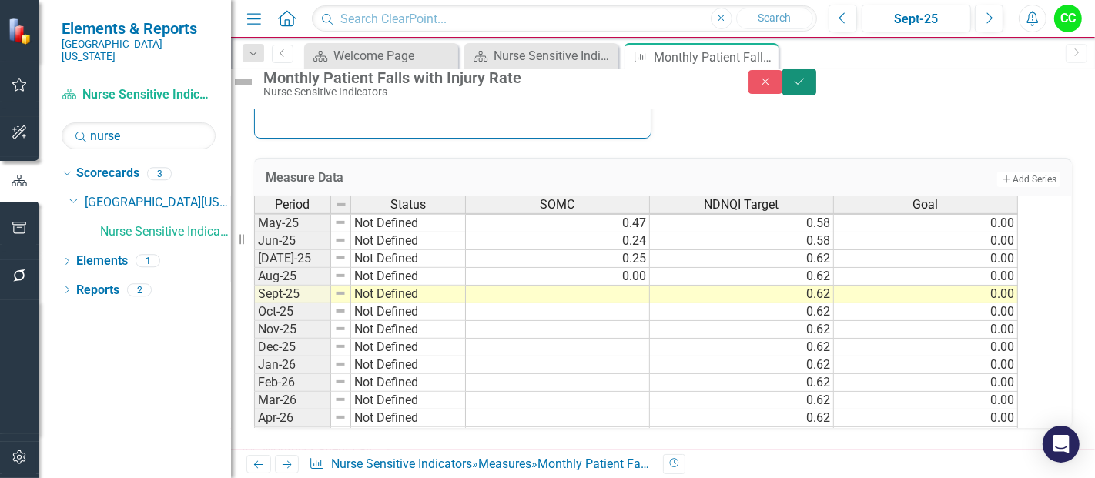
click at [816, 93] on button "Save" at bounding box center [799, 82] width 34 height 27
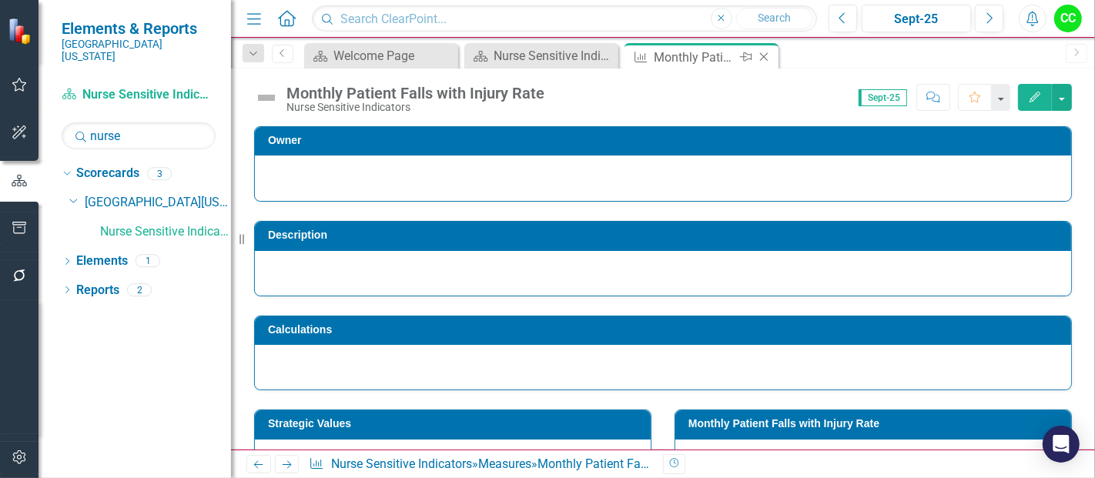
click at [762, 52] on icon "Close" at bounding box center [763, 57] width 15 height 12
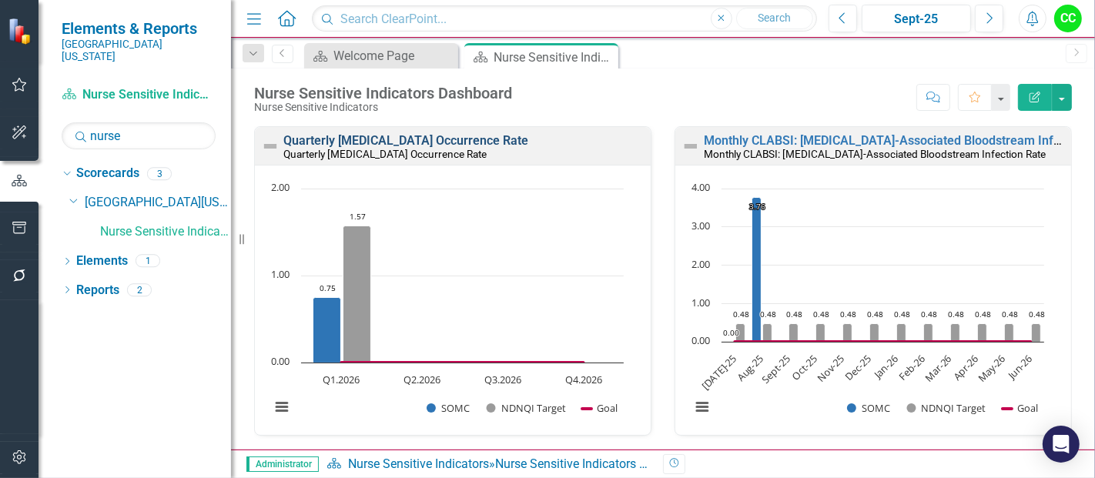
click at [497, 136] on link "Quarterly [MEDICAL_DATA] Occurrence Rate" at bounding box center [405, 140] width 245 height 15
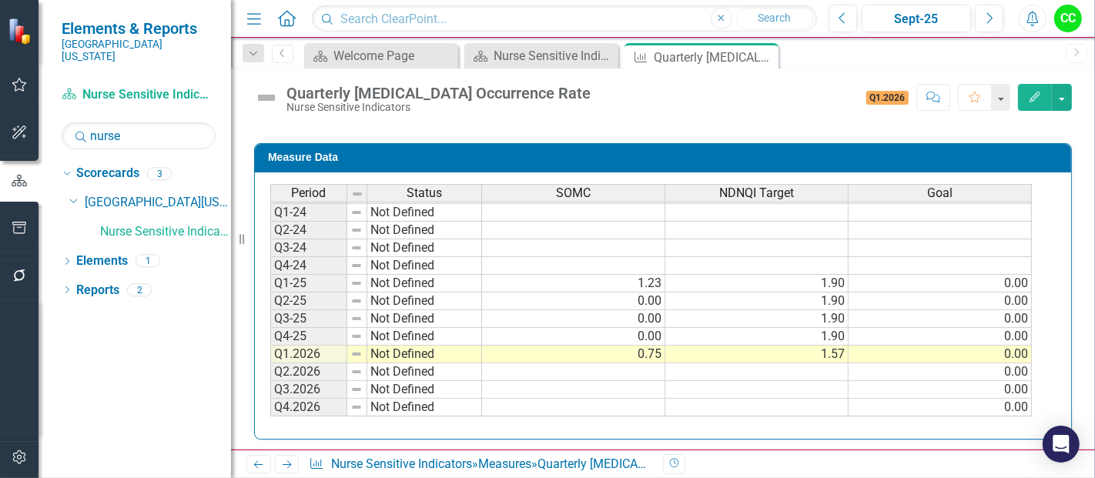
scroll to position [645, 0]
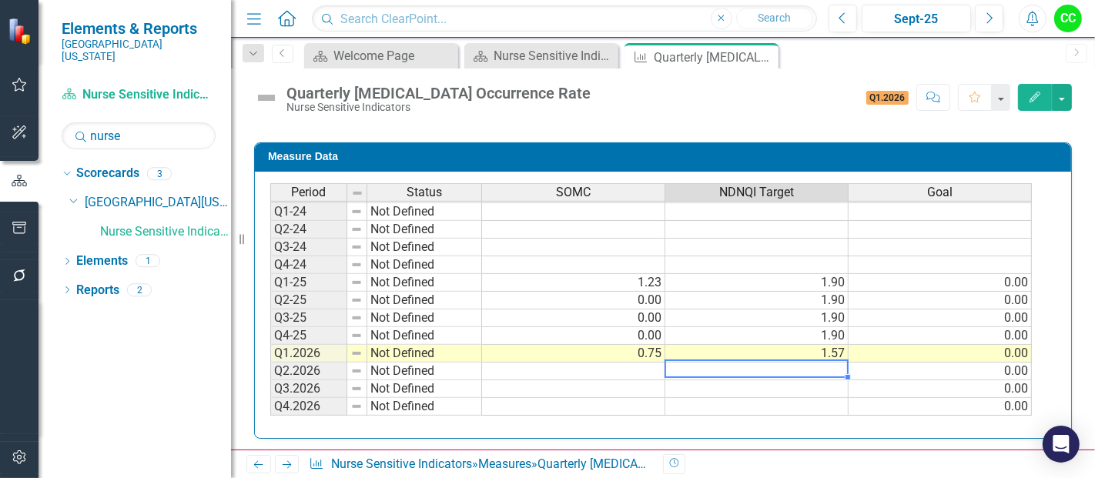
click at [773, 363] on td at bounding box center [756, 372] width 183 height 18
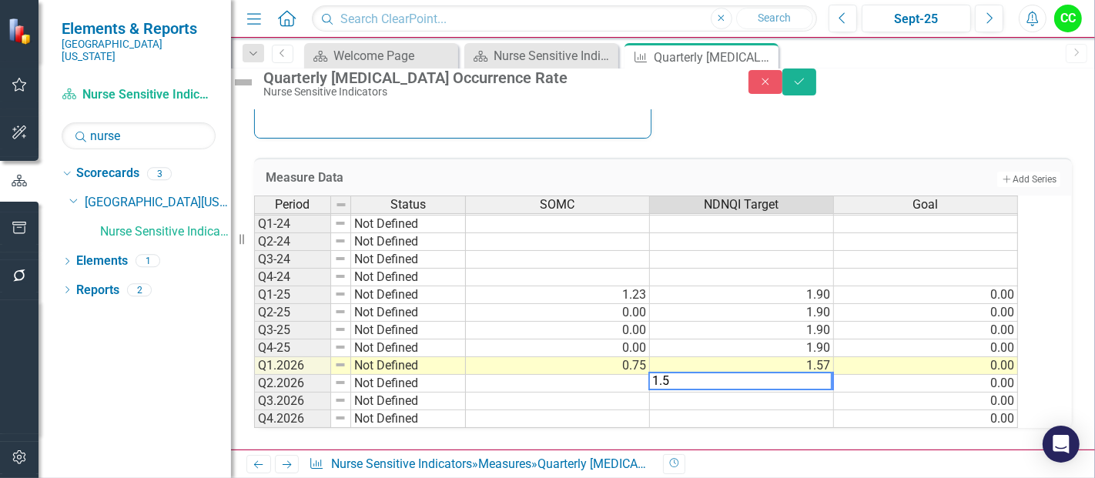
type textarea "1.57"
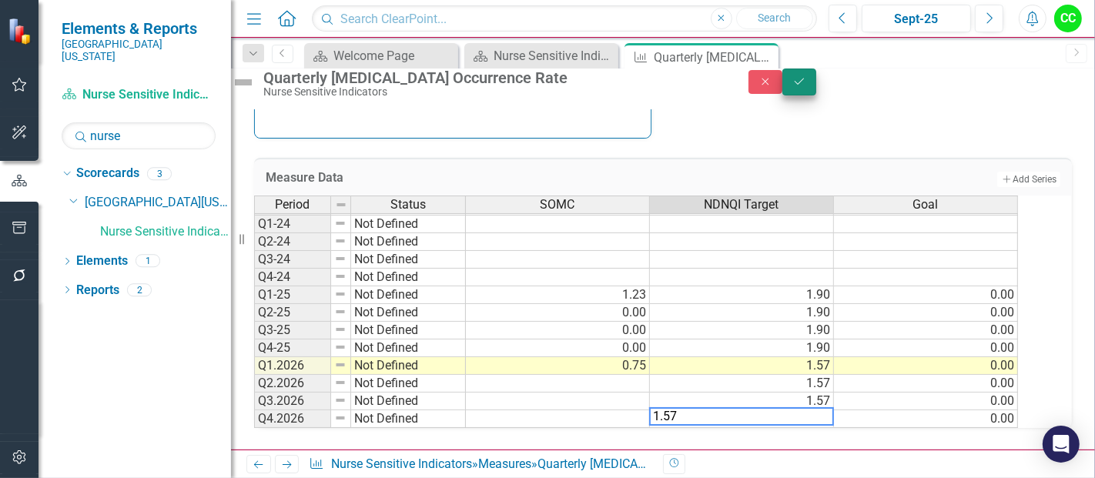
type textarea "1.57"
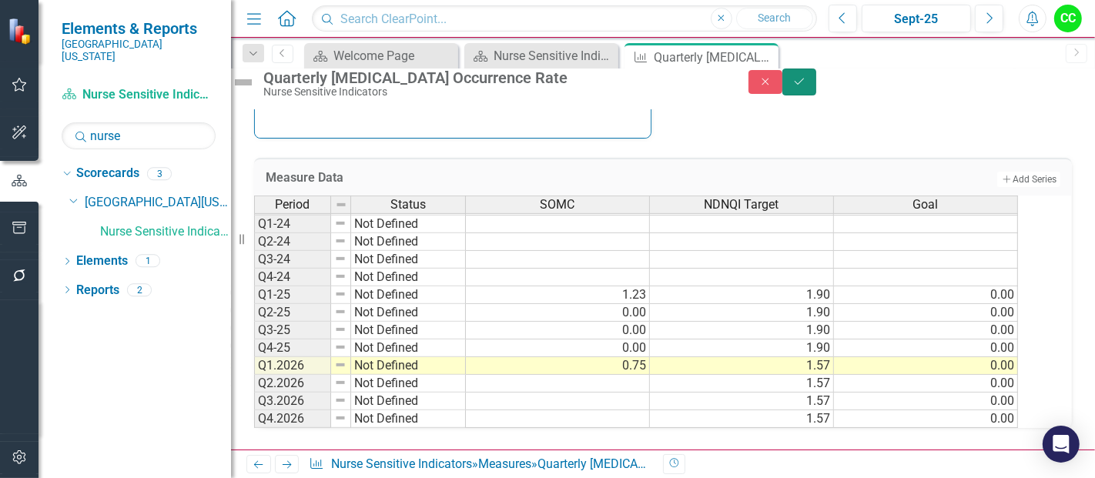
click at [816, 93] on button "Save" at bounding box center [799, 82] width 34 height 27
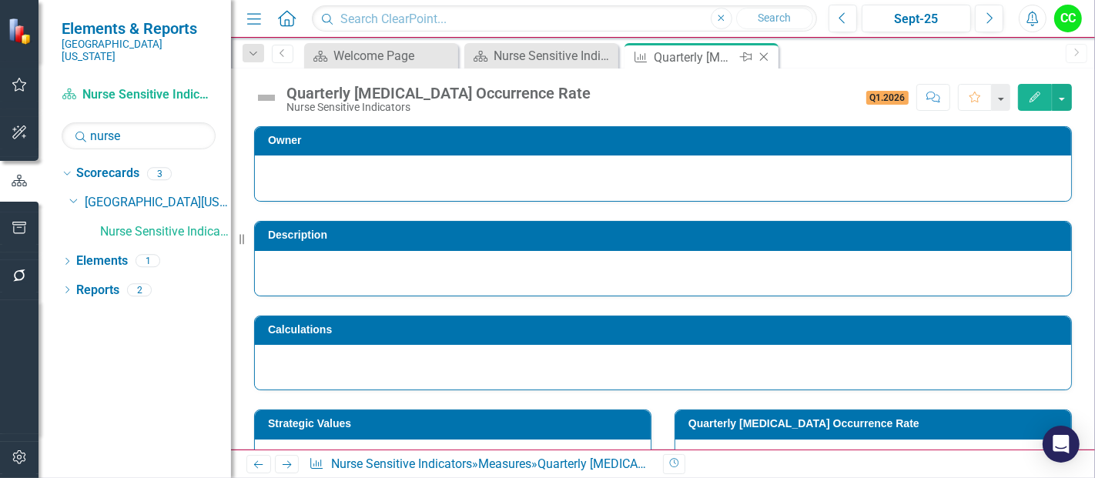
click at [769, 58] on icon "Close" at bounding box center [763, 57] width 15 height 12
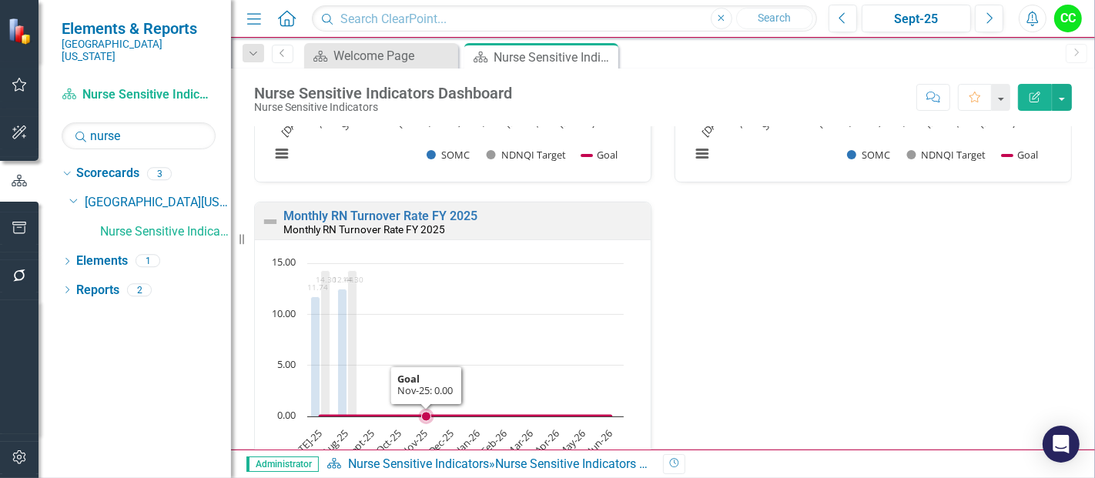
scroll to position [907, 0]
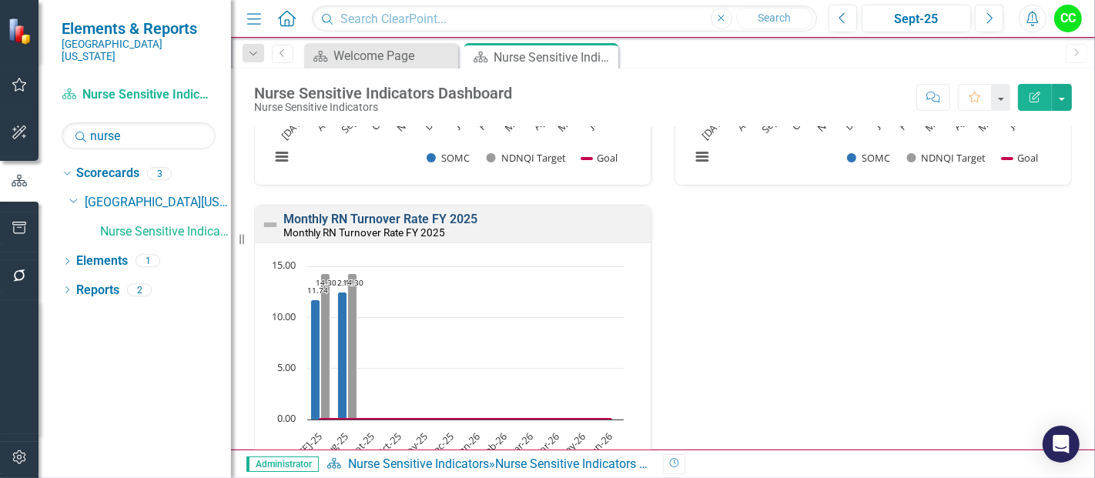
click at [432, 212] on link "Monthly RN Turnover Rate FY 2025" at bounding box center [380, 219] width 194 height 15
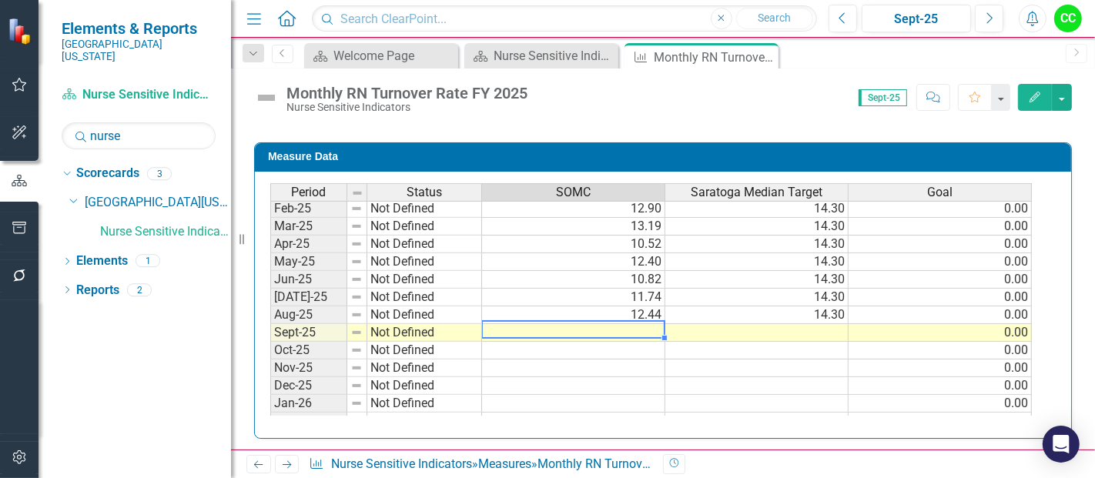
click at [595, 324] on td at bounding box center [573, 333] width 183 height 18
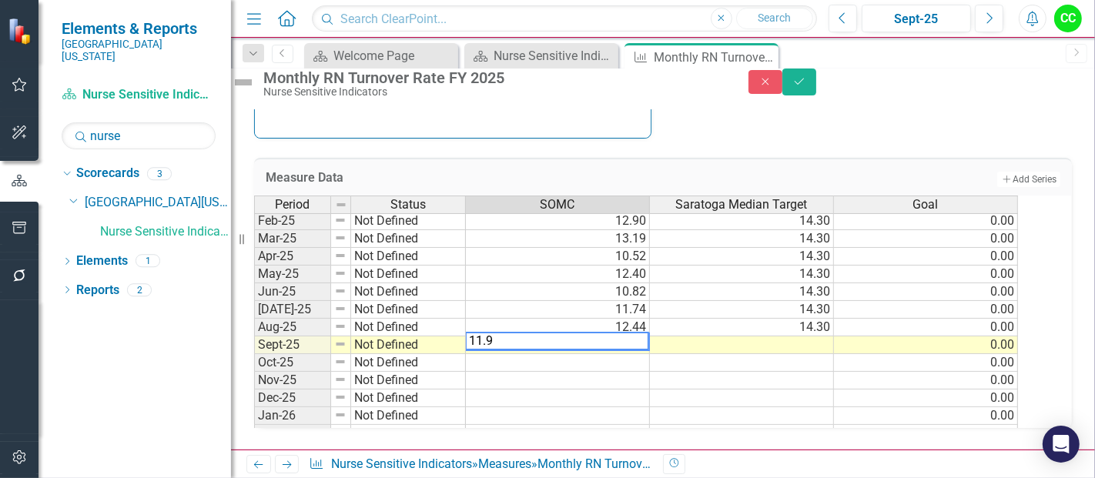
type textarea "11.95"
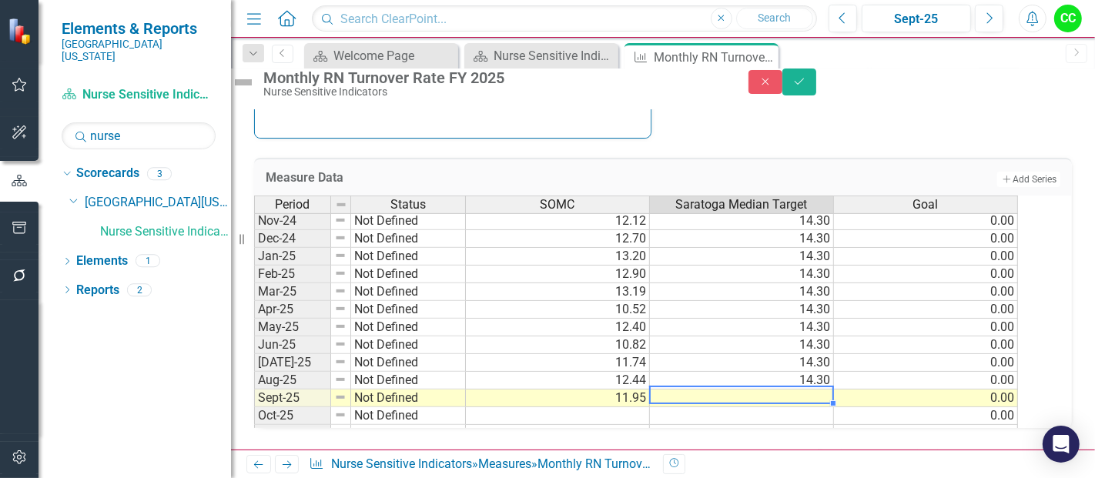
scroll to position [501, 0]
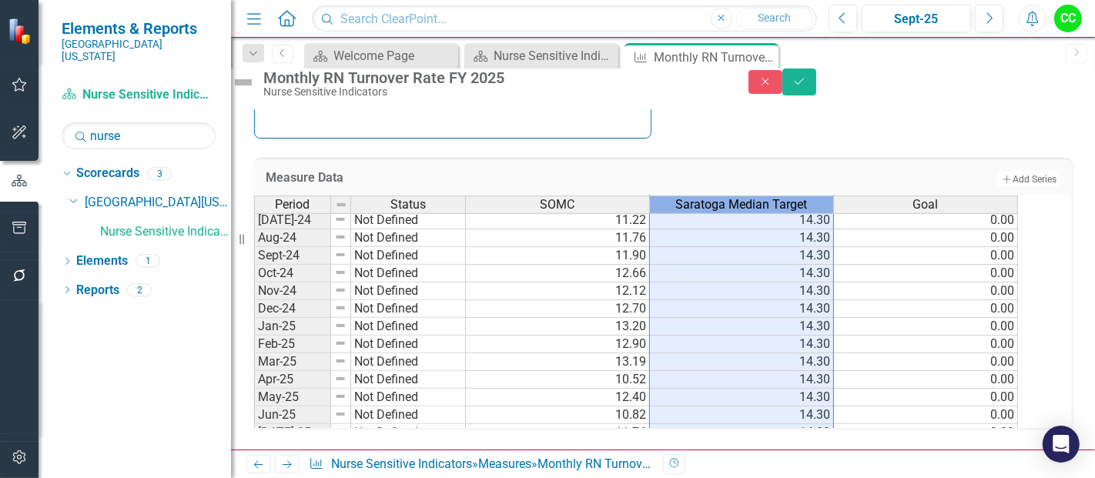
click at [832, 205] on div "Saratoga Median Target" at bounding box center [741, 204] width 183 height 17
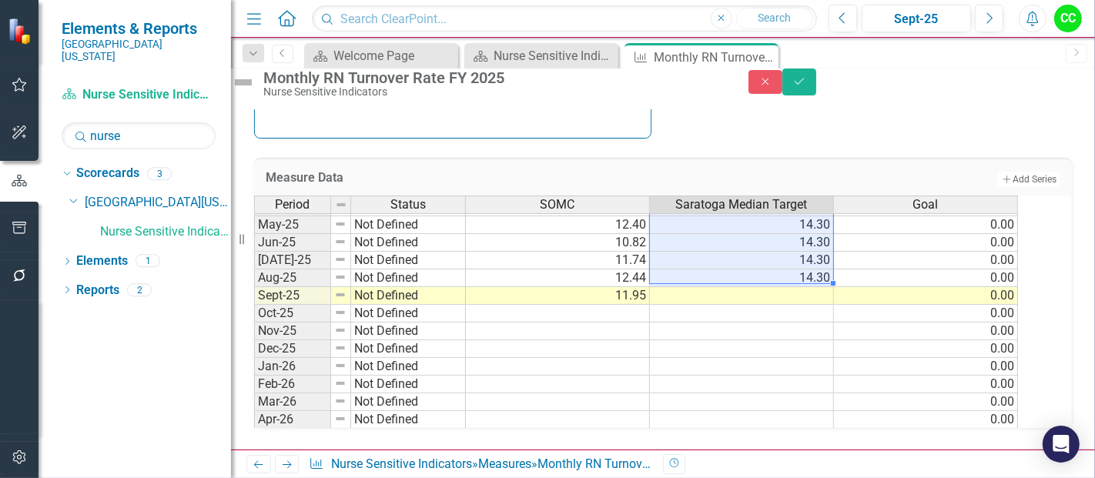
drag, startPoint x: 827, startPoint y: 211, endPoint x: 802, endPoint y: 271, distance: 65.2
click at [802, 271] on tbody "Apr-24 Not Defined May-24 Not Defined Jun-24 Not Defined Jul-24 Not Defined 11.…" at bounding box center [636, 224] width 764 height 479
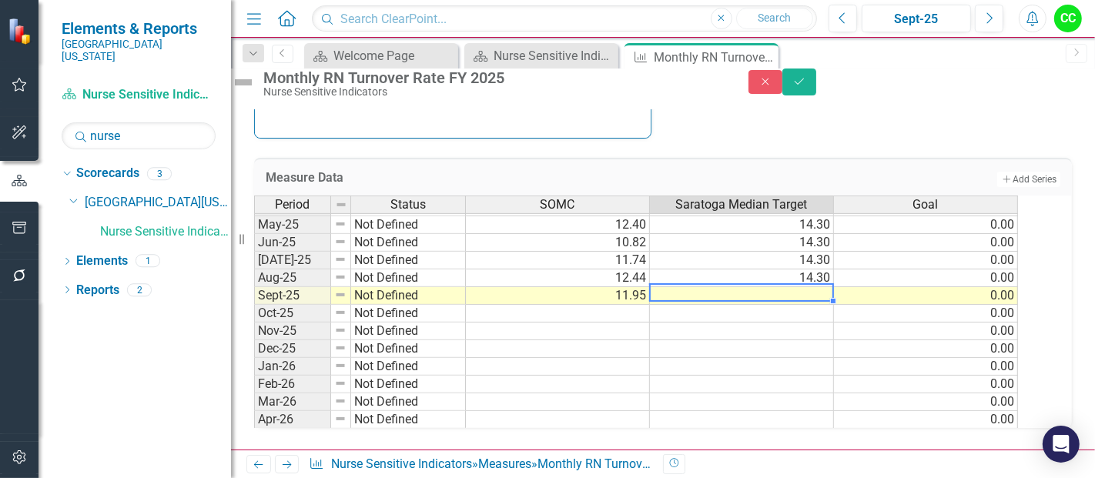
click at [796, 287] on td at bounding box center [742, 296] width 184 height 18
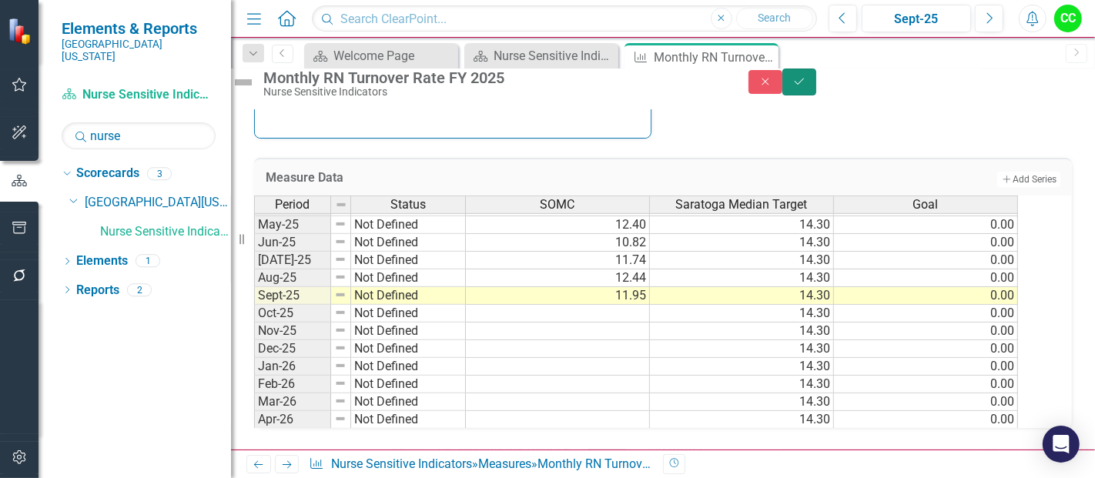
click at [816, 95] on button "Save" at bounding box center [799, 82] width 34 height 27
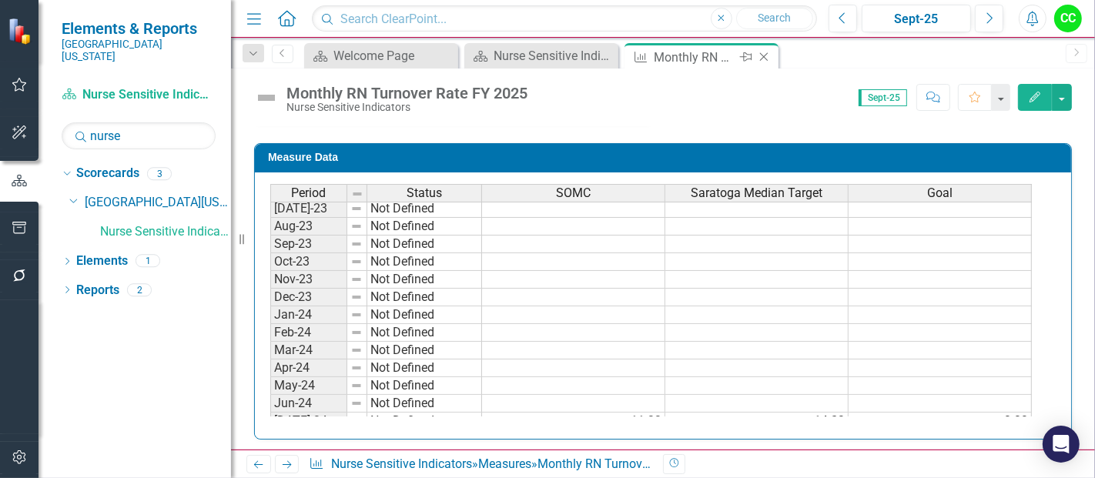
click at [766, 55] on icon "Close" at bounding box center [763, 57] width 15 height 12
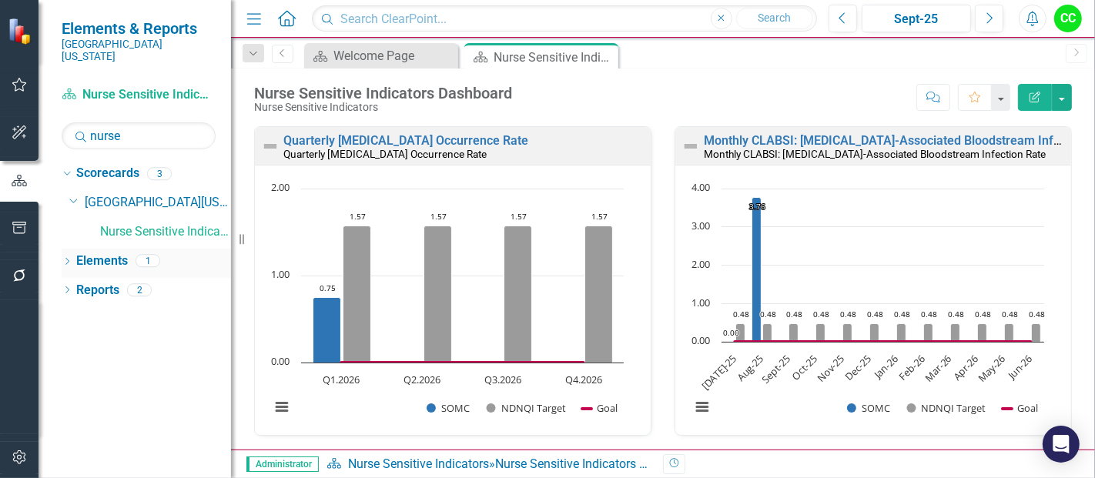
click at [69, 259] on icon "Dropdown" at bounding box center [67, 263] width 11 height 8
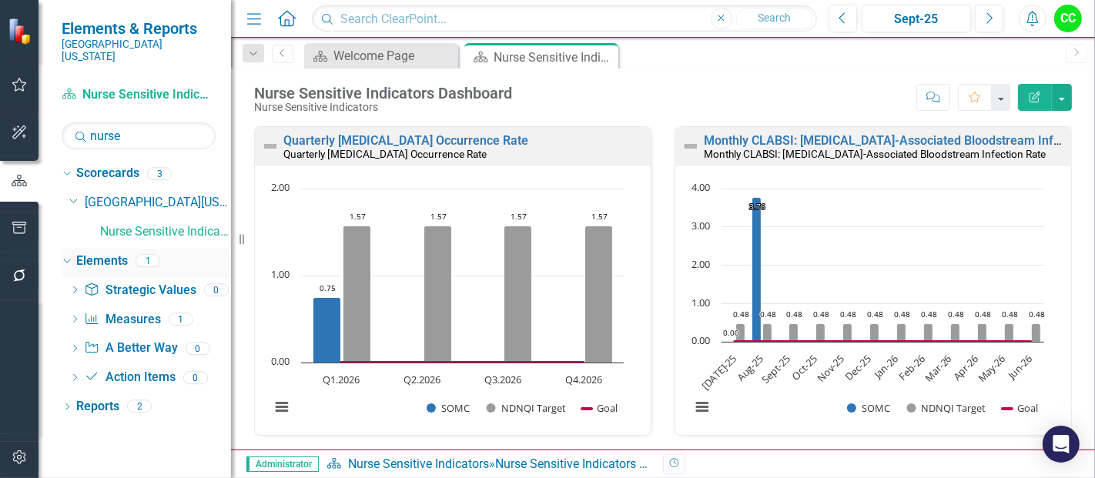
click at [69, 260] on icon at bounding box center [66, 262] width 7 height 4
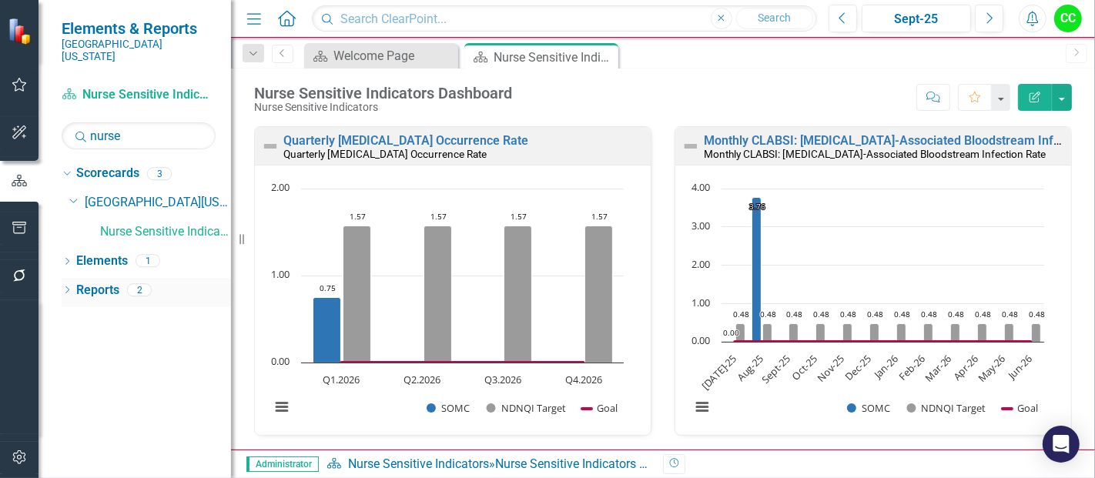
click at [69, 287] on icon "Dropdown" at bounding box center [67, 291] width 11 height 8
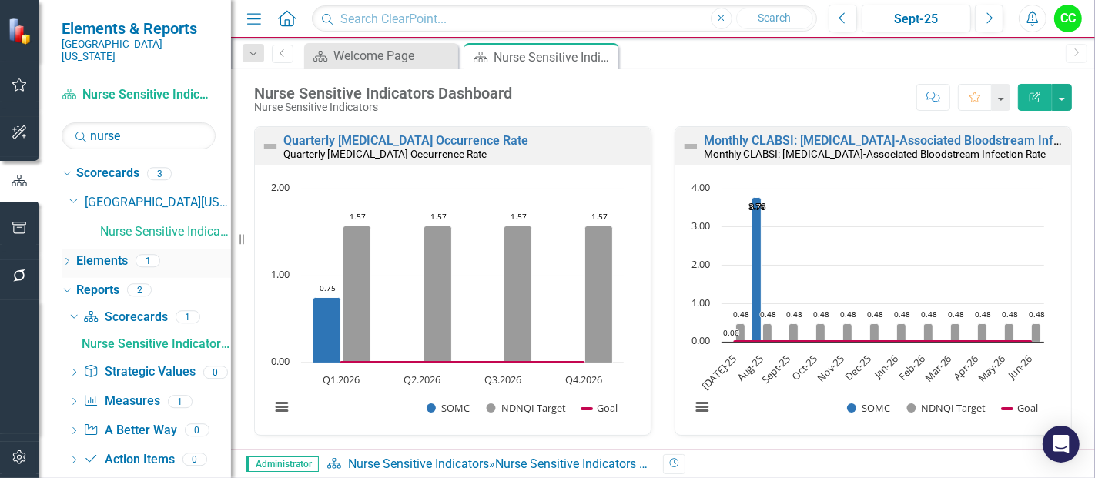
click at [102, 253] on link "Elements" at bounding box center [102, 262] width 52 height 18
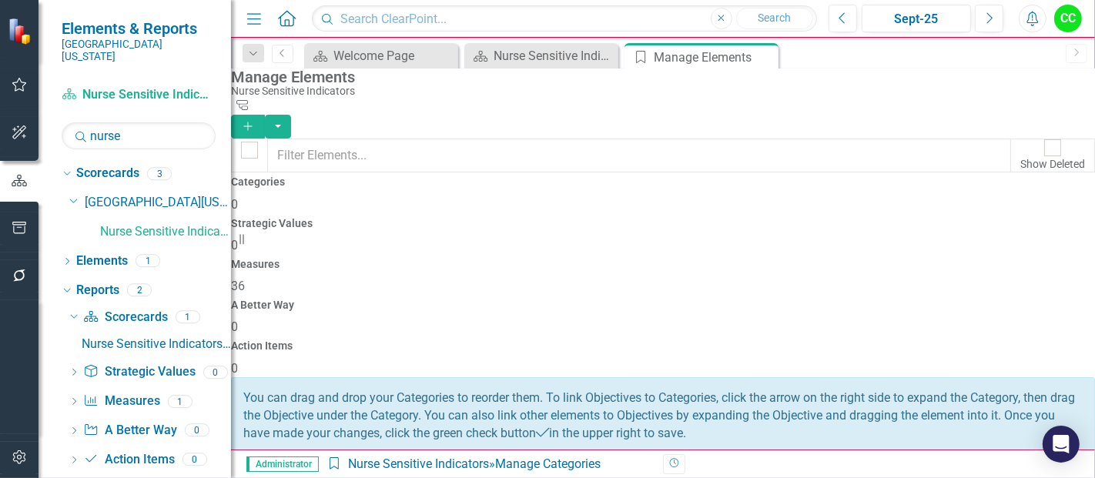
click at [634, 259] on h4 "Measures" at bounding box center [663, 265] width 864 height 12
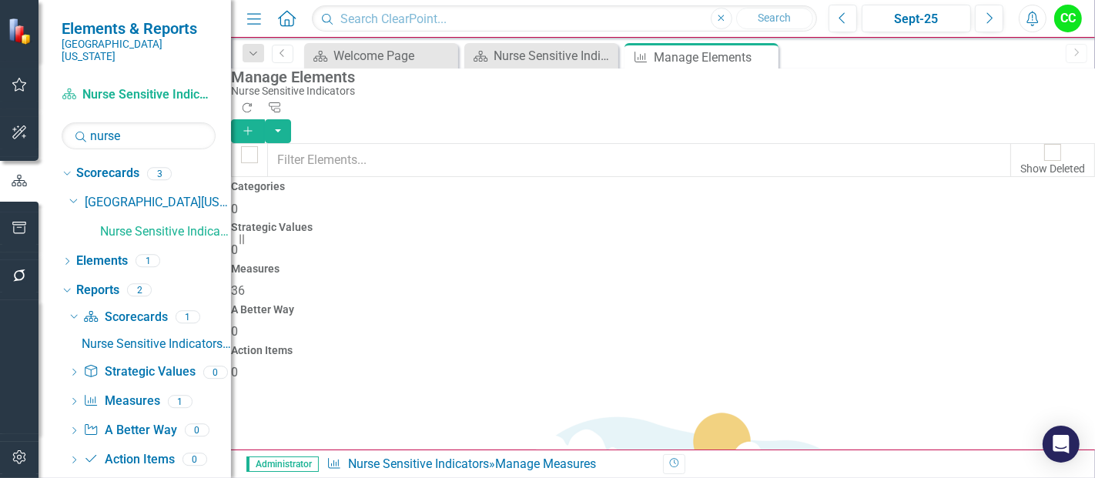
checkbox input "false"
click at [104, 282] on link "Reports" at bounding box center [97, 291] width 43 height 18
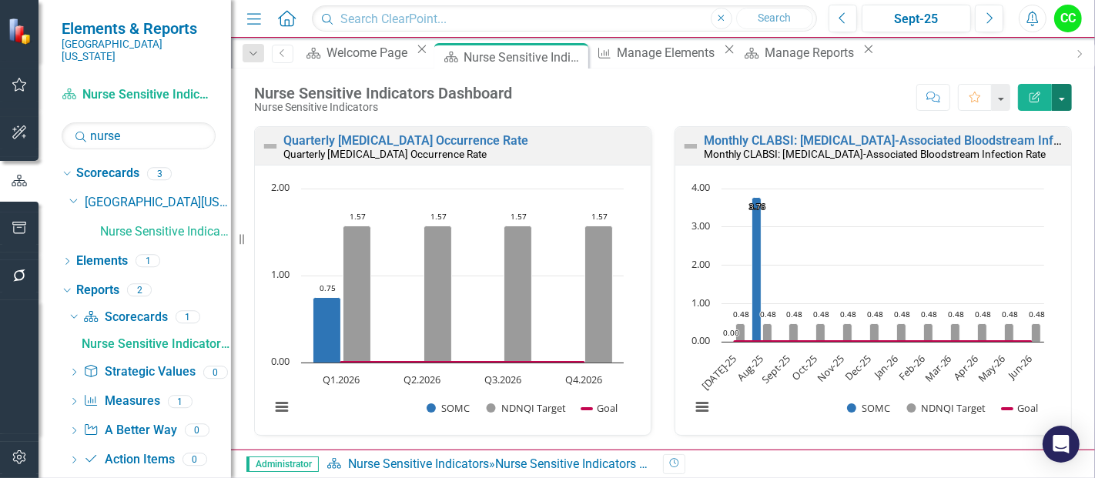
click at [1059, 107] on button "button" at bounding box center [1062, 97] width 20 height 27
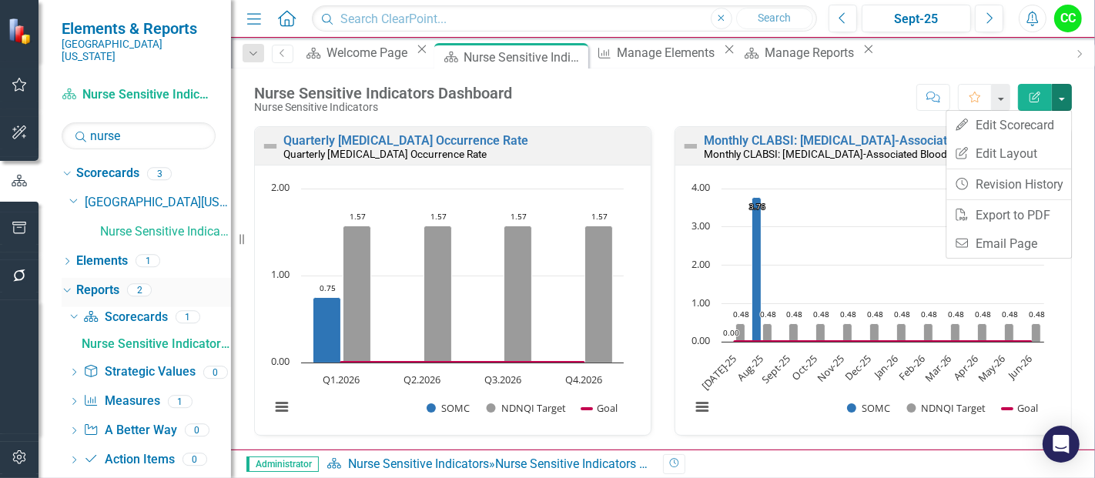
click at [106, 282] on link "Reports" at bounding box center [97, 291] width 43 height 18
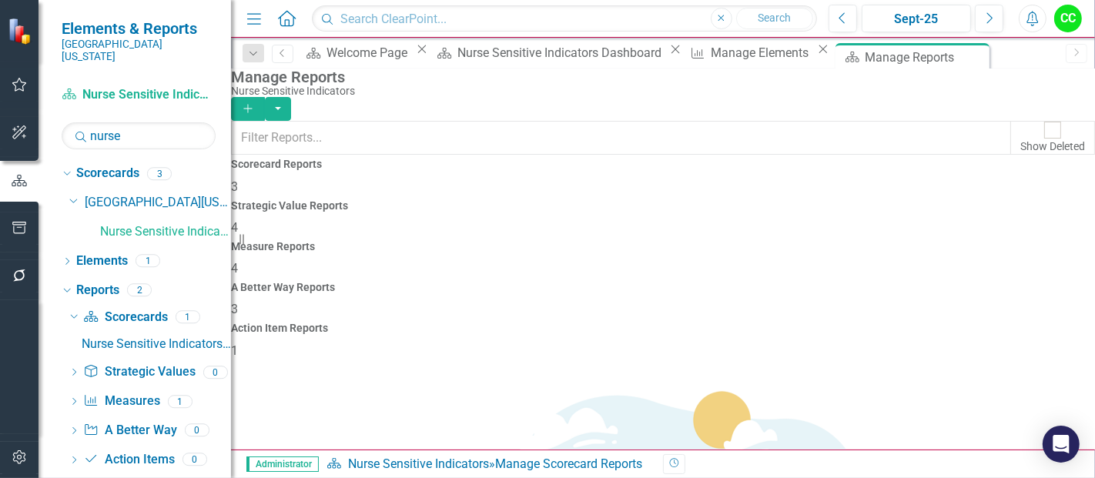
click at [238, 261] on span "4" at bounding box center [234, 268] width 7 height 15
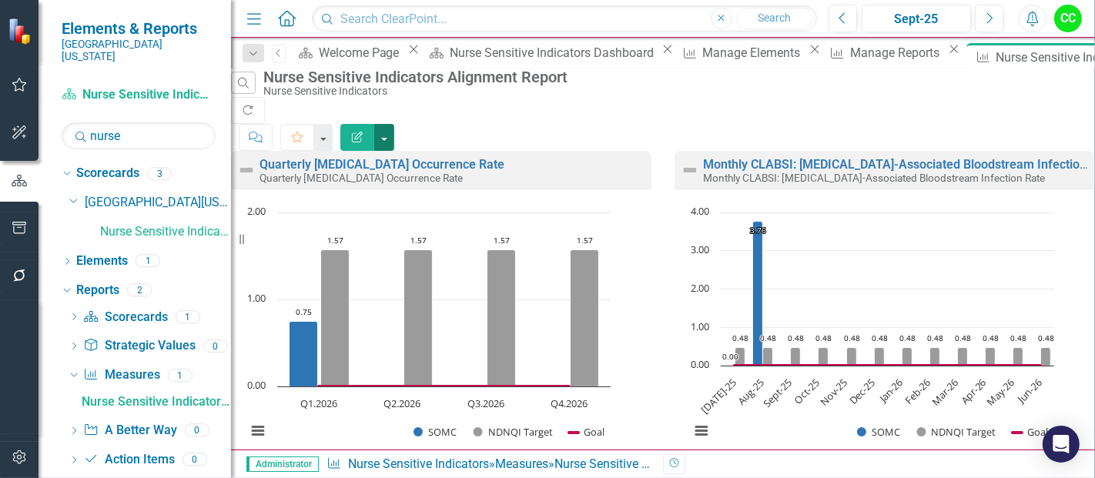
click at [394, 124] on button "button" at bounding box center [384, 137] width 20 height 27
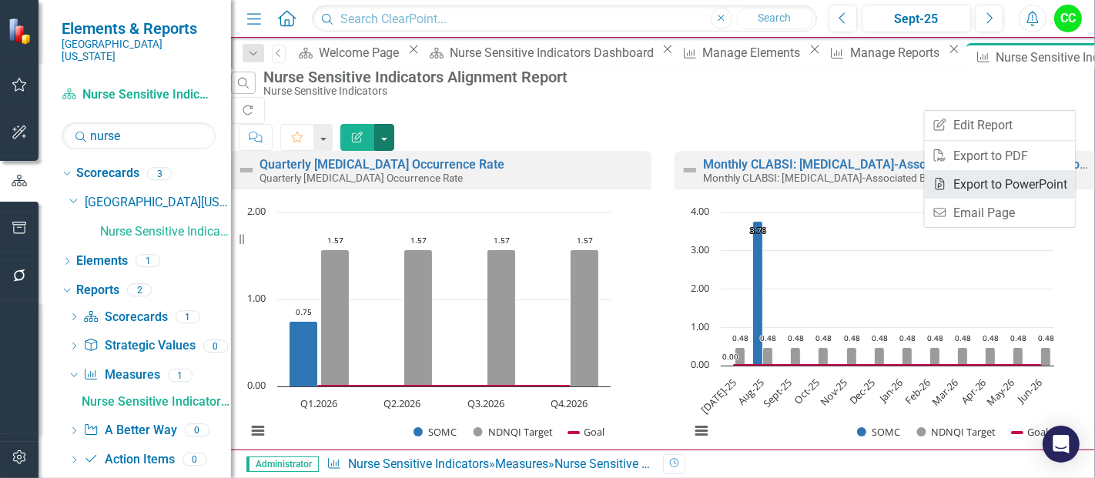
click at [1012, 183] on link "PowerPoint Export to PowerPoint" at bounding box center [1000, 184] width 151 height 28
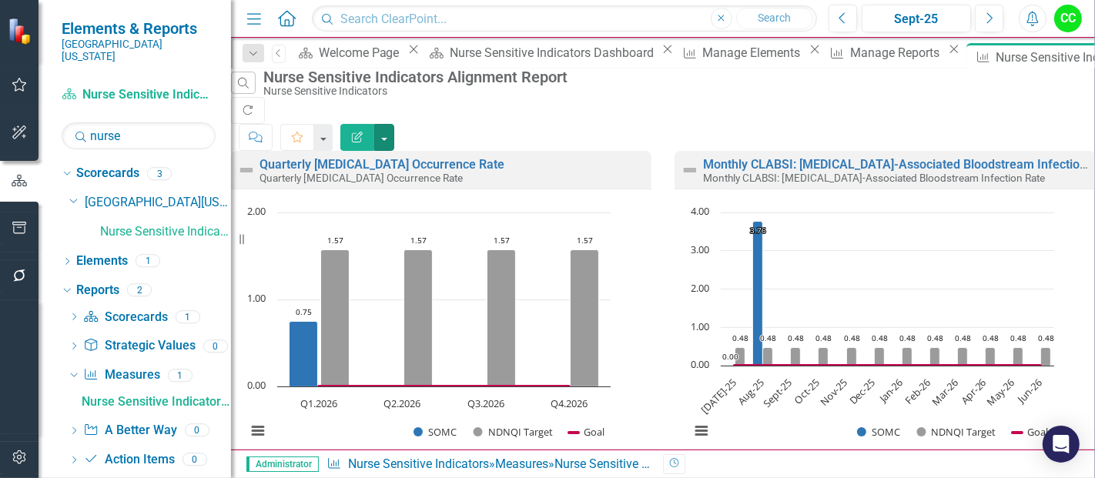
click at [598, 205] on rect "Interactive chart" at bounding box center [429, 330] width 380 height 250
click at [394, 124] on button "button" at bounding box center [384, 137] width 20 height 27
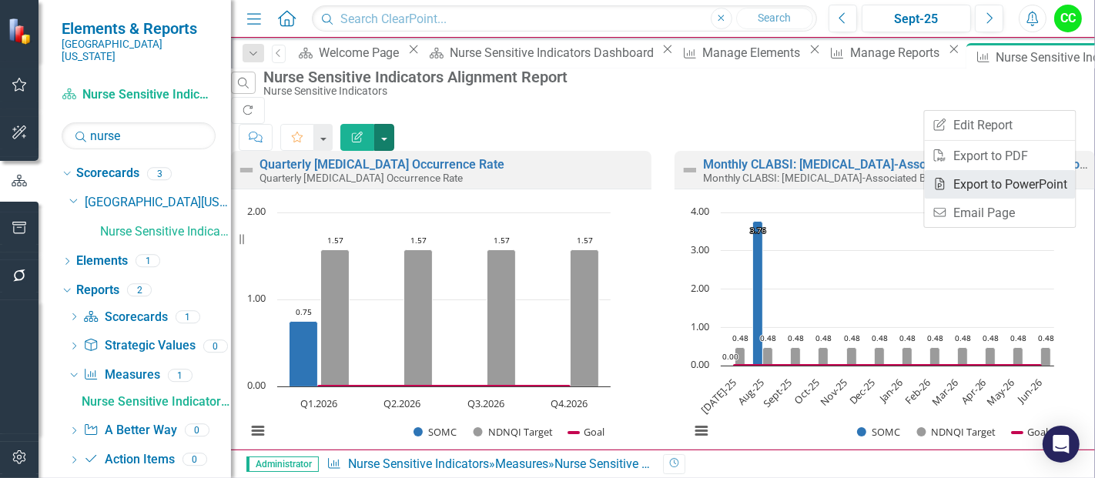
click at [984, 180] on link "PowerPoint Export to PowerPoint" at bounding box center [1000, 184] width 151 height 28
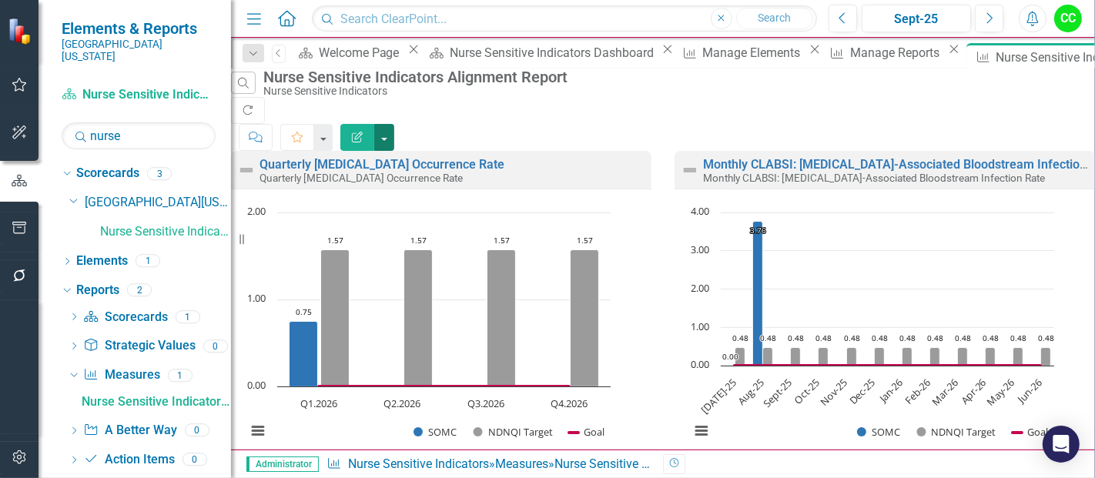
click at [394, 124] on button "button" at bounding box center [384, 137] width 20 height 27
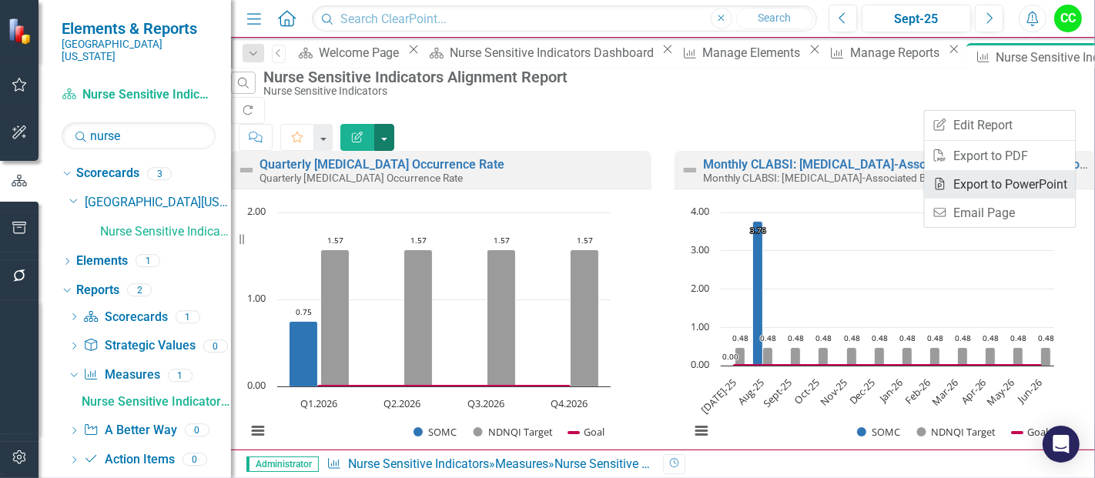
click at [987, 186] on link "PowerPoint Export to PowerPoint" at bounding box center [1000, 184] width 151 height 28
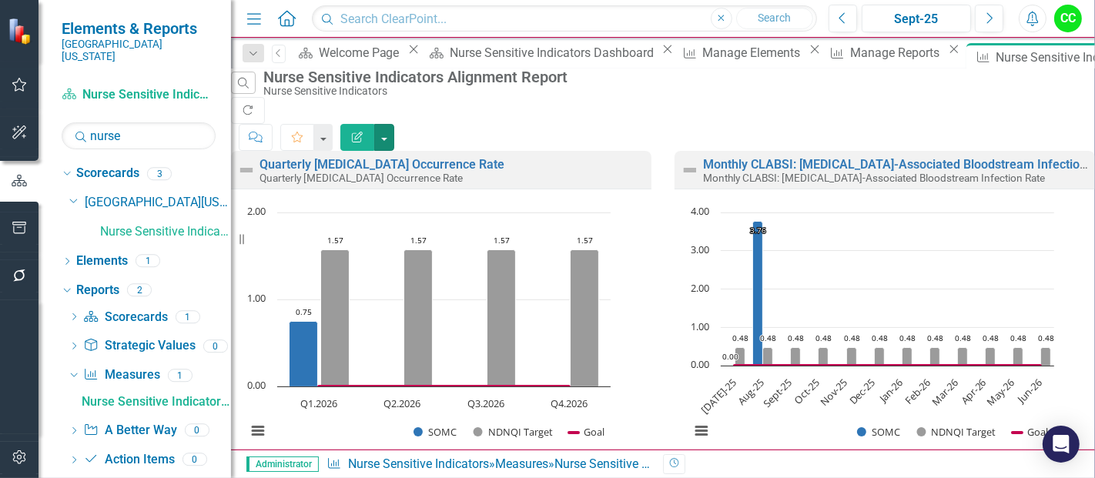
click at [987, 205] on rect "Interactive chart" at bounding box center [872, 330] width 380 height 250
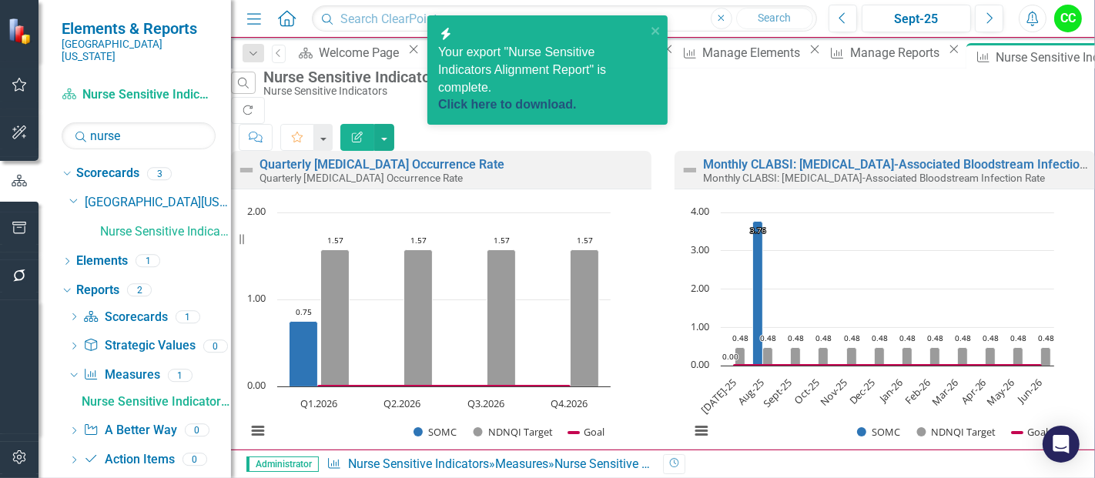
click at [565, 98] on link "Click here to download." at bounding box center [507, 104] width 139 height 13
